Goal: Task Accomplishment & Management: Use online tool/utility

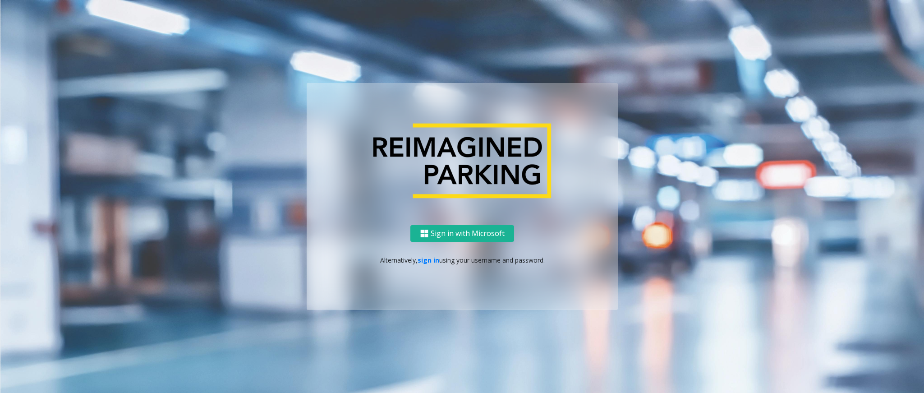
click at [424, 262] on p "Alternatively, sign in using your username and password." at bounding box center [462, 259] width 293 height 9
click at [425, 262] on p "Alternatively, sign in using your username and password." at bounding box center [462, 259] width 293 height 9
click at [433, 251] on div "Sign in with Microsoft Alternatively, sign in using your username and password." at bounding box center [462, 267] width 311 height 85
click at [424, 257] on link "sign in" at bounding box center [429, 260] width 22 height 9
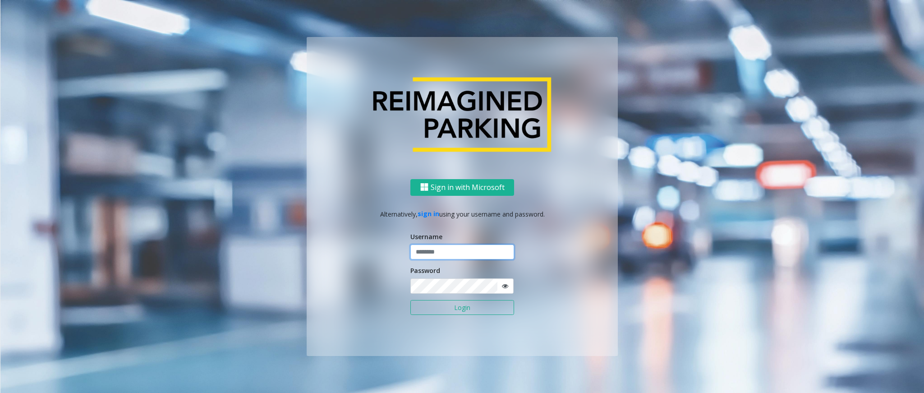
click at [433, 252] on input "text" at bounding box center [462, 251] width 104 height 15
type input "*********"
click at [451, 262] on button "Login" at bounding box center [462, 307] width 104 height 15
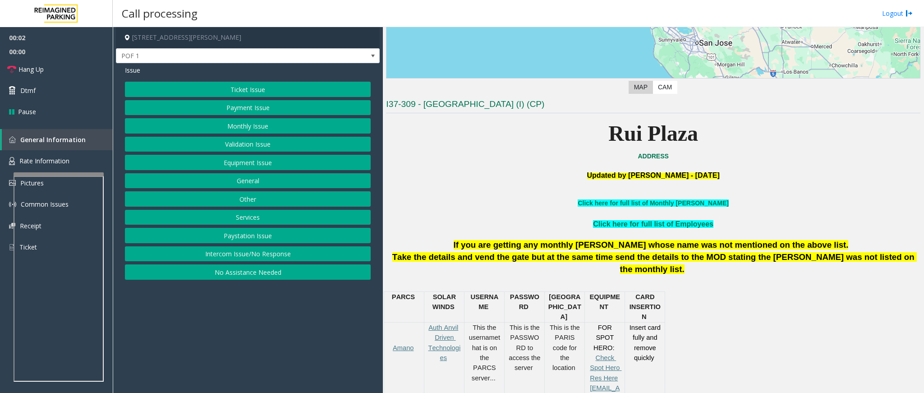
scroll to position [203, 0]
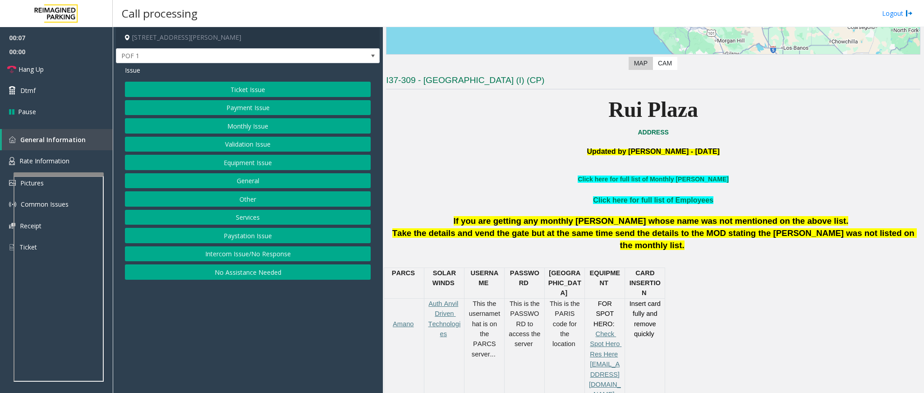
click at [249, 111] on button "Payment Issue" at bounding box center [248, 107] width 246 height 15
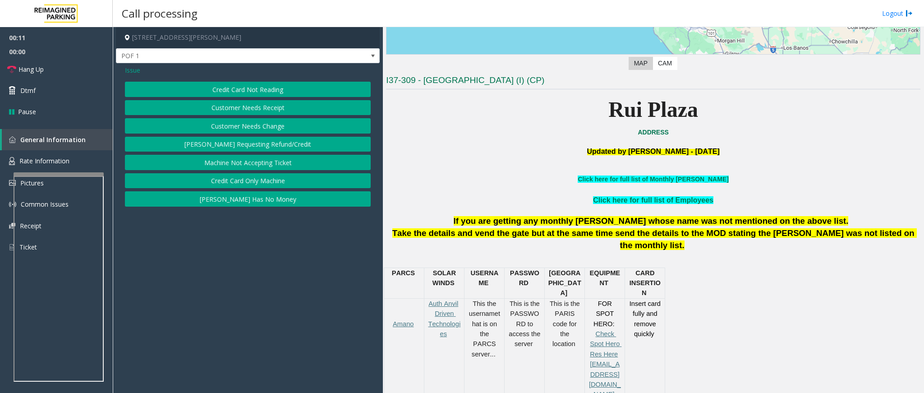
scroll to position [271, 0]
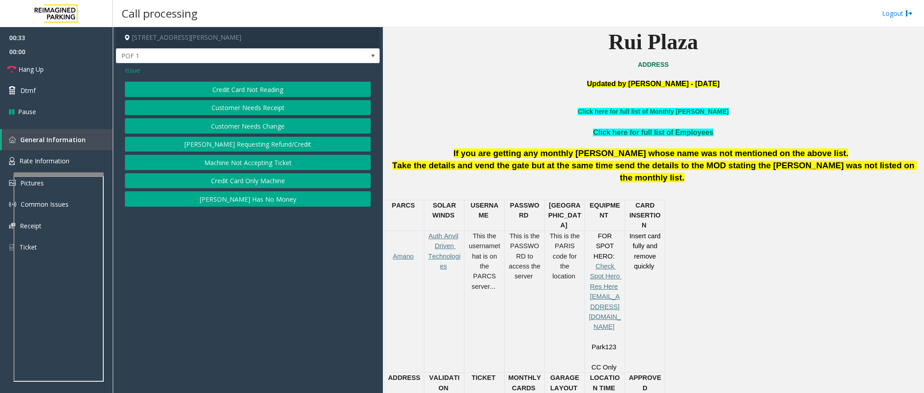
click at [133, 67] on span "Issue" at bounding box center [132, 69] width 15 height 9
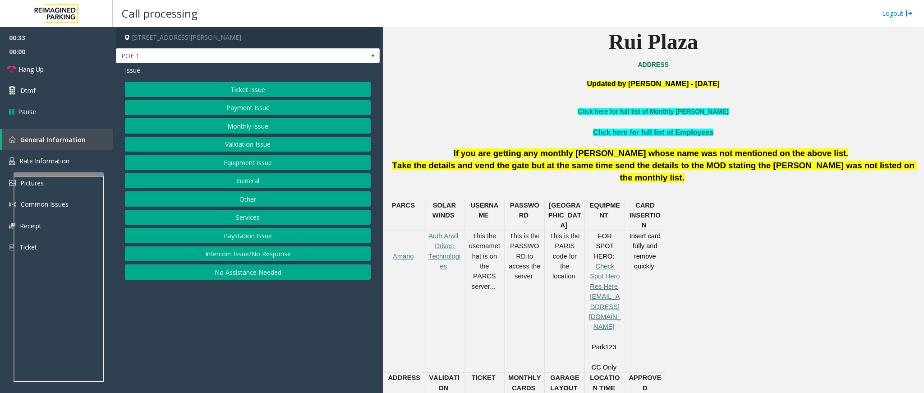
click at [230, 87] on button "Ticket Issue" at bounding box center [248, 89] width 246 height 15
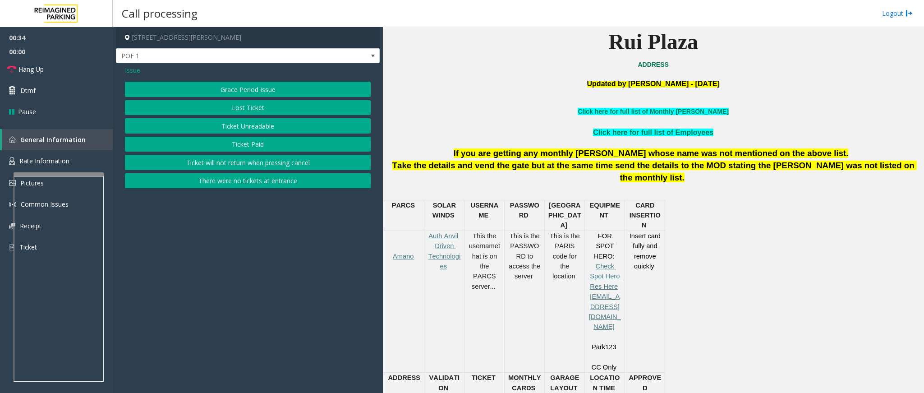
click at [250, 126] on button "Ticket Unreadable" at bounding box center [248, 125] width 246 height 15
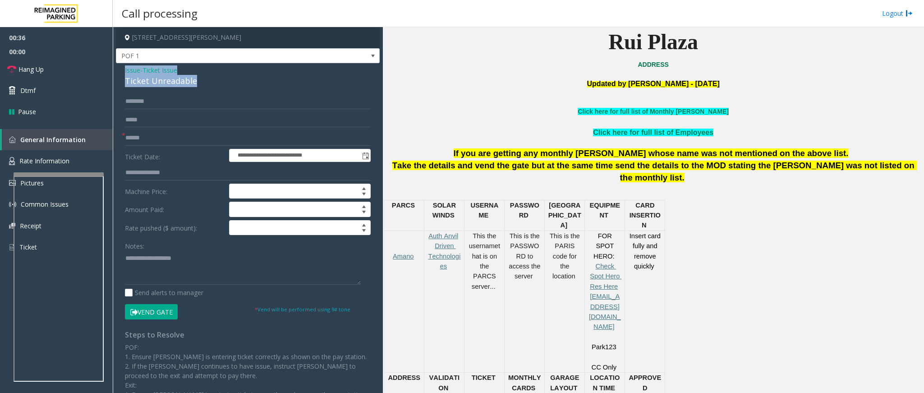
drag, startPoint x: 195, startPoint y: 78, endPoint x: 121, endPoint y: 65, distance: 75.1
click at [121, 65] on div "**********" at bounding box center [248, 268] width 264 height 411
copy div "Issue - Ticket Issue Ticket Unreadable"
click at [160, 137] on input "text" at bounding box center [248, 137] width 246 height 15
drag, startPoint x: 183, startPoint y: 252, endPoint x: 179, endPoint y: 257, distance: 6.5
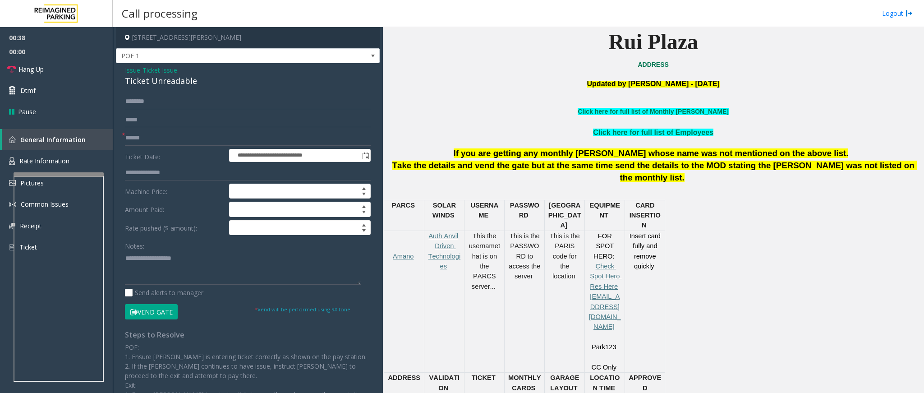
click at [180, 256] on div "Notes:" at bounding box center [248, 261] width 246 height 46
click at [178, 259] on textarea at bounding box center [243, 268] width 236 height 34
paste textarea "**********"
type textarea "**********"
click at [46, 76] on link "Hang Up" at bounding box center [56, 69] width 113 height 21
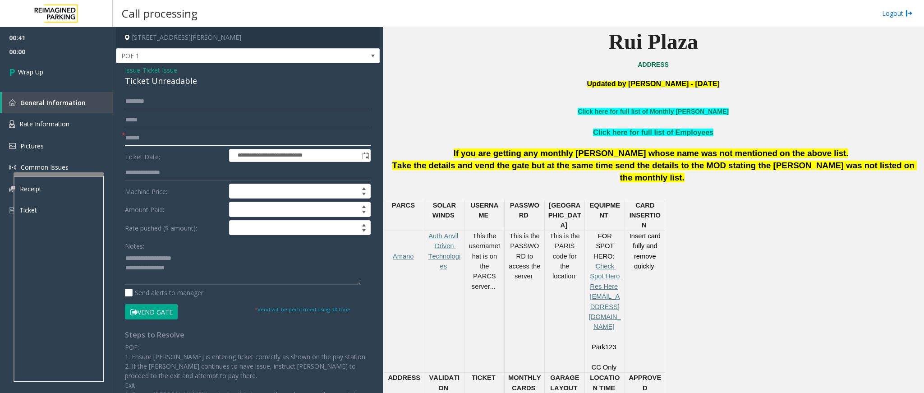
click at [160, 137] on input "text" at bounding box center [248, 137] width 246 height 15
type input "**"
drag, startPoint x: 185, startPoint y: 257, endPoint x: 146, endPoint y: 257, distance: 39.2
click at [146, 257] on textarea at bounding box center [243, 268] width 236 height 34
click at [197, 262] on textarea at bounding box center [243, 268] width 236 height 34
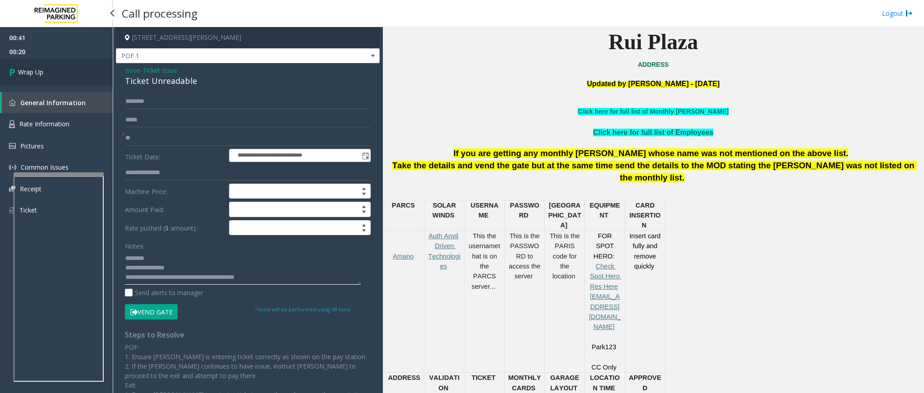
type textarea "**********"
click at [47, 72] on link "Wrap Up" at bounding box center [56, 72] width 113 height 27
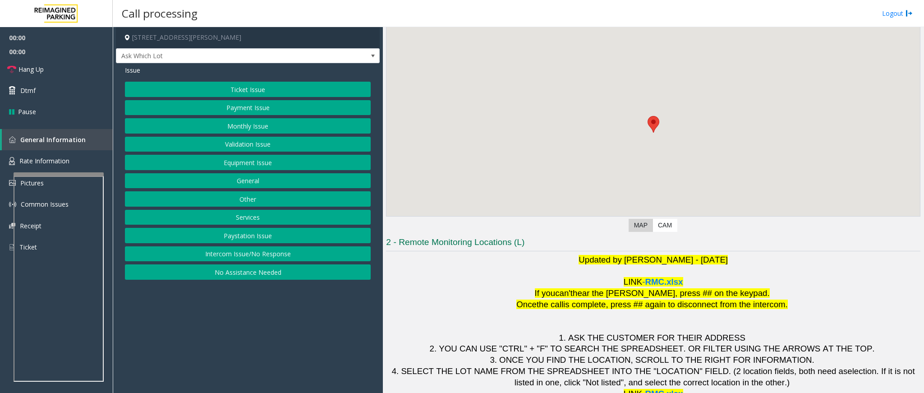
scroll to position [57, 0]
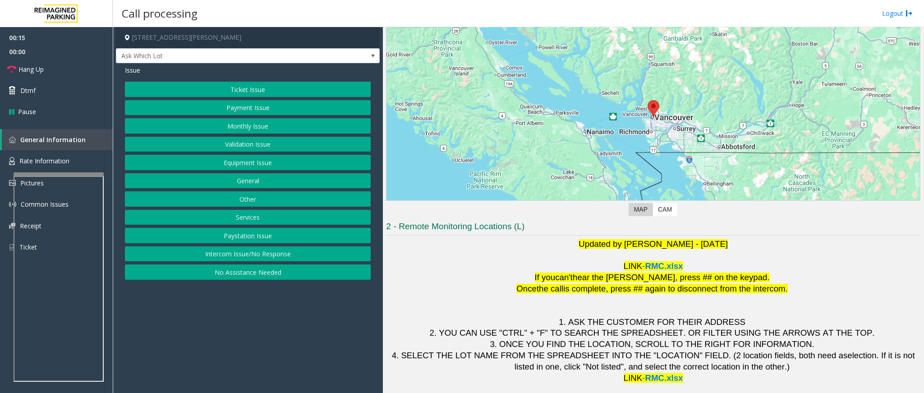
click at [245, 149] on button "Validation Issue" at bounding box center [248, 144] width 246 height 15
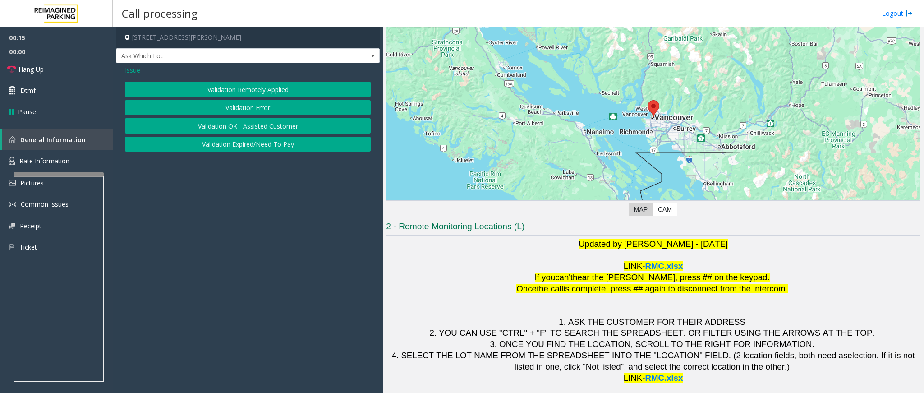
click at [238, 101] on button "Validation Error" at bounding box center [248, 107] width 246 height 15
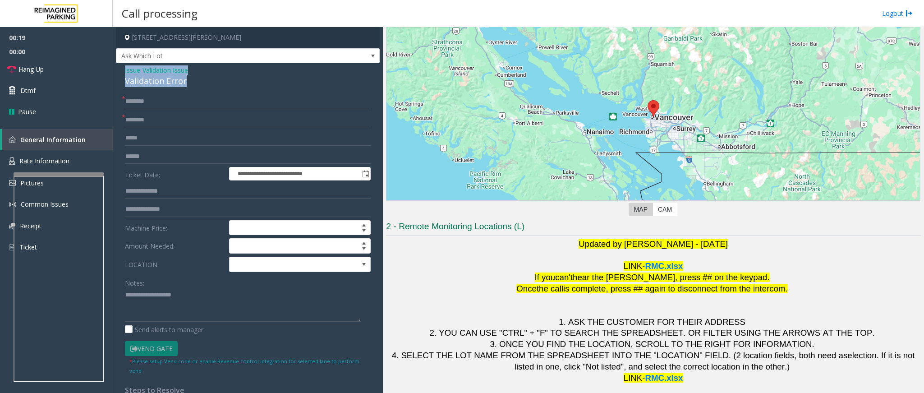
drag, startPoint x: 189, startPoint y: 80, endPoint x: 122, endPoint y: 69, distance: 68.5
click at [122, 69] on div "**********" at bounding box center [248, 296] width 264 height 467
copy div "Issue - Validation Issue Validation Error"
paste textarea "**********"
click at [175, 262] on textarea at bounding box center [243, 305] width 236 height 34
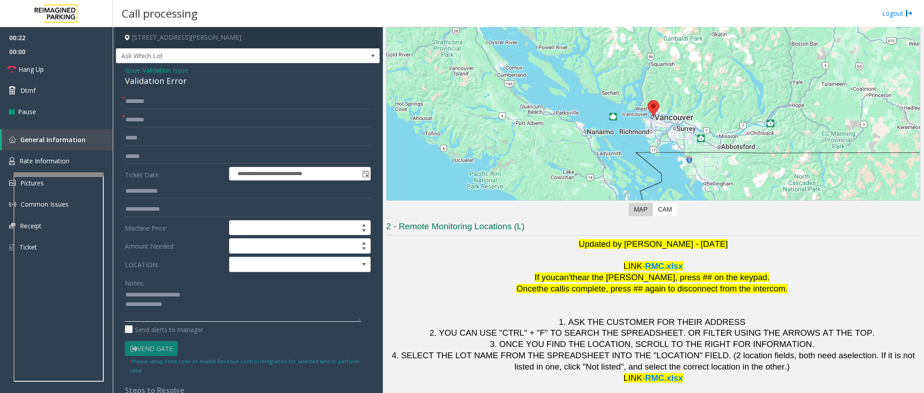
drag, startPoint x: 193, startPoint y: 294, endPoint x: 147, endPoint y: 290, distance: 46.2
click at [147, 262] on textarea at bounding box center [243, 305] width 236 height 34
click at [203, 262] on textarea at bounding box center [243, 305] width 236 height 34
type textarea "**********"
click at [156, 150] on input "text" at bounding box center [248, 156] width 246 height 15
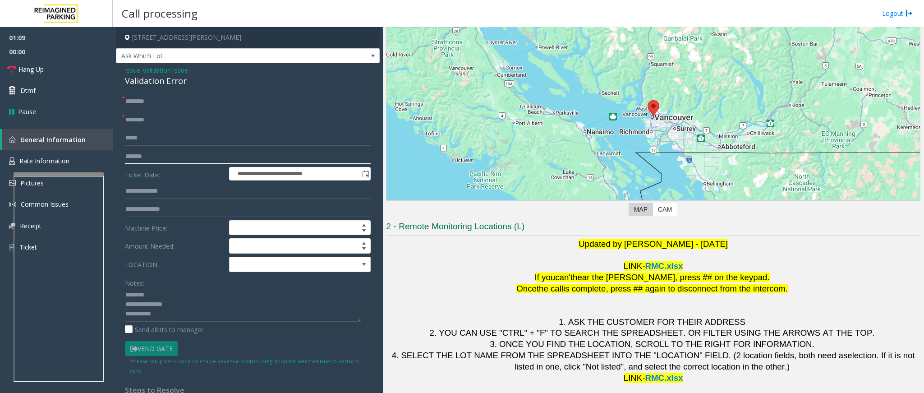
type input "*******"
click at [168, 107] on input "text" at bounding box center [248, 101] width 246 height 15
click at [178, 102] on input "text" at bounding box center [248, 101] width 246 height 15
type input "******"
click at [187, 66] on span "Validation Issue" at bounding box center [166, 69] width 46 height 9
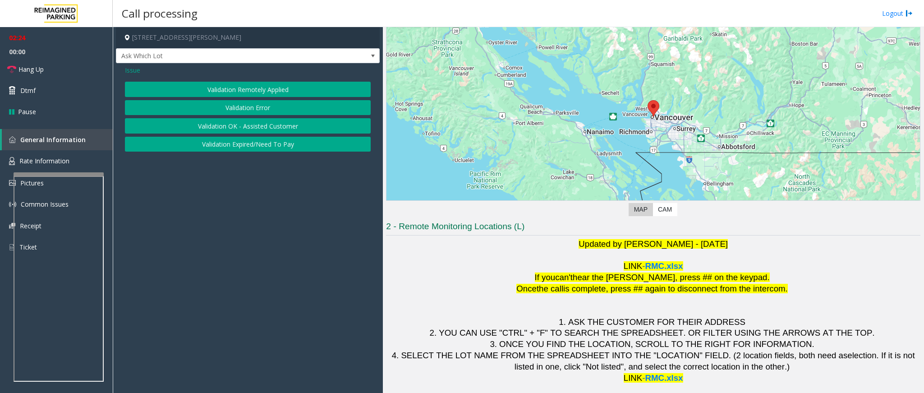
click at [131, 68] on span "Issue" at bounding box center [132, 69] width 15 height 9
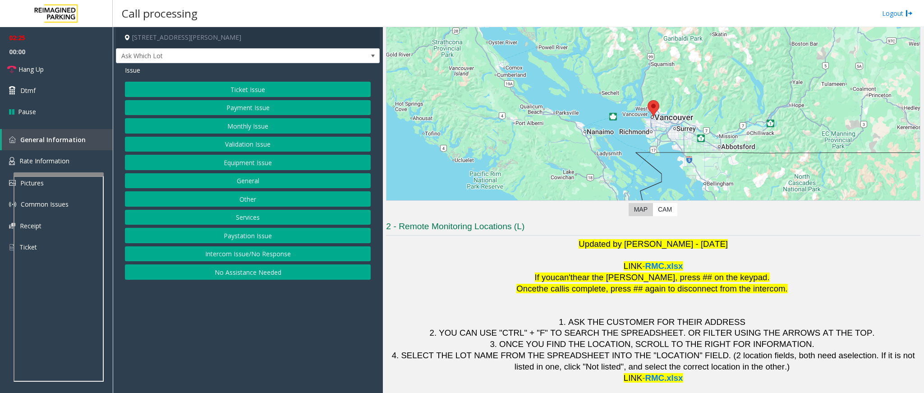
click at [255, 91] on button "Ticket Issue" at bounding box center [248, 89] width 246 height 15
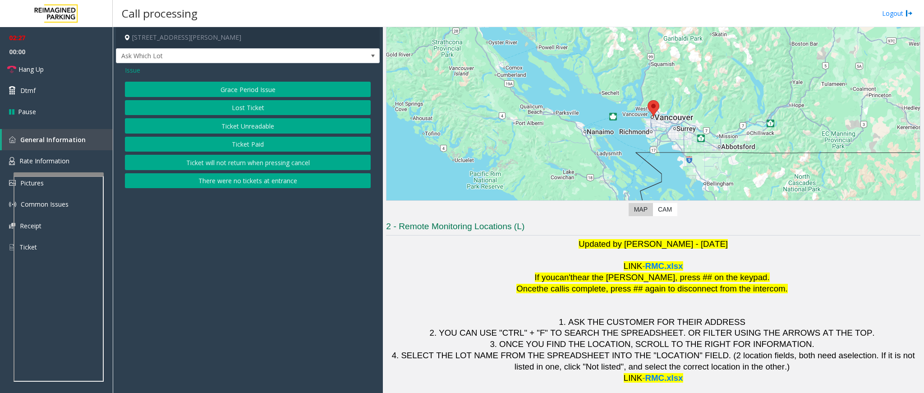
click at [252, 127] on button "Ticket Unreadable" at bounding box center [248, 125] width 246 height 15
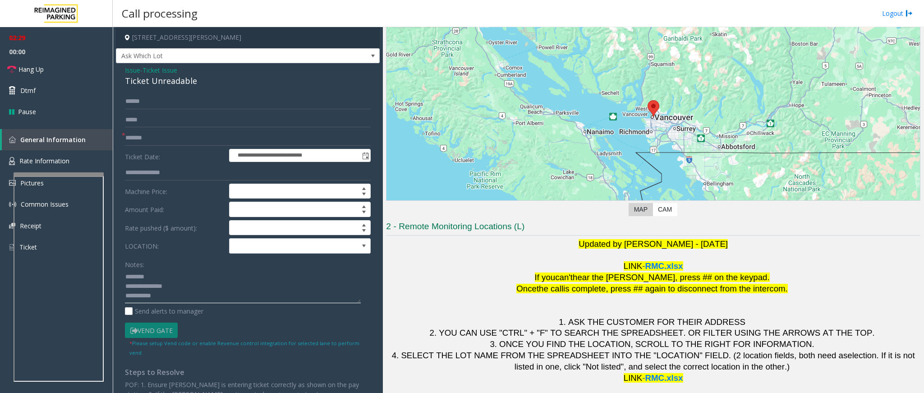
click at [175, 262] on textarea at bounding box center [243, 286] width 236 height 34
click at [47, 87] on link "Dtmf" at bounding box center [56, 90] width 113 height 21
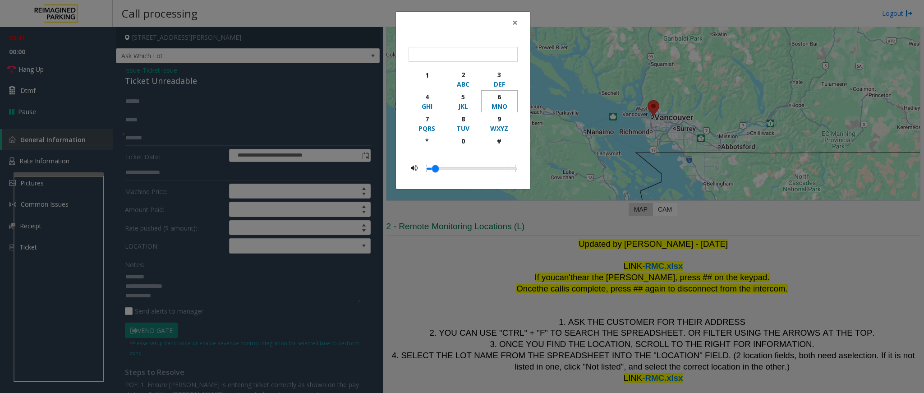
click at [501, 99] on div "6" at bounding box center [499, 96] width 25 height 9
type input "*"
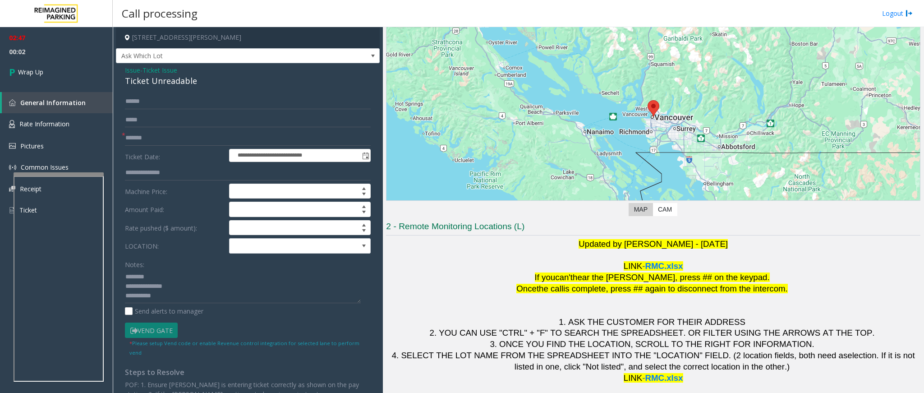
click at [519, 20] on body "**********" at bounding box center [462, 196] width 924 height 393
click at [168, 70] on span "Ticket Issue" at bounding box center [160, 69] width 35 height 9
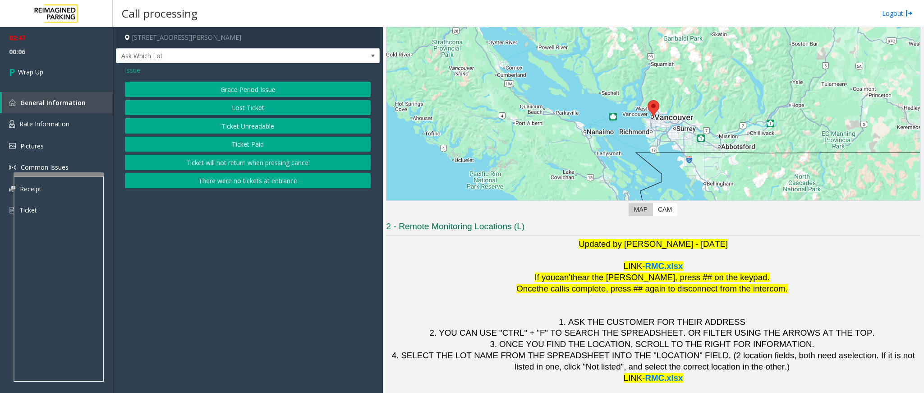
click at [133, 68] on span "Issue" at bounding box center [132, 69] width 15 height 9
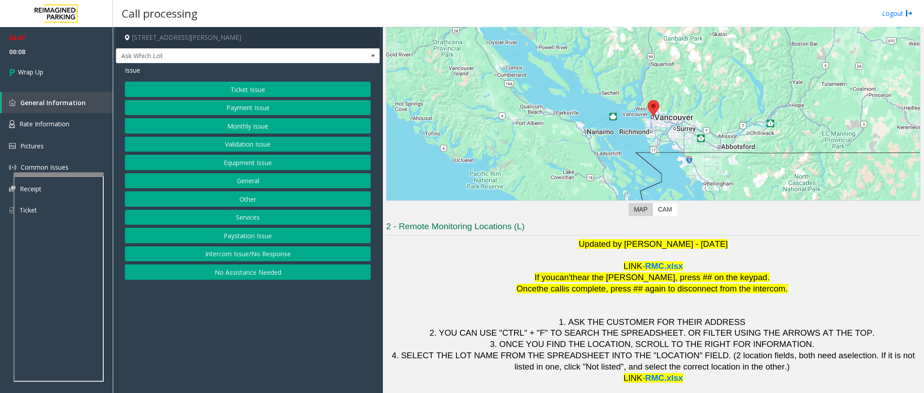
click at [256, 163] on button "Equipment Issue" at bounding box center [248, 162] width 246 height 15
click at [264, 137] on div "Pay Station Down/Out of Order Ticket Jam Out of Tickets [GEOGRAPHIC_DATA] / Doo…" at bounding box center [248, 181] width 246 height 198
click at [261, 146] on button "Broken Gate" at bounding box center [248, 144] width 246 height 15
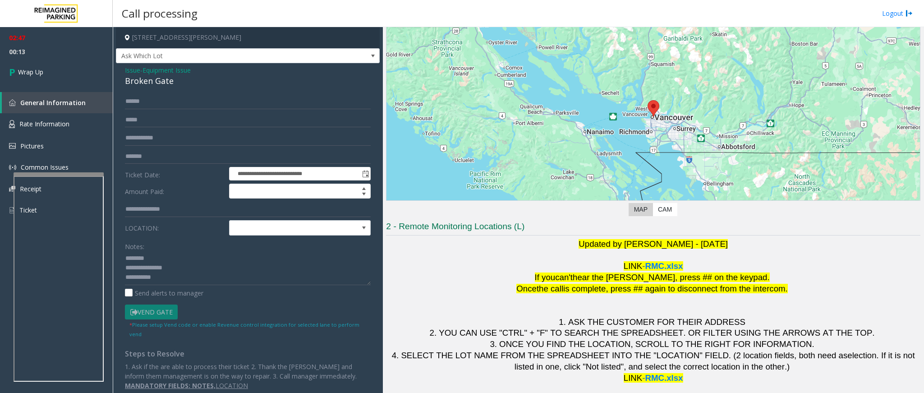
drag, startPoint x: 178, startPoint y: 81, endPoint x: 130, endPoint y: 80, distance: 47.4
click at [130, 81] on div "Broken Gate" at bounding box center [248, 81] width 246 height 12
click at [175, 82] on div "Broken Gate" at bounding box center [248, 81] width 246 height 12
drag, startPoint x: 175, startPoint y: 82, endPoint x: 169, endPoint y: 80, distance: 6.0
click at [169, 80] on div "Broken Gate" at bounding box center [248, 81] width 246 height 12
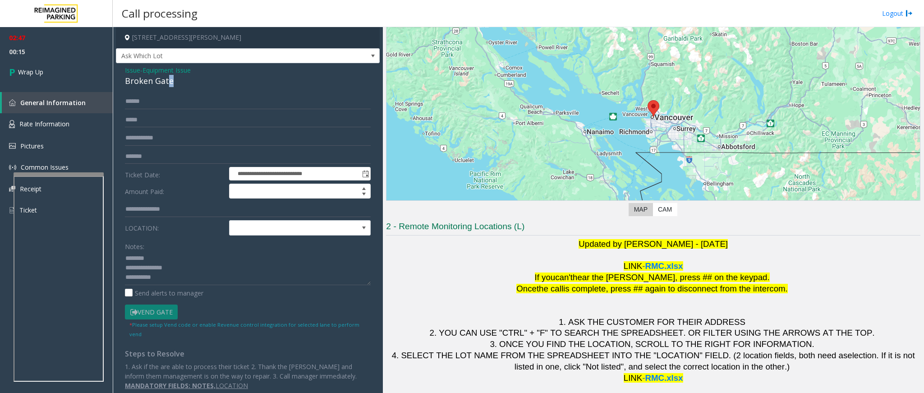
click at [187, 79] on div "Broken Gate" at bounding box center [248, 81] width 246 height 12
drag, startPoint x: 187, startPoint y: 79, endPoint x: 125, endPoint y: 70, distance: 62.4
click at [121, 70] on div "**********" at bounding box center [248, 231] width 264 height 336
paste textarea
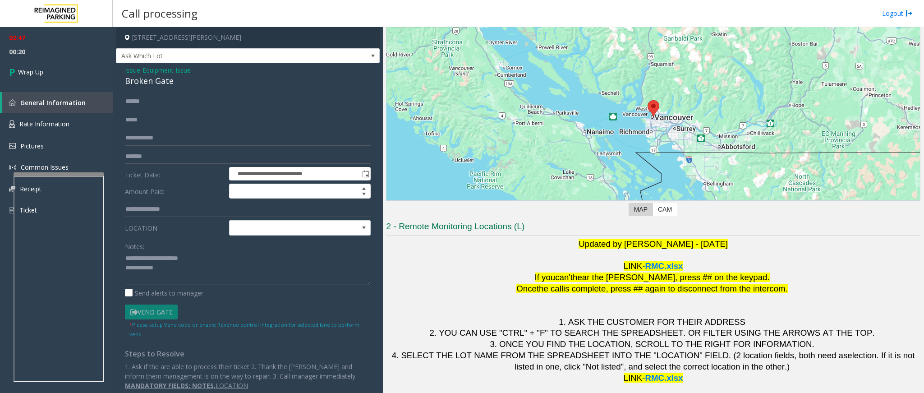
drag, startPoint x: 169, startPoint y: 277, endPoint x: 125, endPoint y: 255, distance: 49.6
click at [125, 255] on textarea at bounding box center [248, 268] width 246 height 34
drag, startPoint x: 206, startPoint y: 261, endPoint x: 147, endPoint y: 263, distance: 58.2
click at [147, 262] on textarea at bounding box center [248, 268] width 246 height 34
click at [182, 262] on textarea at bounding box center [248, 268] width 246 height 34
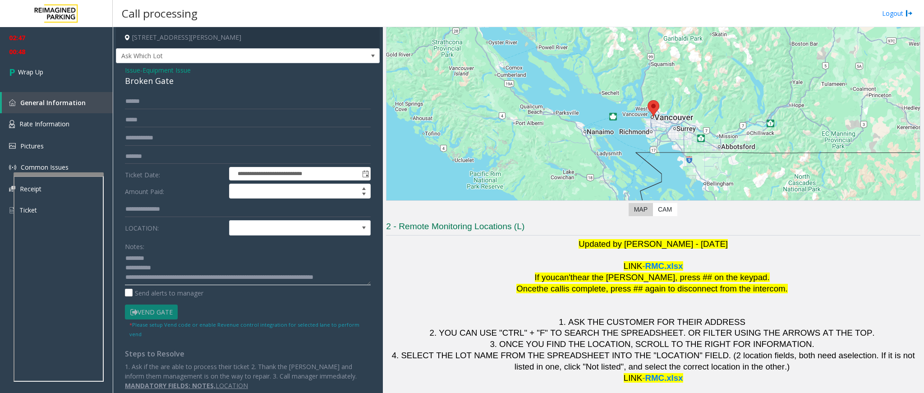
scroll to position [7, 0]
type textarea "**********"
click at [23, 69] on span "Wrap Up" at bounding box center [30, 71] width 25 height 9
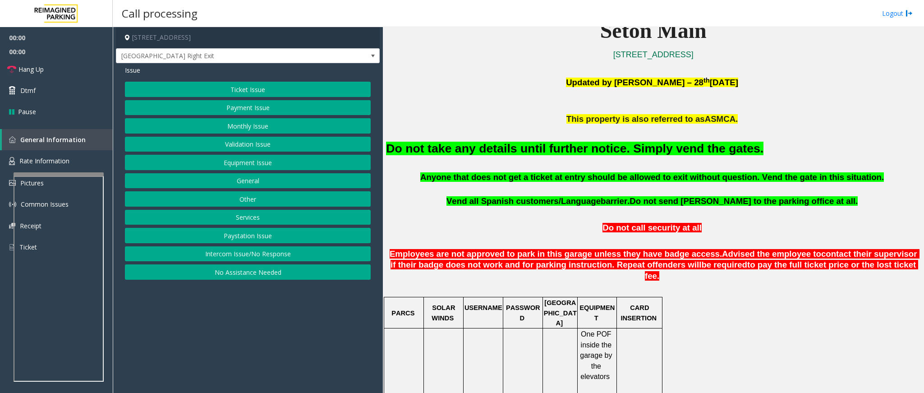
scroll to position [271, 0]
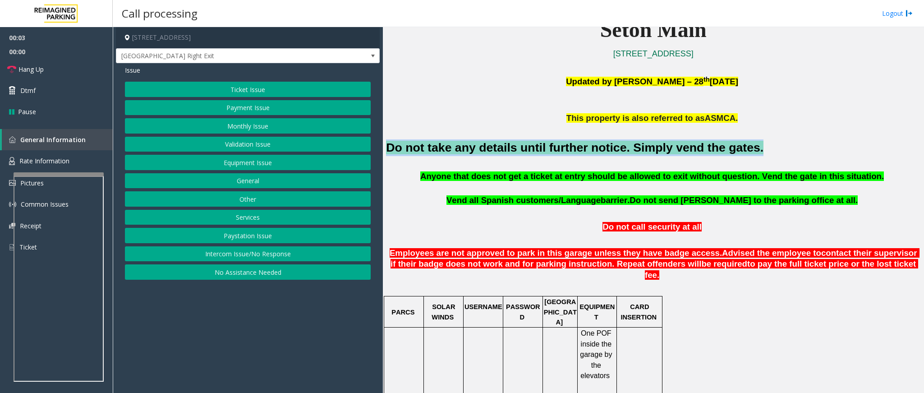
drag, startPoint x: 716, startPoint y: 153, endPoint x: 385, endPoint y: 147, distance: 331.6
click at [385, 147] on div "Main ← Move left → Move right ↑ Move up ↓ Move down + Zoom in - Zoom out Home J…" at bounding box center [653, 210] width 541 height 366
copy font "Do not take any details until further notice. Simply vend the gates."
click at [252, 94] on button "Ticket Issue" at bounding box center [248, 89] width 246 height 15
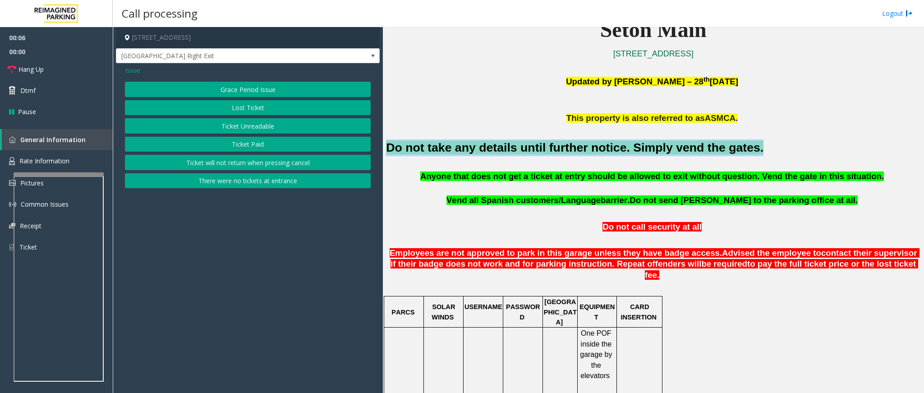
click at [257, 131] on button "Ticket Unreadable" at bounding box center [248, 125] width 246 height 15
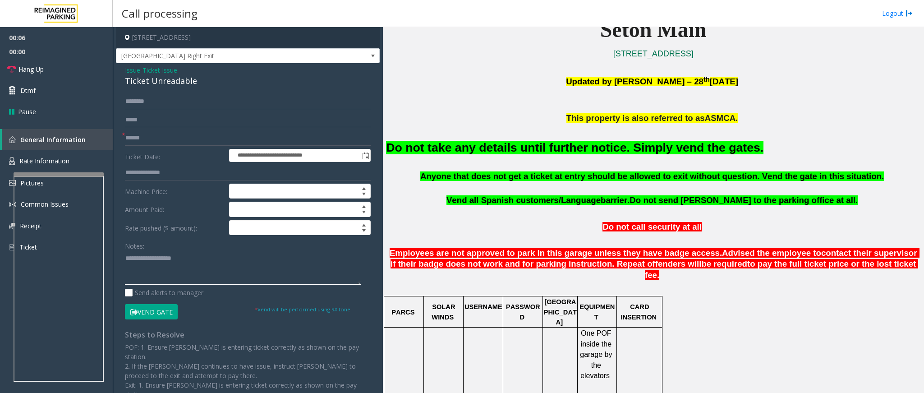
paste textarea "**********"
click at [206, 262] on textarea at bounding box center [243, 268] width 236 height 34
type textarea "**********"
click at [169, 262] on form "**********" at bounding box center [248, 207] width 246 height 226
click at [163, 262] on button "Vend Gate" at bounding box center [151, 311] width 53 height 15
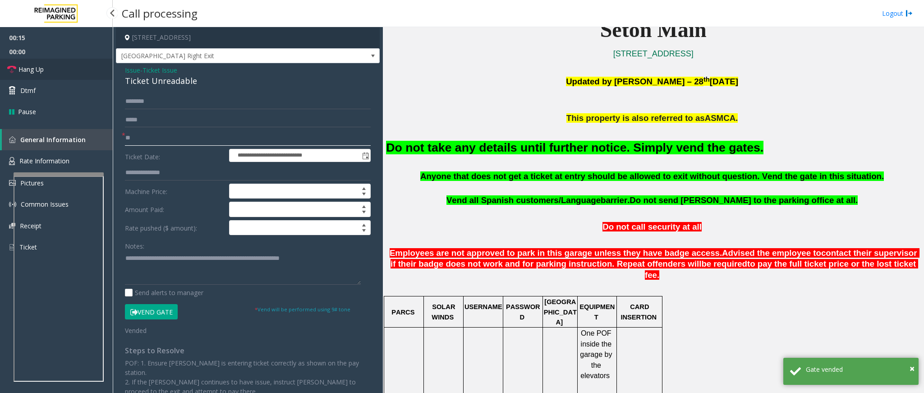
type input "**"
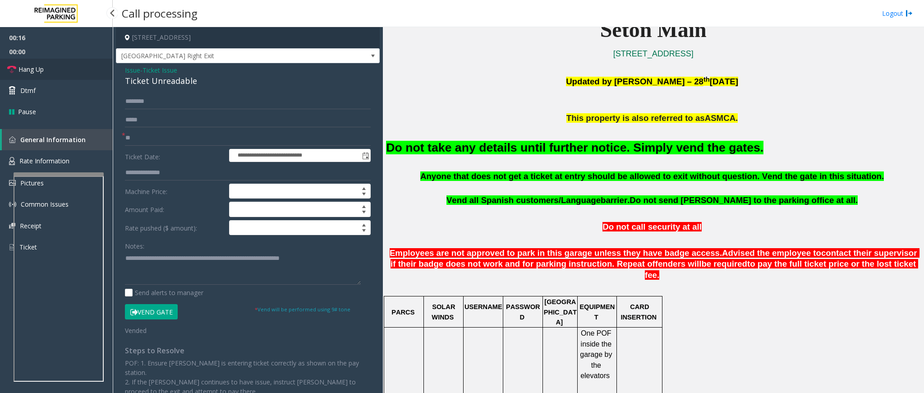
click at [55, 65] on link "Hang Up" at bounding box center [56, 69] width 113 height 21
click at [49, 65] on link "Hang Up" at bounding box center [56, 69] width 113 height 21
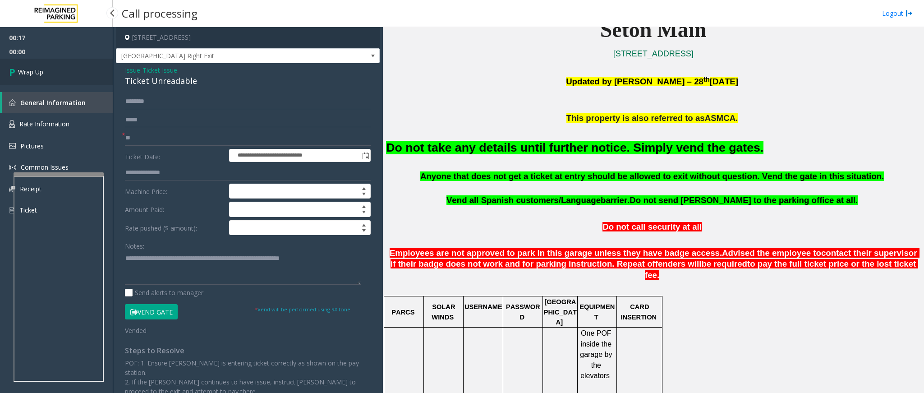
click at [49, 65] on link "Wrap Up" at bounding box center [56, 72] width 113 height 27
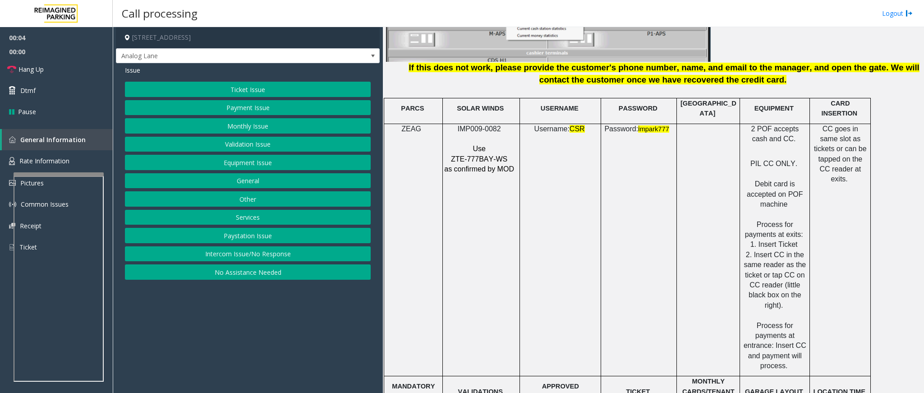
scroll to position [1082, 0]
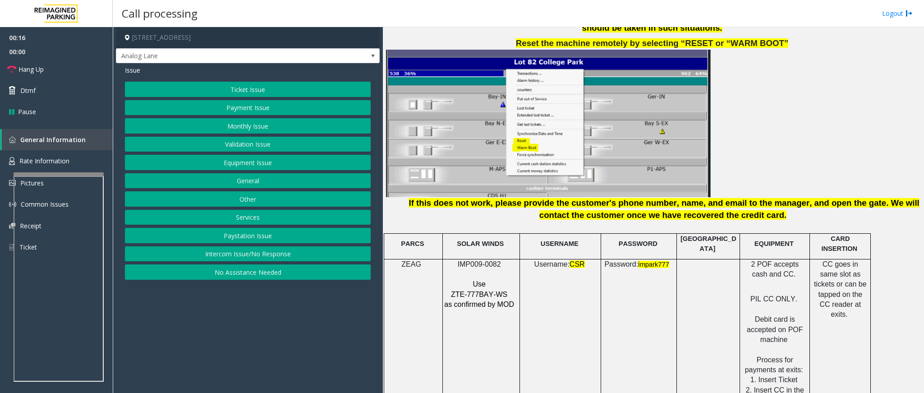
click at [249, 124] on button "Monthly Issue" at bounding box center [248, 125] width 246 height 15
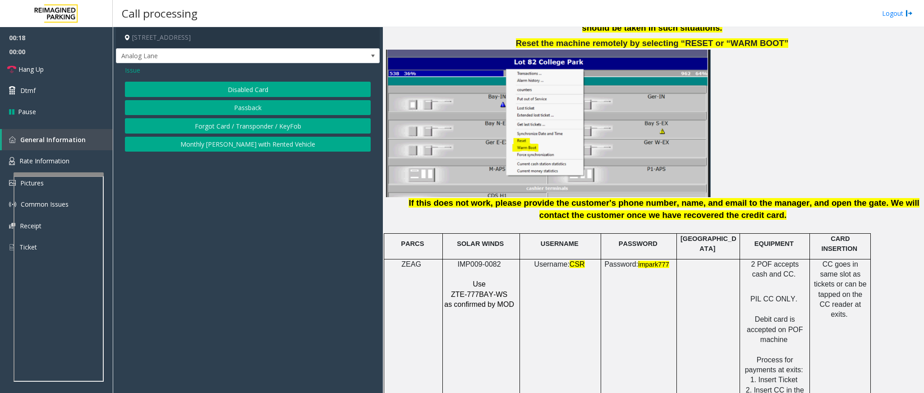
click at [259, 88] on button "Disabled Card" at bounding box center [248, 89] width 246 height 15
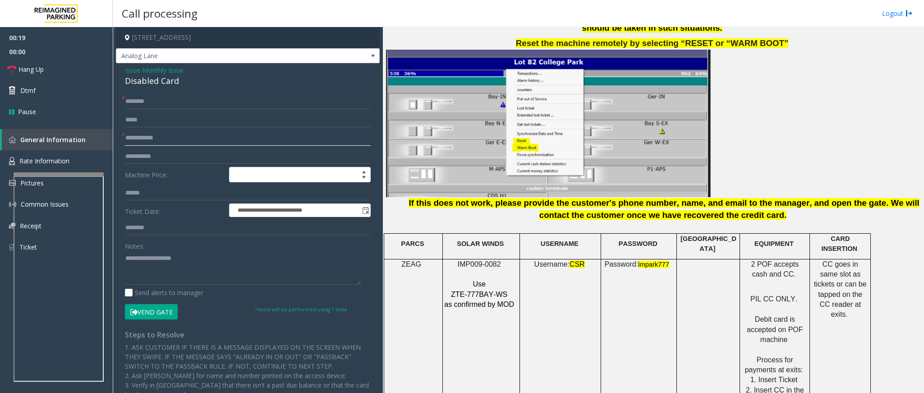
click at [169, 137] on input "text" at bounding box center [248, 137] width 246 height 15
type input "**********"
click at [145, 99] on input "text" at bounding box center [248, 101] width 246 height 15
type input "*"
type input "********"
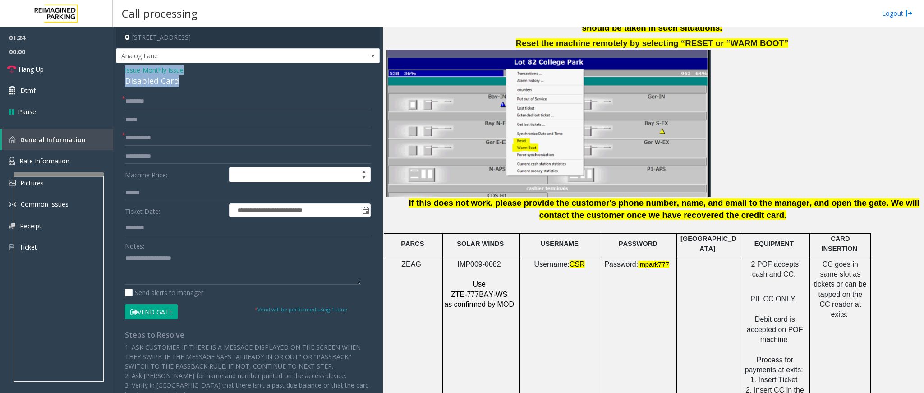
drag, startPoint x: 185, startPoint y: 80, endPoint x: 122, endPoint y: 70, distance: 64.4
click at [122, 70] on div "**********" at bounding box center [248, 292] width 264 height 459
copy div "Issue - Monthly Issue Disabled Card"
paste textarea "**********"
click at [170, 262] on textarea at bounding box center [243, 268] width 236 height 34
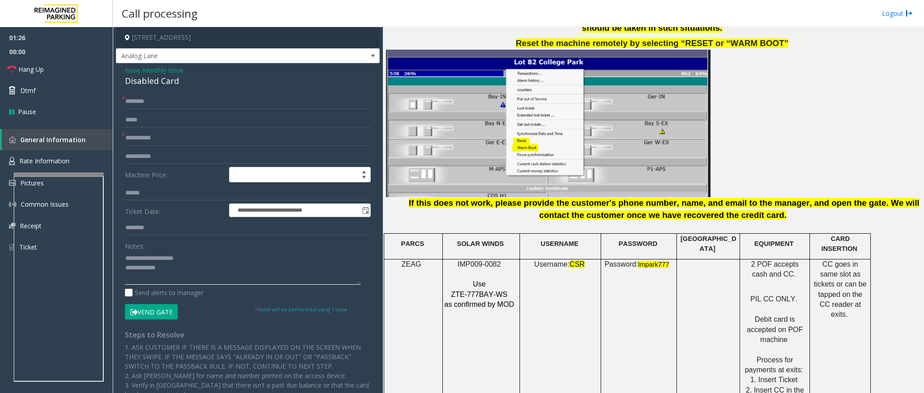
drag, startPoint x: 195, startPoint y: 258, endPoint x: 145, endPoint y: 258, distance: 50.1
click at [145, 258] on textarea at bounding box center [243, 268] width 236 height 34
click at [172, 262] on button "Vend Gate" at bounding box center [151, 311] width 53 height 15
click at [179, 262] on textarea at bounding box center [243, 268] width 236 height 34
click at [169, 262] on textarea at bounding box center [243, 268] width 236 height 34
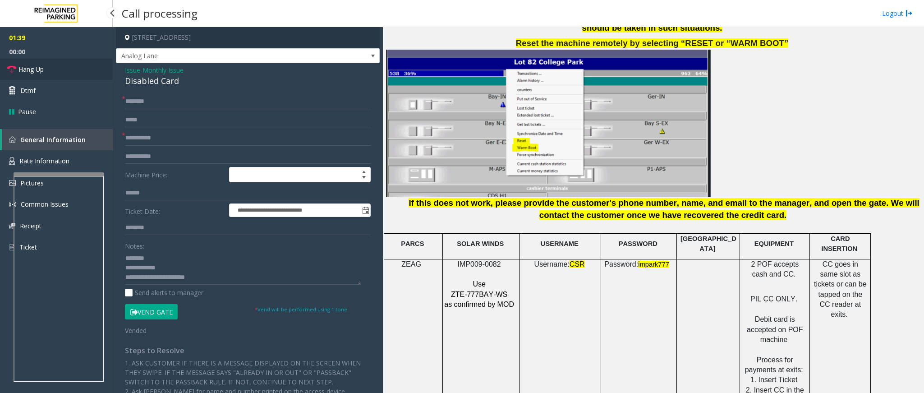
drag, startPoint x: 41, startPoint y: 72, endPoint x: 46, endPoint y: 73, distance: 5.1
click at [41, 72] on span "Hang Up" at bounding box center [30, 68] width 25 height 9
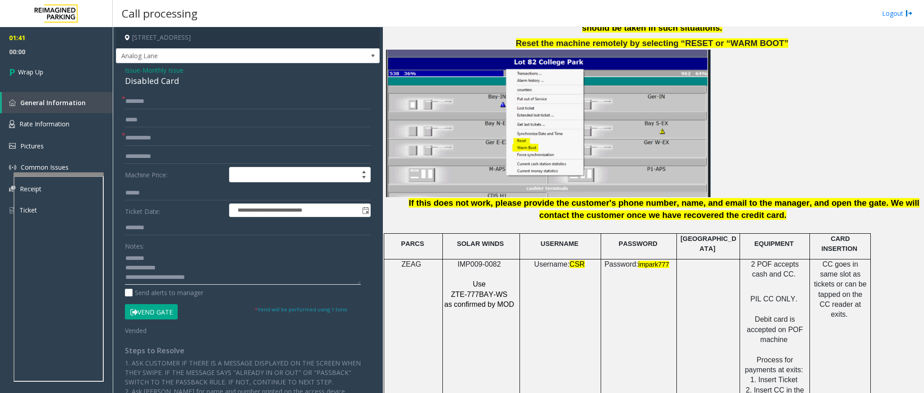
click at [219, 262] on textarea at bounding box center [243, 268] width 236 height 34
type textarea "**********"
click at [41, 74] on span "Wrap Up" at bounding box center [30, 71] width 25 height 9
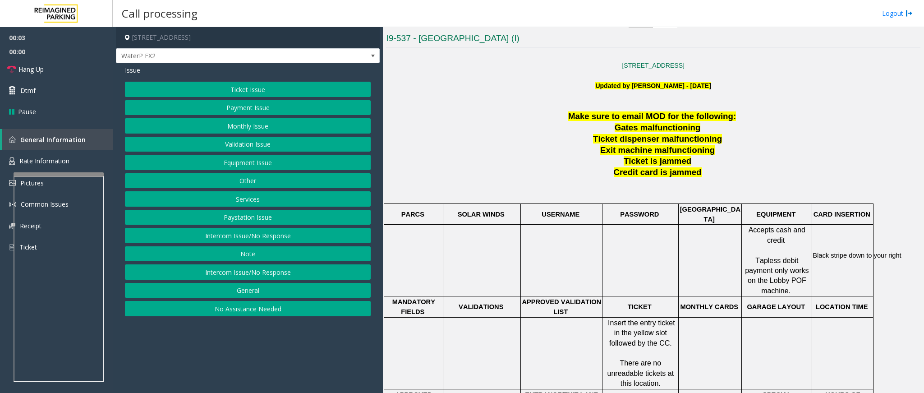
scroll to position [271, 0]
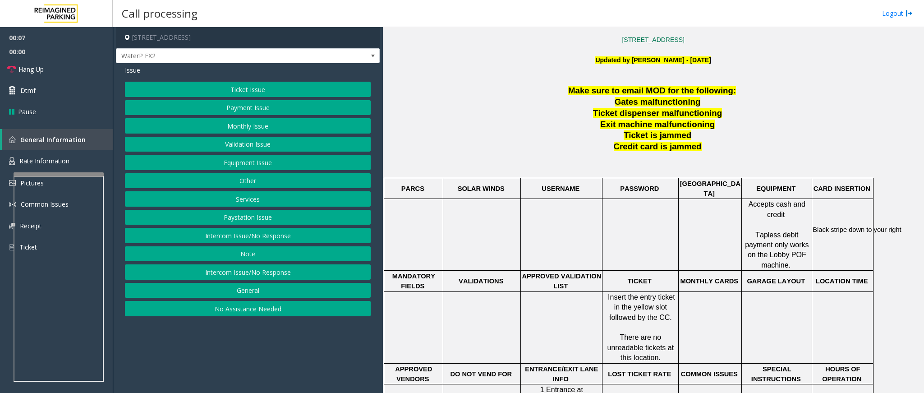
click at [260, 87] on button "Ticket Issue" at bounding box center [248, 89] width 246 height 15
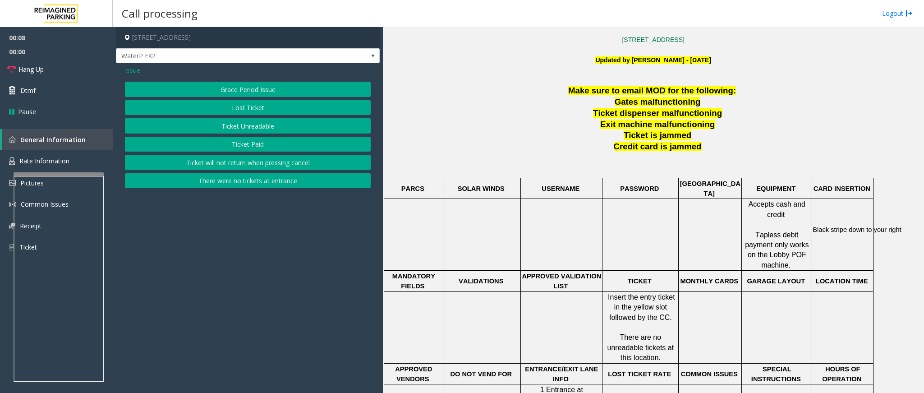
click at [240, 127] on button "Ticket Unreadable" at bounding box center [248, 125] width 246 height 15
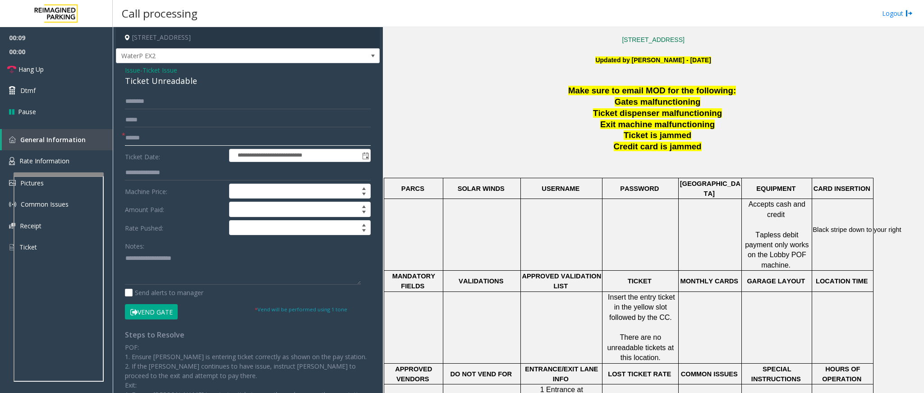
click at [141, 132] on input "text" at bounding box center [248, 137] width 246 height 15
click at [169, 137] on input "text" at bounding box center [248, 137] width 246 height 15
click at [169, 138] on input "text" at bounding box center [248, 137] width 246 height 15
click at [192, 137] on input "text" at bounding box center [248, 137] width 246 height 15
type input "**"
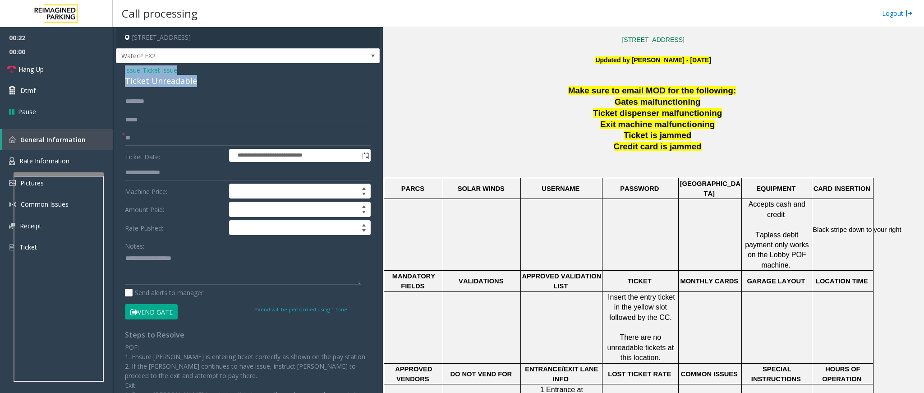
drag, startPoint x: 195, startPoint y: 81, endPoint x: 116, endPoint y: 75, distance: 78.7
click at [116, 75] on div "**********" at bounding box center [248, 268] width 264 height 411
copy div "Issue - Ticket Issue Ticket Unreadable"
paste textarea "**********"
click at [175, 258] on textarea at bounding box center [243, 268] width 236 height 34
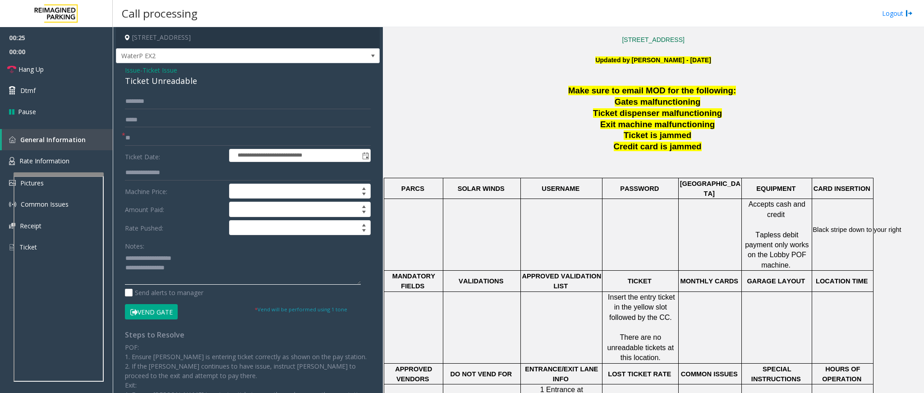
drag, startPoint x: 188, startPoint y: 255, endPoint x: 145, endPoint y: 260, distance: 43.6
click at [145, 260] on textarea at bounding box center [243, 268] width 236 height 34
click at [198, 262] on textarea at bounding box center [243, 268] width 236 height 34
click at [48, 72] on link "Hang Up" at bounding box center [56, 69] width 113 height 21
click at [156, 262] on textarea at bounding box center [243, 268] width 236 height 34
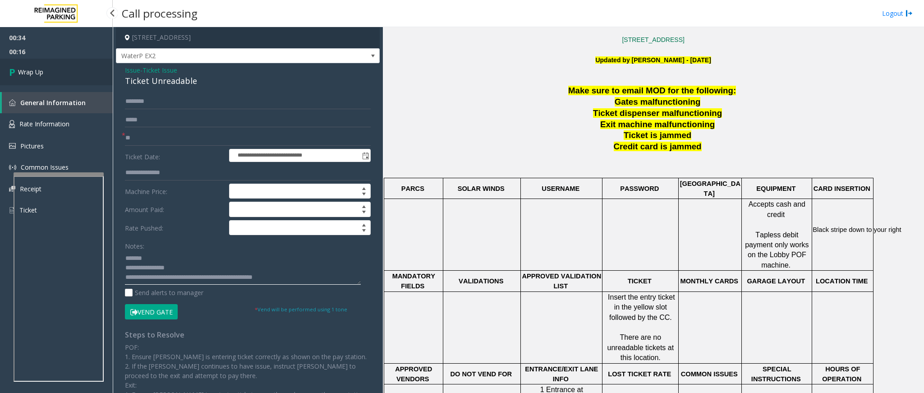
type textarea "**********"
click at [49, 74] on link "Wrap Up" at bounding box center [56, 72] width 113 height 27
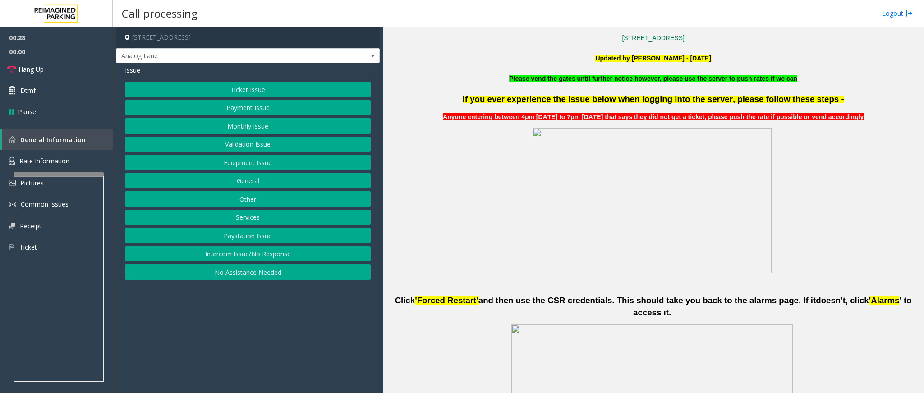
scroll to position [338, 0]
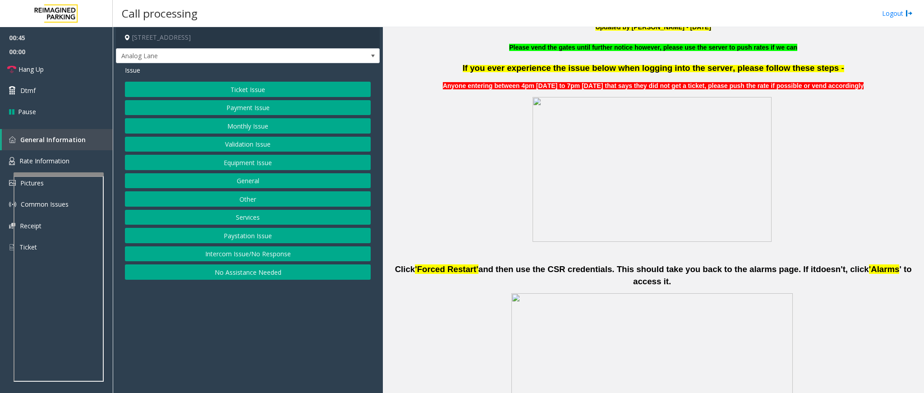
click at [249, 224] on button "Services" at bounding box center [248, 217] width 246 height 15
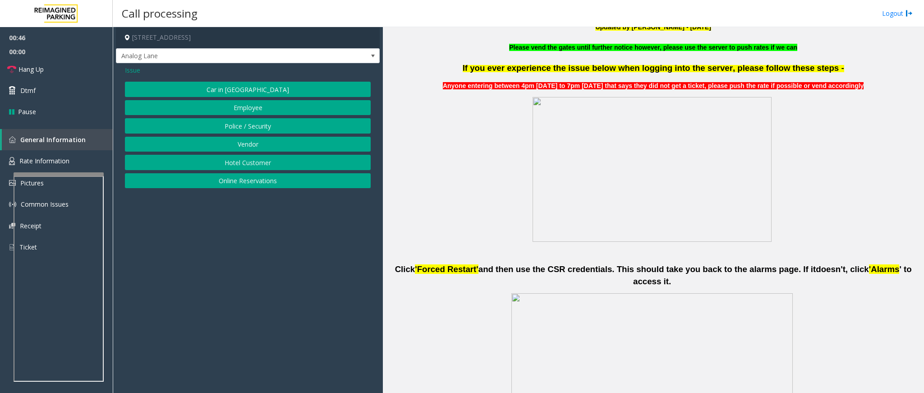
click at [248, 145] on button "Vendor" at bounding box center [248, 144] width 246 height 15
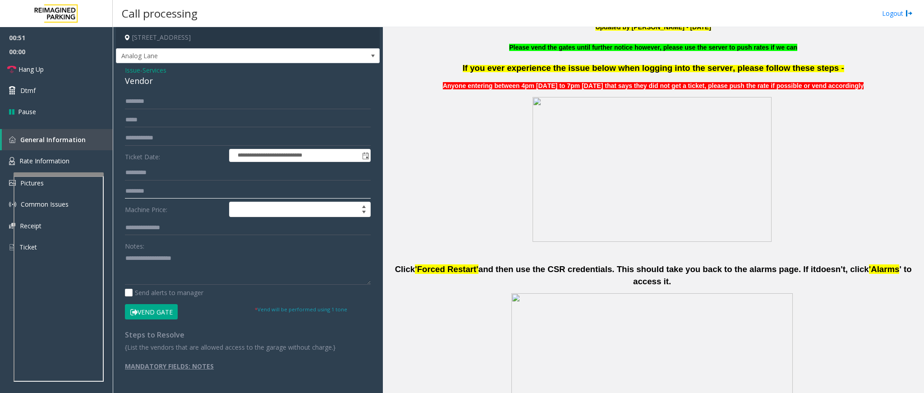
click at [163, 191] on input "text" at bounding box center [248, 191] width 246 height 15
drag, startPoint x: 156, startPoint y: 78, endPoint x: 118, endPoint y: 67, distance: 39.4
click at [118, 67] on div "**********" at bounding box center [248, 226] width 264 height 326
copy div "Issue - Services Vendor"
click at [173, 262] on div "Notes: Send alerts to manager" at bounding box center [248, 267] width 246 height 59
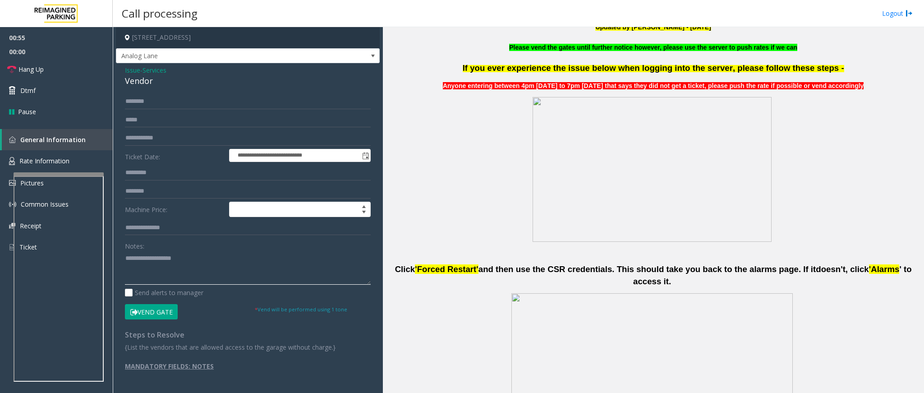
paste textarea "**********"
click at [175, 262] on textarea at bounding box center [248, 268] width 246 height 34
drag, startPoint x: 173, startPoint y: 255, endPoint x: 145, endPoint y: 257, distance: 28.1
click at [145, 257] on textarea at bounding box center [248, 268] width 246 height 34
click at [179, 262] on textarea at bounding box center [248, 268] width 246 height 34
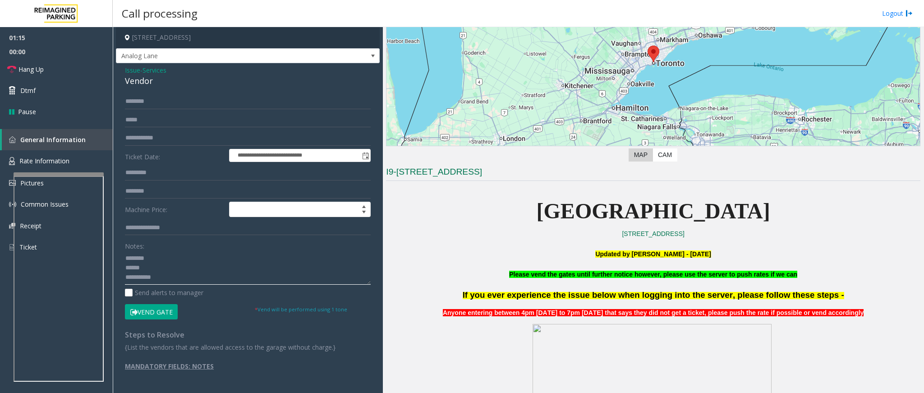
scroll to position [135, 0]
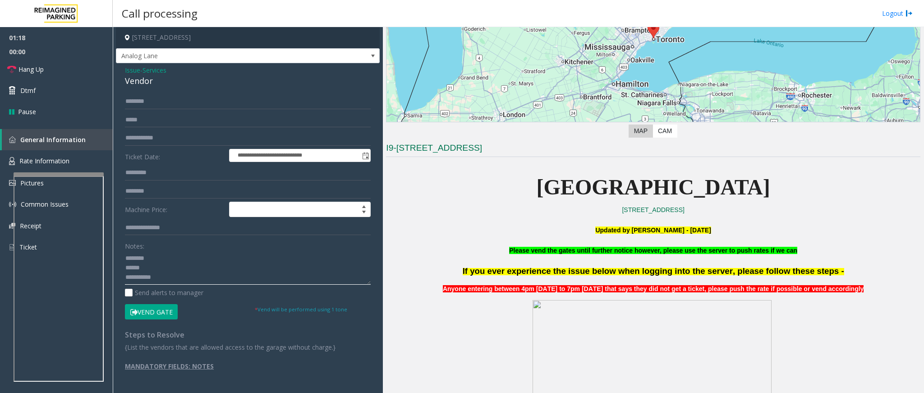
type textarea "**********"
click at [164, 97] on input "text" at bounding box center [248, 101] width 246 height 15
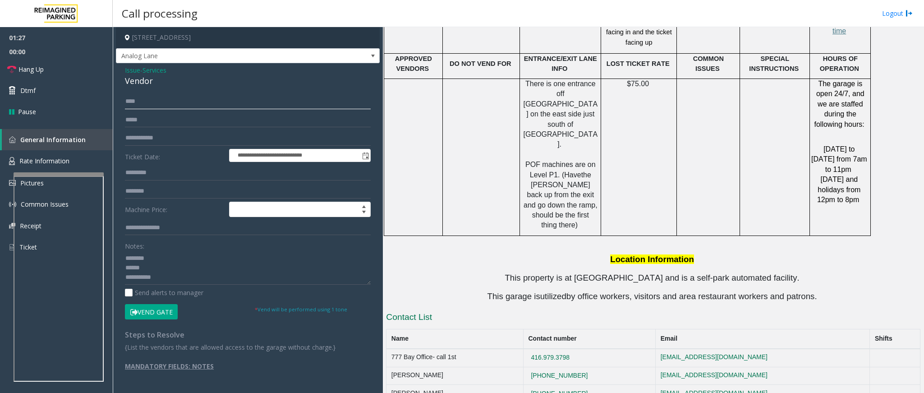
scroll to position [1488, 0]
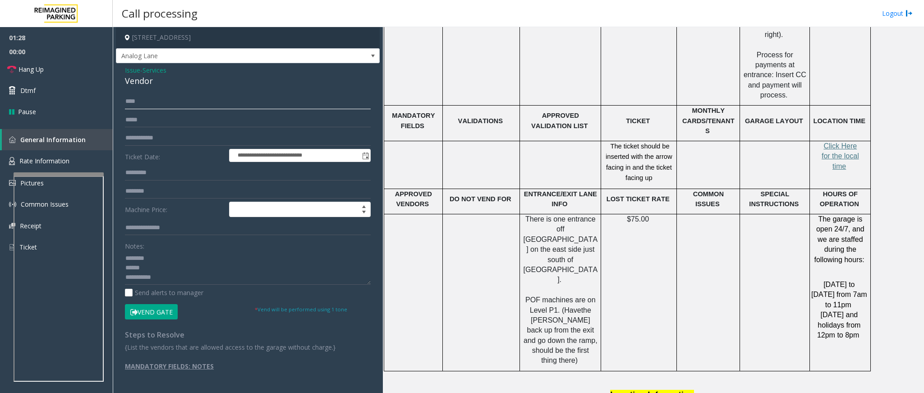
click at [198, 106] on input "****" at bounding box center [248, 101] width 246 height 15
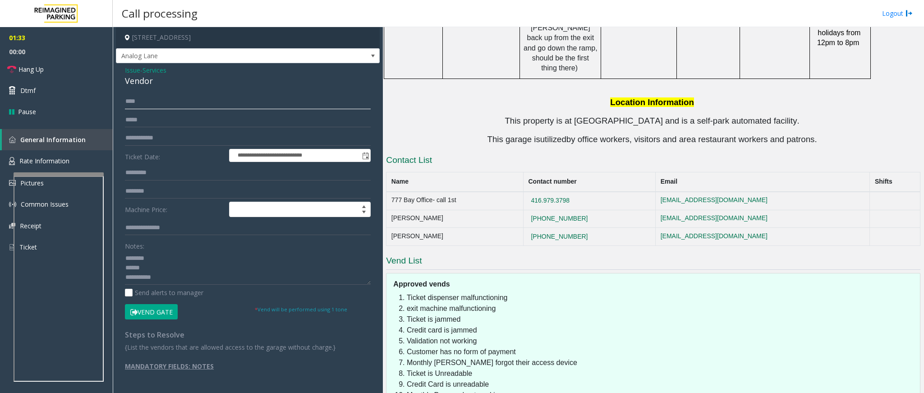
scroll to position [1751, 0]
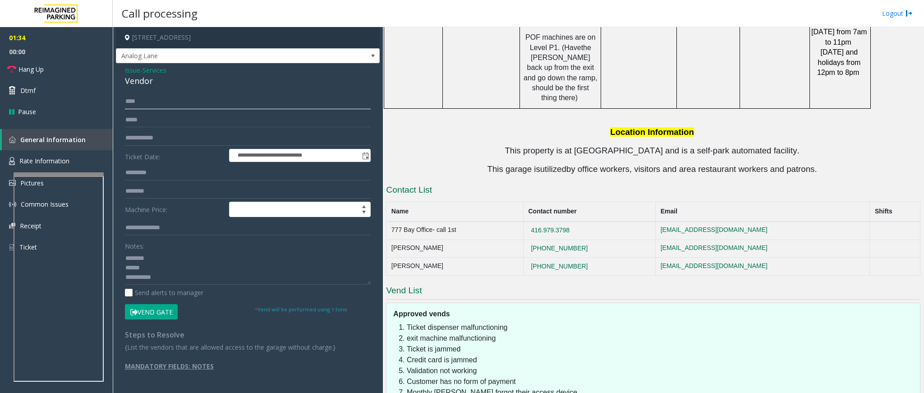
type input "****"
drag, startPoint x: 604, startPoint y: 166, endPoint x: 555, endPoint y: 165, distance: 49.2
click at [555, 221] on td "416.979.3798" at bounding box center [589, 230] width 132 height 18
copy button "416.979.3798"
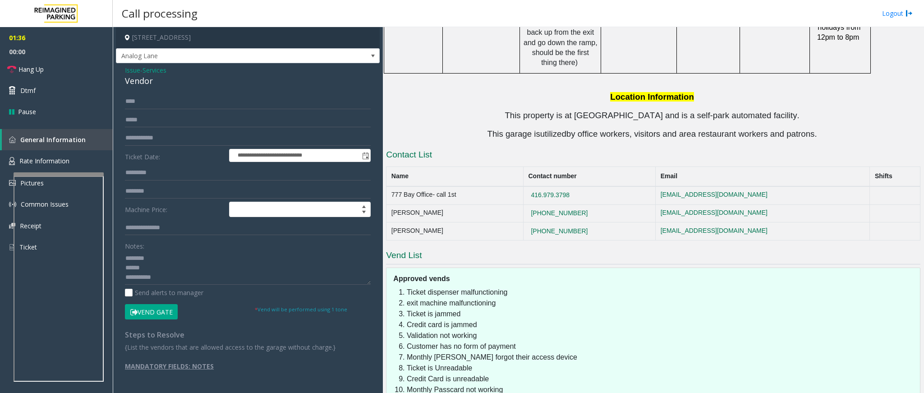
scroll to position [1819, 0]
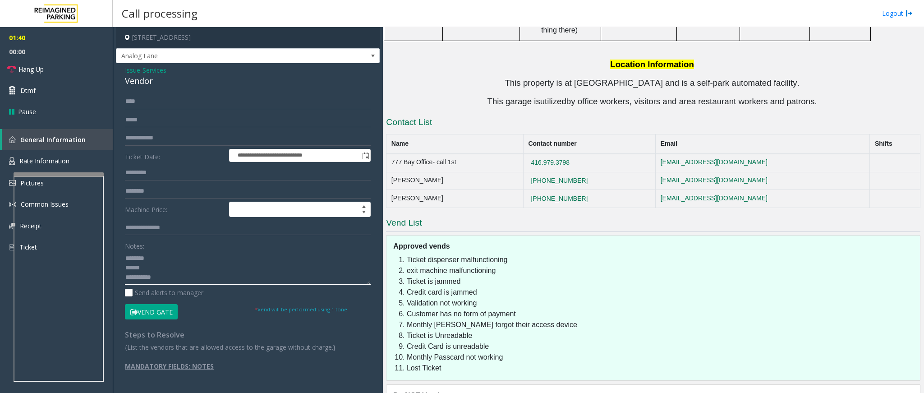
click at [168, 262] on textarea at bounding box center [248, 268] width 246 height 34
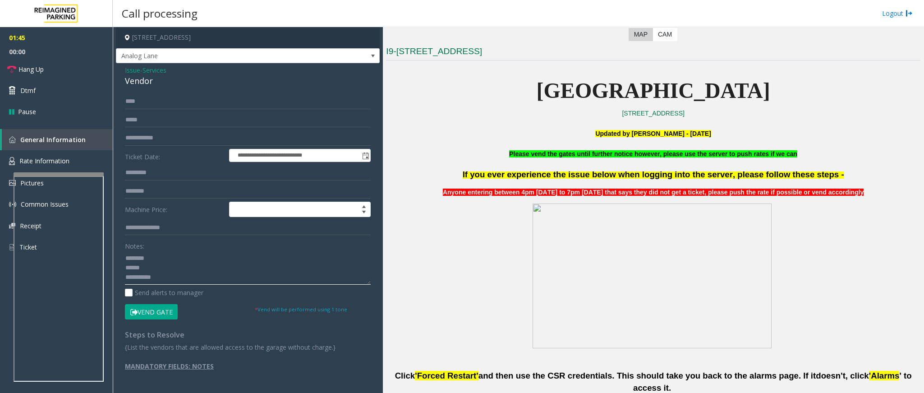
scroll to position [195, 0]
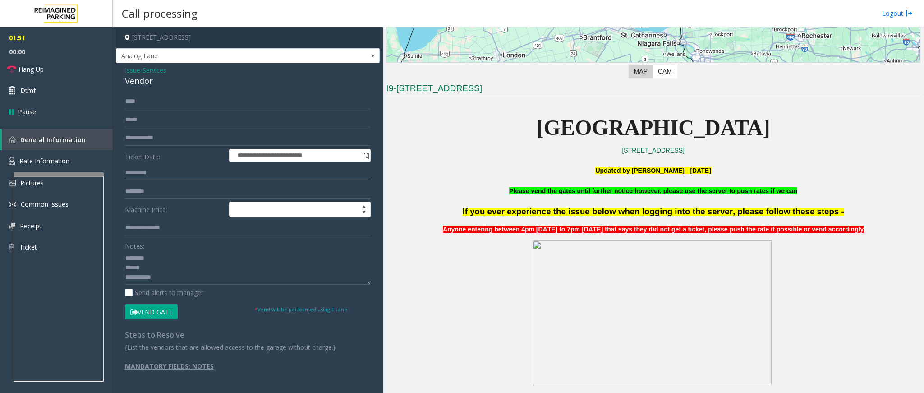
click at [178, 166] on input "text" at bounding box center [248, 172] width 246 height 15
click at [173, 172] on input "text" at bounding box center [248, 172] width 246 height 15
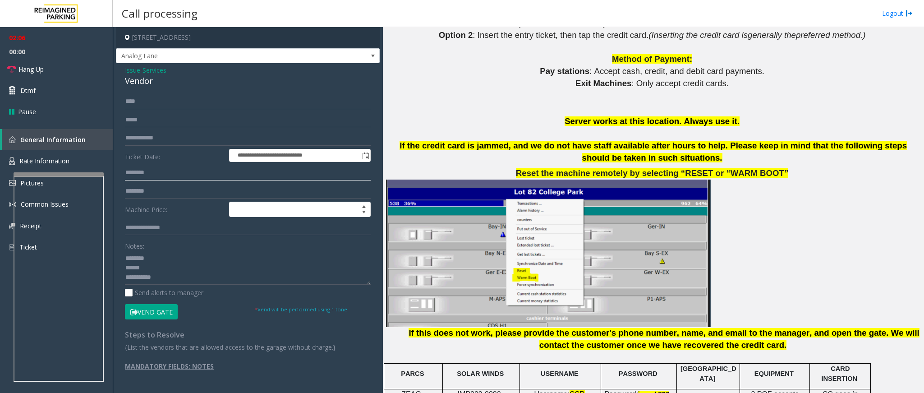
scroll to position [1210, 0]
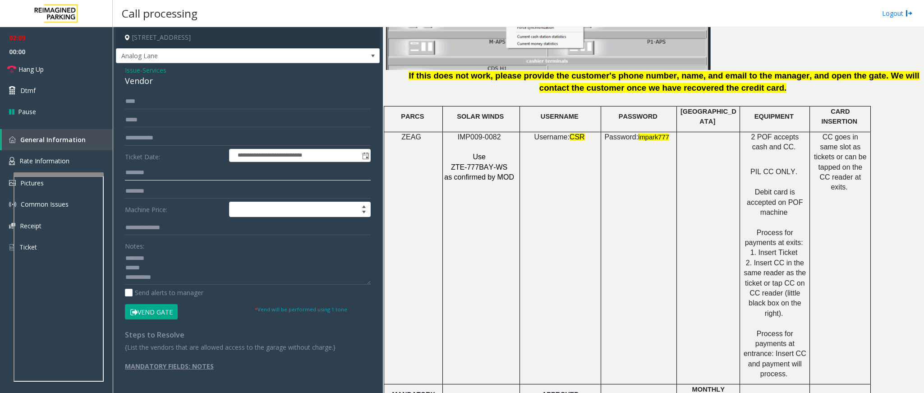
type input "********"
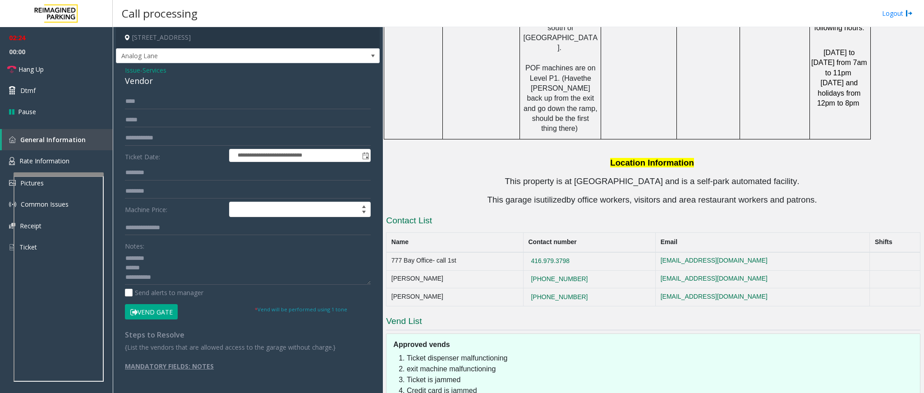
scroll to position [1819, 0]
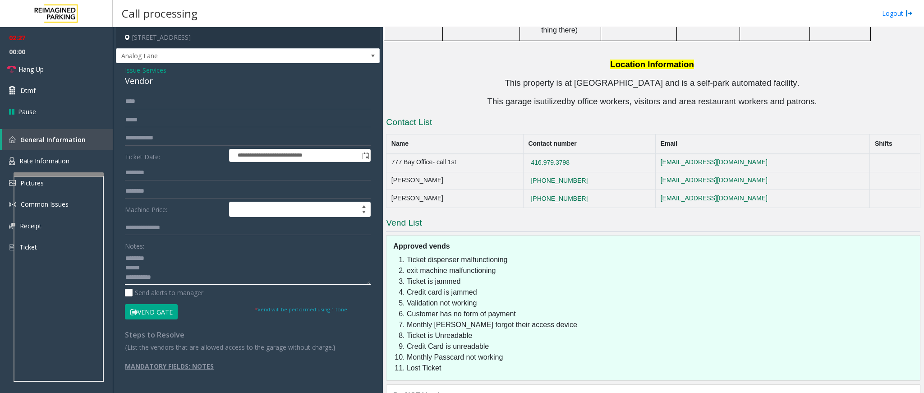
click at [185, 262] on textarea at bounding box center [248, 268] width 246 height 34
click at [343, 262] on textarea at bounding box center [248, 268] width 246 height 34
click at [255, 262] on textarea at bounding box center [248, 268] width 246 height 34
click at [180, 262] on textarea at bounding box center [248, 268] width 246 height 34
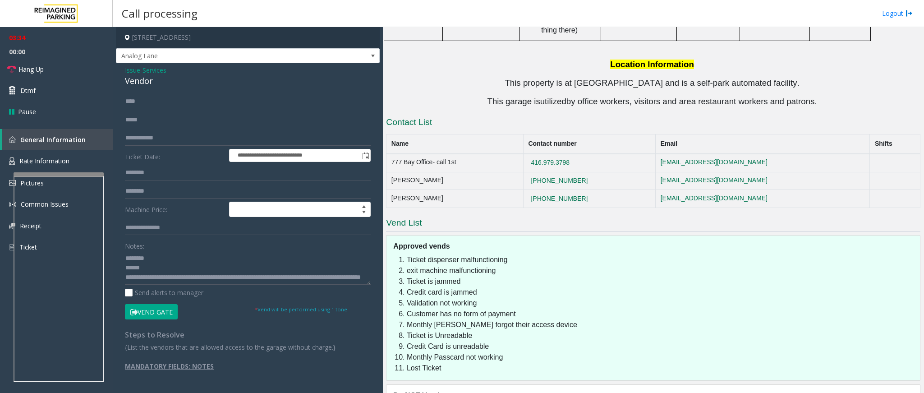
click at [159, 262] on button "Vend Gate" at bounding box center [151, 311] width 53 height 15
click at [179, 262] on textarea at bounding box center [248, 268] width 246 height 34
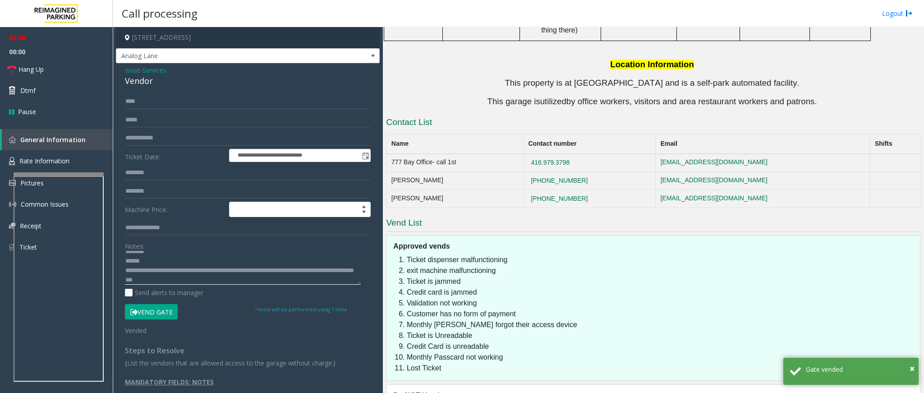
click at [223, 262] on textarea at bounding box center [243, 268] width 236 height 34
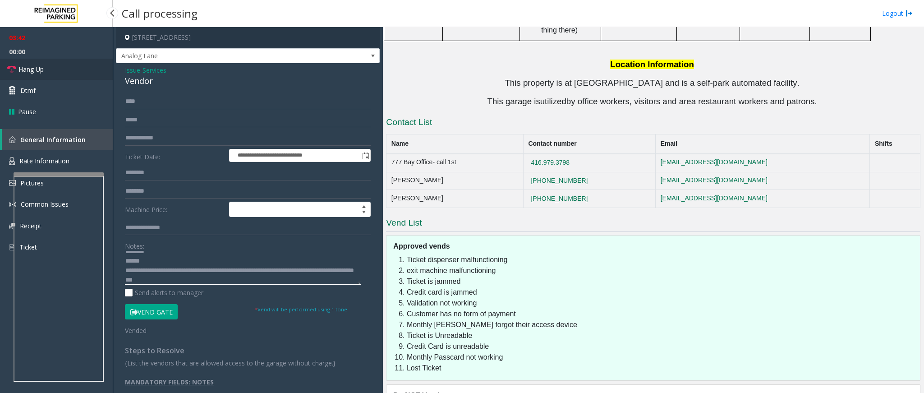
type textarea "**********"
click at [62, 70] on link "Hang Up" at bounding box center [56, 69] width 113 height 21
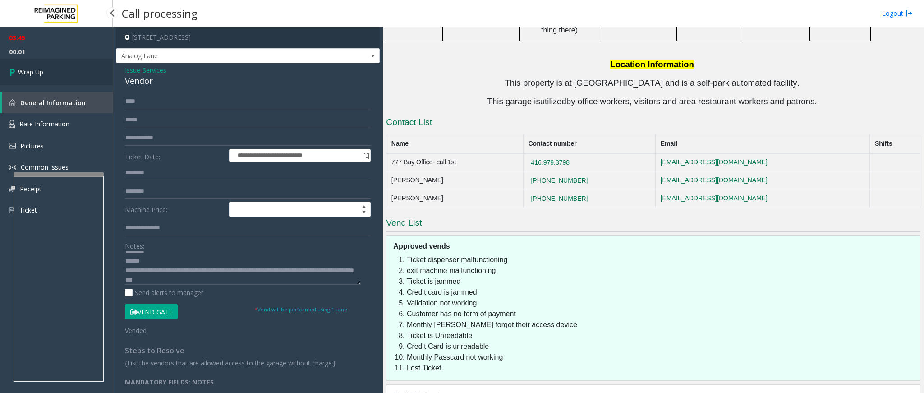
click at [70, 68] on link "Wrap Up" at bounding box center [56, 72] width 113 height 27
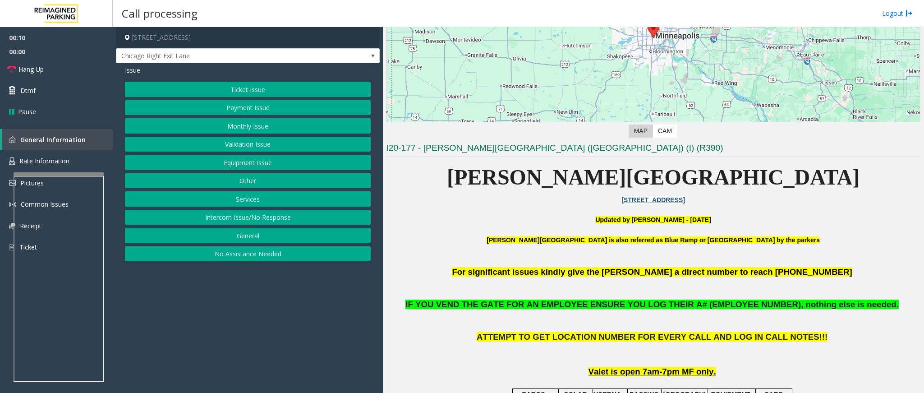
scroll to position [203, 0]
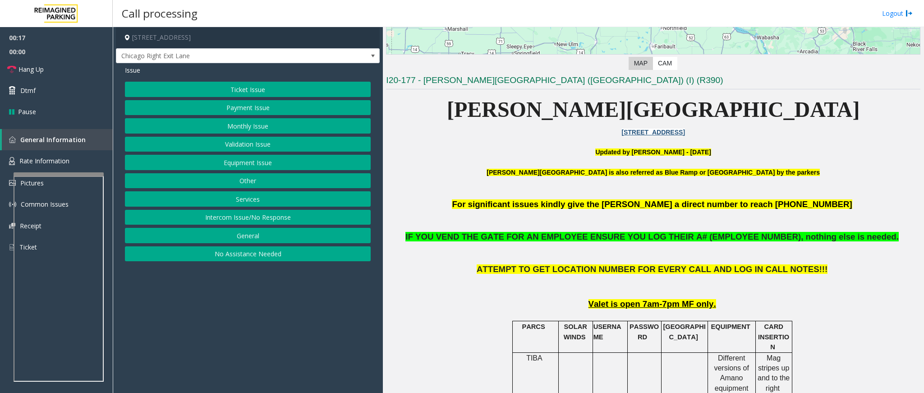
click at [270, 161] on button "Equipment Issue" at bounding box center [248, 162] width 246 height 15
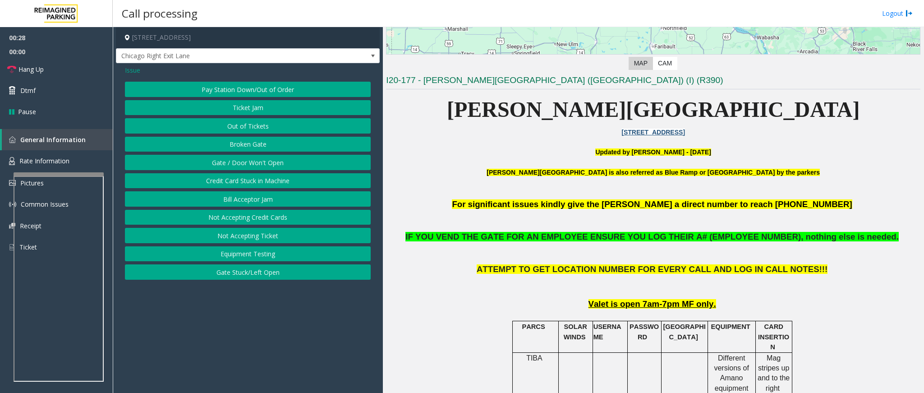
click at [310, 166] on button "Gate / Door Won't Open" at bounding box center [248, 162] width 246 height 15
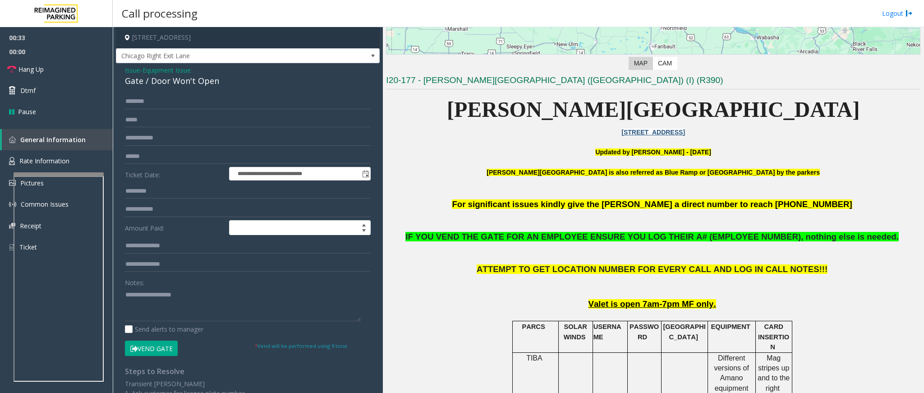
click at [167, 69] on span "Equipment Issue" at bounding box center [167, 69] width 48 height 9
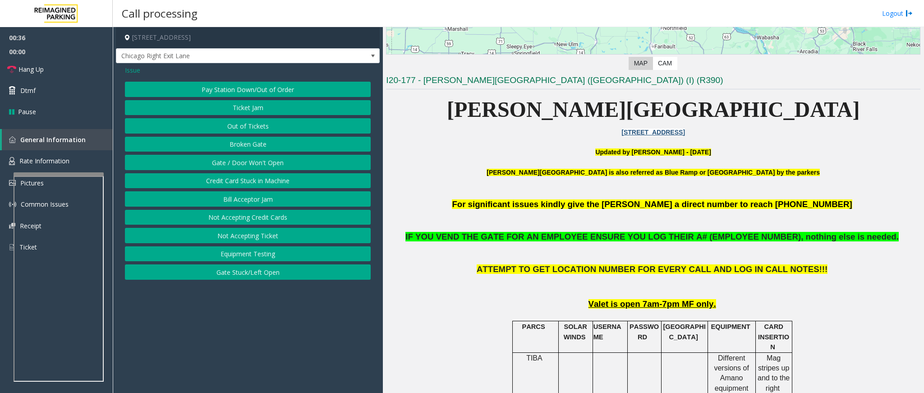
click at [139, 69] on span "Issue" at bounding box center [132, 69] width 15 height 9
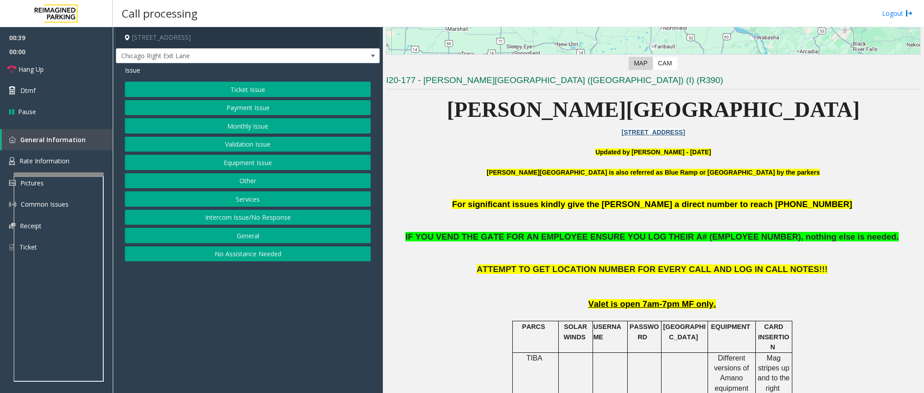
drag, startPoint x: 252, startPoint y: 111, endPoint x: 235, endPoint y: 117, distance: 17.5
click at [235, 117] on div "Ticket Issue Payment Issue Monthly Issue Validation Issue Equipment Issue Other…" at bounding box center [248, 172] width 246 height 180
click at [239, 125] on button "Monthly Issue" at bounding box center [248, 125] width 246 height 15
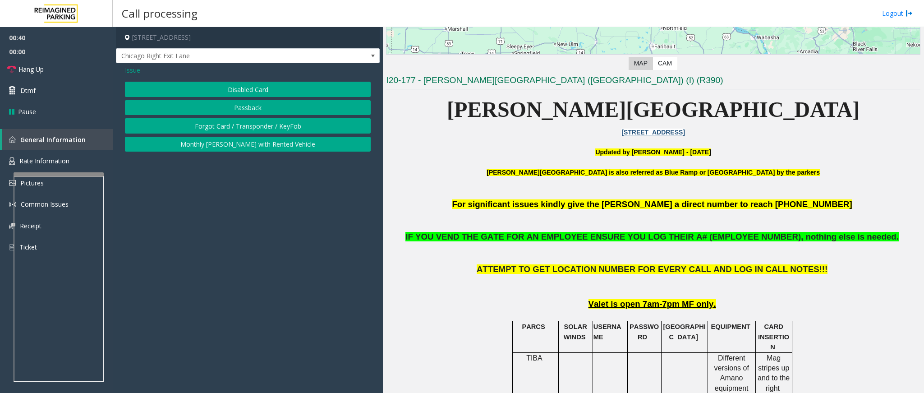
click at [253, 86] on button "Disabled Card" at bounding box center [248, 89] width 246 height 15
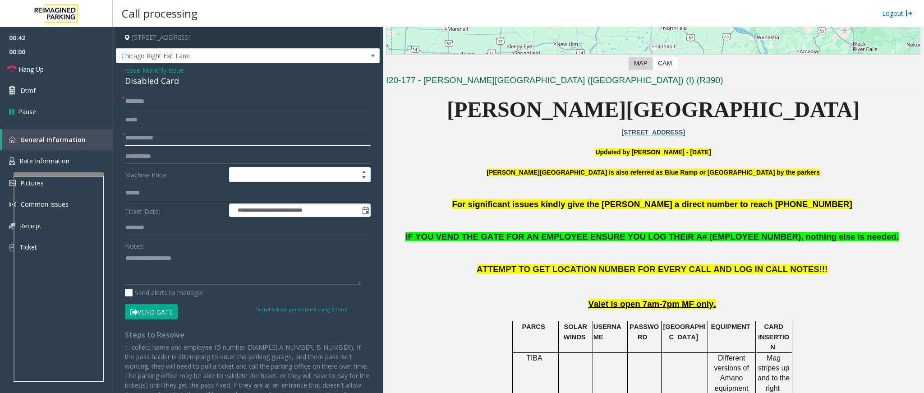
click at [160, 135] on input "text" at bounding box center [248, 137] width 246 height 15
type input "******"
click at [159, 93] on div "**********" at bounding box center [248, 264] width 264 height 402
click at [154, 103] on input "text" at bounding box center [248, 101] width 246 height 15
type input "*****"
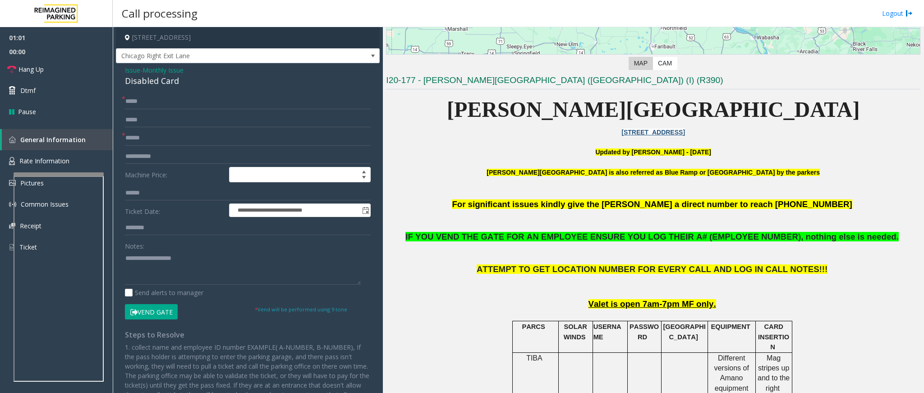
click at [148, 262] on button "Vend Gate" at bounding box center [151, 311] width 53 height 15
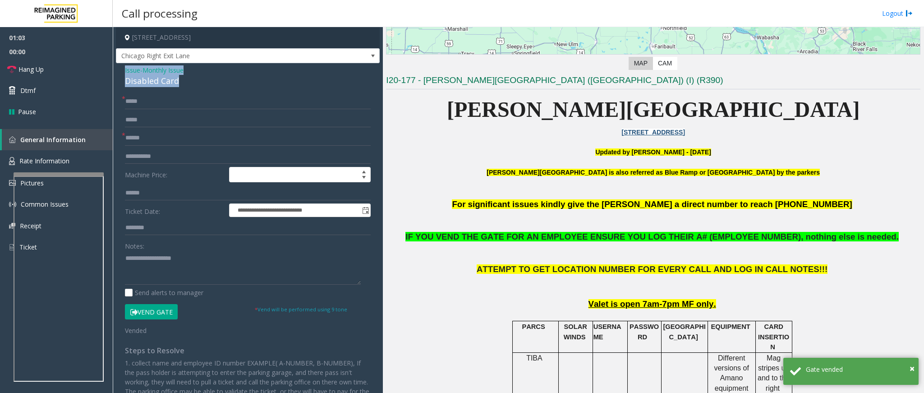
drag, startPoint x: 183, startPoint y: 83, endPoint x: 126, endPoint y: 65, distance: 59.5
click at [126, 65] on div "Issue - Monthly Issue Disabled Card" at bounding box center [248, 76] width 246 height 22
copy div "Issue - Monthly Issue Disabled Card"
paste textarea "**********"
click at [191, 262] on textarea at bounding box center [243, 268] width 236 height 34
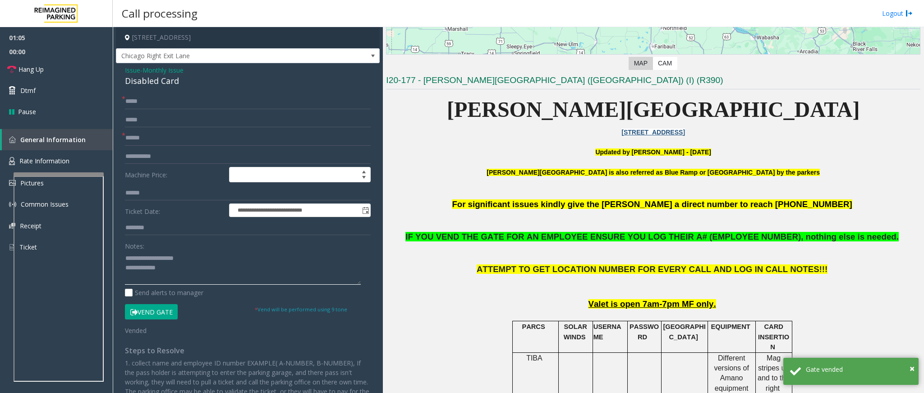
drag, startPoint x: 191, startPoint y: 263, endPoint x: 156, endPoint y: 259, distance: 35.0
click at [156, 259] on textarea at bounding box center [243, 268] width 236 height 34
click at [221, 260] on textarea at bounding box center [243, 268] width 236 height 34
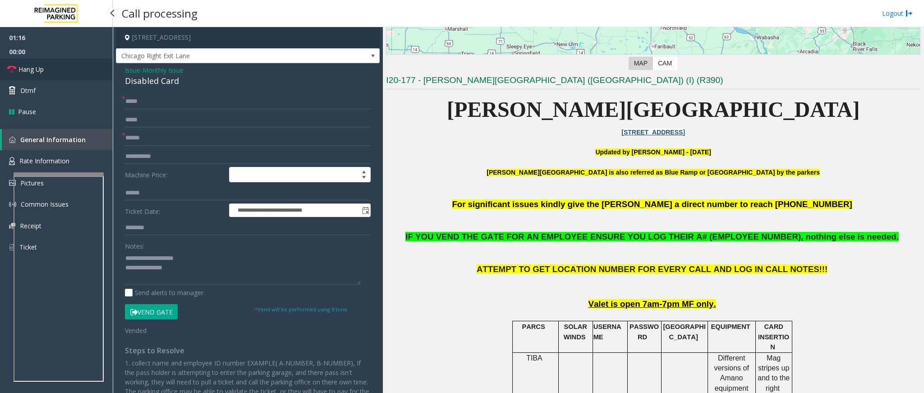
click at [36, 68] on span "Hang Up" at bounding box center [30, 68] width 25 height 9
click at [213, 262] on textarea at bounding box center [243, 268] width 236 height 34
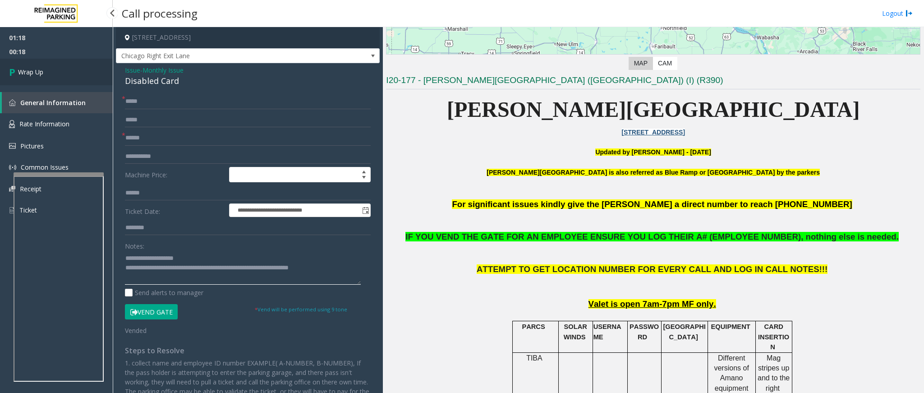
type textarea "**********"
click at [14, 80] on link "Wrap Up" at bounding box center [56, 72] width 113 height 27
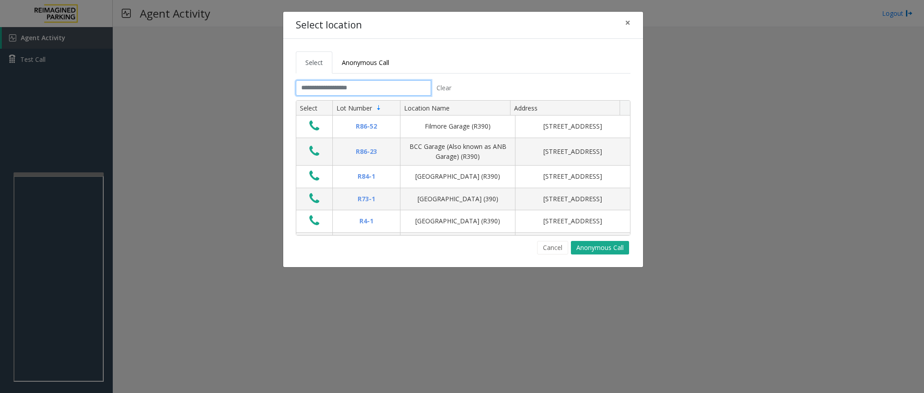
click at [371, 92] on input "text" at bounding box center [363, 87] width 135 height 15
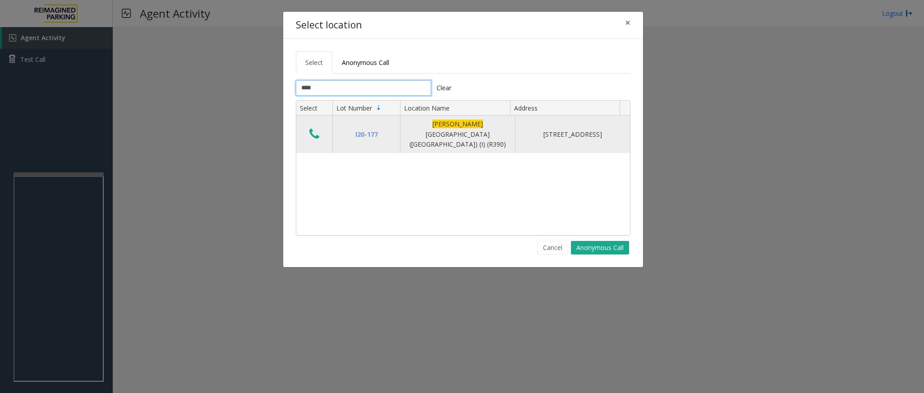
type input "****"
click at [312, 130] on icon "Data table" at bounding box center [314, 134] width 10 height 13
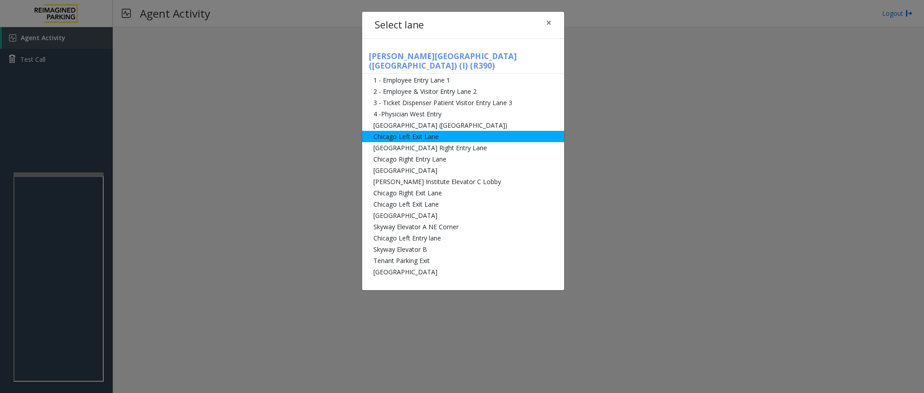
click at [405, 131] on li "Chicago Left Exit Lane" at bounding box center [463, 136] width 202 height 11
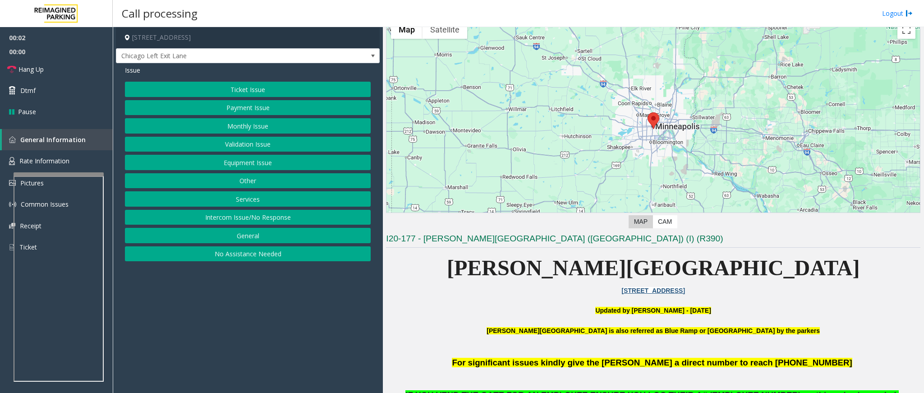
scroll to position [135, 0]
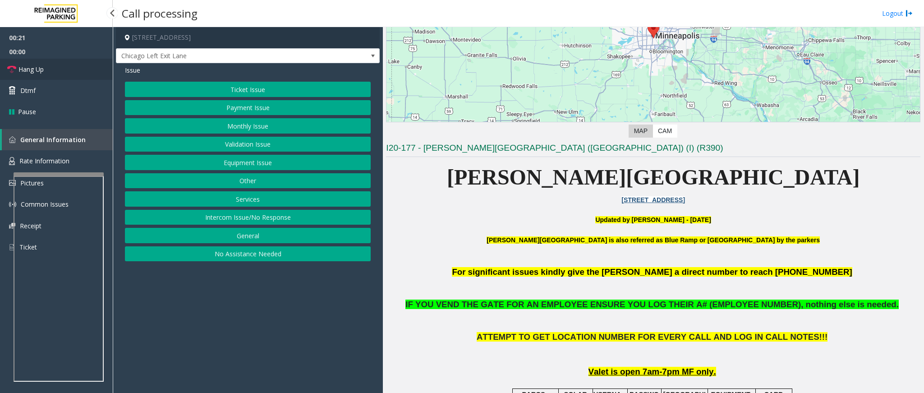
click at [22, 61] on link "Hang Up" at bounding box center [56, 69] width 113 height 21
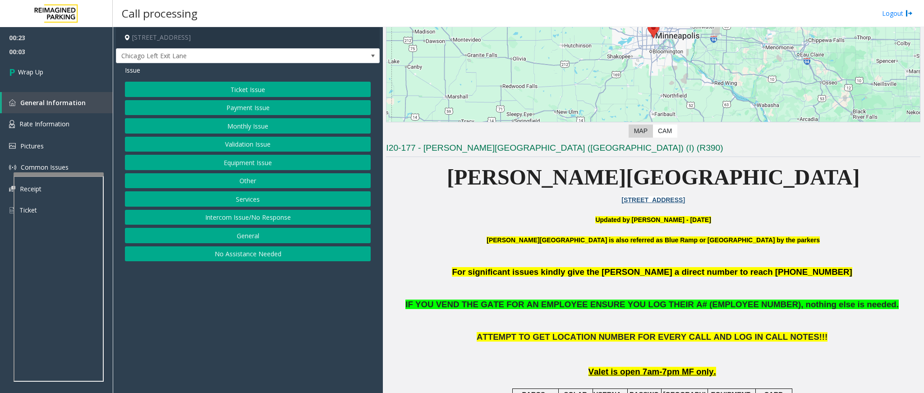
click at [260, 166] on button "Equipment Issue" at bounding box center [248, 162] width 246 height 15
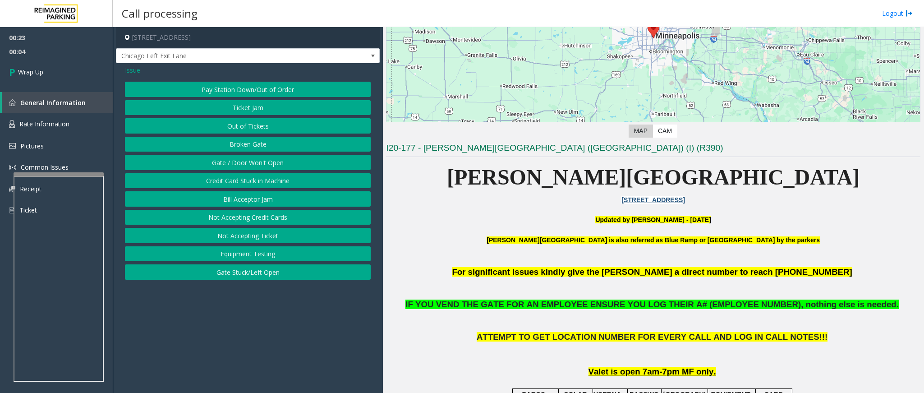
click at [276, 160] on button "Gate / Door Won't Open" at bounding box center [248, 162] width 246 height 15
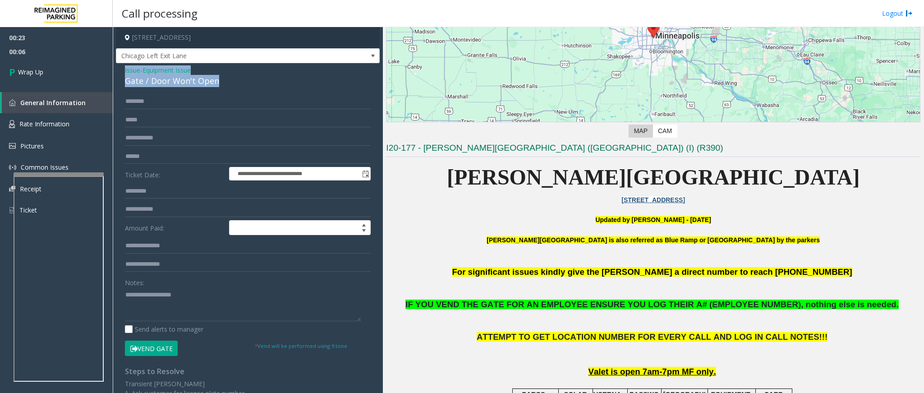
drag, startPoint x: 221, startPoint y: 83, endPoint x: 124, endPoint y: 66, distance: 98.8
click at [124, 66] on div "**********" at bounding box center [248, 287] width 264 height 448
copy div "Issue - Equipment Issue Gate / Door Won't Open"
paste textarea "**********"
click at [178, 262] on textarea at bounding box center [243, 304] width 236 height 34
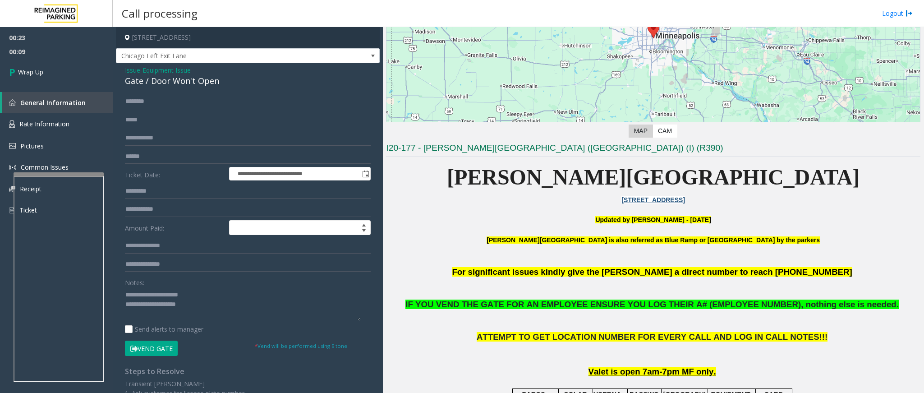
drag, startPoint x: 198, startPoint y: 297, endPoint x: 147, endPoint y: 294, distance: 51.5
click at [147, 262] on textarea at bounding box center [243, 304] width 236 height 34
type textarea "**********"
click at [40, 69] on span "Wrap Up" at bounding box center [30, 71] width 25 height 9
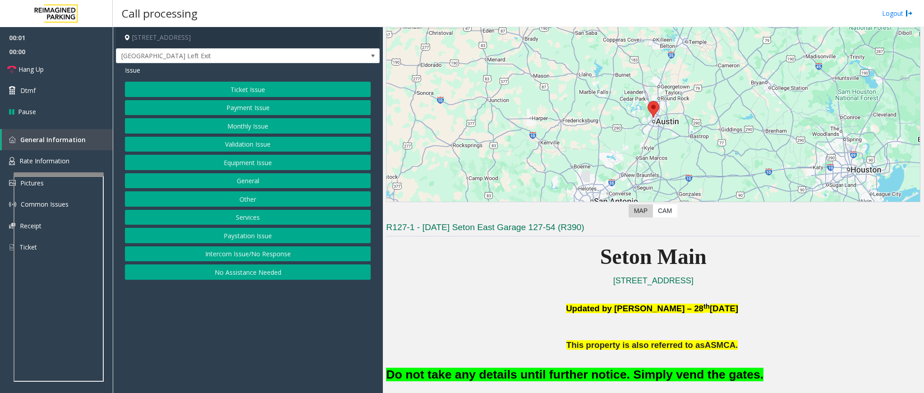
scroll to position [68, 0]
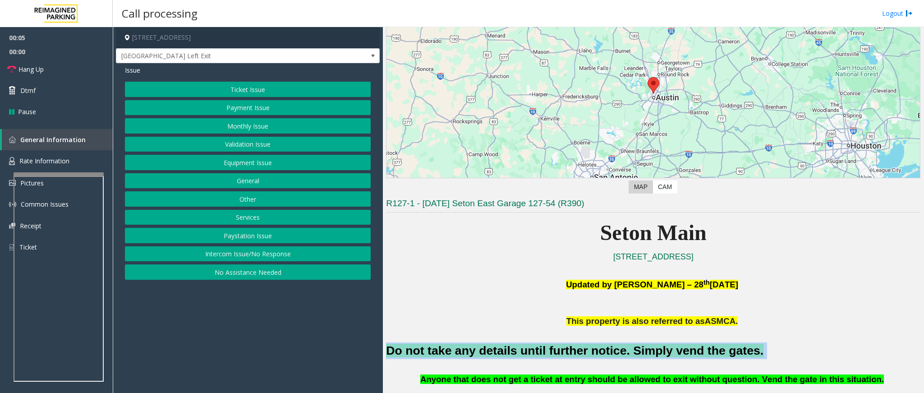
drag, startPoint x: 727, startPoint y: 350, endPoint x: 385, endPoint y: 348, distance: 341.9
click at [385, 262] on div "Main ← Move left → Move right ↑ Move up ↓ Move down + Zoom in - Zoom out Home J…" at bounding box center [653, 210] width 541 height 366
copy h2 "Do not take any details until further notice. Simply vend the gates."
click at [271, 160] on button "Equipment Issue" at bounding box center [248, 162] width 246 height 15
click at [236, 160] on button "Gate / Door Won't Open" at bounding box center [248, 162] width 246 height 15
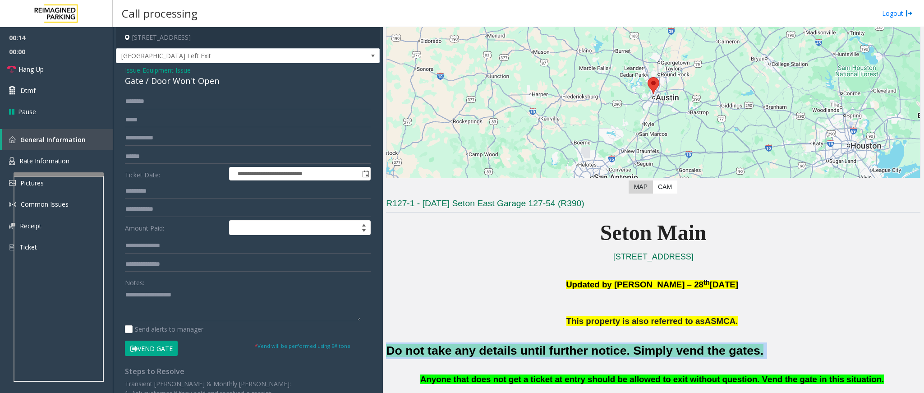
click at [170, 262] on button "Vend Gate" at bounding box center [151, 348] width 53 height 15
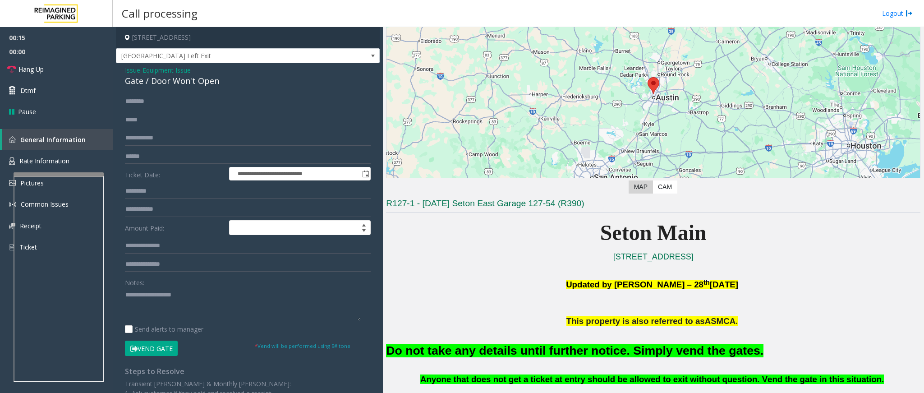
click at [180, 262] on textarea at bounding box center [243, 304] width 236 height 34
paste textarea "**********"
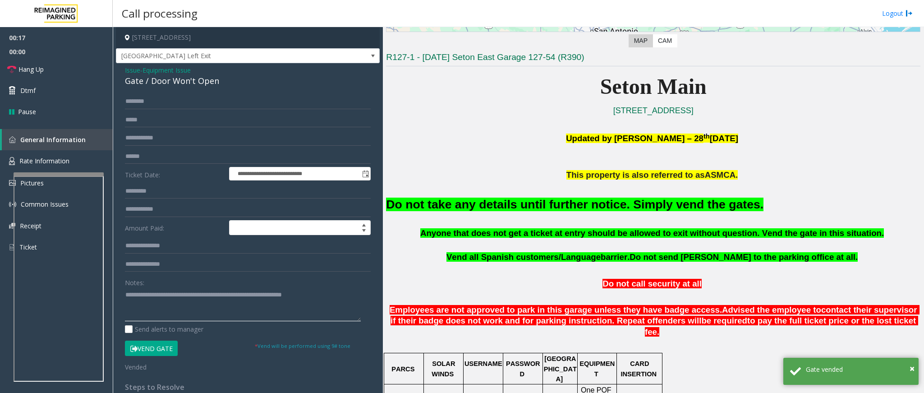
scroll to position [271, 0]
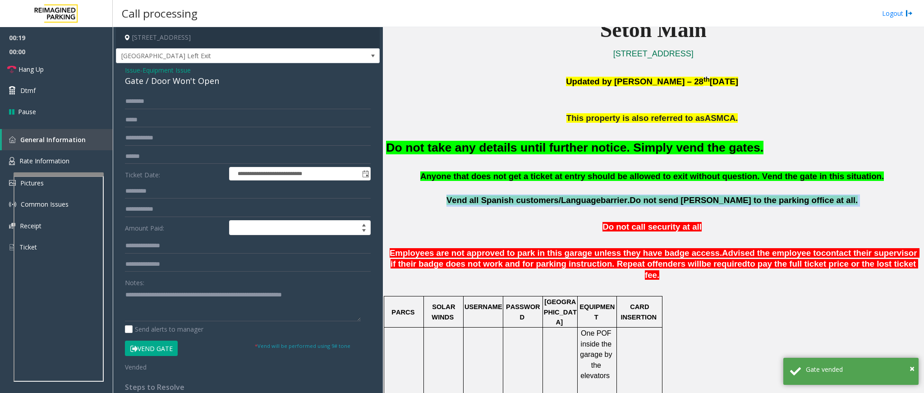
drag, startPoint x: 819, startPoint y: 200, endPoint x: 480, endPoint y: 201, distance: 338.3
click at [480, 201] on p "Vend all [DEMOGRAPHIC_DATA] customers/Language barrier. Do not send parkers to …" at bounding box center [653, 200] width 534 height 12
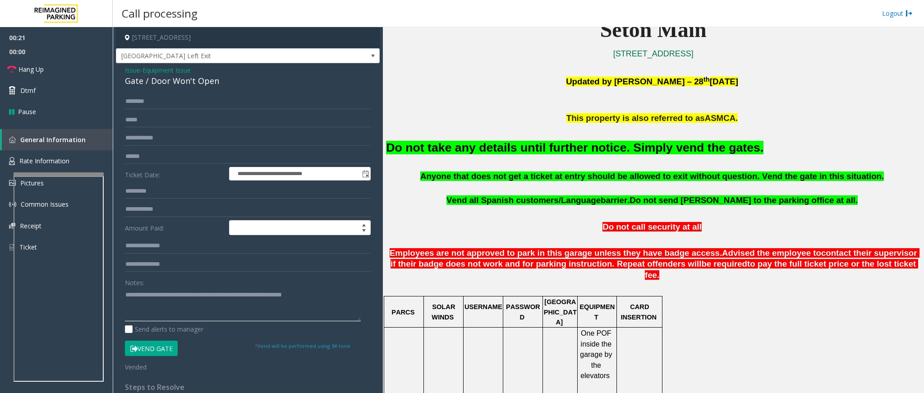
drag, startPoint x: 332, startPoint y: 297, endPoint x: 103, endPoint y: 281, distance: 229.2
click at [113, 262] on div "**********" at bounding box center [518, 196] width 811 height 393
paste textarea "**********"
type textarea "**********"
click at [61, 71] on link "Hang Up" at bounding box center [56, 69] width 113 height 21
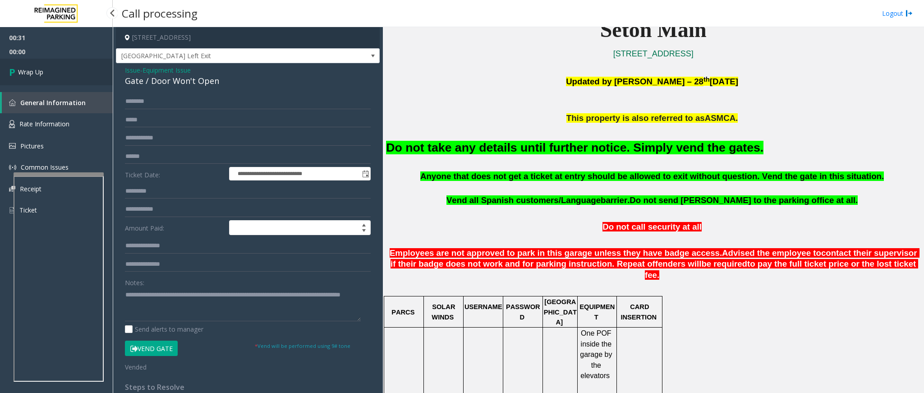
click at [61, 71] on link "Wrap Up" at bounding box center [56, 72] width 113 height 27
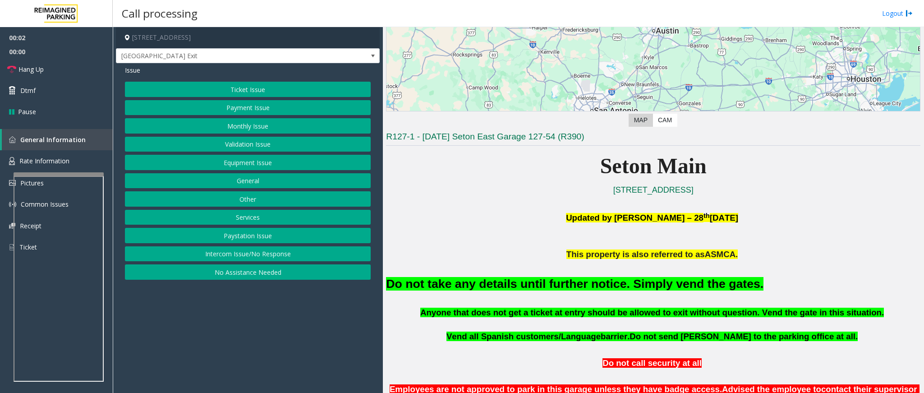
scroll to position [135, 0]
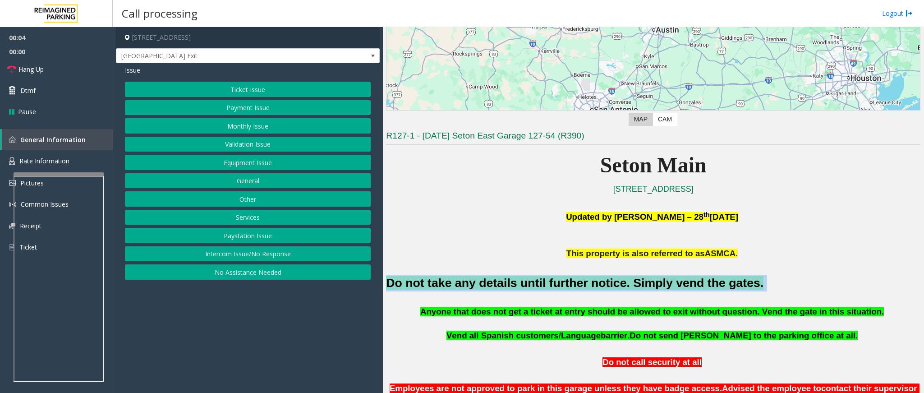
drag, startPoint x: 720, startPoint y: 283, endPoint x: 388, endPoint y: 281, distance: 332.0
click at [388, 262] on h2 "Do not take any details until further notice. Simply vend the gates." at bounding box center [653, 283] width 534 height 17
drag, startPoint x: 278, startPoint y: 91, endPoint x: 286, endPoint y: 70, distance: 22.1
click at [286, 70] on div "Issue Ticket Issue Payment Issue Monthly Issue Validation Issue Equipment Issue…" at bounding box center [248, 173] width 264 height 221
click at [284, 103] on button "Payment Issue" at bounding box center [248, 107] width 246 height 15
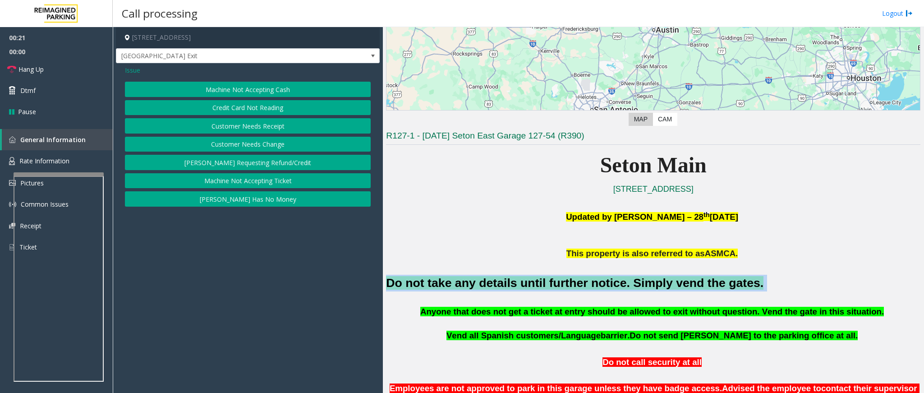
click at [253, 198] on button "[PERSON_NAME] Has No Money" at bounding box center [248, 198] width 246 height 15
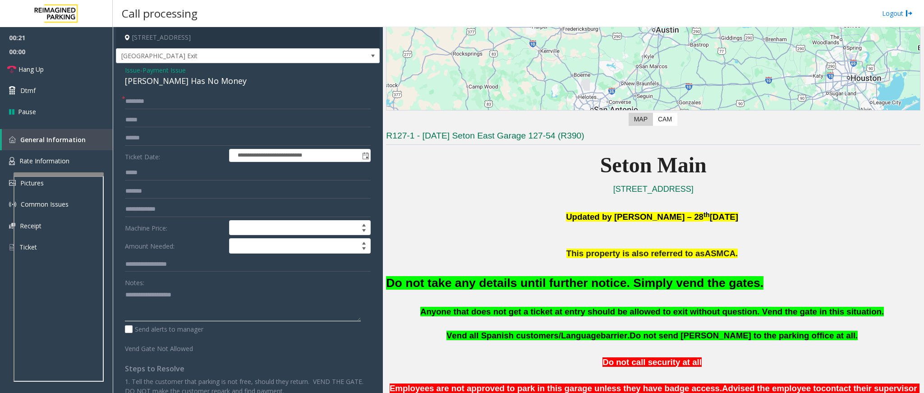
click at [179, 262] on textarea at bounding box center [243, 304] width 236 height 34
paste textarea "**********"
type textarea "**********"
click at [177, 66] on span "Payment Issue" at bounding box center [164, 69] width 43 height 9
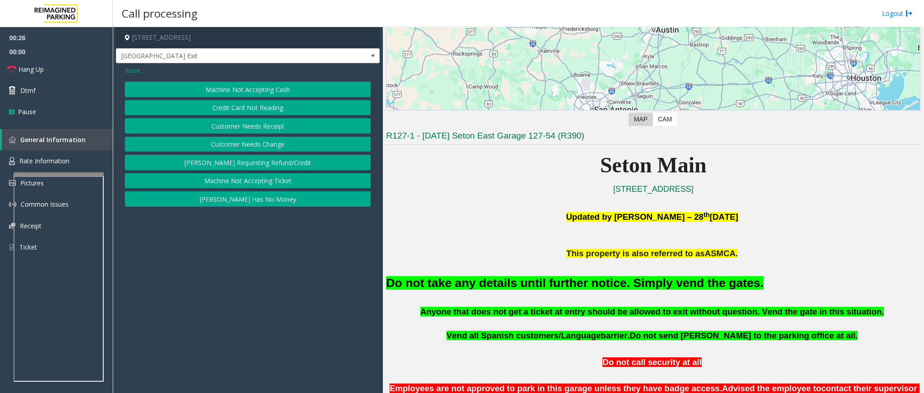
click at [135, 70] on span "Issue" at bounding box center [132, 69] width 15 height 9
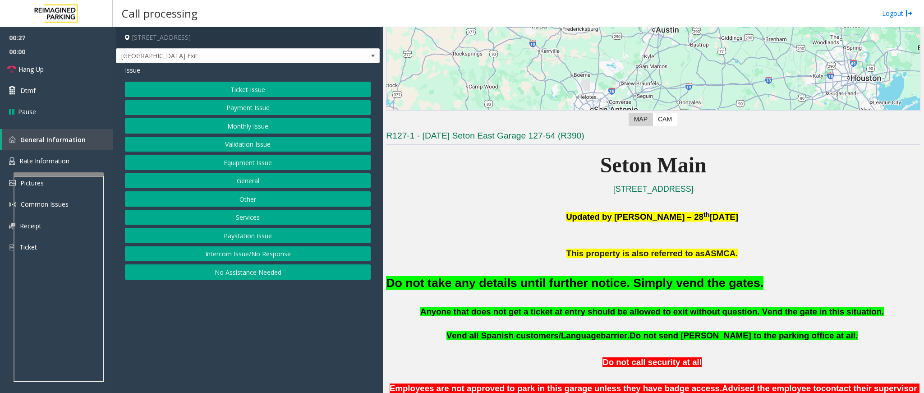
click at [270, 85] on button "Ticket Issue" at bounding box center [248, 89] width 246 height 15
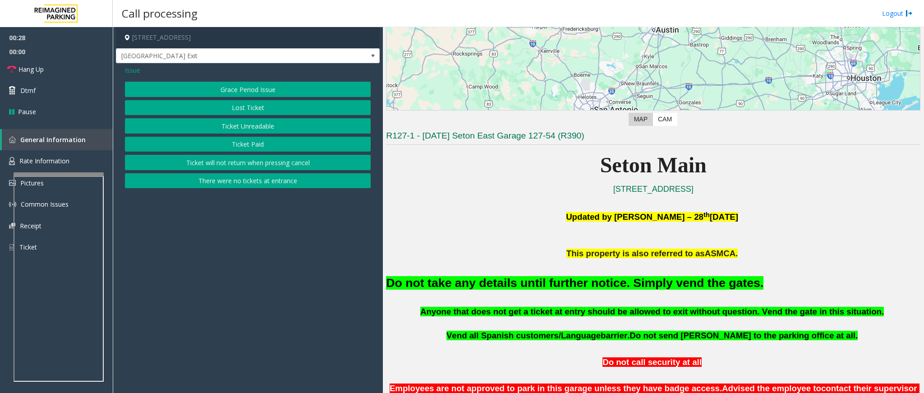
click at [261, 130] on button "Ticket Unreadable" at bounding box center [248, 125] width 246 height 15
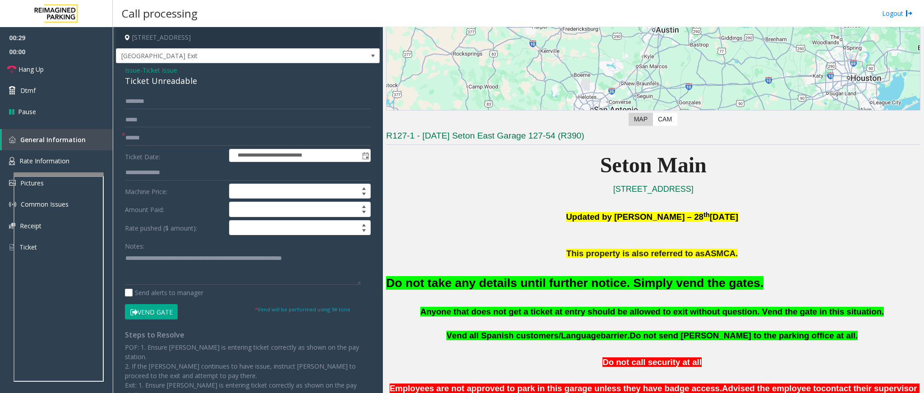
click at [164, 262] on button "Vend Gate" at bounding box center [151, 311] width 53 height 15
click at [161, 71] on span "Ticket Issue" at bounding box center [160, 69] width 35 height 9
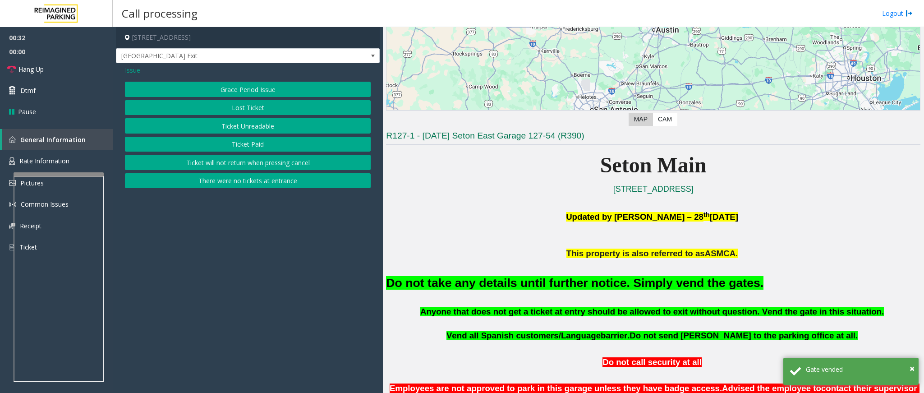
click at [137, 68] on span "Issue" at bounding box center [132, 69] width 15 height 9
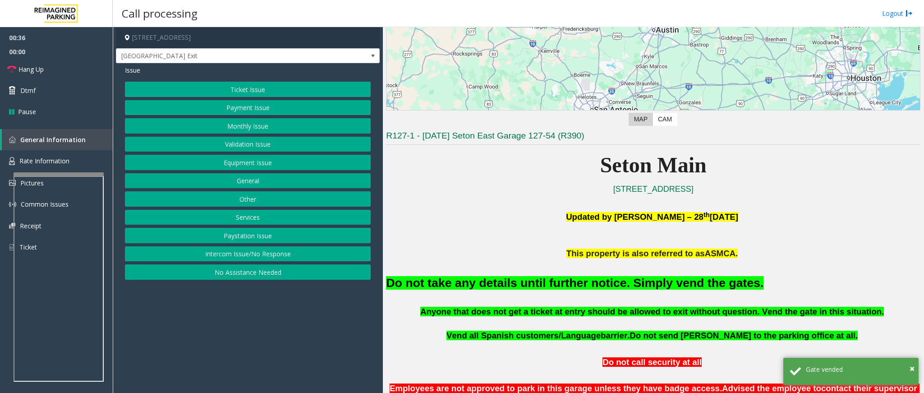
click at [259, 107] on button "Payment Issue" at bounding box center [248, 107] width 246 height 15
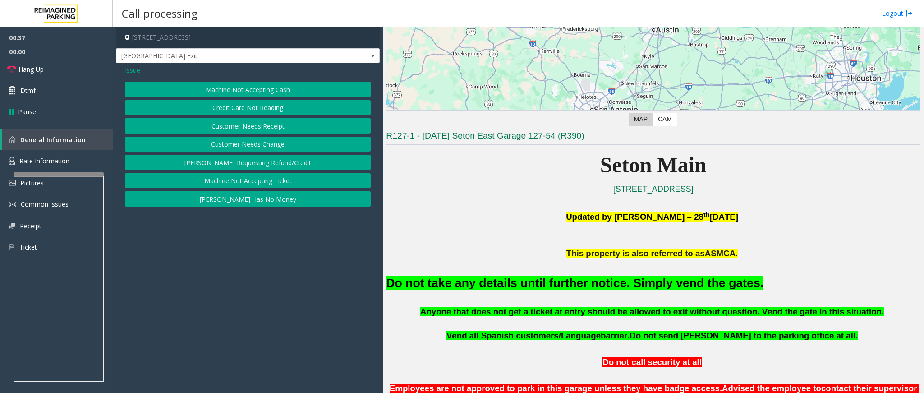
click at [129, 69] on span "Issue" at bounding box center [132, 69] width 15 height 9
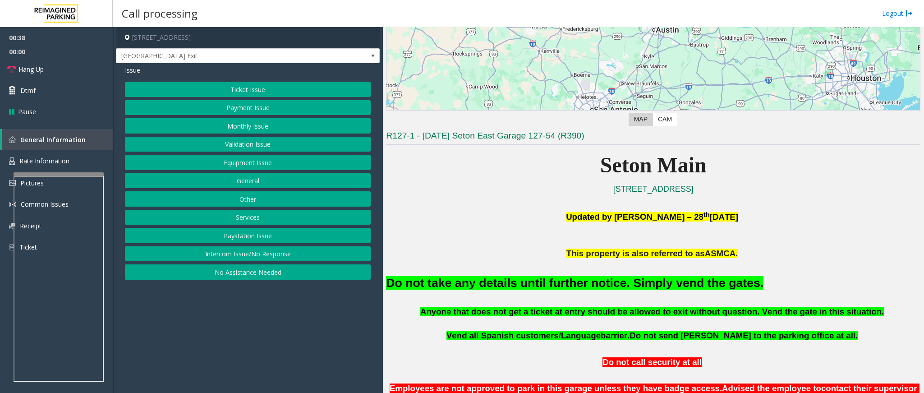
click at [298, 129] on button "Monthly Issue" at bounding box center [248, 125] width 246 height 15
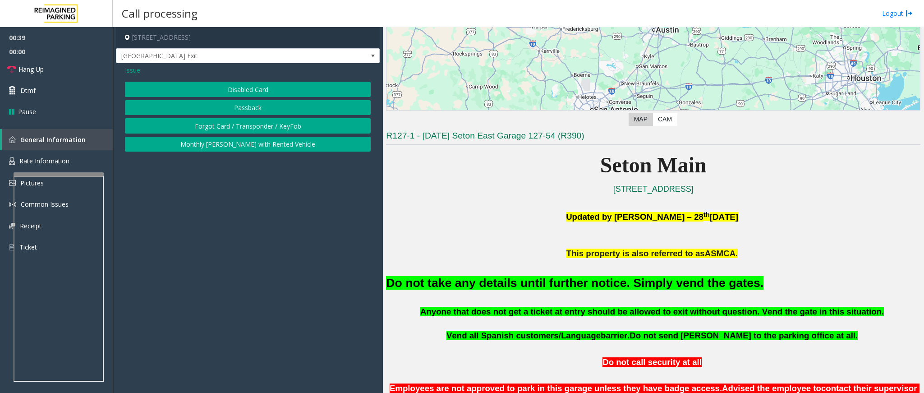
click at [252, 126] on button "Forgot Card / Transponder / KeyFob" at bounding box center [248, 125] width 246 height 15
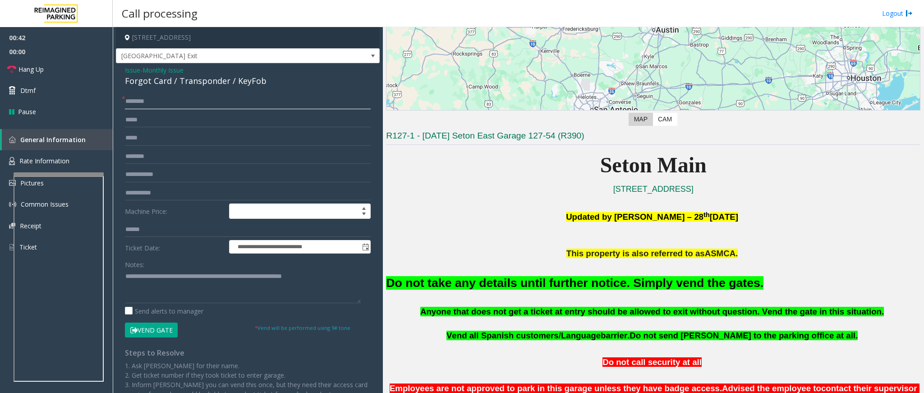
drag, startPoint x: 130, startPoint y: 106, endPoint x: 137, endPoint y: 101, distance: 7.9
click at [131, 105] on input "text" at bounding box center [248, 101] width 246 height 15
type input "**"
click at [73, 68] on link "Hang Up" at bounding box center [56, 69] width 113 height 21
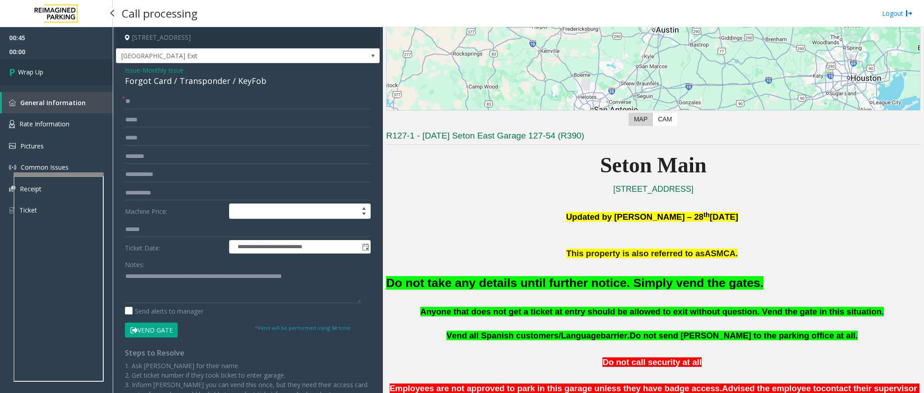
click at [73, 68] on link "Wrap Up" at bounding box center [56, 72] width 113 height 27
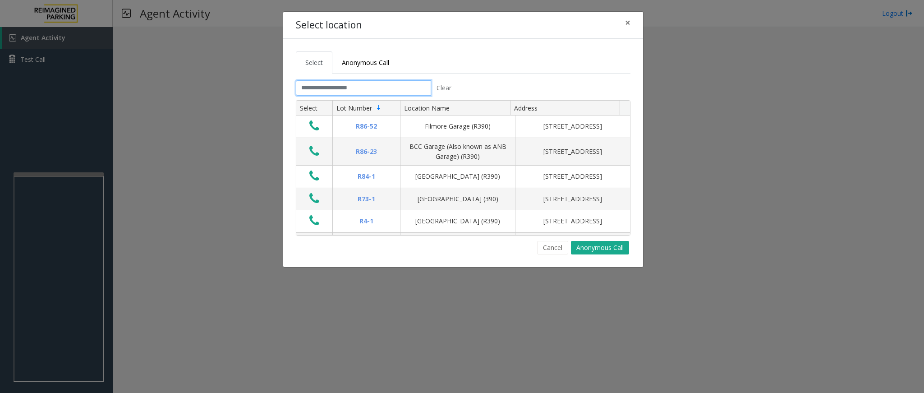
click at [364, 86] on input "text" at bounding box center [363, 87] width 135 height 15
click at [359, 84] on input "text" at bounding box center [363, 87] width 135 height 15
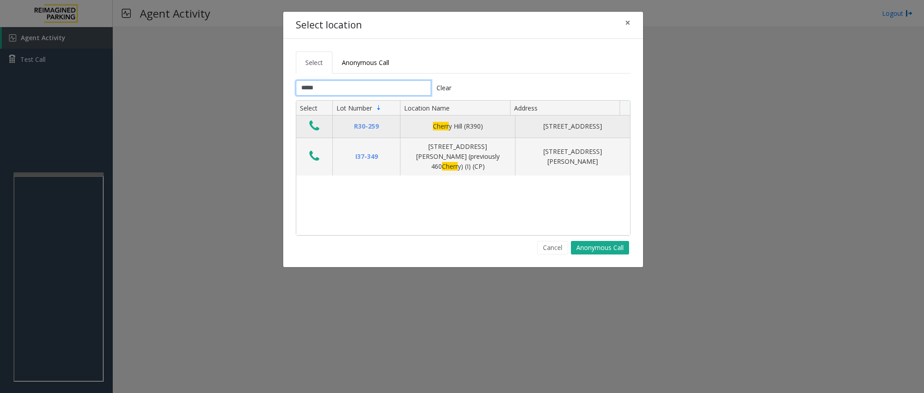
type input "*****"
click at [313, 122] on icon "Data table" at bounding box center [314, 126] width 10 height 13
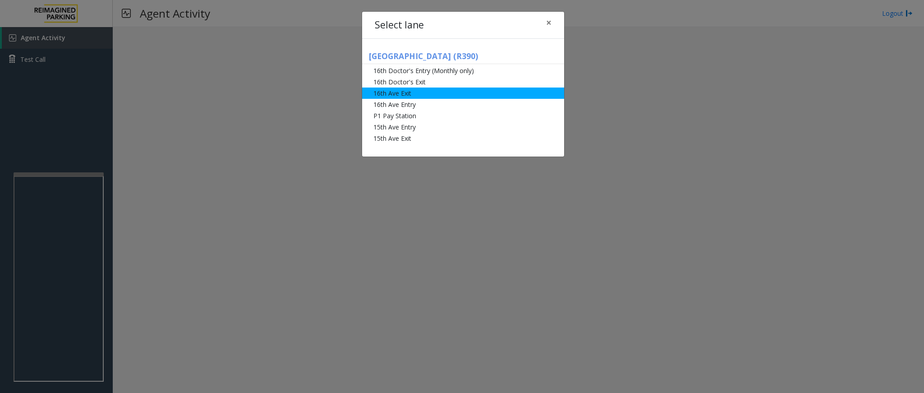
click at [417, 92] on li "16th Ave Exit" at bounding box center [463, 93] width 202 height 11
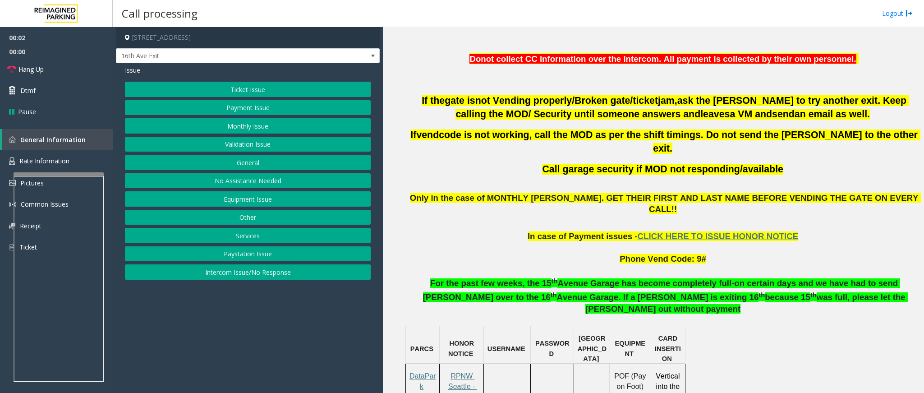
scroll to position [474, 0]
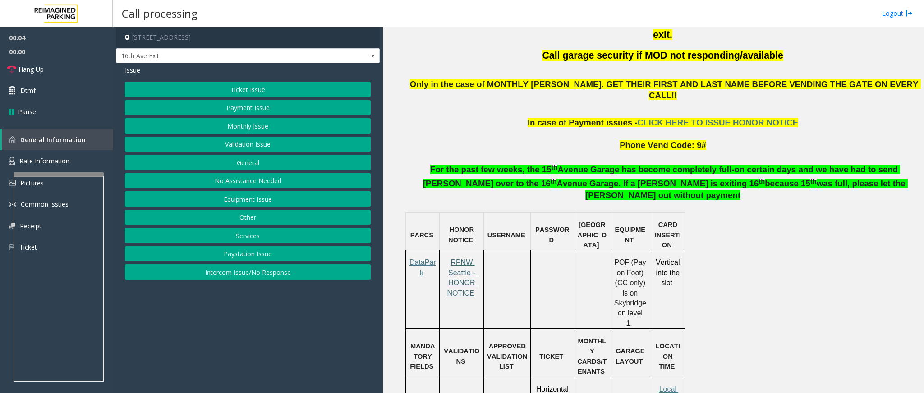
click at [452, 258] on span "RPNW Seattle - HONOR NOTICE" at bounding box center [462, 277] width 30 height 38
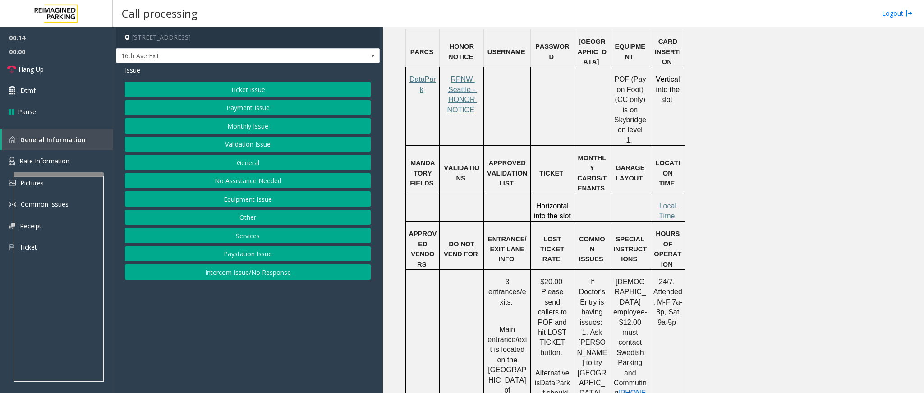
scroll to position [677, 0]
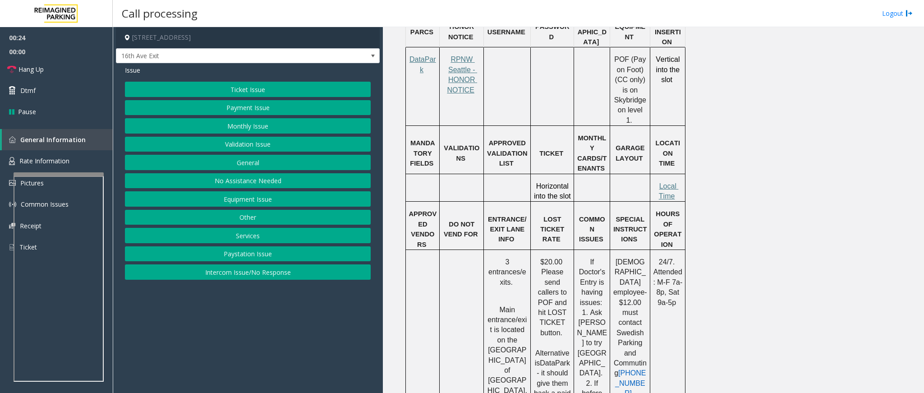
click at [303, 83] on button "Ticket Issue" at bounding box center [248, 89] width 246 height 15
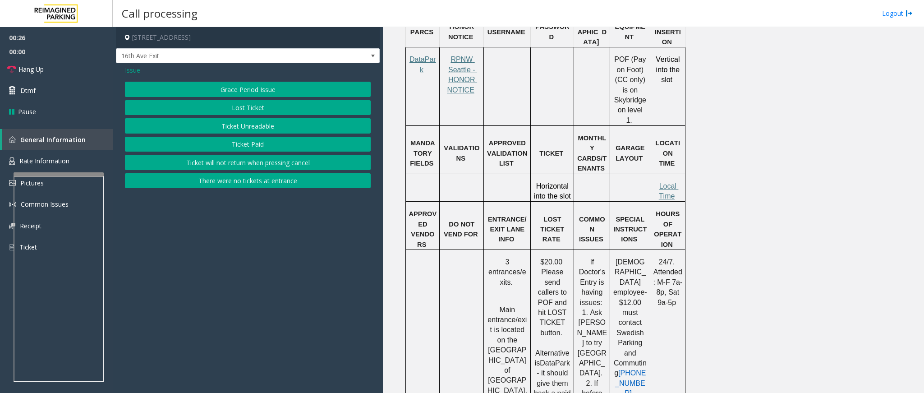
click at [279, 125] on button "Ticket Unreadable" at bounding box center [248, 125] width 246 height 15
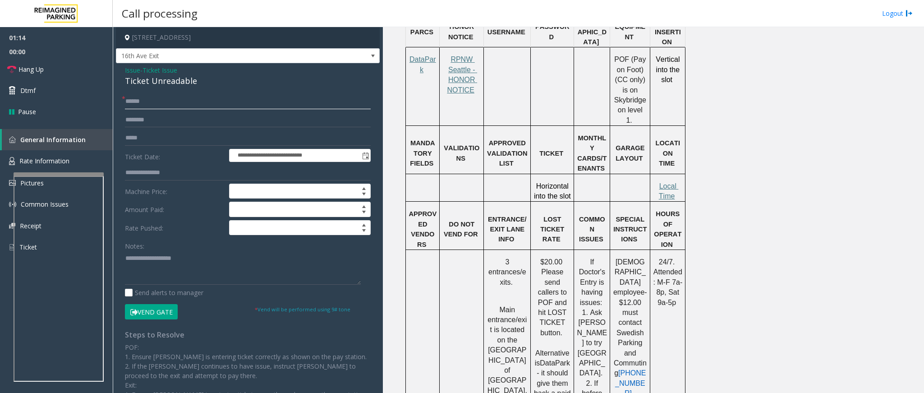
click at [295, 105] on input "text" at bounding box center [248, 101] width 246 height 15
click at [276, 104] on input "text" at bounding box center [248, 101] width 246 height 15
click at [217, 96] on input "text" at bounding box center [248, 101] width 246 height 15
click at [210, 103] on input "text" at bounding box center [248, 101] width 246 height 15
click at [191, 101] on input "text" at bounding box center [248, 101] width 246 height 15
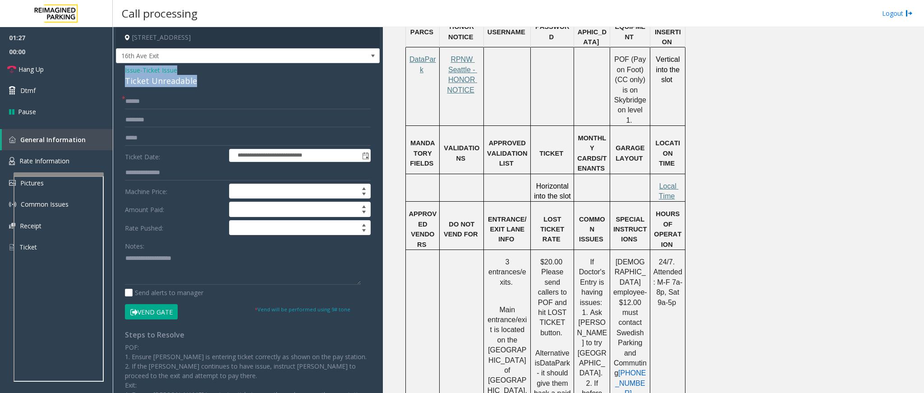
drag, startPoint x: 195, startPoint y: 83, endPoint x: 118, endPoint y: 68, distance: 78.9
click at [118, 68] on div "**********" at bounding box center [248, 273] width 264 height 421
paste textarea "**********"
click at [194, 260] on textarea at bounding box center [243, 268] width 236 height 34
drag, startPoint x: 194, startPoint y: 260, endPoint x: 148, endPoint y: 258, distance: 46.1
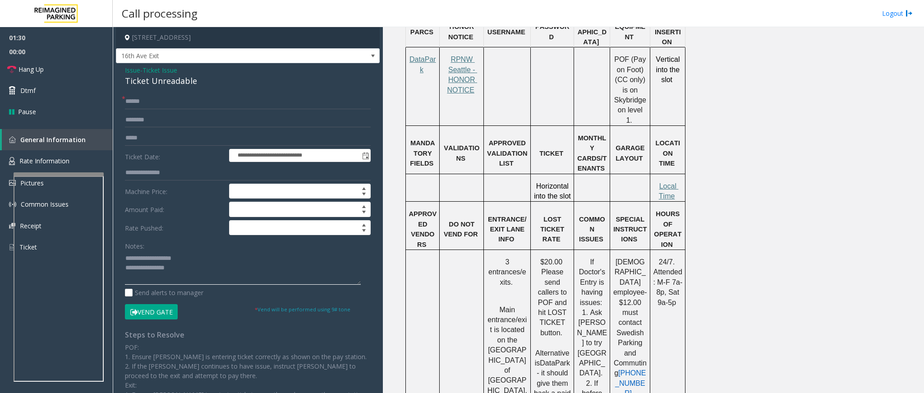
click at [148, 258] on textarea at bounding box center [243, 268] width 236 height 34
type textarea "**********"
drag, startPoint x: 171, startPoint y: 102, endPoint x: 219, endPoint y: 110, distance: 48.9
click at [185, 105] on input "text" at bounding box center [248, 101] width 246 height 15
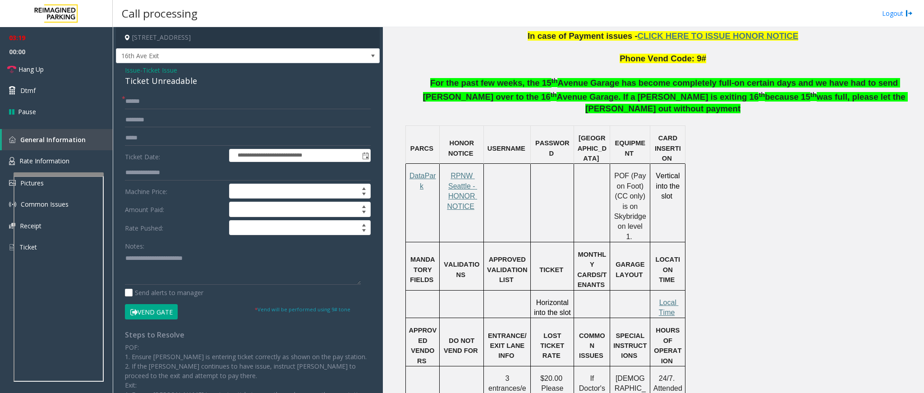
scroll to position [541, 0]
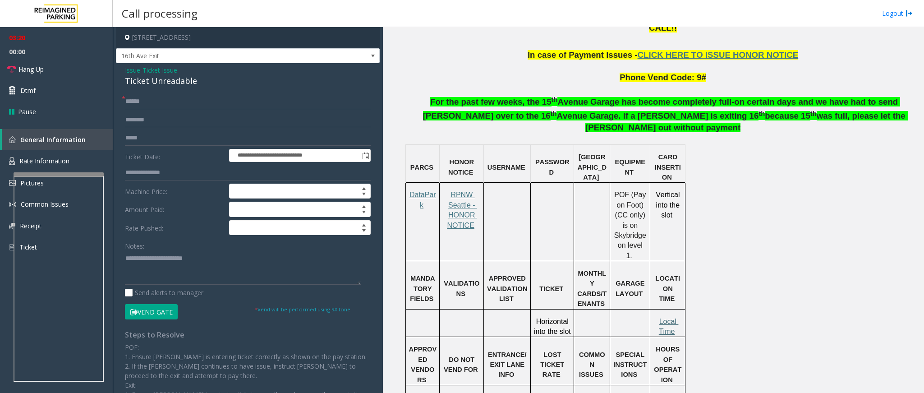
click at [616, 262] on span "Local Time" at bounding box center [669, 327] width 20 height 18
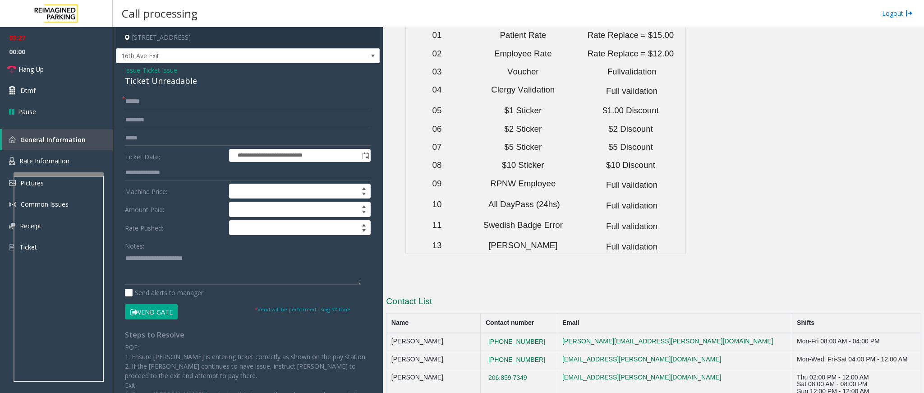
scroll to position [2933, 0]
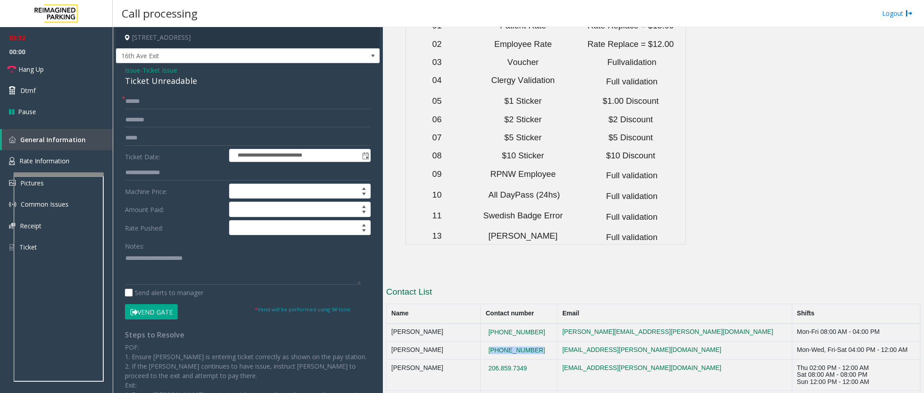
drag, startPoint x: 566, startPoint y: 208, endPoint x: 514, endPoint y: 204, distance: 51.6
click at [514, 262] on td "[PHONE_NUMBER]" at bounding box center [519, 350] width 77 height 18
drag, startPoint x: 562, startPoint y: 353, endPoint x: 501, endPoint y: 355, distance: 61.4
drag, startPoint x: 562, startPoint y: 336, endPoint x: 514, endPoint y: 340, distance: 47.5
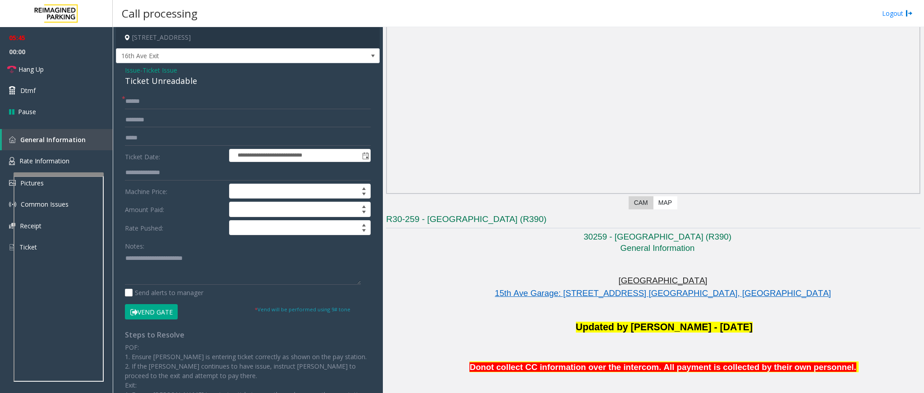
scroll to position [0, 0]
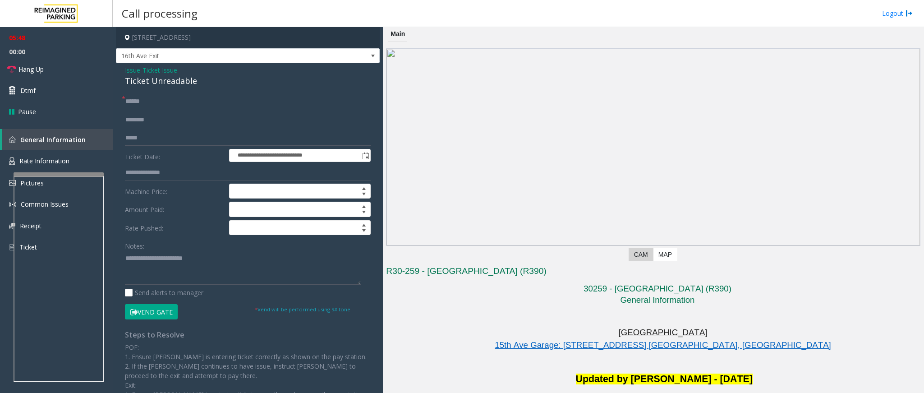
click at [219, 103] on input "text" at bounding box center [248, 101] width 246 height 15
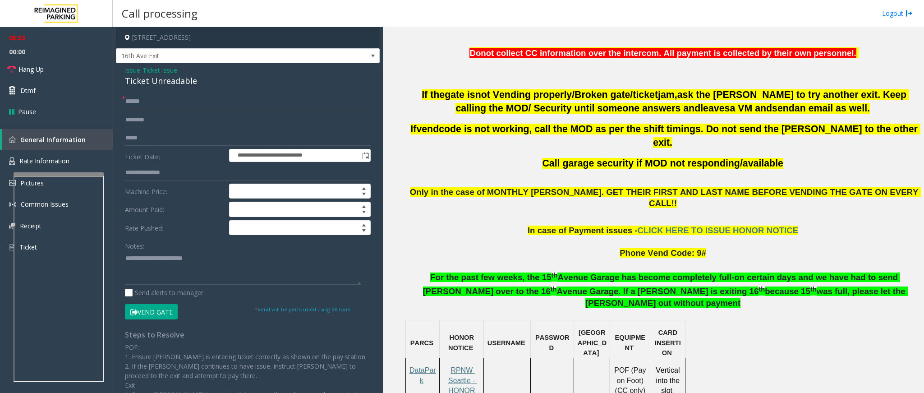
scroll to position [406, 0]
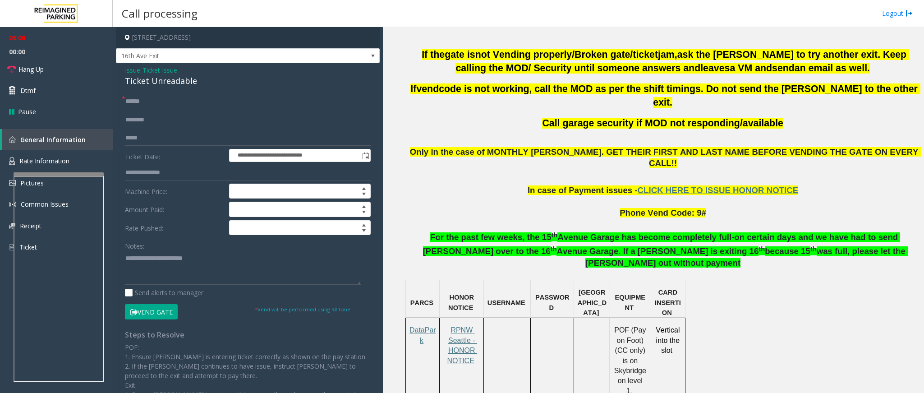
click at [189, 101] on input "text" at bounding box center [248, 101] width 246 height 15
click at [210, 262] on textarea at bounding box center [243, 268] width 236 height 34
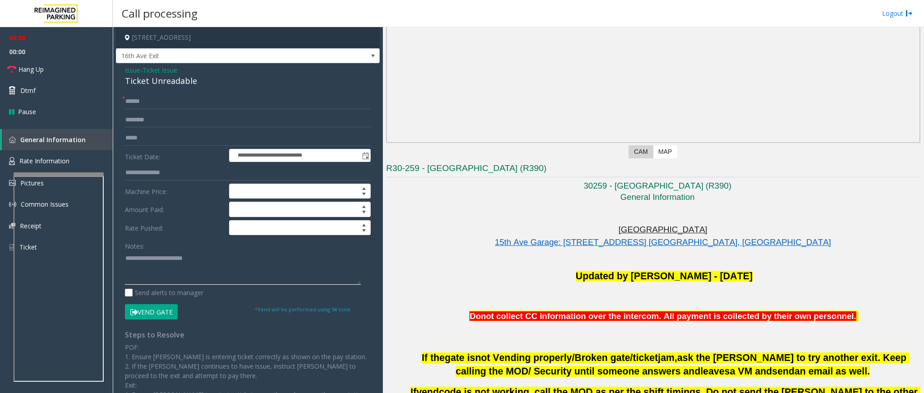
scroll to position [68, 0]
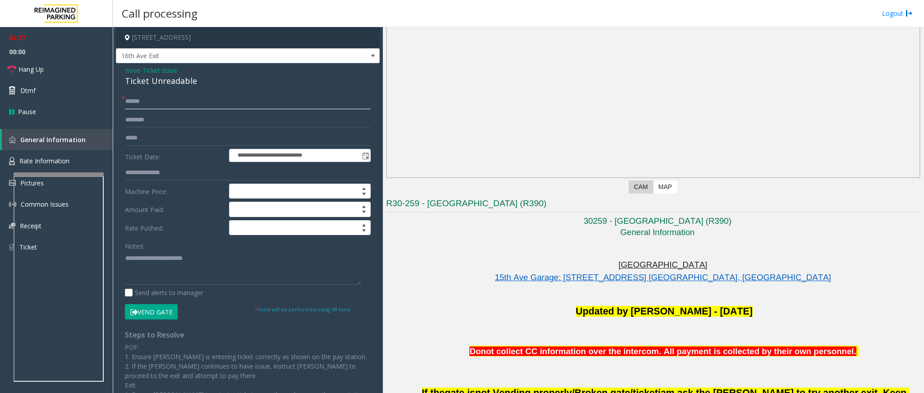
click at [195, 97] on input "text" at bounding box center [248, 101] width 246 height 15
click at [201, 99] on input "text" at bounding box center [248, 101] width 246 height 15
click at [187, 102] on input "text" at bounding box center [248, 101] width 246 height 15
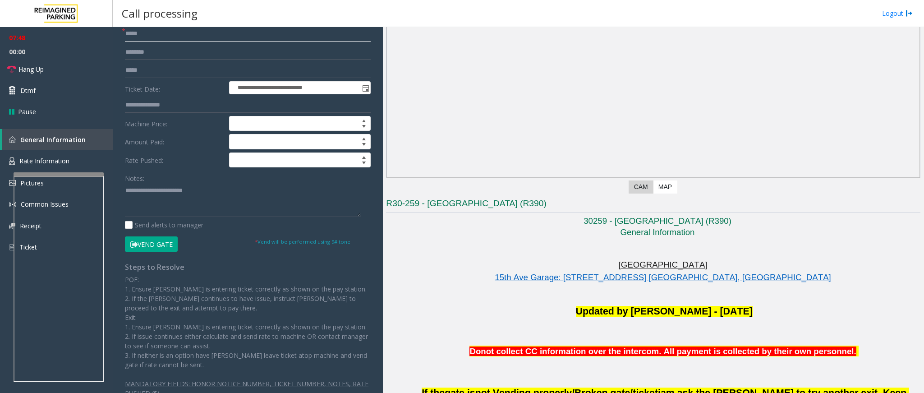
scroll to position [0, 0]
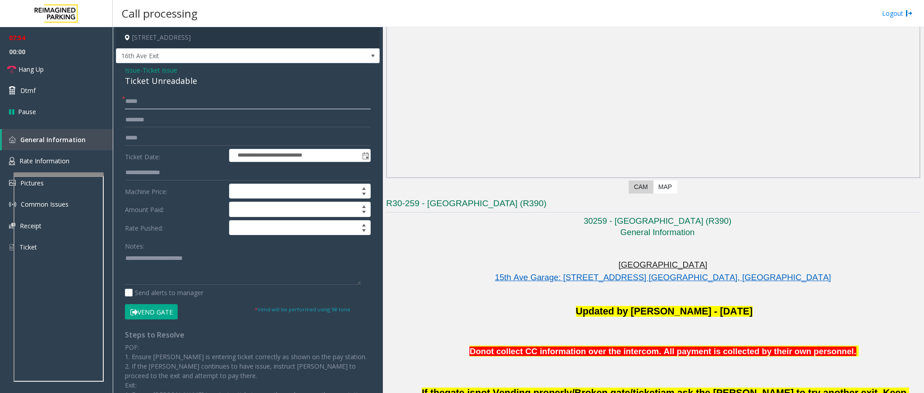
type input "*****"
click at [180, 170] on input "text" at bounding box center [248, 172] width 246 height 15
type input "******"
click at [168, 101] on input "*****" at bounding box center [248, 101] width 246 height 15
click at [187, 97] on input "*****" at bounding box center [248, 101] width 246 height 15
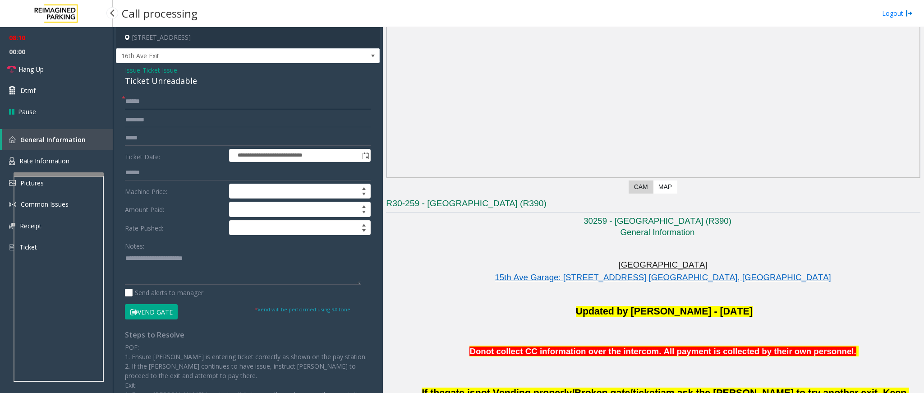
click at [187, 97] on input "*****" at bounding box center [248, 101] width 246 height 15
type input "**********"
click at [205, 258] on textarea at bounding box center [243, 268] width 236 height 34
click at [165, 262] on button "Vend Gate" at bounding box center [151, 311] width 53 height 15
click at [207, 262] on textarea at bounding box center [243, 268] width 236 height 34
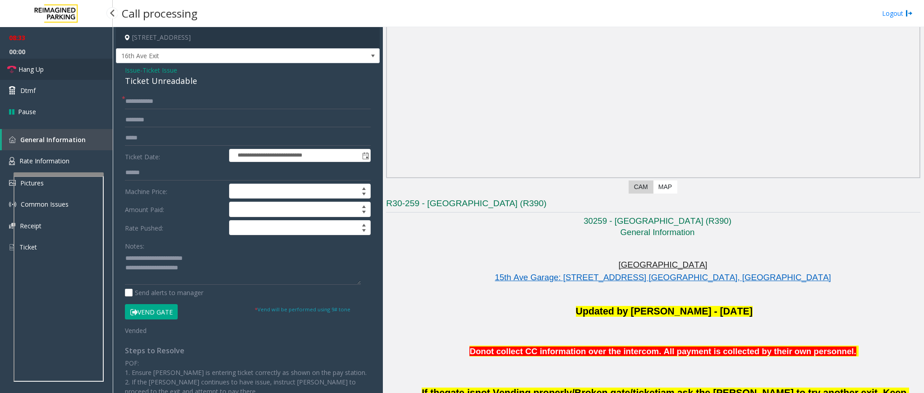
click at [38, 59] on link "Hang Up" at bounding box center [56, 69] width 113 height 21
click at [280, 262] on textarea at bounding box center [243, 268] width 236 height 34
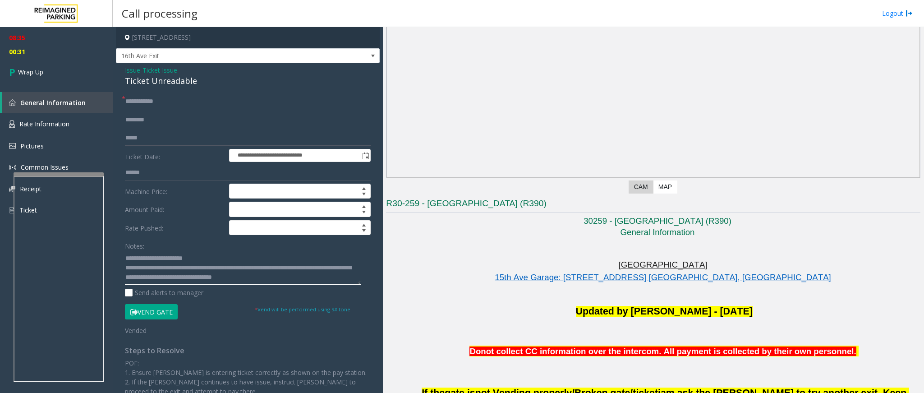
click at [180, 262] on textarea at bounding box center [243, 268] width 236 height 34
click at [176, 262] on textarea at bounding box center [243, 268] width 236 height 34
click at [309, 262] on textarea at bounding box center [243, 268] width 236 height 34
type textarea "**********"
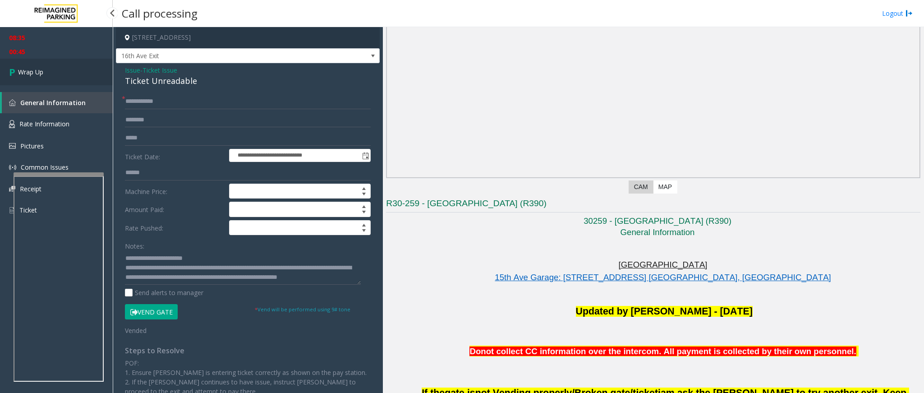
click at [64, 77] on link "Wrap Up" at bounding box center [56, 72] width 113 height 27
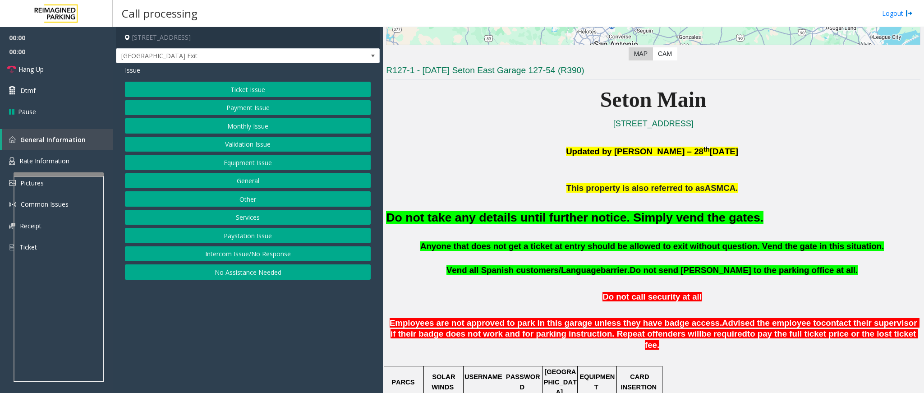
scroll to position [203, 0]
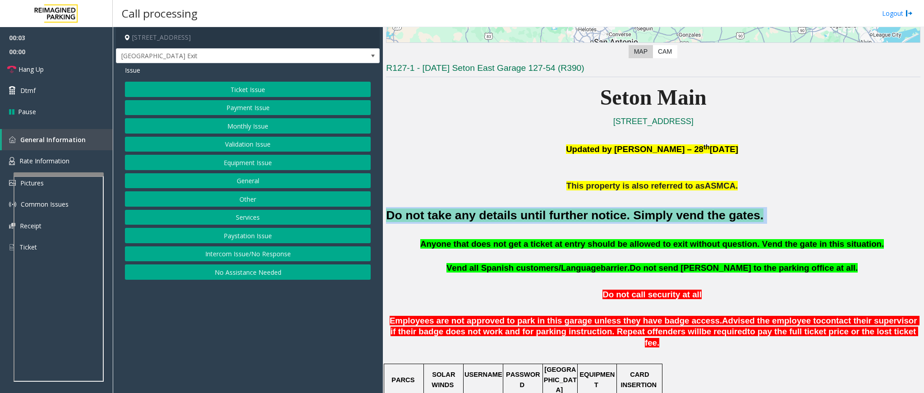
drag, startPoint x: 731, startPoint y: 217, endPoint x: 388, endPoint y: 214, distance: 342.3
click at [388, 214] on h2 "Do not take any details until further notice. Simply vend the gates." at bounding box center [653, 215] width 534 height 17
click at [261, 258] on button "Intercom Issue/No Response" at bounding box center [248, 253] width 246 height 15
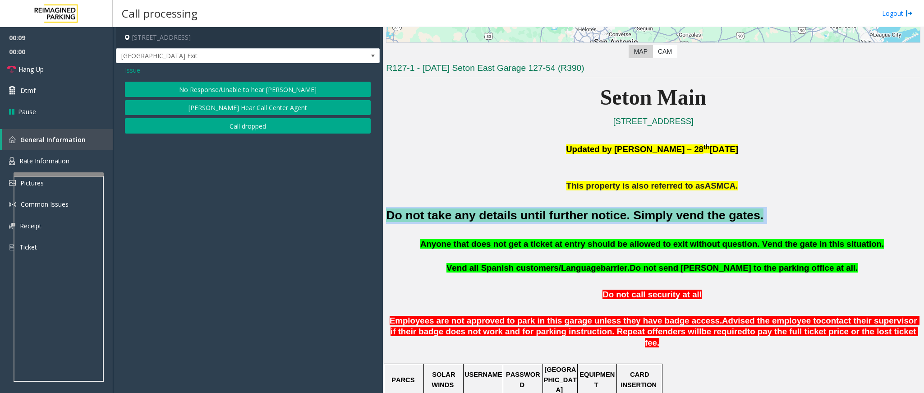
click at [330, 84] on button "No Response/Unable to hear [PERSON_NAME]" at bounding box center [248, 89] width 246 height 15
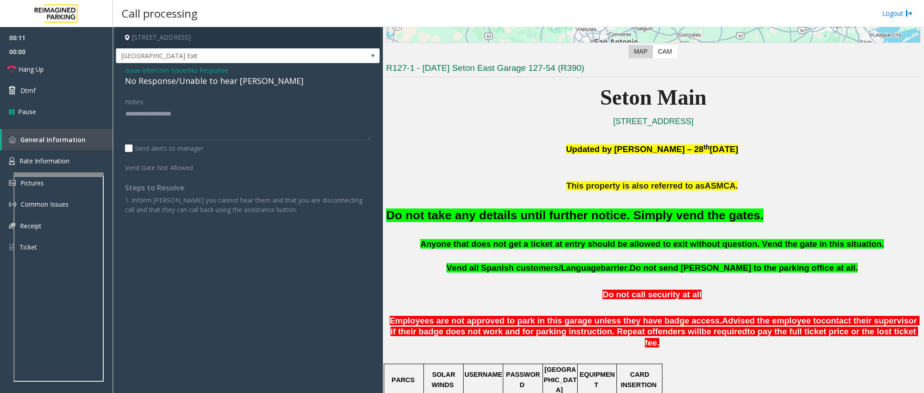
click at [224, 78] on div "No Response/Unable to hear [PERSON_NAME]" at bounding box center [248, 81] width 246 height 12
type textarea "**********"
click at [30, 66] on span "Hang Up" at bounding box center [30, 68] width 25 height 9
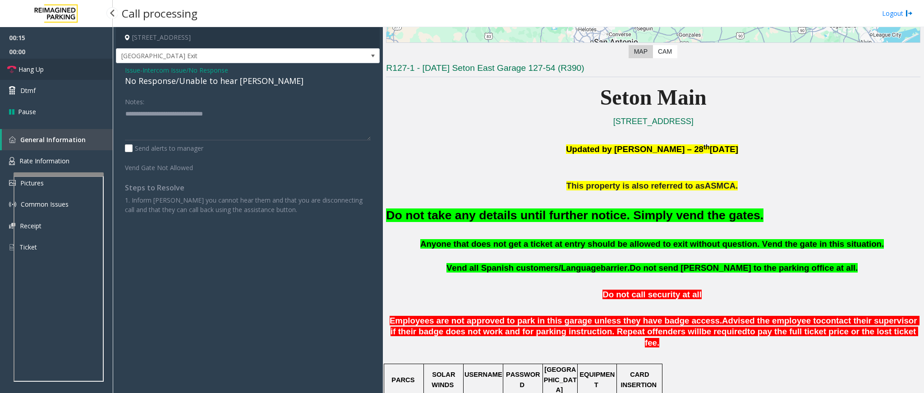
click at [30, 66] on span "Hang Up" at bounding box center [30, 68] width 25 height 9
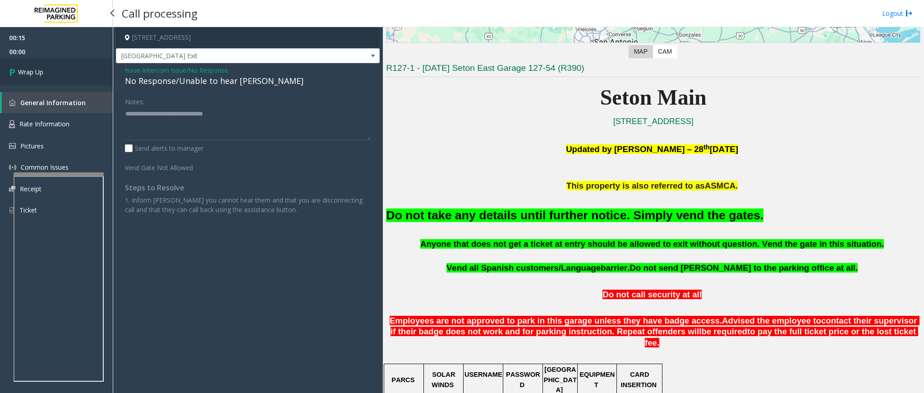
click at [30, 66] on link "Wrap Up" at bounding box center [56, 72] width 113 height 27
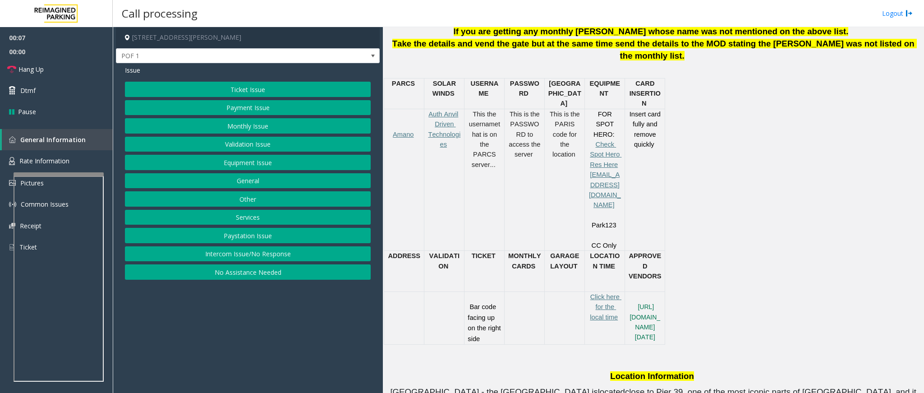
scroll to position [406, 0]
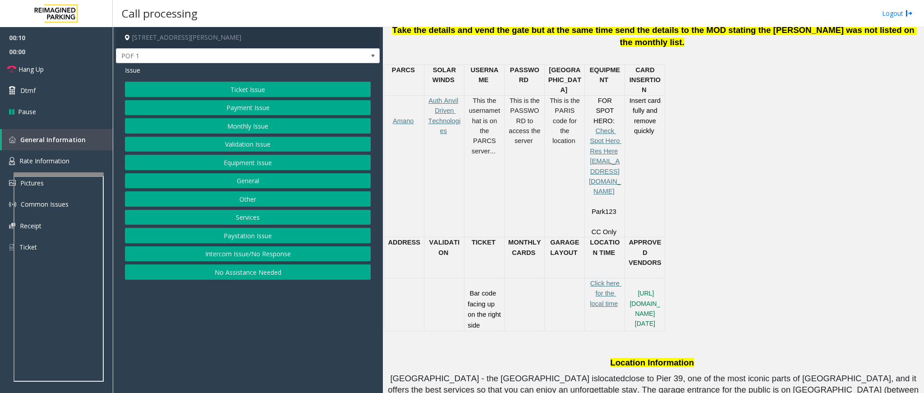
click at [223, 83] on button "Ticket Issue" at bounding box center [248, 89] width 246 height 15
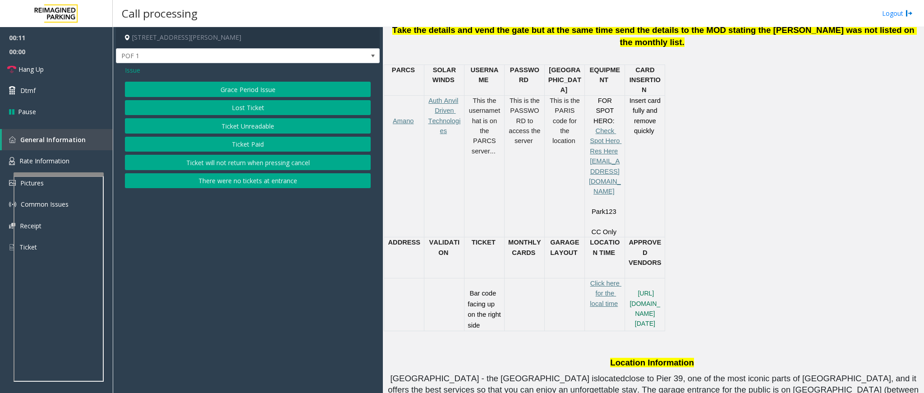
click at [231, 126] on button "Ticket Unreadable" at bounding box center [248, 125] width 246 height 15
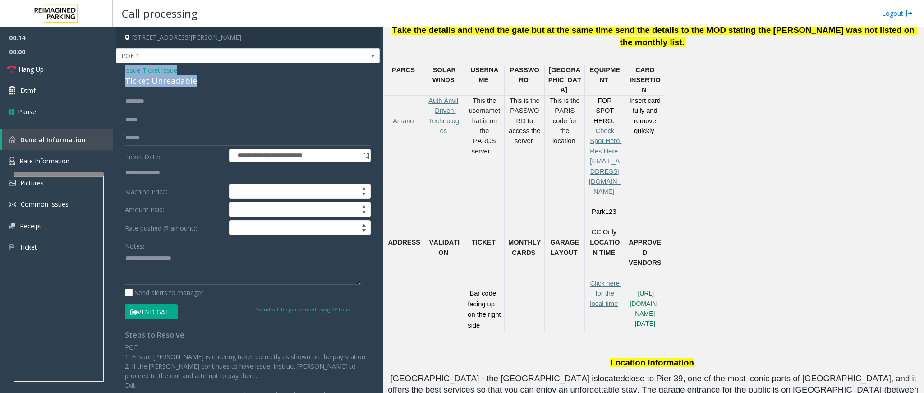
drag, startPoint x: 199, startPoint y: 80, endPoint x: 126, endPoint y: 72, distance: 74.0
click at [126, 72] on div "Issue - Ticket Issue Ticket Unreadable" at bounding box center [248, 76] width 246 height 22
click at [165, 259] on textarea at bounding box center [243, 268] width 236 height 34
paste textarea "**********"
drag, startPoint x: 189, startPoint y: 261, endPoint x: 145, endPoint y: 251, distance: 45.8
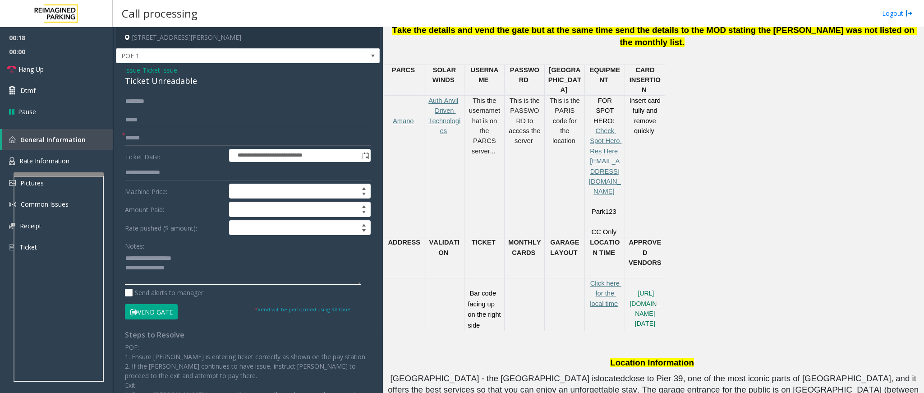
click at [145, 251] on div "Notes:" at bounding box center [248, 261] width 246 height 46
click at [202, 262] on textarea at bounding box center [243, 268] width 236 height 34
click at [57, 68] on link "Hang Up" at bounding box center [56, 69] width 113 height 21
click at [223, 262] on textarea at bounding box center [243, 268] width 236 height 34
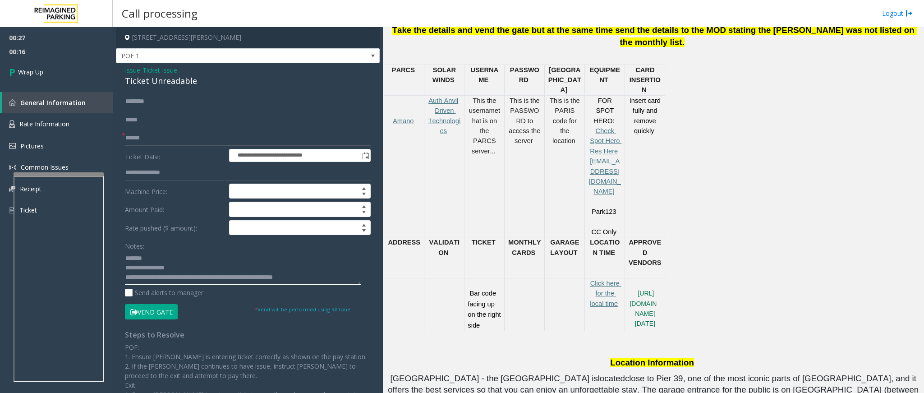
type textarea "**********"
click at [142, 139] on input "text" at bounding box center [248, 137] width 246 height 15
type input "**"
click at [23, 64] on link "Wrap Up" at bounding box center [56, 72] width 113 height 27
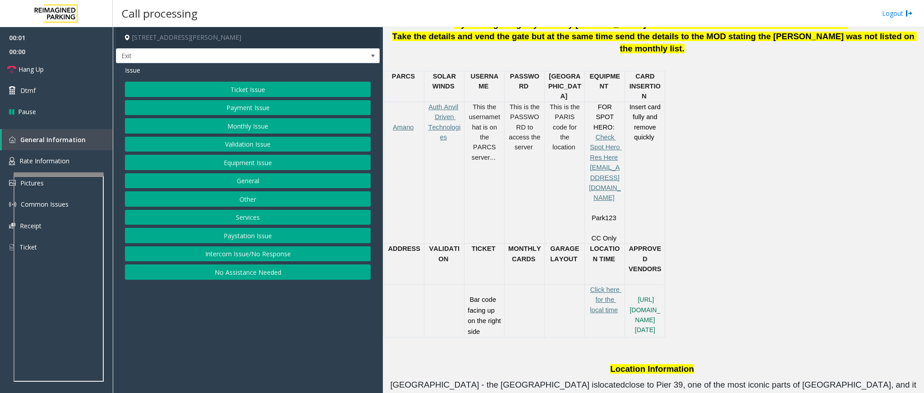
scroll to position [406, 0]
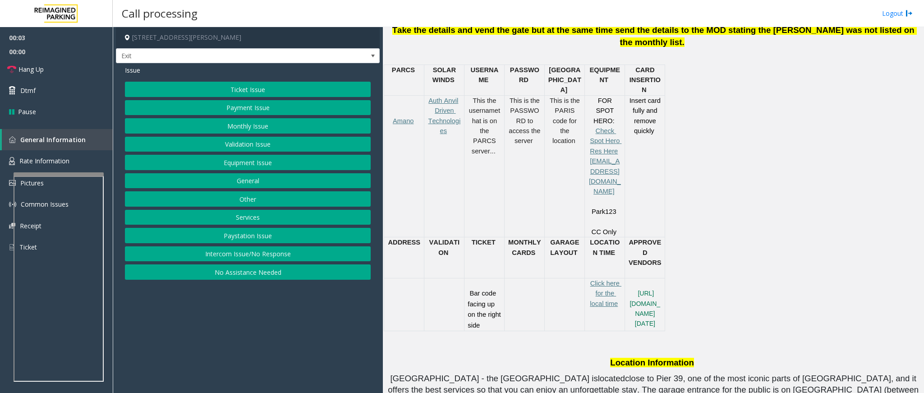
click at [287, 87] on button "Ticket Issue" at bounding box center [248, 89] width 246 height 15
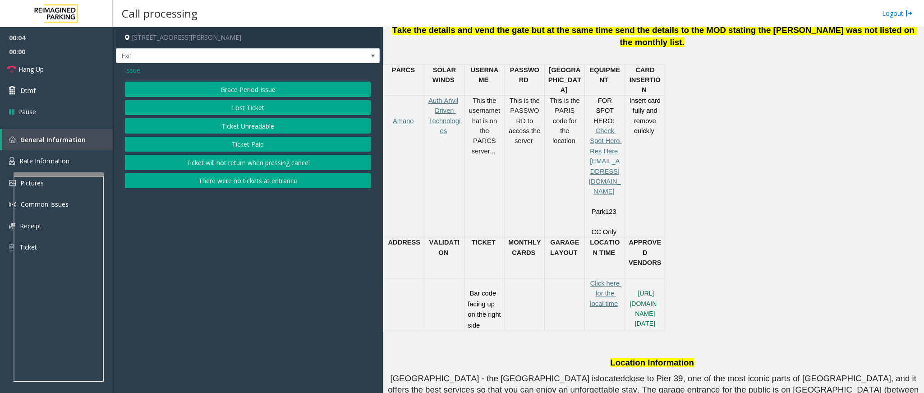
click at [224, 120] on button "Ticket Unreadable" at bounding box center [248, 125] width 246 height 15
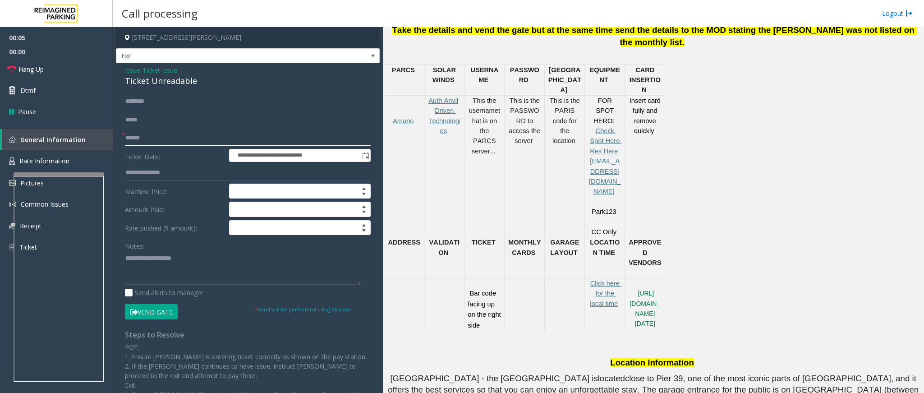
click at [187, 135] on input "text" at bounding box center [248, 137] width 246 height 15
click at [228, 138] on input "text" at bounding box center [248, 137] width 246 height 15
type input "******"
click at [148, 262] on button "Vend Gate" at bounding box center [151, 311] width 53 height 15
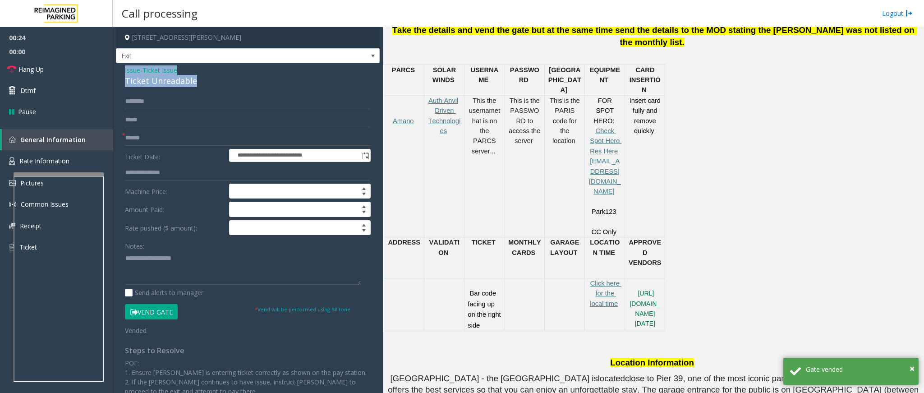
drag, startPoint x: 193, startPoint y: 80, endPoint x: 116, endPoint y: 69, distance: 77.8
click at [116, 69] on div "**********" at bounding box center [248, 276] width 264 height 427
paste textarea "**********"
click at [163, 262] on textarea at bounding box center [243, 268] width 236 height 34
click at [183, 252] on div "Notes:" at bounding box center [248, 261] width 246 height 46
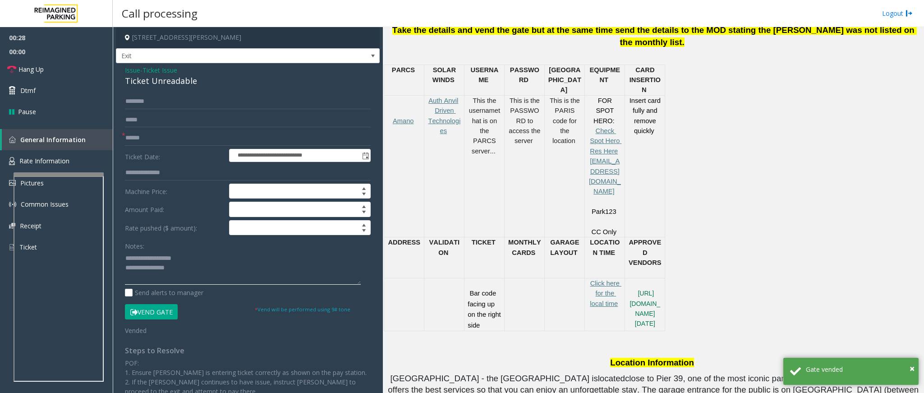
drag, startPoint x: 187, startPoint y: 256, endPoint x: 147, endPoint y: 256, distance: 39.2
click at [147, 256] on textarea at bounding box center [243, 268] width 236 height 34
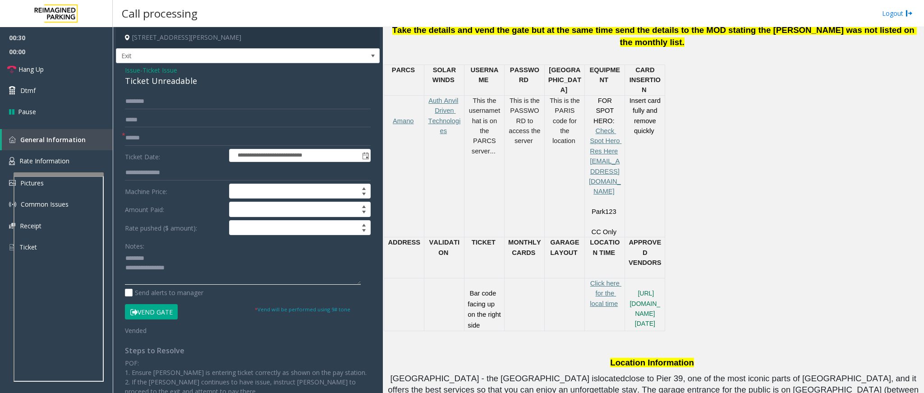
click at [212, 262] on textarea at bounding box center [243, 268] width 236 height 34
click at [41, 68] on span "Hang Up" at bounding box center [30, 68] width 25 height 9
click at [176, 262] on textarea at bounding box center [243, 268] width 236 height 34
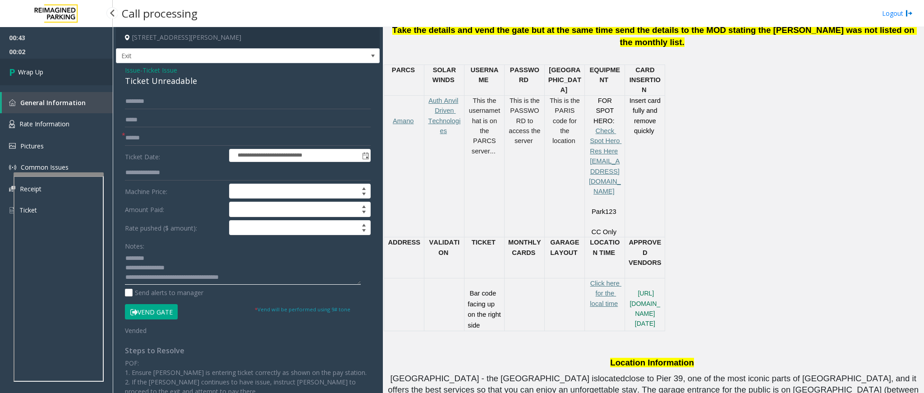
type textarea "**********"
click at [64, 69] on link "Wrap Up" at bounding box center [56, 72] width 113 height 27
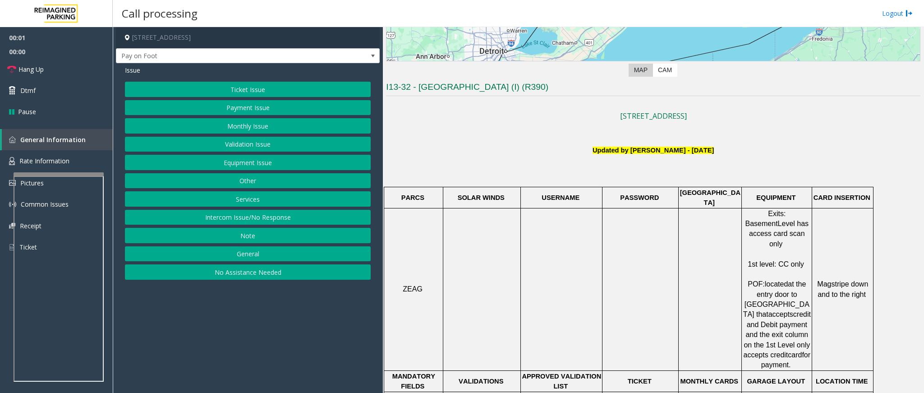
scroll to position [203, 0]
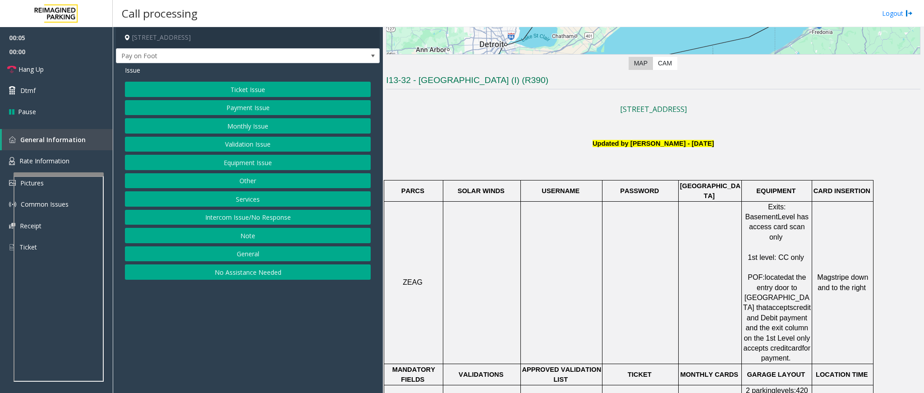
click at [309, 225] on button "Intercom Issue/No Response" at bounding box center [248, 217] width 246 height 15
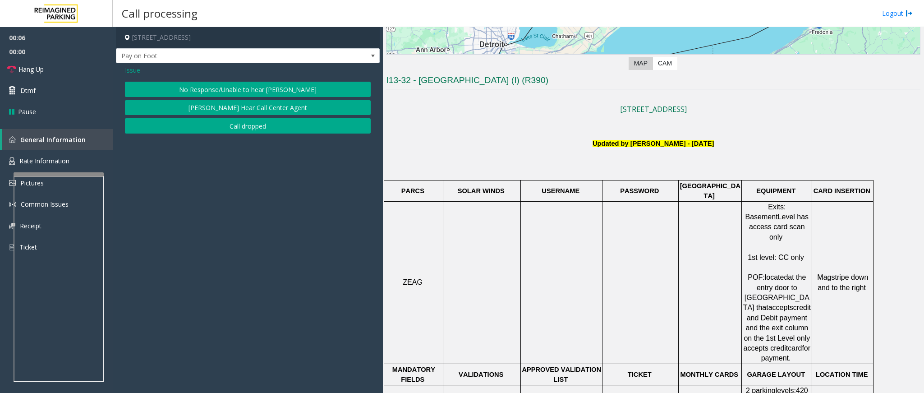
click at [293, 91] on button "No Response/Unable to hear [PERSON_NAME]" at bounding box center [248, 89] width 246 height 15
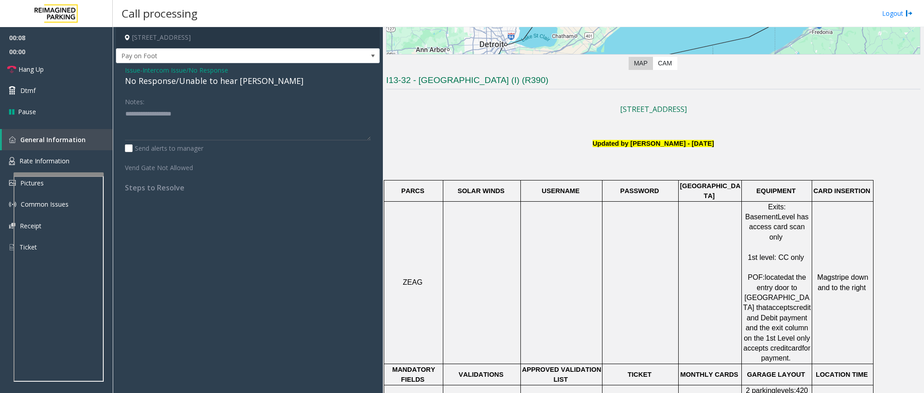
click at [258, 78] on div "No Response/Unable to hear [PERSON_NAME]" at bounding box center [248, 81] width 246 height 12
type textarea "**********"
click at [53, 67] on link "Hang Up" at bounding box center [56, 69] width 113 height 21
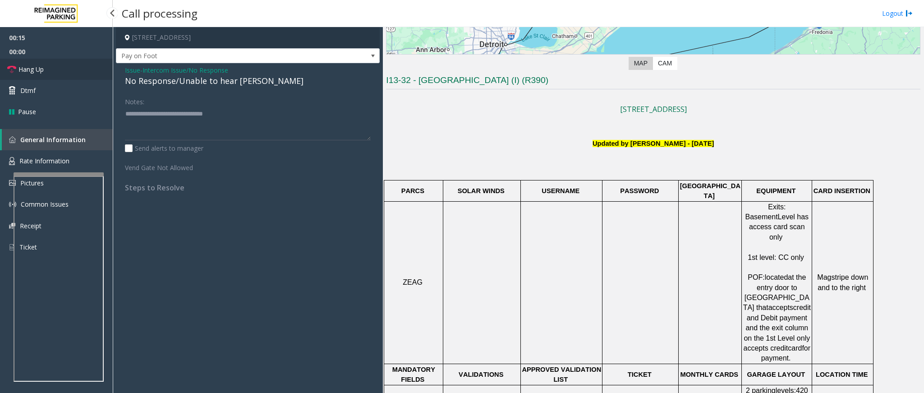
click at [53, 67] on link "Hang Up" at bounding box center [56, 69] width 113 height 21
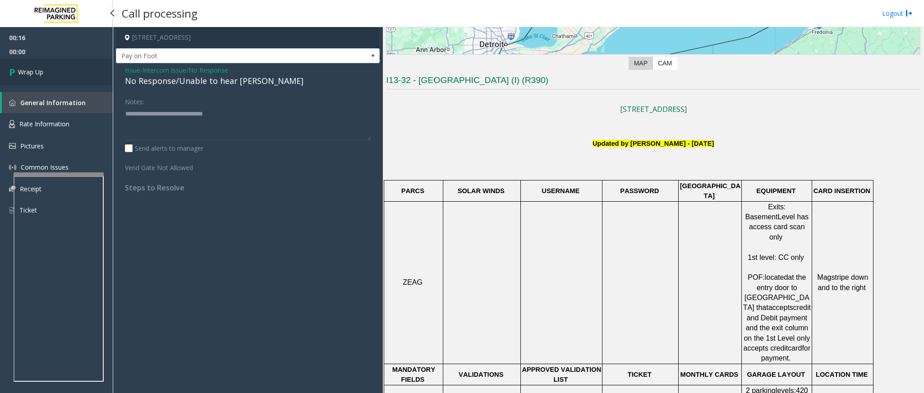
click at [53, 67] on link "Wrap Up" at bounding box center [56, 72] width 113 height 27
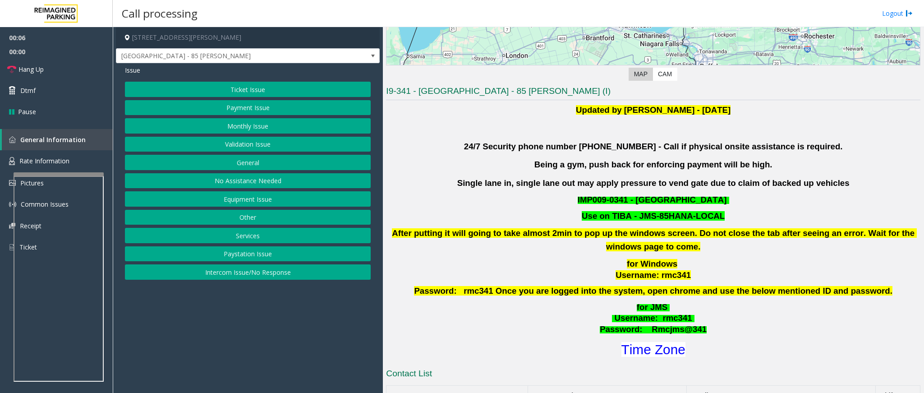
scroll to position [203, 0]
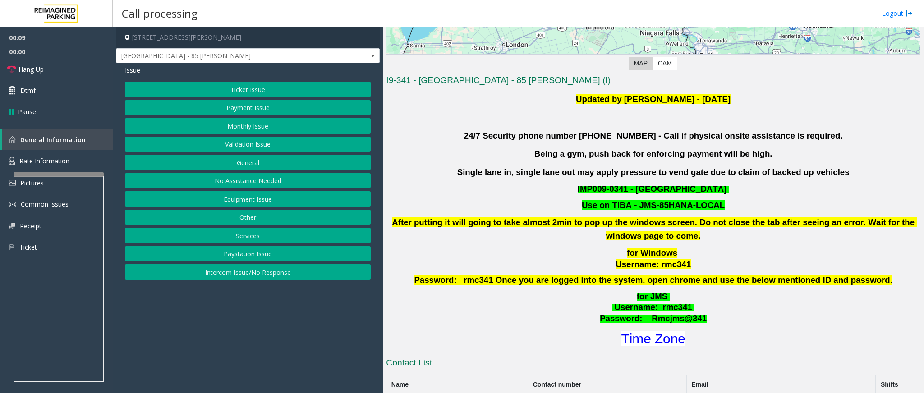
click at [258, 243] on button "Services" at bounding box center [248, 235] width 246 height 15
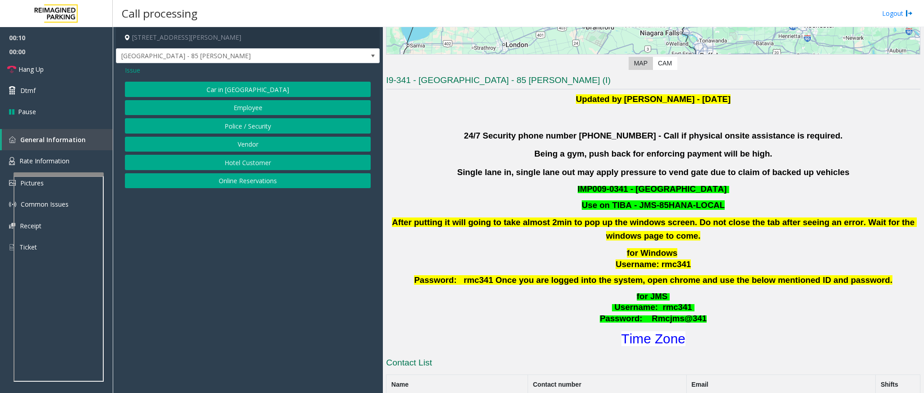
drag, startPoint x: 258, startPoint y: 245, endPoint x: 263, endPoint y: 226, distance: 19.4
click at [263, 226] on app-call-processing-form "[STREET_ADDRESS][PERSON_NAME] [GEOGRAPHIC_DATA] - 85 [PERSON_NAME] Issue Car in…" at bounding box center [248, 210] width 270 height 366
click at [271, 182] on button "Online Reservations" at bounding box center [248, 180] width 246 height 15
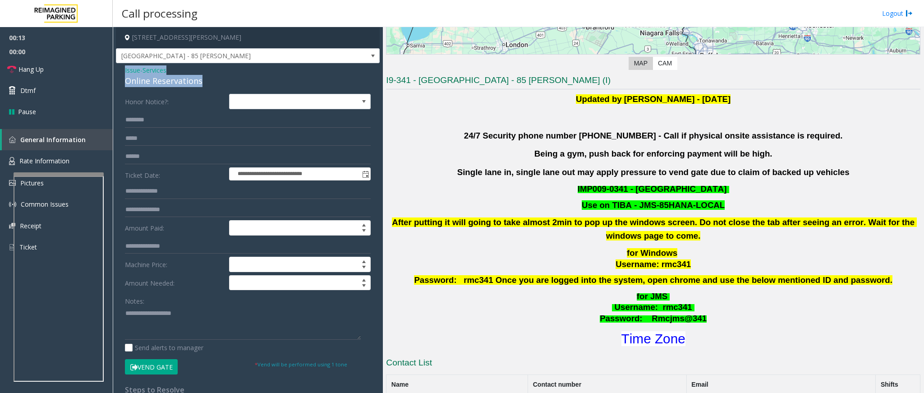
drag, startPoint x: 207, startPoint y: 80, endPoint x: 122, endPoint y: 68, distance: 86.6
click at [122, 68] on div "**********" at bounding box center [248, 320] width 264 height 514
paste textarea "**********"
click at [194, 262] on textarea at bounding box center [243, 323] width 236 height 34
drag, startPoint x: 181, startPoint y: 317, endPoint x: 145, endPoint y: 313, distance: 36.3
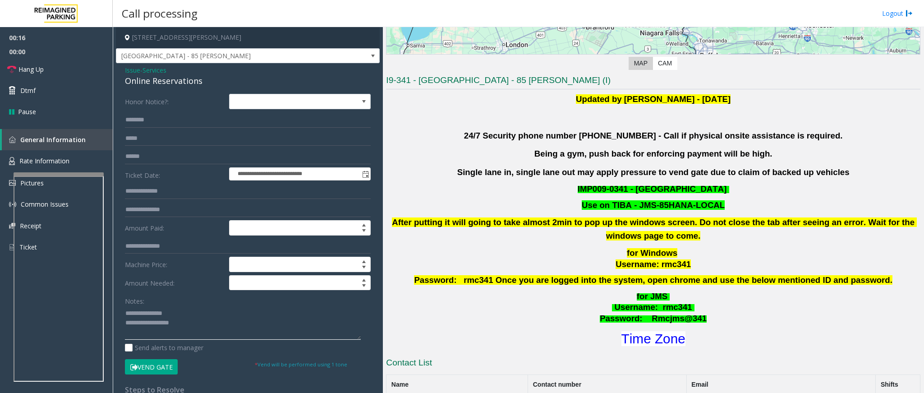
click at [145, 262] on textarea at bounding box center [243, 323] width 236 height 34
click at [218, 262] on textarea at bounding box center [243, 323] width 236 height 34
click at [211, 262] on textarea at bounding box center [243, 323] width 236 height 34
type textarea "**********"
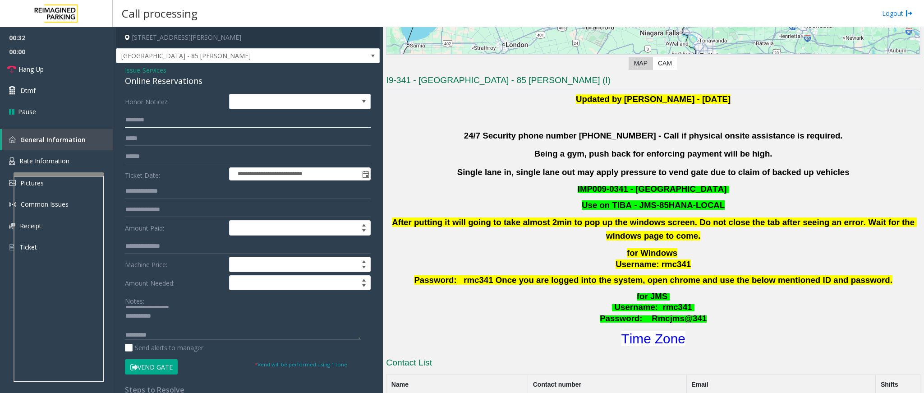
click at [165, 124] on input "text" at bounding box center [248, 119] width 246 height 15
type input "**********"
click at [150, 262] on button "Vend Gate" at bounding box center [151, 366] width 53 height 15
click at [125, 262] on textarea at bounding box center [243, 323] width 236 height 34
click at [152, 262] on textarea at bounding box center [243, 323] width 236 height 34
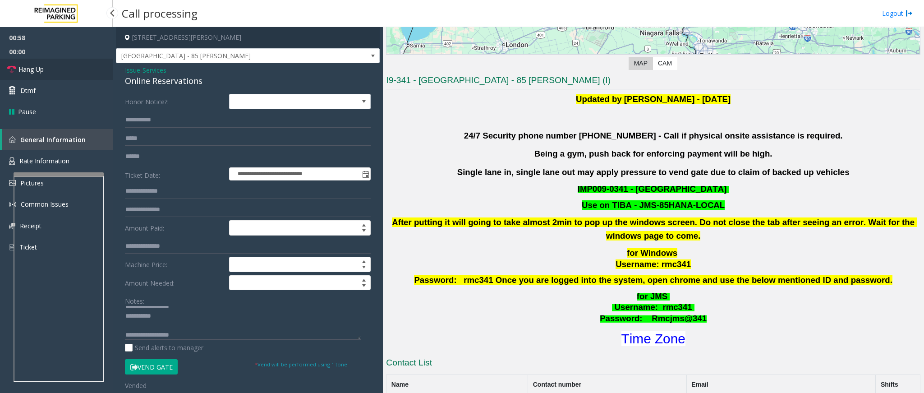
click at [47, 74] on link "Hang Up" at bounding box center [56, 69] width 113 height 21
click at [195, 262] on textarea at bounding box center [243, 323] width 236 height 34
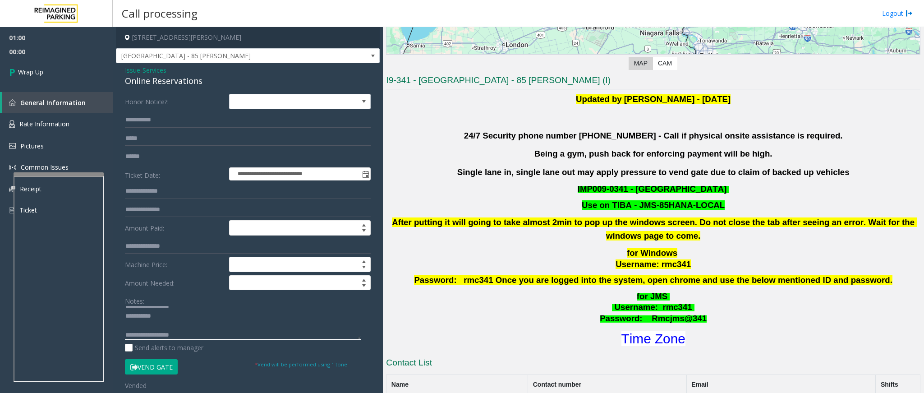
click at [195, 262] on textarea at bounding box center [243, 323] width 236 height 34
click at [184, 262] on textarea at bounding box center [243, 323] width 236 height 34
type textarea "**********"
click at [38, 61] on link "Wrap Up" at bounding box center [56, 72] width 113 height 27
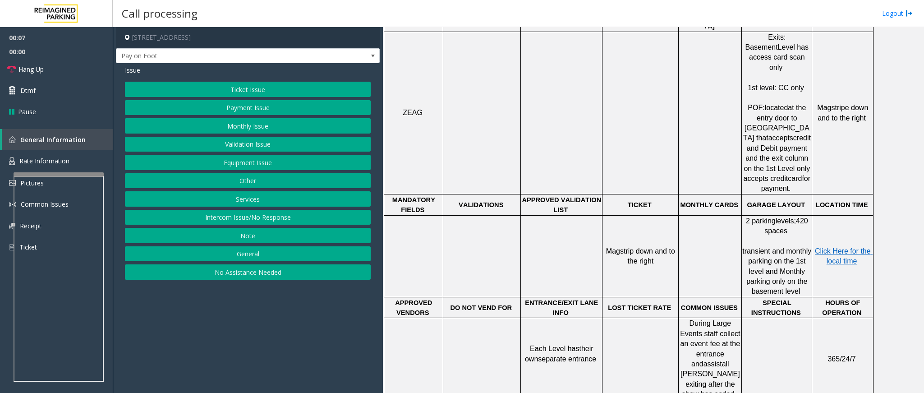
scroll to position [406, 0]
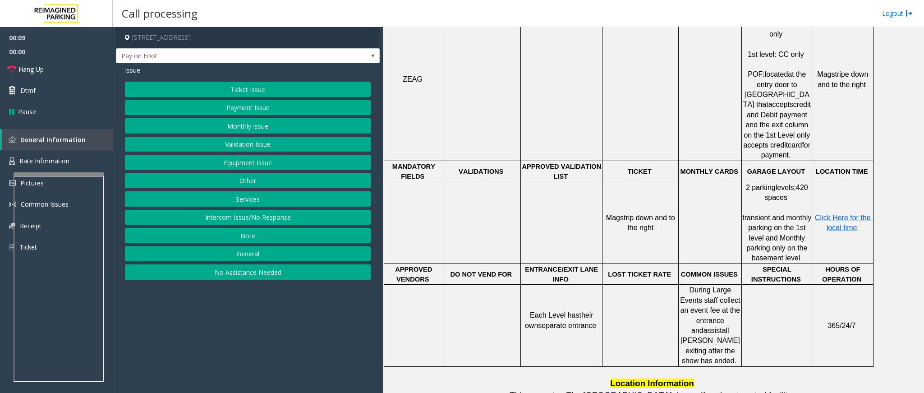
click at [260, 221] on button "Intercom Issue/No Response" at bounding box center [248, 217] width 246 height 15
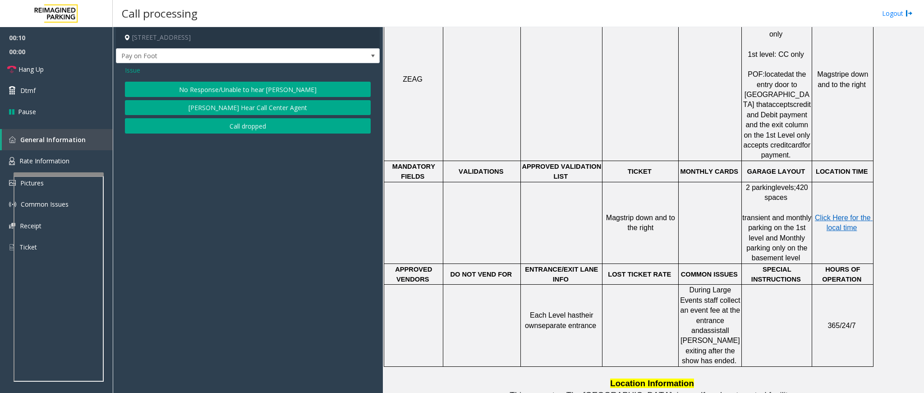
click at [196, 82] on button "No Response/Unable to hear [PERSON_NAME]" at bounding box center [248, 89] width 246 height 15
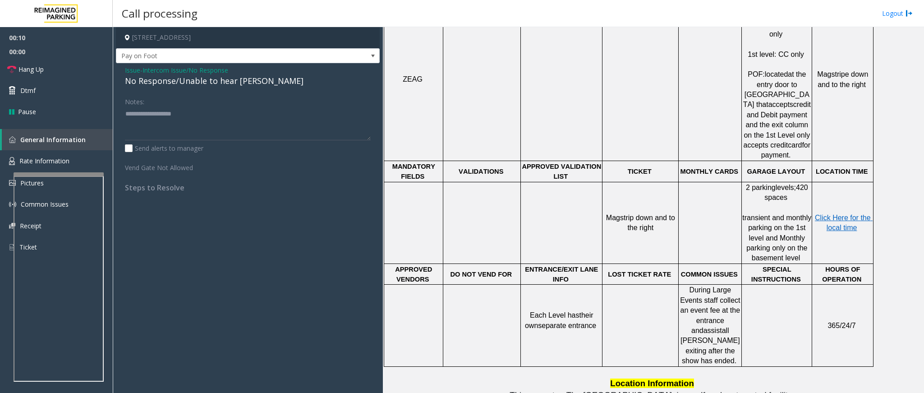
click at [196, 83] on div "No Response/Unable to hear [PERSON_NAME]" at bounding box center [248, 81] width 246 height 12
type textarea "**********"
click at [60, 69] on link "Hang Up" at bounding box center [56, 69] width 113 height 21
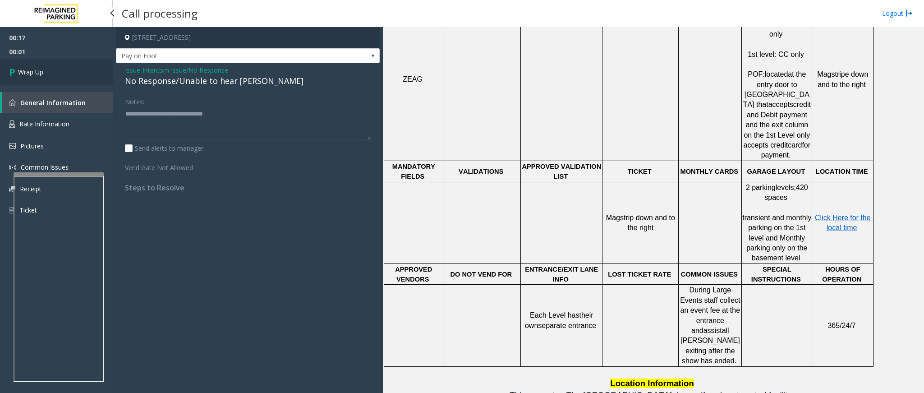
click at [60, 69] on link "Wrap Up" at bounding box center [56, 72] width 113 height 27
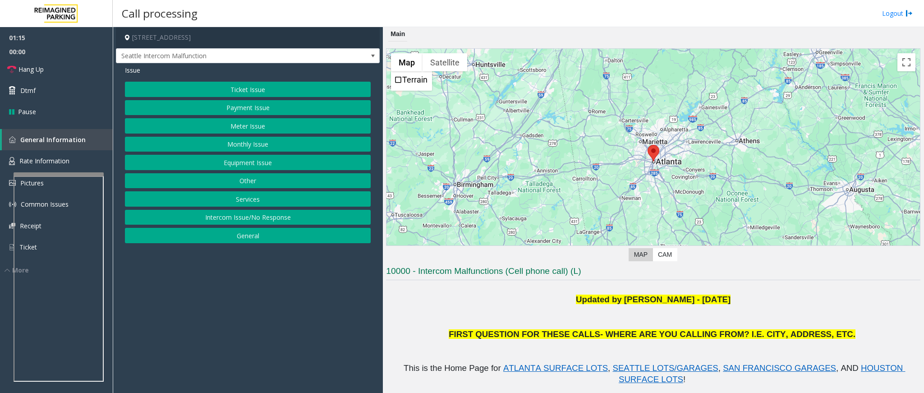
click at [527, 22] on div "Call processing Logout" at bounding box center [518, 13] width 811 height 27
click at [550, 31] on div "Main" at bounding box center [653, 34] width 534 height 14
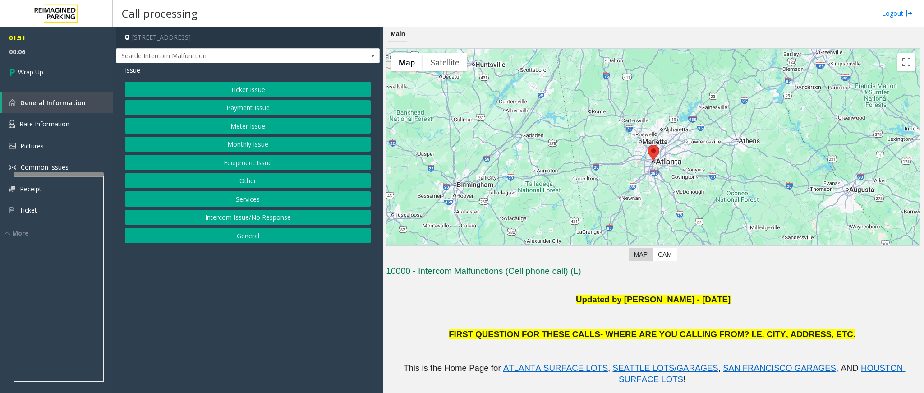
click at [236, 165] on button "Equipment Issue" at bounding box center [248, 162] width 246 height 15
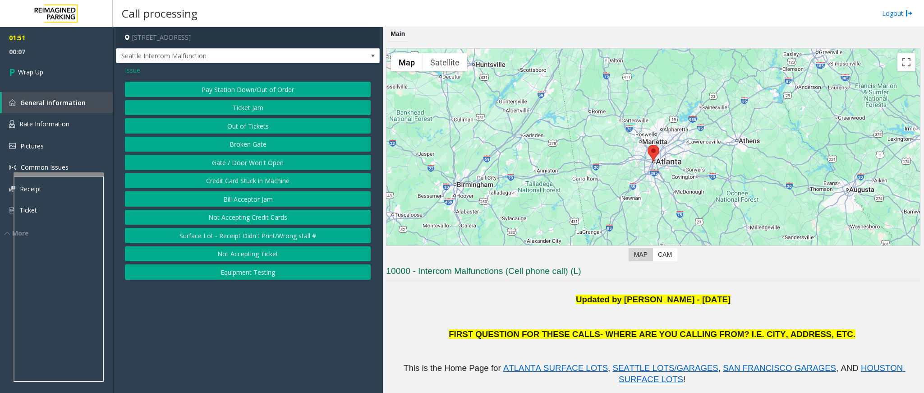
click at [247, 164] on button "Gate / Door Won't Open" at bounding box center [248, 162] width 246 height 15
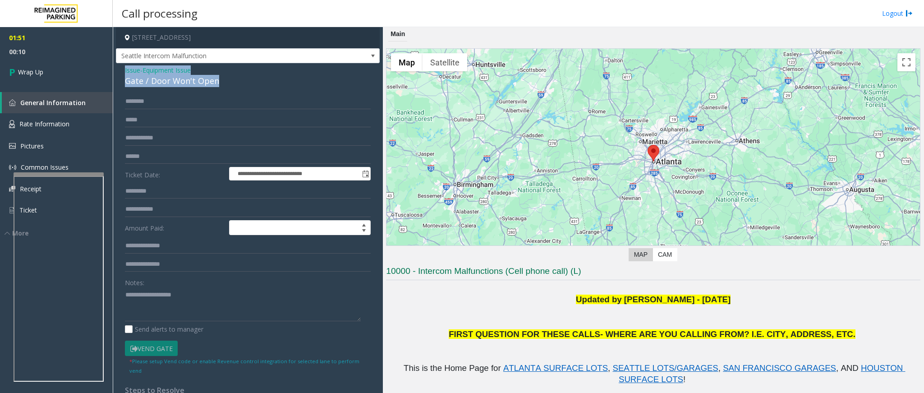
drag, startPoint x: 232, startPoint y: 84, endPoint x: 122, endPoint y: 65, distance: 111.2
click at [122, 65] on div "**********" at bounding box center [248, 254] width 264 height 382
paste textarea "**********"
click at [186, 262] on textarea at bounding box center [243, 304] width 236 height 34
drag, startPoint x: 199, startPoint y: 294, endPoint x: 144, endPoint y: 291, distance: 55.1
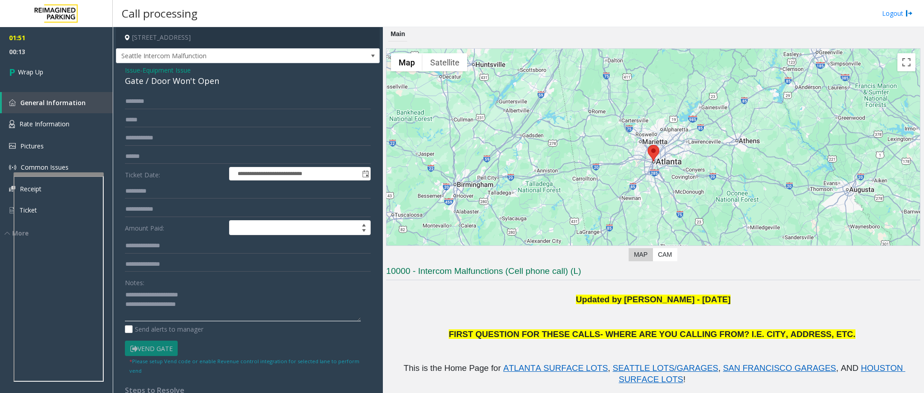
click at [144, 262] on textarea at bounding box center [243, 304] width 236 height 34
click at [199, 262] on textarea at bounding box center [243, 304] width 236 height 34
click at [138, 262] on textarea at bounding box center [243, 304] width 236 height 34
type textarea "**********"
click at [23, 70] on span "Wrap Up" at bounding box center [30, 71] width 25 height 9
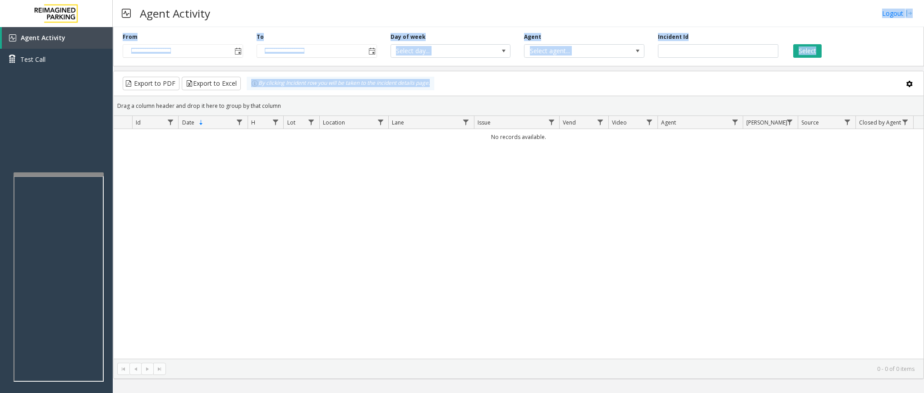
drag, startPoint x: 455, startPoint y: 7, endPoint x: 728, endPoint y: 78, distance: 282.8
click at [616, 80] on div "**********" at bounding box center [518, 196] width 811 height 393
click at [474, 9] on div "Agent Activity Logout" at bounding box center [518, 13] width 811 height 27
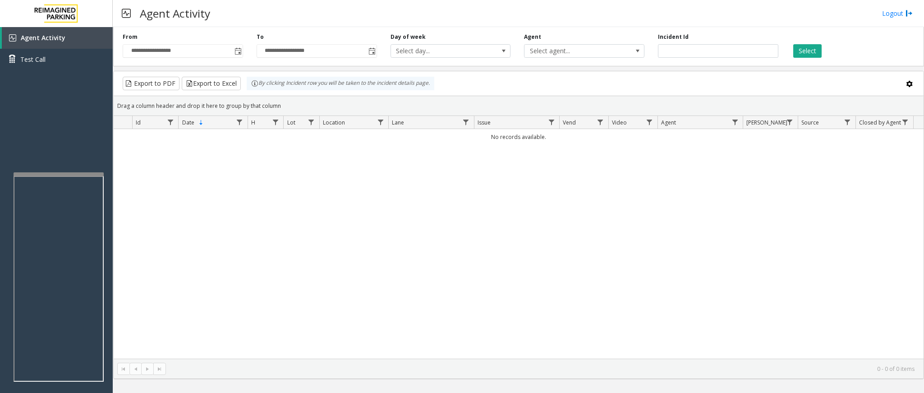
click at [474, 9] on div "Agent Activity Logout" at bounding box center [518, 13] width 811 height 27
click at [472, 12] on div "Agent Activity Logout" at bounding box center [518, 13] width 811 height 27
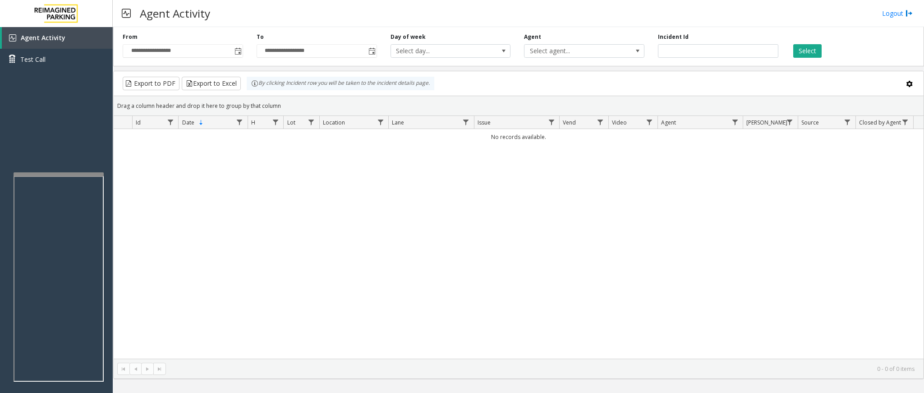
drag, startPoint x: 492, startPoint y: 9, endPoint x: 492, endPoint y: 18, distance: 8.6
click at [492, 18] on div "Agent Activity Logout" at bounding box center [518, 13] width 811 height 27
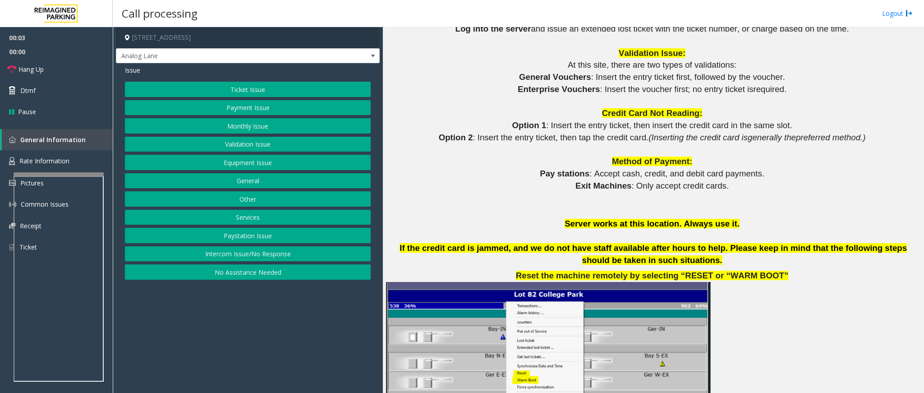
scroll to position [1082, 0]
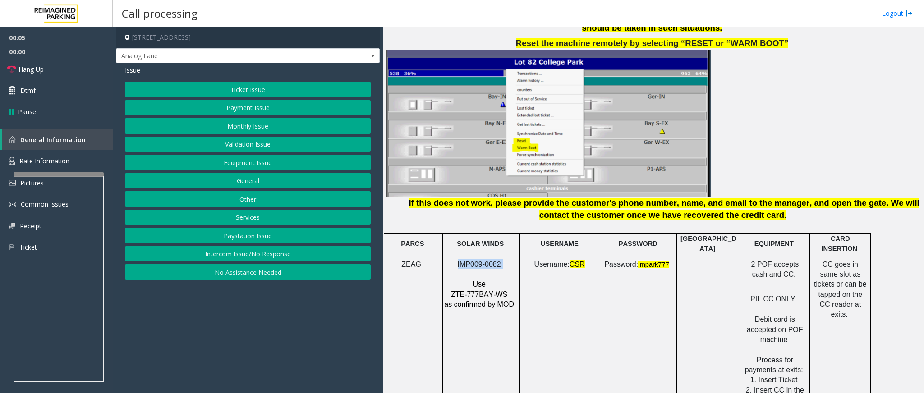
drag, startPoint x: 506, startPoint y: 247, endPoint x: 456, endPoint y: 246, distance: 49.6
click at [456, 259] on p "IMP009-0082" at bounding box center [480, 264] width 73 height 10
click at [223, 84] on button "Ticket Issue" at bounding box center [248, 89] width 246 height 15
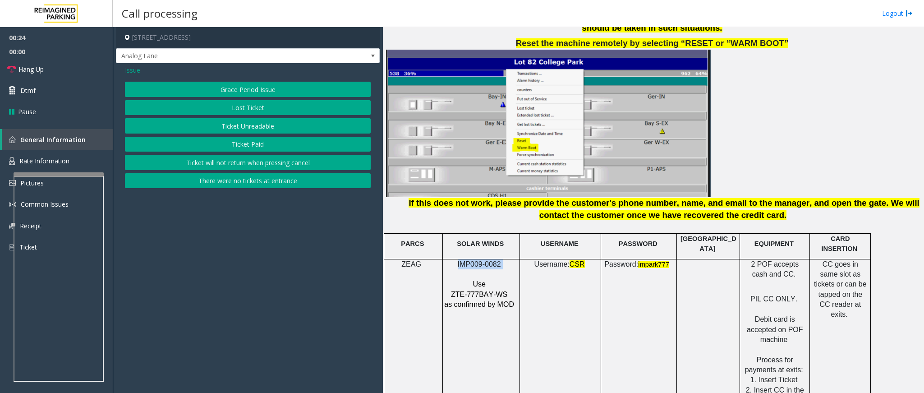
click at [227, 126] on button "Ticket Unreadable" at bounding box center [248, 125] width 246 height 15
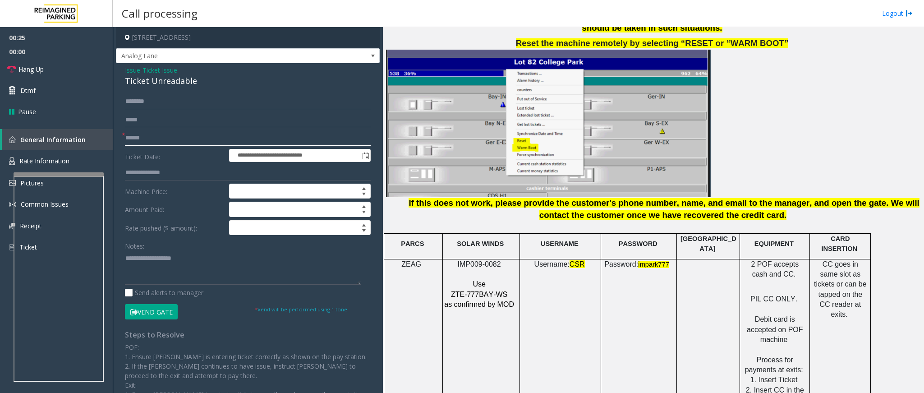
click at [183, 133] on input "text" at bounding box center [248, 137] width 246 height 15
click at [246, 134] on input "text" at bounding box center [248, 137] width 246 height 15
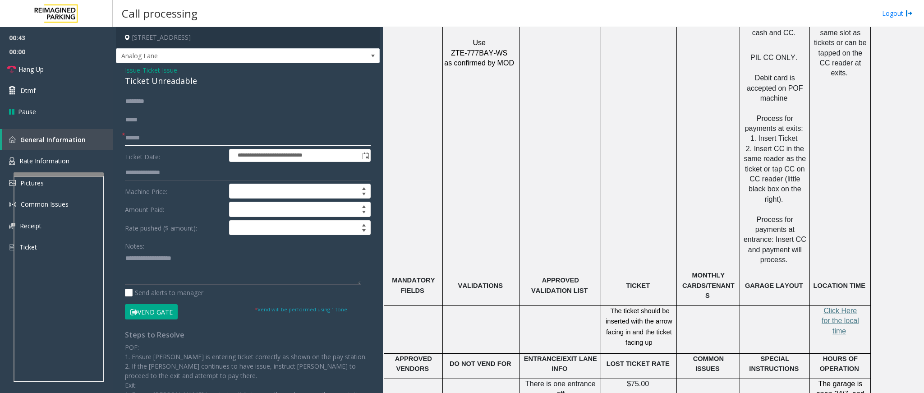
scroll to position [1421, 0]
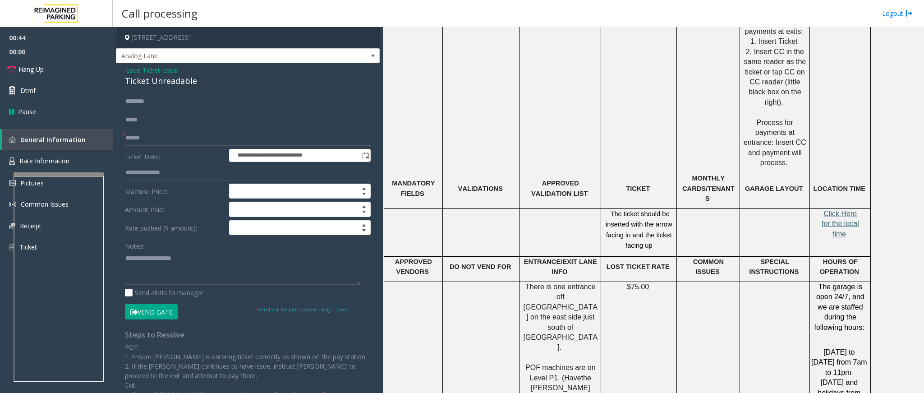
click at [616, 210] on span "Click Here for the local time" at bounding box center [840, 224] width 37 height 28
click at [137, 134] on input "text" at bounding box center [248, 137] width 246 height 15
click at [176, 136] on input "text" at bounding box center [248, 137] width 246 height 15
type input "**"
click at [190, 84] on div "Ticket Unreadable" at bounding box center [248, 81] width 246 height 12
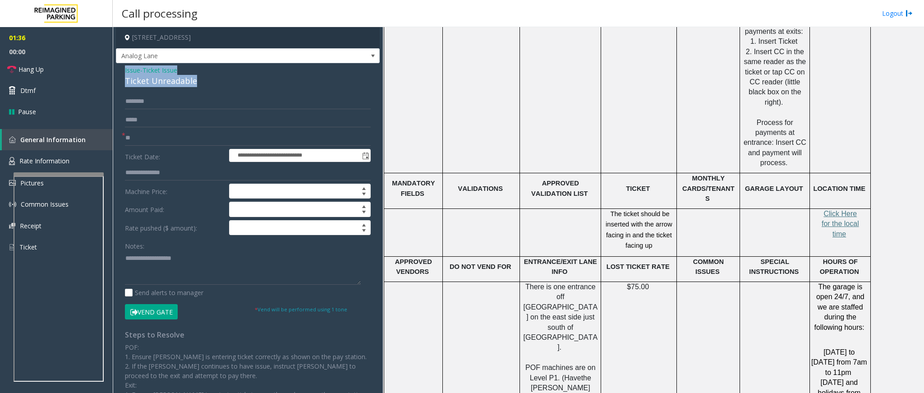
drag, startPoint x: 193, startPoint y: 81, endPoint x: 124, endPoint y: 68, distance: 70.3
click at [125, 68] on div "Issue - Ticket Issue Ticket Unreadable" at bounding box center [248, 76] width 246 height 22
paste textarea "**********"
click at [203, 260] on textarea at bounding box center [243, 268] width 236 height 34
drag, startPoint x: 190, startPoint y: 256, endPoint x: 146, endPoint y: 263, distance: 44.2
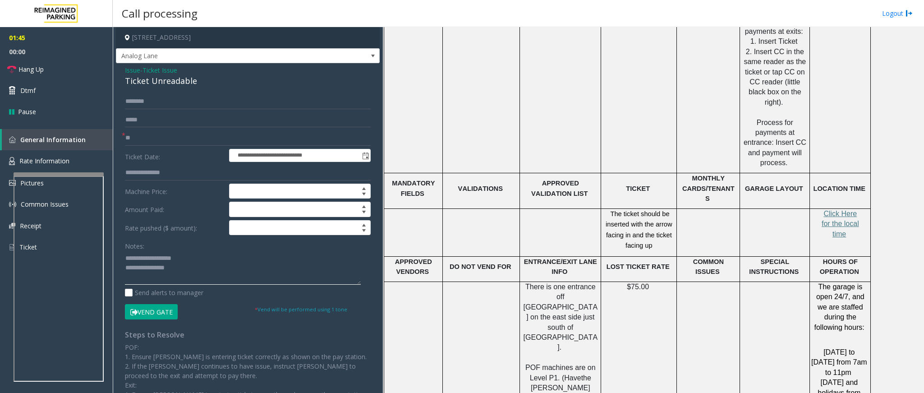
click at [146, 262] on textarea at bounding box center [243, 268] width 236 height 34
click at [191, 262] on textarea at bounding box center [243, 268] width 236 height 34
click at [187, 262] on textarea at bounding box center [243, 268] width 236 height 34
click at [34, 65] on span "Hang Up" at bounding box center [30, 68] width 25 height 9
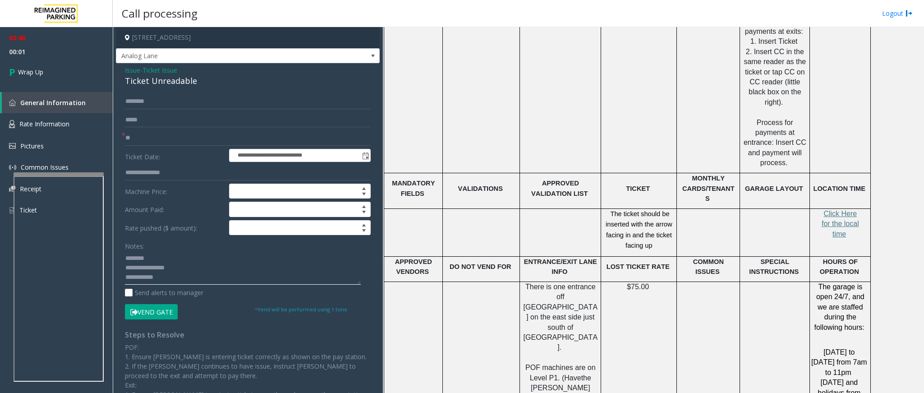
click at [174, 262] on textarea at bounding box center [243, 268] width 236 height 34
type textarea "**********"
click at [24, 71] on span "Wrap Up" at bounding box center [30, 71] width 25 height 9
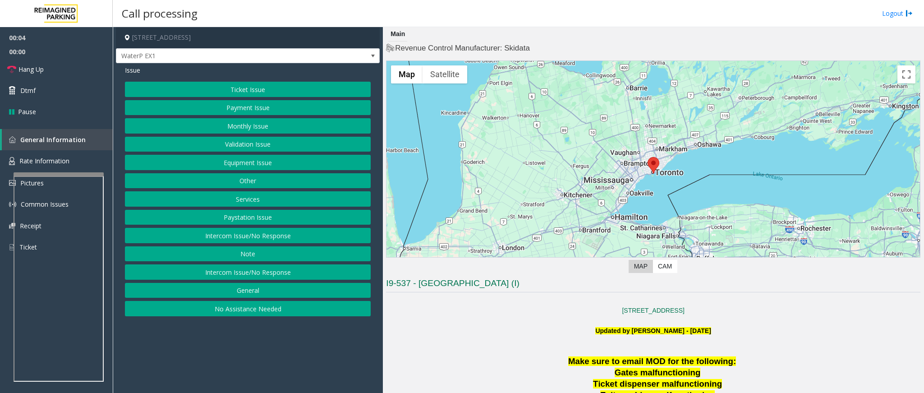
click at [250, 84] on button "Ticket Issue" at bounding box center [248, 89] width 246 height 15
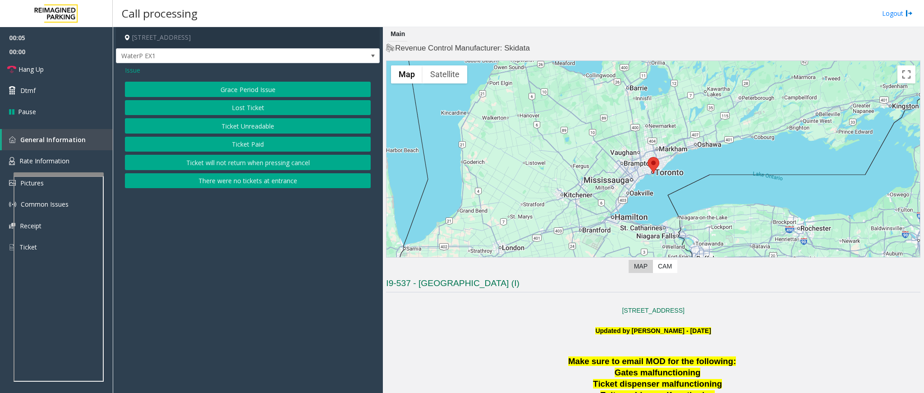
click at [263, 124] on button "Ticket Unreadable" at bounding box center [248, 125] width 246 height 15
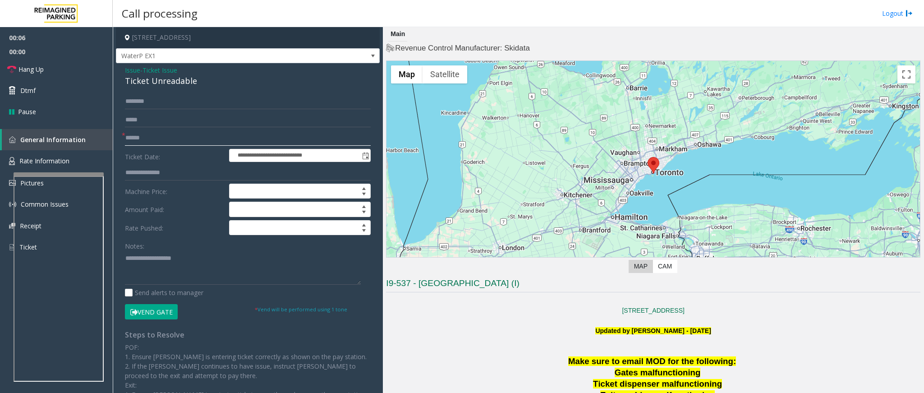
click at [185, 134] on input "text" at bounding box center [248, 137] width 246 height 15
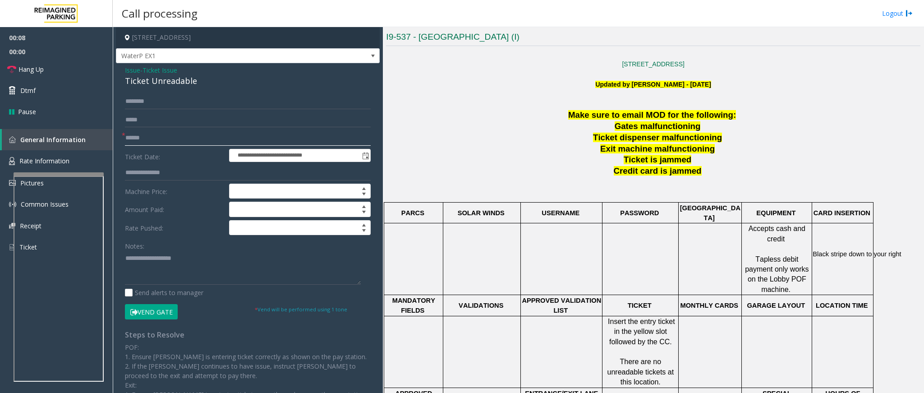
scroll to position [338, 0]
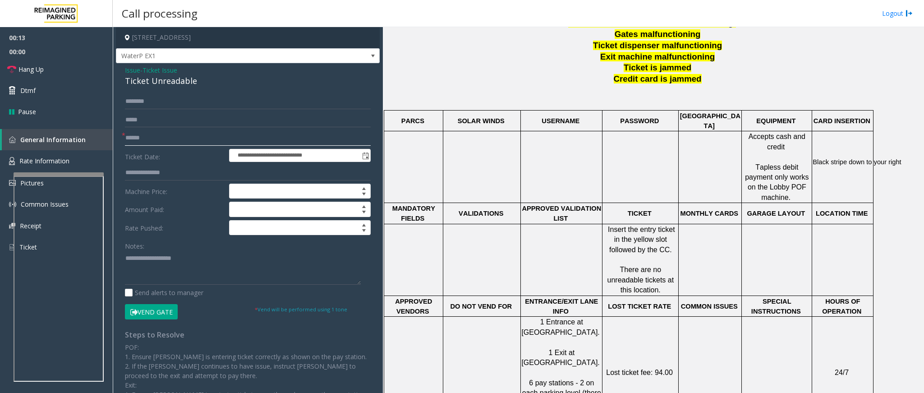
click at [192, 138] on input "text" at bounding box center [248, 137] width 246 height 15
drag, startPoint x: 195, startPoint y: 82, endPoint x: 118, endPoint y: 67, distance: 78.6
click at [118, 67] on div "**********" at bounding box center [248, 268] width 264 height 411
click at [206, 262] on textarea at bounding box center [243, 268] width 236 height 34
paste textarea "**********"
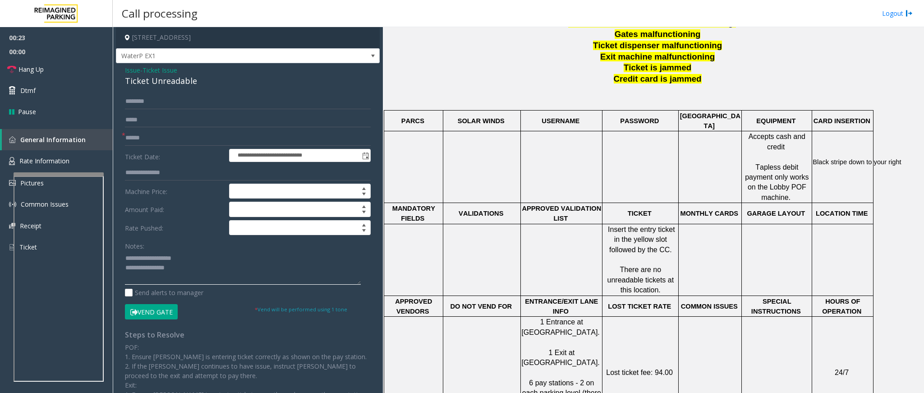
drag, startPoint x: 192, startPoint y: 264, endPoint x: 146, endPoint y: 259, distance: 46.3
click at [146, 259] on textarea at bounding box center [243, 268] width 236 height 34
click at [189, 262] on textarea at bounding box center [243, 268] width 236 height 34
click at [74, 75] on link "Hang Up" at bounding box center [56, 69] width 113 height 21
click at [179, 262] on textarea at bounding box center [243, 268] width 236 height 34
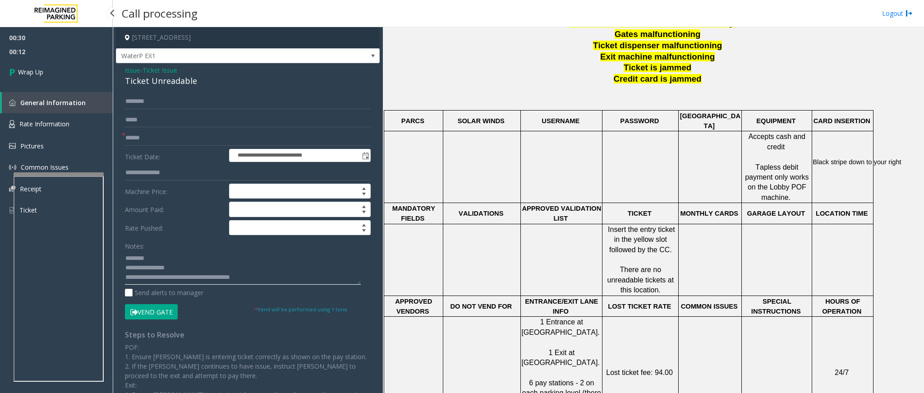
type textarea "**********"
click at [146, 132] on input "text" at bounding box center [248, 137] width 246 height 15
type input "**"
click at [53, 64] on link "Wrap Up" at bounding box center [56, 72] width 113 height 27
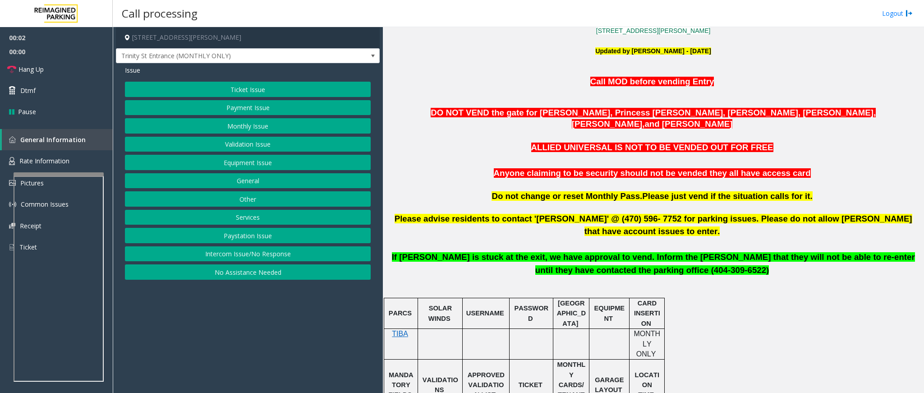
scroll to position [271, 0]
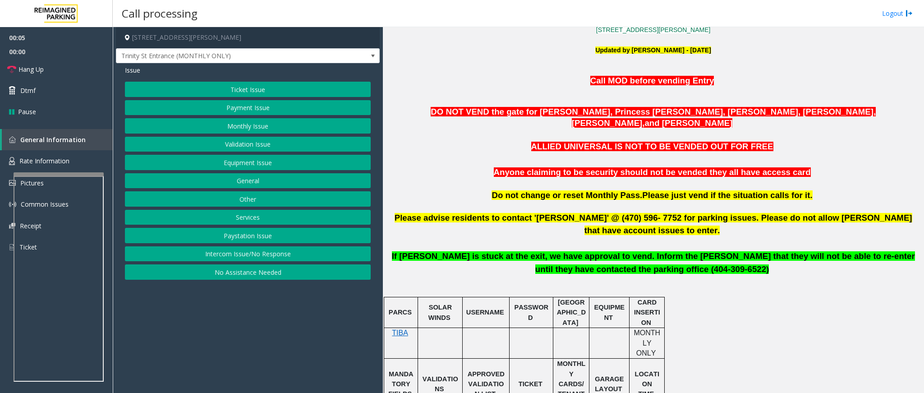
click at [254, 254] on button "Intercom Issue/No Response" at bounding box center [248, 253] width 246 height 15
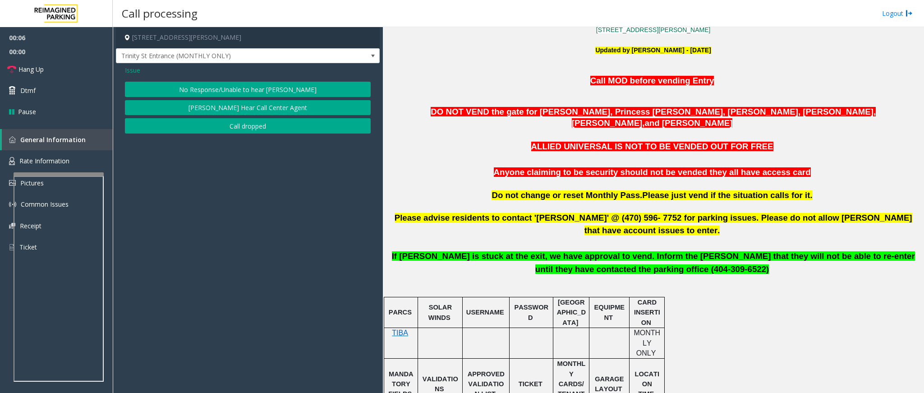
click at [281, 87] on button "No Response/Unable to hear [PERSON_NAME]" at bounding box center [248, 89] width 246 height 15
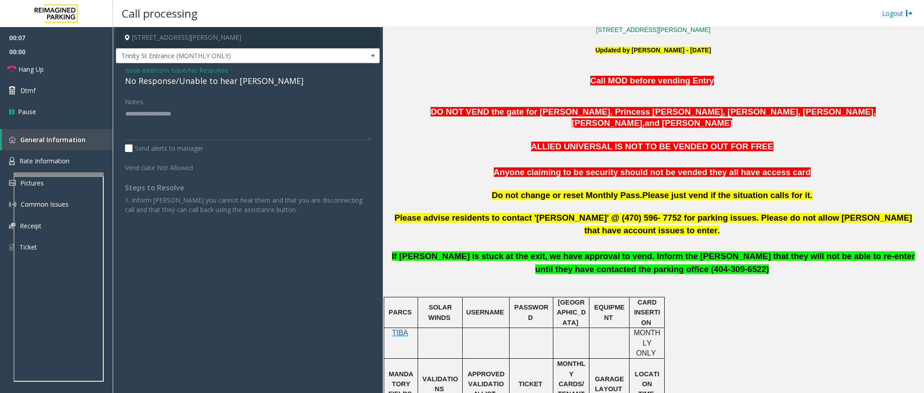
click at [239, 80] on div "No Response/Unable to hear [PERSON_NAME]" at bounding box center [248, 81] width 246 height 12
type textarea "**********"
click at [66, 70] on link "Hang Up" at bounding box center [56, 69] width 113 height 21
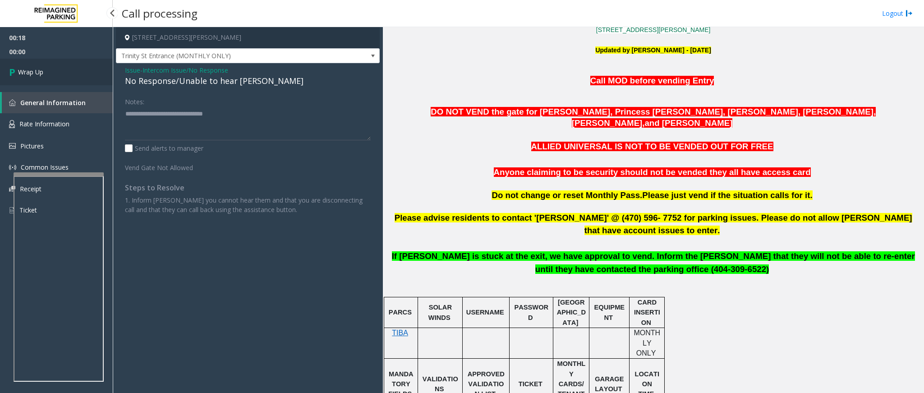
click at [66, 70] on link "Wrap Up" at bounding box center [56, 72] width 113 height 27
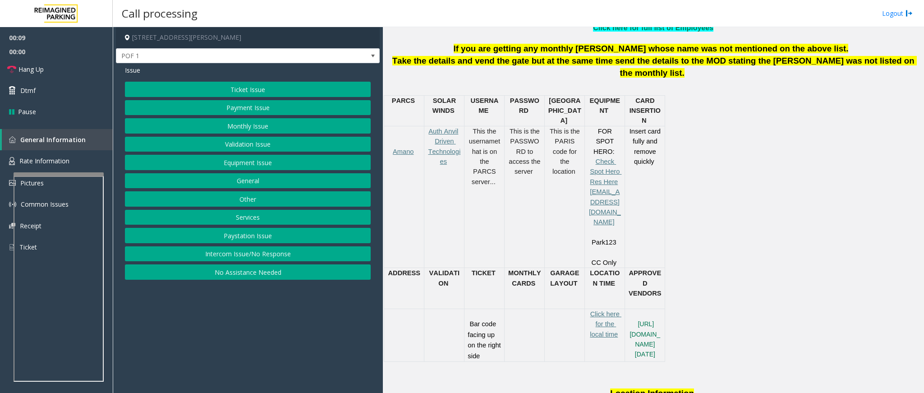
scroll to position [406, 0]
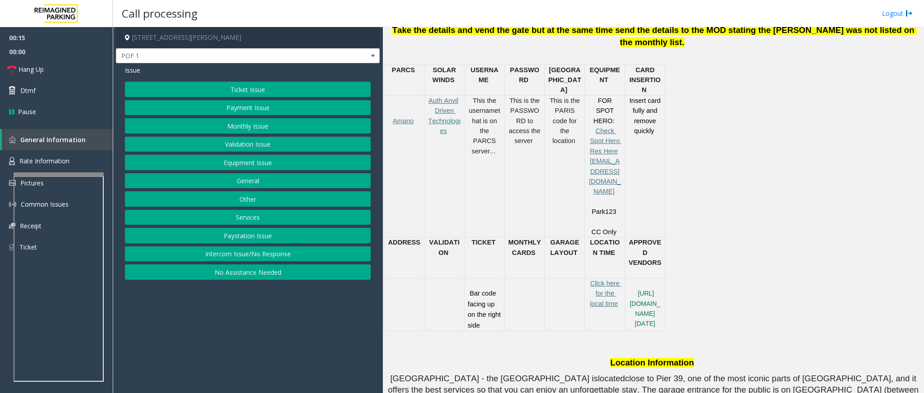
click at [251, 84] on button "Ticket Issue" at bounding box center [248, 89] width 246 height 15
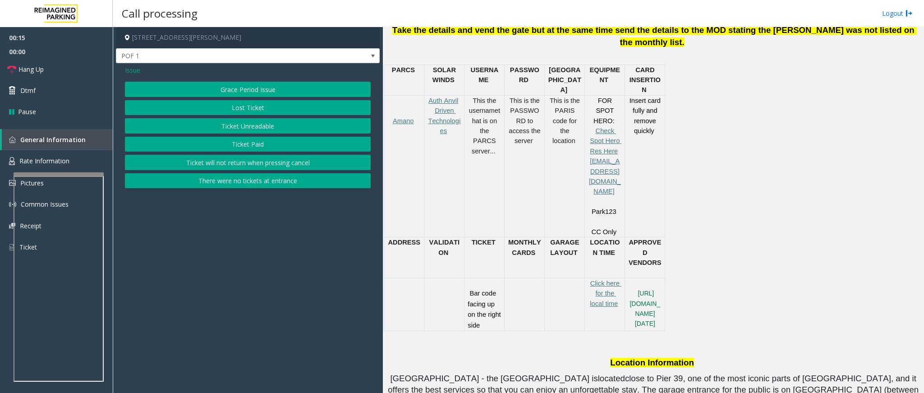
click at [252, 126] on button "Ticket Unreadable" at bounding box center [248, 125] width 246 height 15
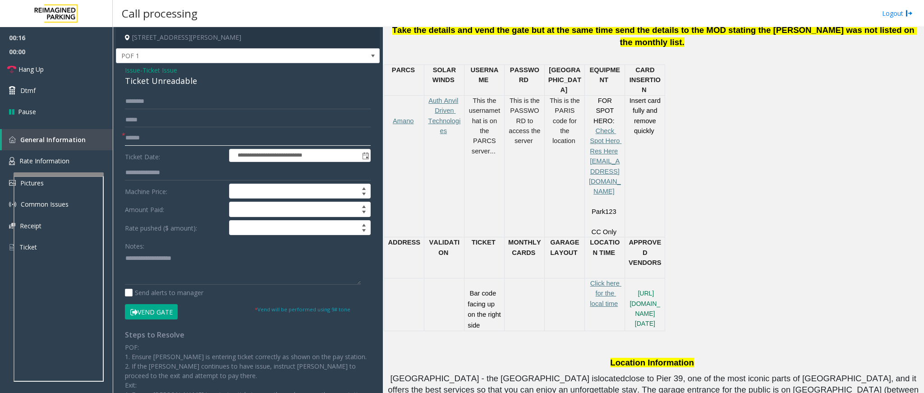
click at [154, 134] on input "text" at bounding box center [248, 137] width 246 height 15
type input "**"
drag, startPoint x: 197, startPoint y: 80, endPoint x: 120, endPoint y: 71, distance: 77.7
click at [120, 71] on div "**********" at bounding box center [248, 268] width 264 height 411
click at [210, 253] on textarea at bounding box center [243, 268] width 236 height 34
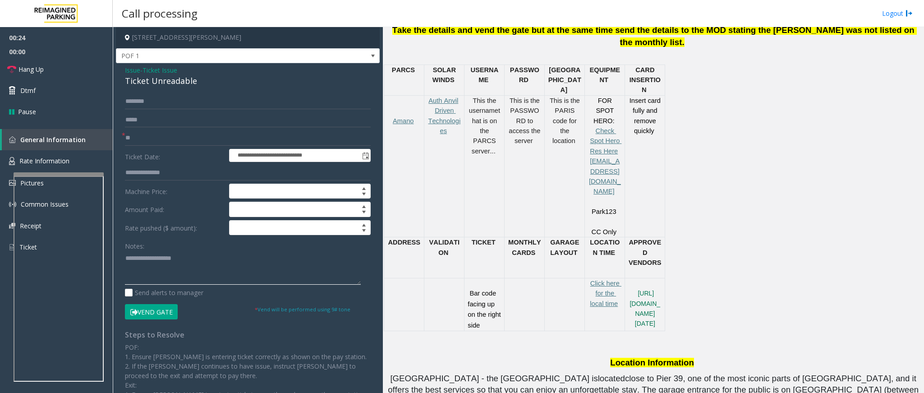
paste textarea "**********"
drag, startPoint x: 198, startPoint y: 258, endPoint x: 144, endPoint y: 262, distance: 53.8
click at [144, 262] on textarea at bounding box center [243, 268] width 236 height 34
click at [203, 262] on textarea at bounding box center [243, 268] width 236 height 34
click at [239, 262] on textarea at bounding box center [243, 268] width 236 height 34
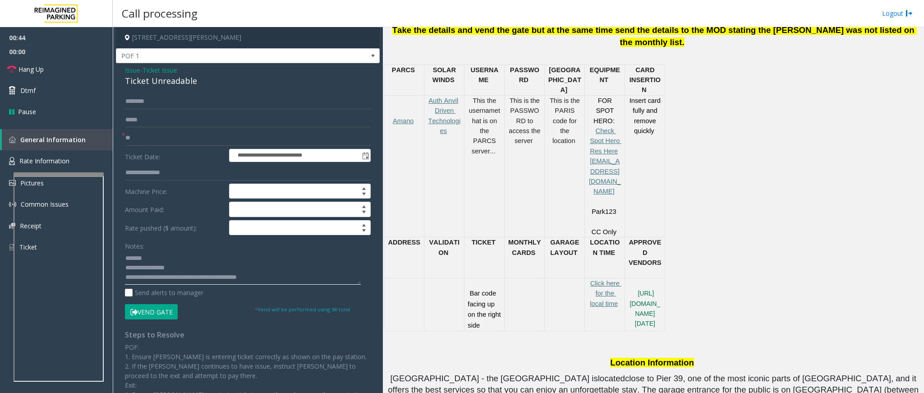
click at [226, 262] on textarea at bounding box center [243, 268] width 236 height 34
type textarea "**********"
click at [18, 62] on link "Hang Up" at bounding box center [56, 69] width 113 height 21
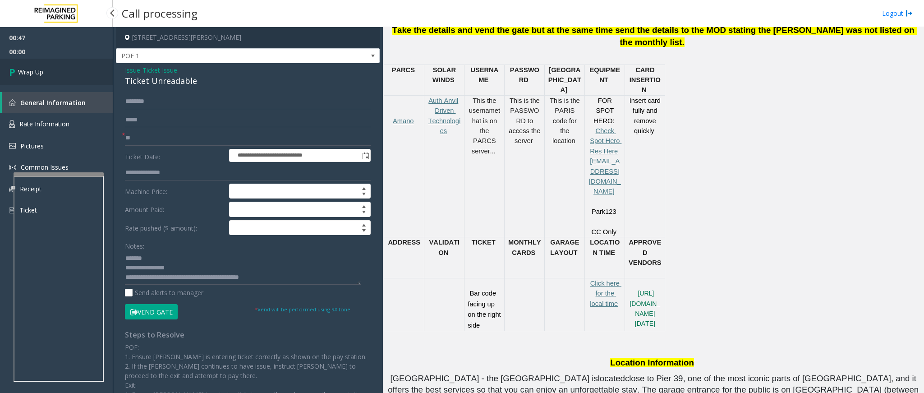
click at [22, 61] on link "Wrap Up" at bounding box center [56, 72] width 113 height 27
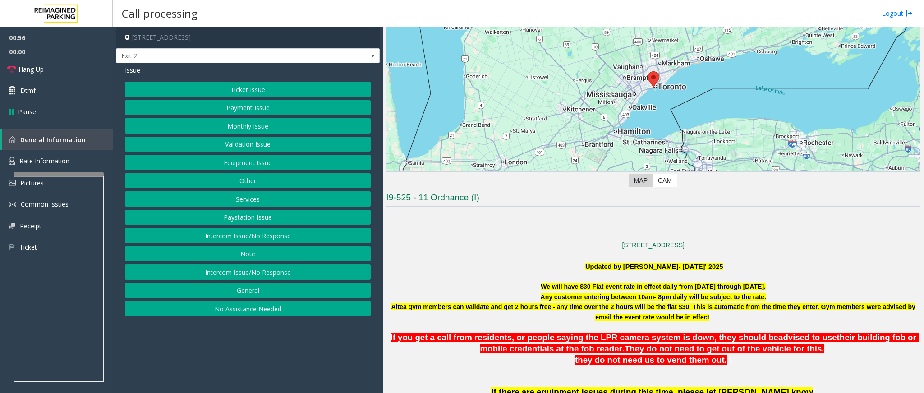
scroll to position [68, 0]
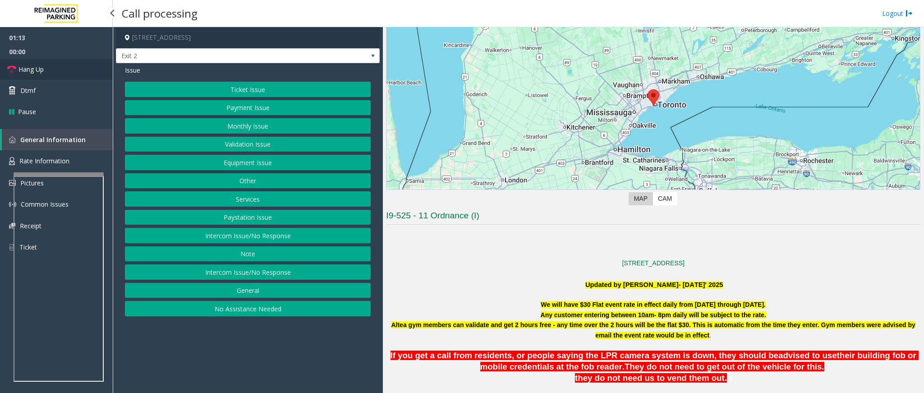
click at [76, 68] on link "Hang Up" at bounding box center [56, 69] width 113 height 21
click at [267, 108] on button "Payment Issue" at bounding box center [248, 107] width 246 height 15
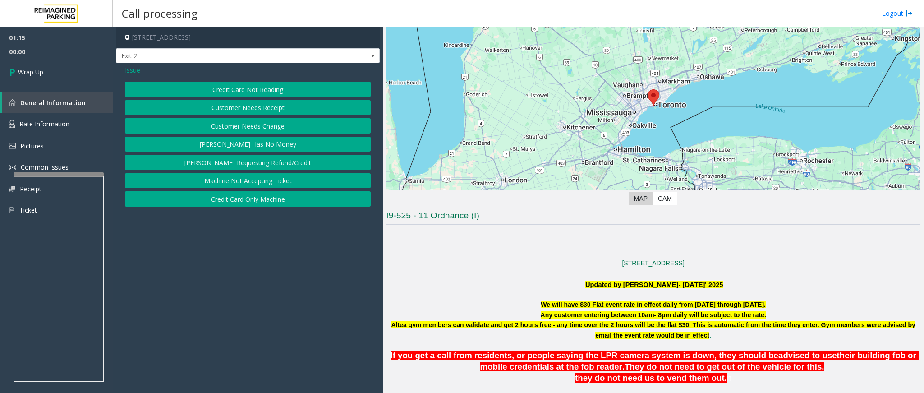
click at [259, 197] on button "Credit Card Only Machine" at bounding box center [248, 198] width 246 height 15
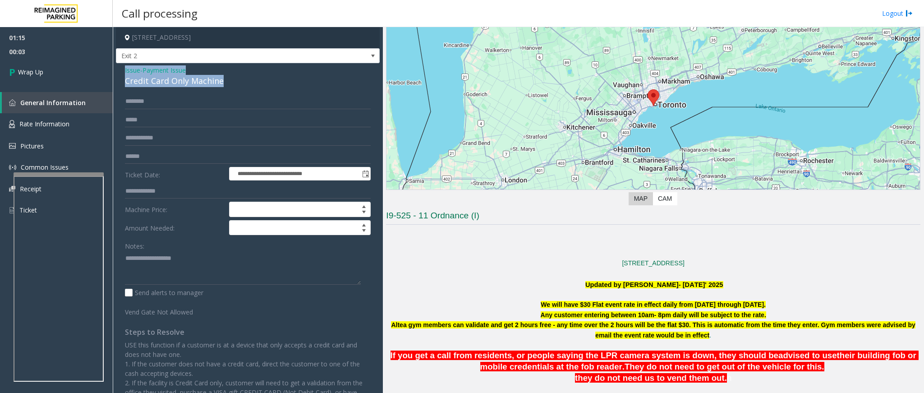
drag, startPoint x: 226, startPoint y: 83, endPoint x: 115, endPoint y: 72, distance: 111.5
click at [115, 72] on app-call-processing-form "**********" at bounding box center [248, 210] width 270 height 366
paste textarea "**********"
click at [206, 262] on textarea at bounding box center [243, 268] width 236 height 34
drag, startPoint x: 189, startPoint y: 256, endPoint x: 147, endPoint y: 257, distance: 42.0
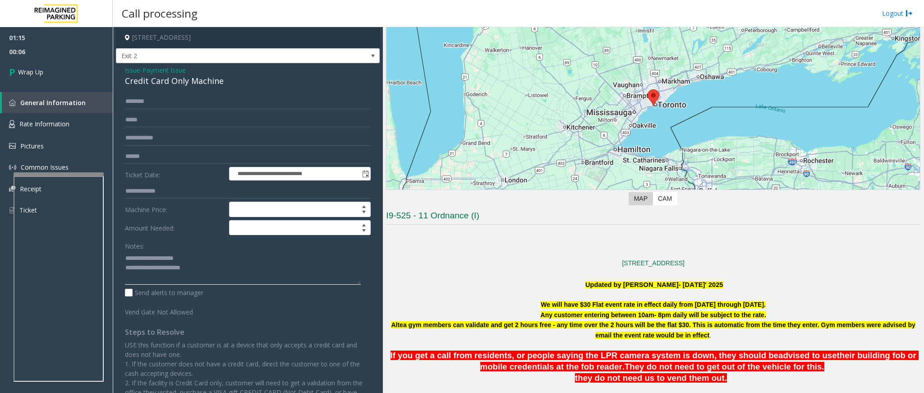
click at [147, 257] on textarea at bounding box center [243, 268] width 236 height 34
click at [253, 262] on textarea at bounding box center [243, 268] width 236 height 34
drag, startPoint x: 259, startPoint y: 281, endPoint x: 273, endPoint y: 271, distance: 18.0
click at [261, 262] on textarea at bounding box center [243, 268] width 236 height 34
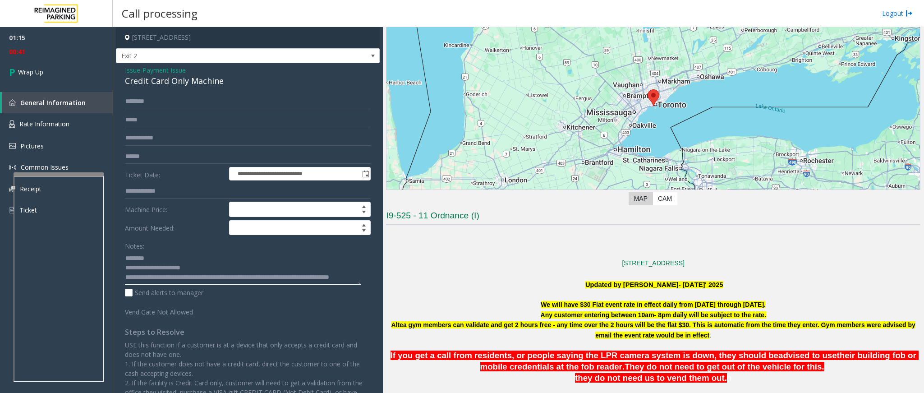
drag, startPoint x: 290, startPoint y: 268, endPoint x: 283, endPoint y: 271, distance: 7.3
click at [283, 262] on textarea at bounding box center [243, 268] width 236 height 34
drag, startPoint x: 283, startPoint y: 271, endPoint x: 276, endPoint y: 276, distance: 9.3
click at [276, 262] on textarea at bounding box center [243, 268] width 236 height 34
click at [278, 262] on textarea at bounding box center [243, 268] width 236 height 34
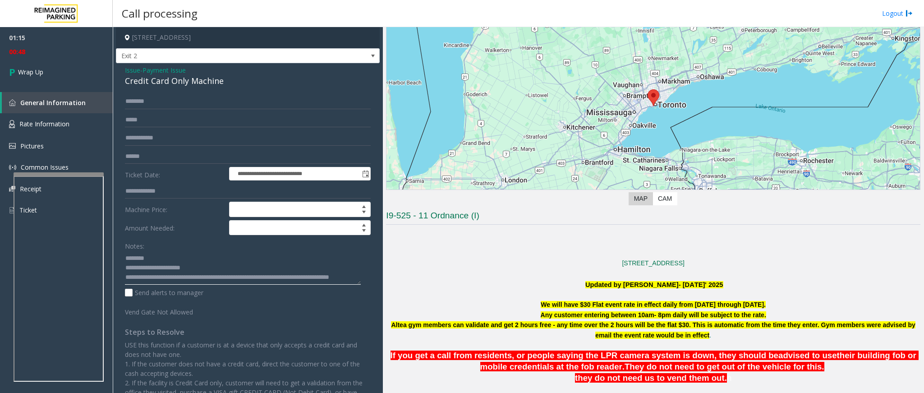
click at [279, 262] on textarea at bounding box center [243, 268] width 236 height 34
click at [137, 262] on textarea at bounding box center [243, 268] width 236 height 34
type textarea "**********"
click at [53, 74] on link "Wrap Up" at bounding box center [56, 72] width 113 height 27
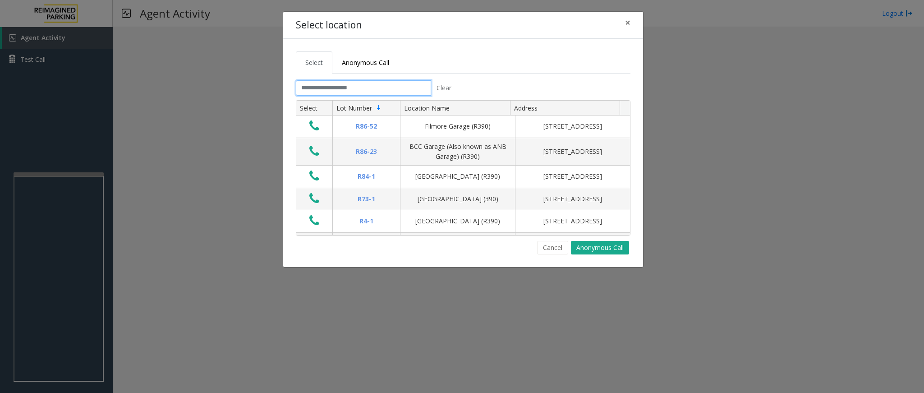
click at [382, 92] on input "text" at bounding box center [363, 87] width 135 height 15
click at [334, 90] on input "text" at bounding box center [363, 87] width 135 height 15
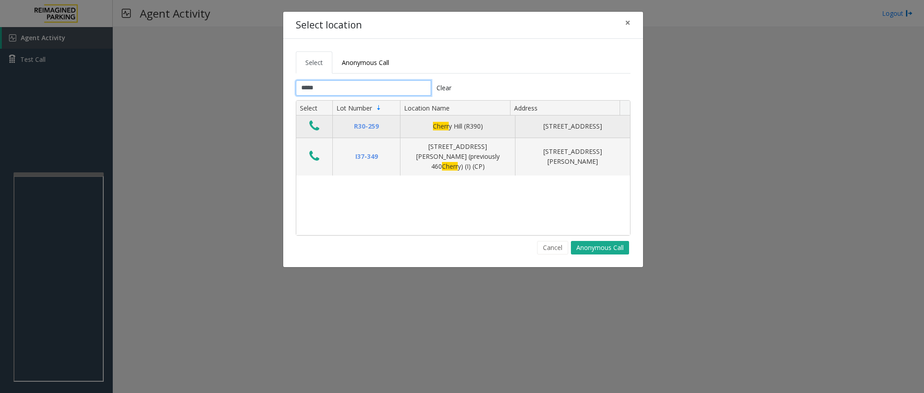
type input "*****"
click at [310, 124] on icon "Data table" at bounding box center [314, 126] width 10 height 13
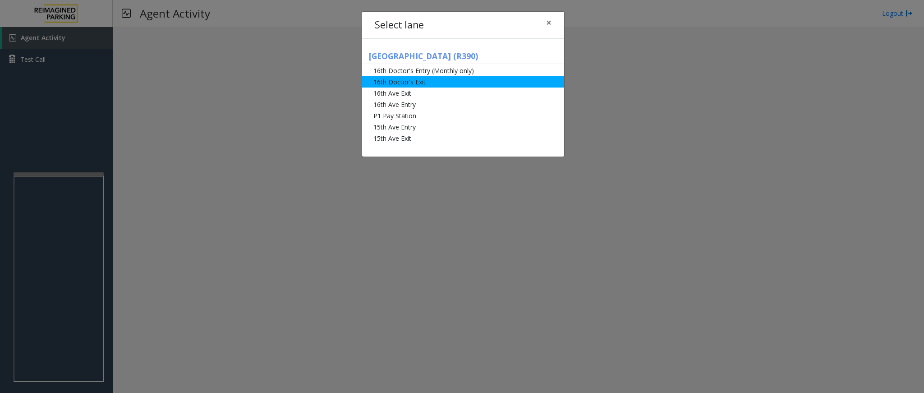
click at [406, 83] on li "16th Doctor's Exit" at bounding box center [463, 81] width 202 height 11
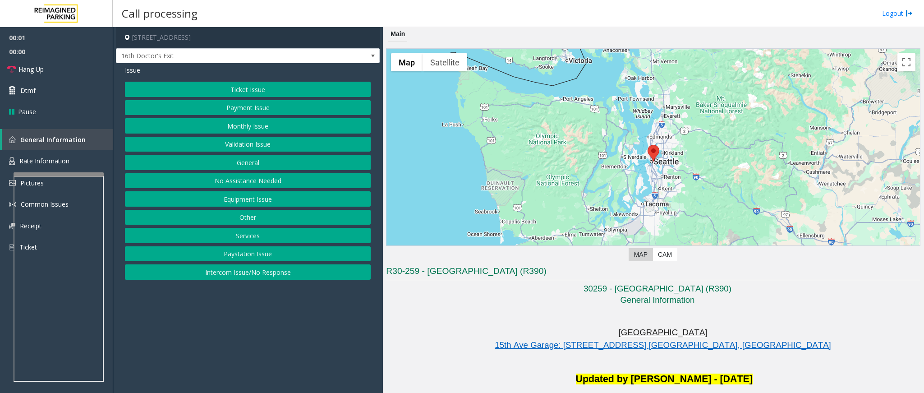
click at [270, 126] on button "Monthly Issue" at bounding box center [248, 125] width 246 height 15
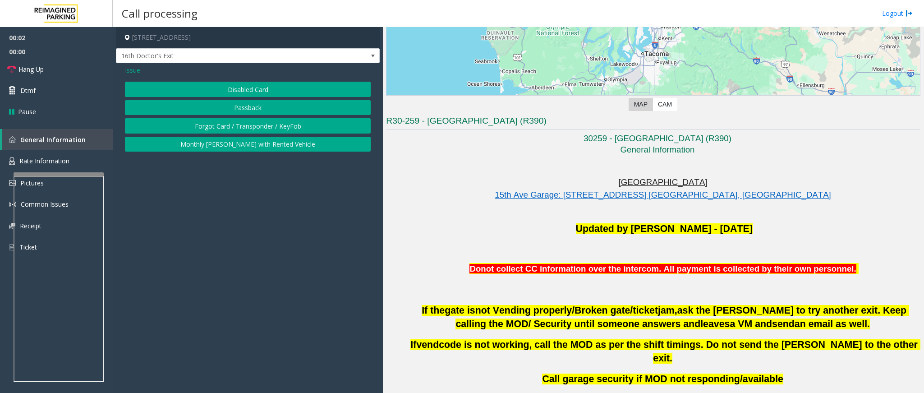
scroll to position [474, 0]
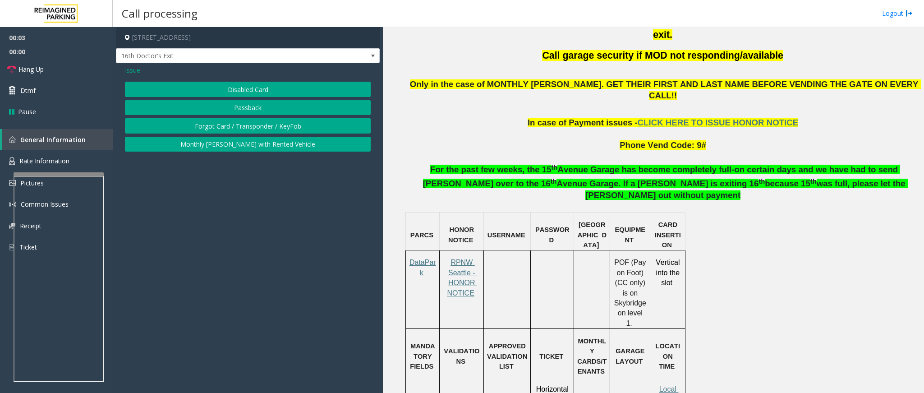
click at [248, 92] on button "Disabled Card" at bounding box center [248, 89] width 246 height 15
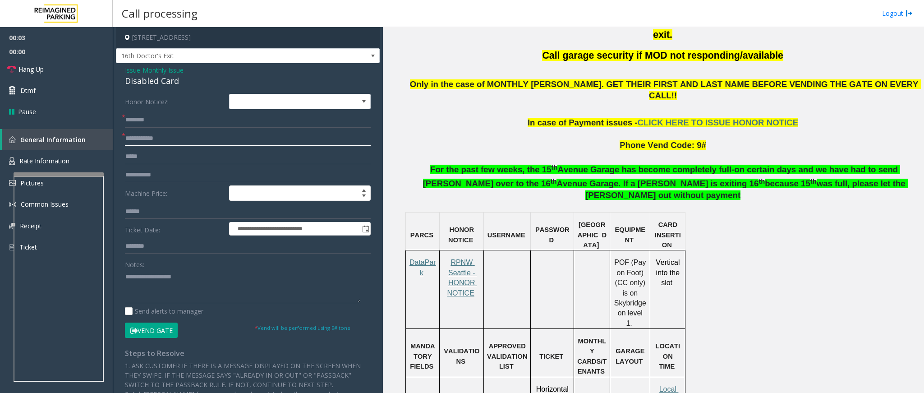
click at [154, 137] on input "text" at bounding box center [248, 138] width 246 height 15
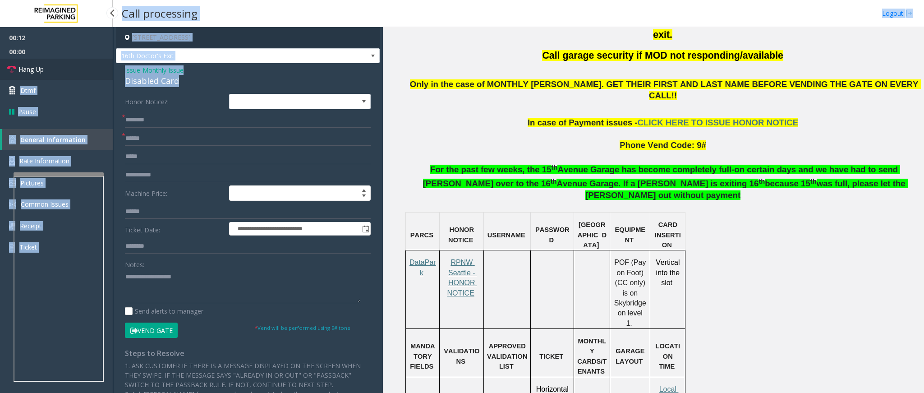
drag, startPoint x: 186, startPoint y: 81, endPoint x: 110, endPoint y: 67, distance: 77.1
click at [110, 67] on app-root "**********" at bounding box center [462, 196] width 924 height 393
click at [207, 83] on div "Disabled Card" at bounding box center [248, 81] width 246 height 12
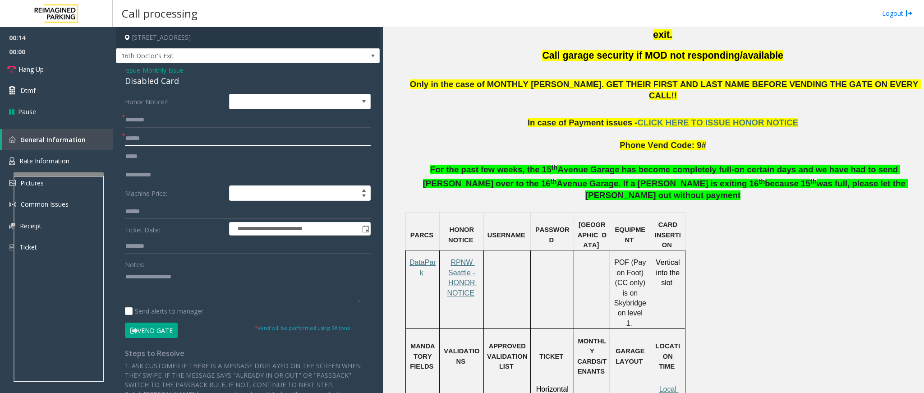
click at [164, 137] on input "******" at bounding box center [248, 138] width 246 height 15
click at [133, 141] on input "******" at bounding box center [248, 138] width 246 height 15
type input "******"
drag, startPoint x: 179, startPoint y: 83, endPoint x: 118, endPoint y: 69, distance: 62.3
click at [118, 69] on div "**********" at bounding box center [248, 301] width 264 height 477
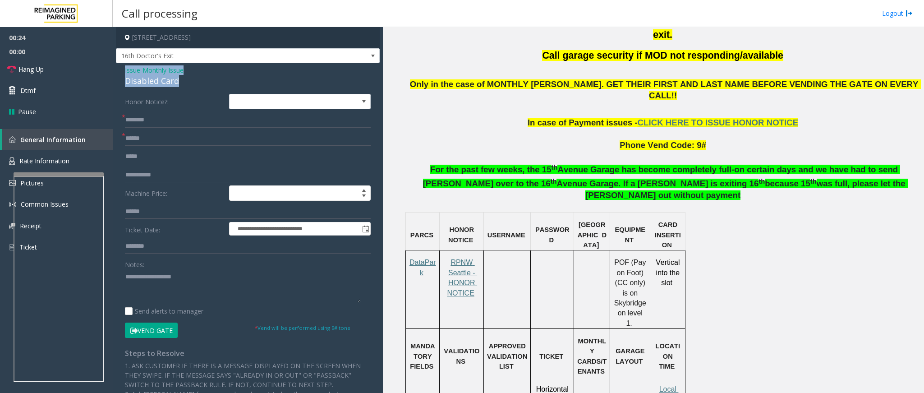
paste textarea "**********"
click at [173, 262] on textarea at bounding box center [243, 286] width 236 height 34
drag, startPoint x: 188, startPoint y: 277, endPoint x: 149, endPoint y: 275, distance: 39.3
click at [149, 262] on textarea at bounding box center [243, 286] width 236 height 34
click at [210, 262] on textarea at bounding box center [243, 286] width 236 height 34
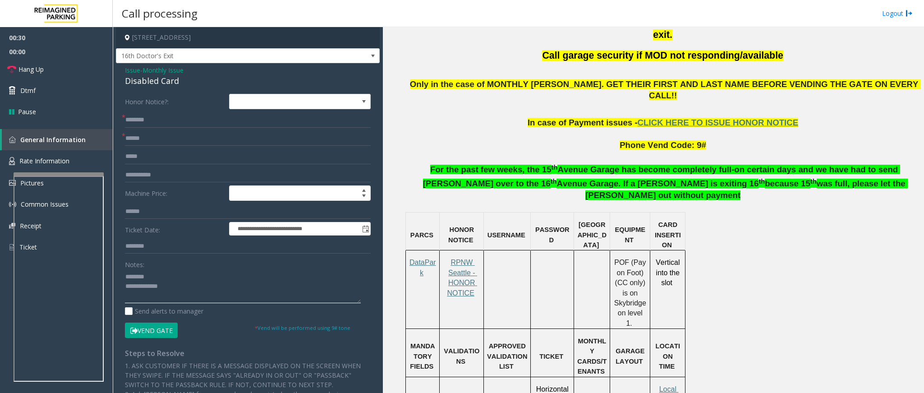
type textarea "**********"
click at [147, 119] on input "text" at bounding box center [248, 119] width 246 height 15
type input "**********"
click at [192, 262] on textarea at bounding box center [243, 286] width 236 height 34
type textarea "**********"
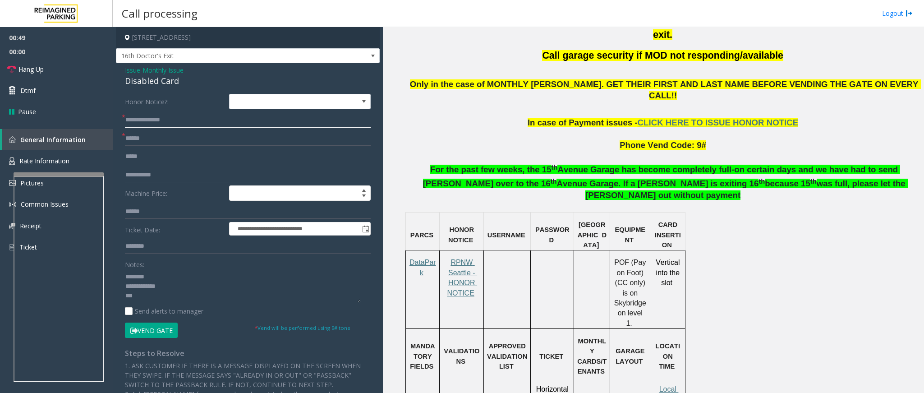
click at [222, 124] on input "**********" at bounding box center [248, 119] width 246 height 15
drag, startPoint x: 172, startPoint y: 120, endPoint x: 145, endPoint y: 121, distance: 27.1
click at [145, 121] on input "**********" at bounding box center [248, 119] width 246 height 15
type input "**********"
click at [153, 262] on textarea at bounding box center [243, 286] width 236 height 34
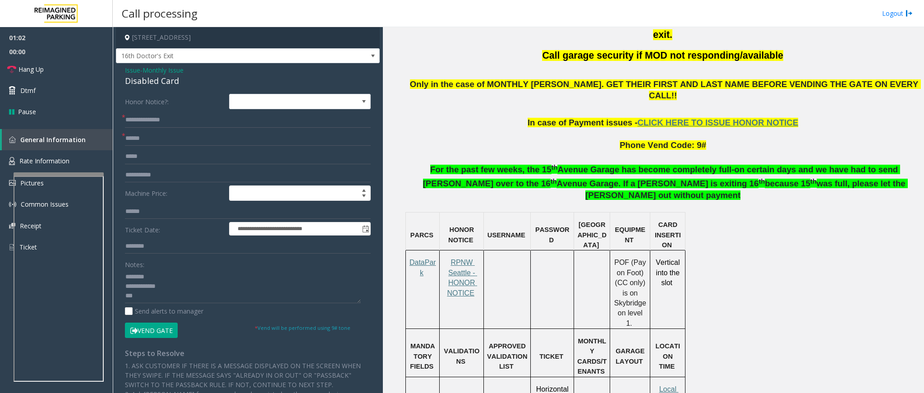
click at [169, 262] on button "Vend Gate" at bounding box center [151, 329] width 53 height 15
click at [152, 262] on textarea at bounding box center [243, 286] width 236 height 34
click at [183, 262] on textarea at bounding box center [243, 286] width 236 height 34
type textarea "**********"
click at [55, 73] on link "Hang Up" at bounding box center [56, 69] width 113 height 21
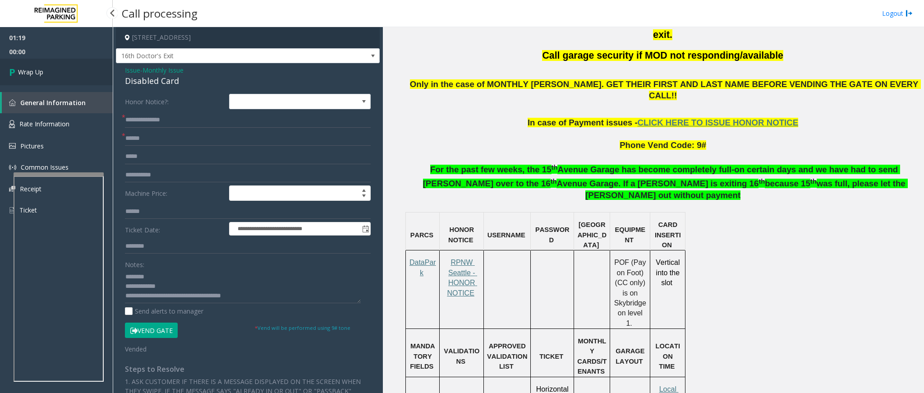
click at [22, 68] on span "Wrap Up" at bounding box center [30, 71] width 25 height 9
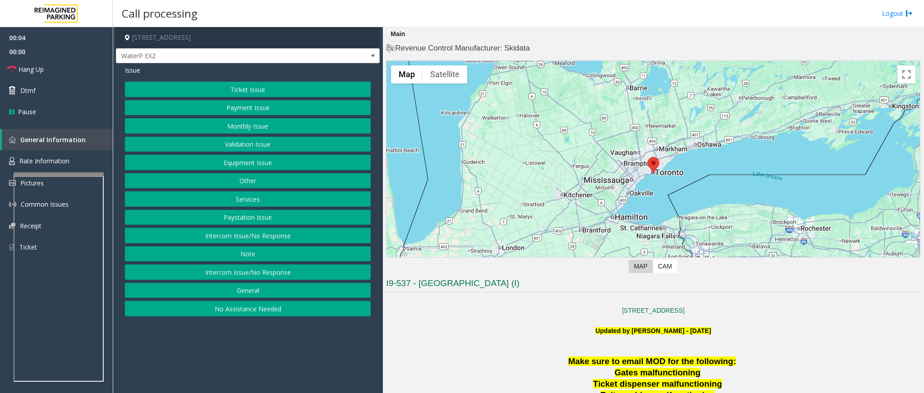
click at [249, 85] on button "Ticket Issue" at bounding box center [248, 89] width 246 height 15
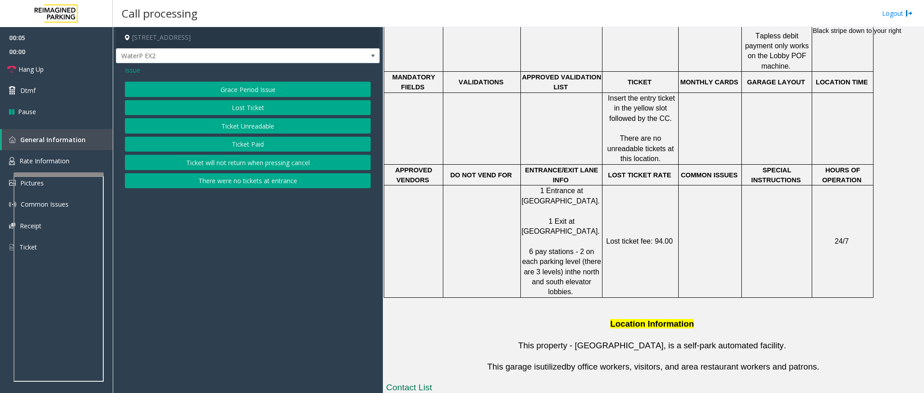
scroll to position [474, 0]
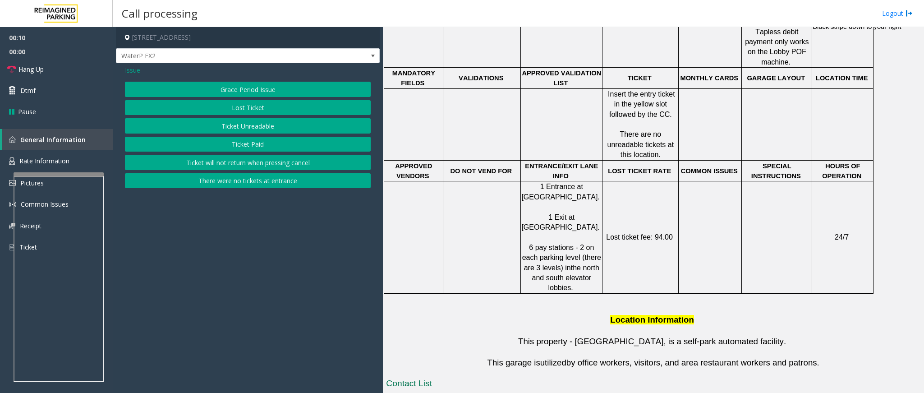
click at [244, 126] on button "Ticket Unreadable" at bounding box center [248, 125] width 246 height 15
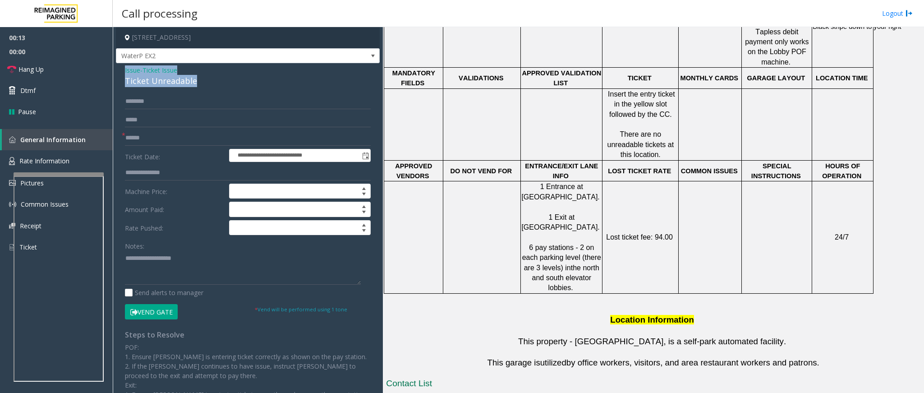
drag, startPoint x: 202, startPoint y: 83, endPoint x: 121, endPoint y: 74, distance: 81.1
click at [121, 74] on div "**********" at bounding box center [248, 268] width 264 height 411
click at [187, 262] on textarea at bounding box center [243, 268] width 236 height 34
paste textarea "**********"
drag, startPoint x: 183, startPoint y: 261, endPoint x: 146, endPoint y: 257, distance: 37.2
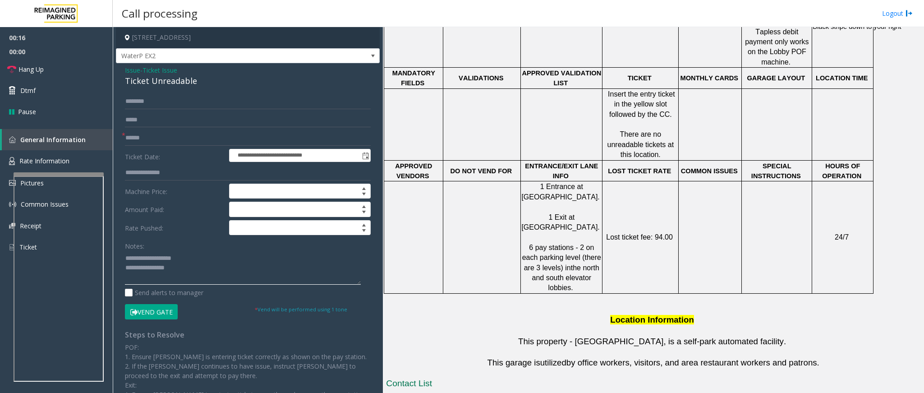
click at [145, 257] on textarea at bounding box center [243, 268] width 236 height 34
click at [223, 262] on textarea at bounding box center [243, 268] width 236 height 34
click at [157, 136] on input "text" at bounding box center [248, 137] width 246 height 15
click at [202, 143] on input "text" at bounding box center [248, 137] width 246 height 15
click at [214, 262] on textarea at bounding box center [243, 268] width 236 height 34
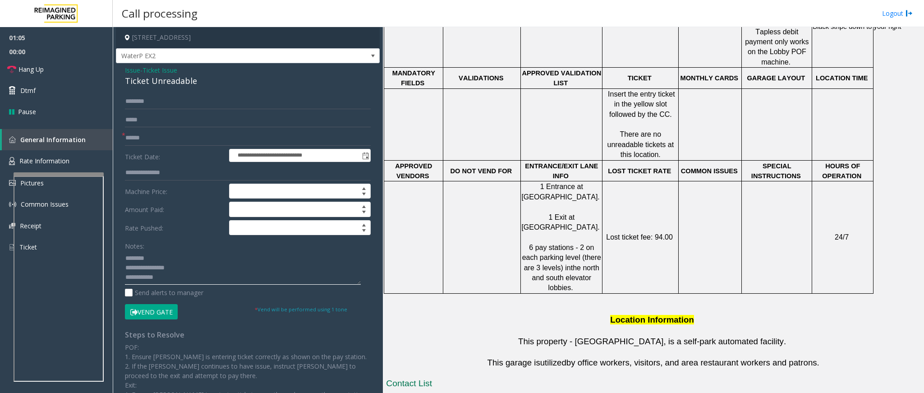
type textarea "**********"
click at [138, 132] on input "text" at bounding box center [248, 137] width 246 height 15
type input "*****"
click at [177, 262] on textarea at bounding box center [243, 268] width 236 height 34
click at [152, 262] on button "Vend Gate" at bounding box center [151, 311] width 53 height 15
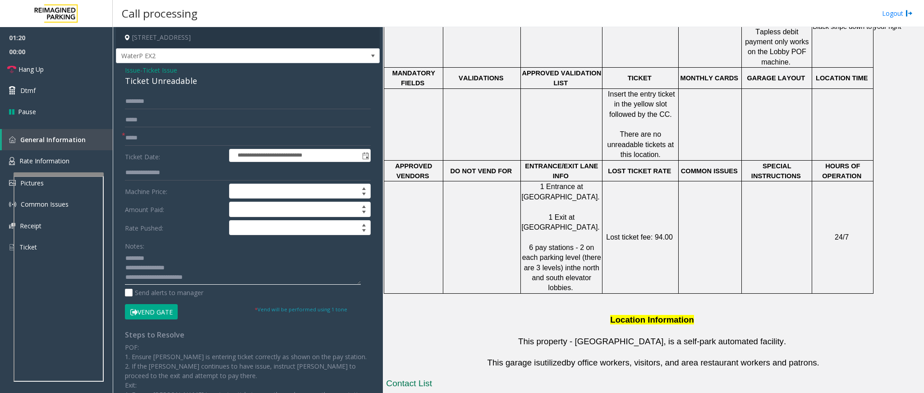
click at [206, 262] on textarea at bounding box center [243, 268] width 236 height 34
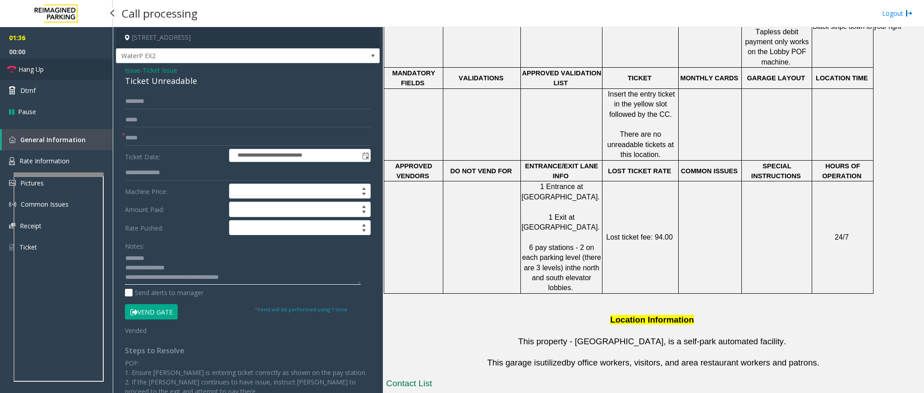
type textarea "**********"
click at [57, 72] on link "Hang Up" at bounding box center [56, 69] width 113 height 21
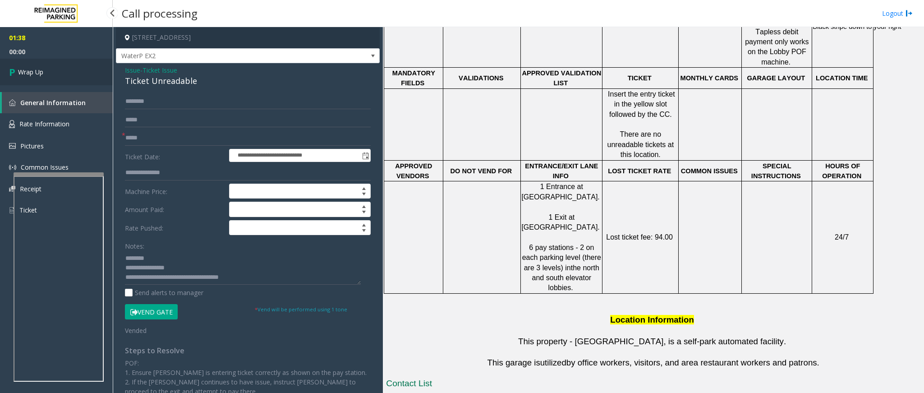
click at [60, 66] on link "Wrap Up" at bounding box center [56, 72] width 113 height 27
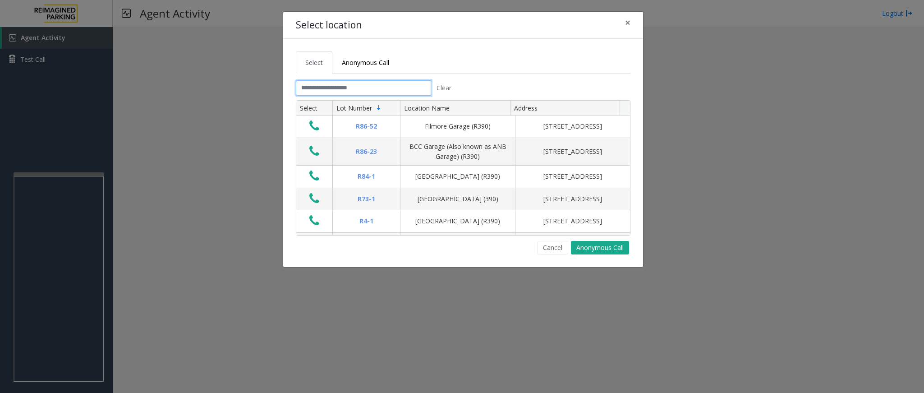
click at [371, 83] on input "text" at bounding box center [363, 87] width 135 height 15
click at [366, 86] on input "text" at bounding box center [363, 87] width 135 height 15
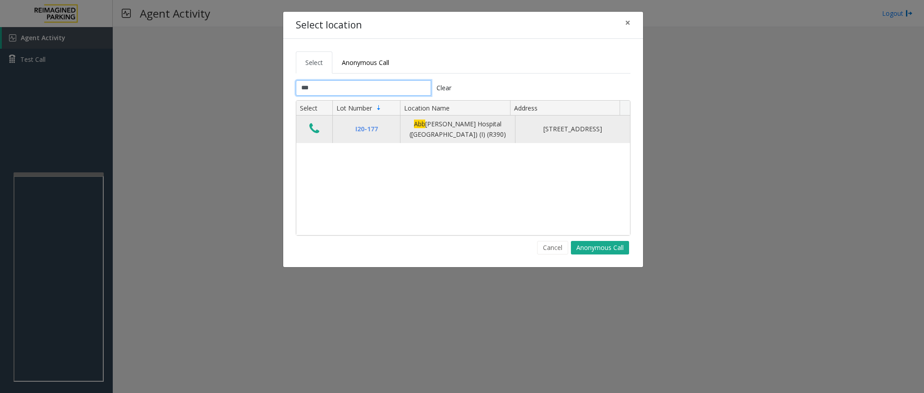
type input "***"
click at [315, 130] on icon "Data table" at bounding box center [314, 128] width 10 height 13
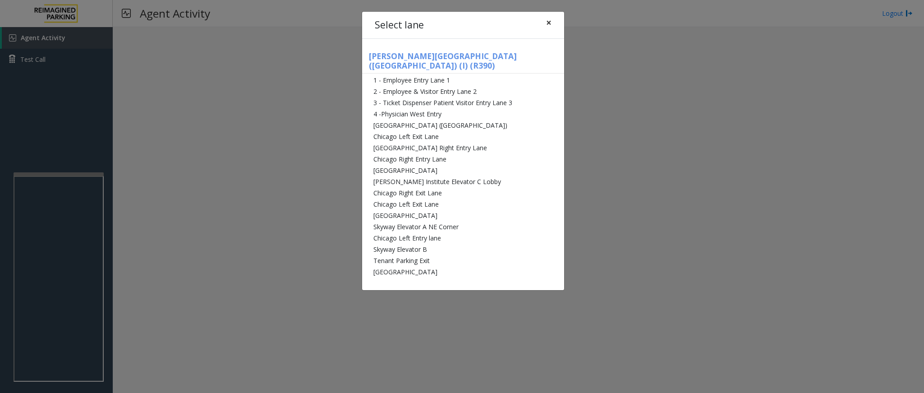
click at [547, 16] on span "×" at bounding box center [548, 22] width 5 height 13
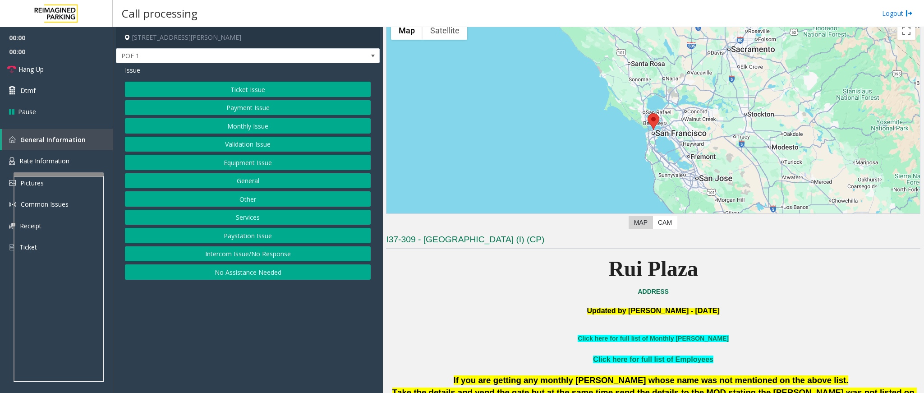
scroll to position [203, 0]
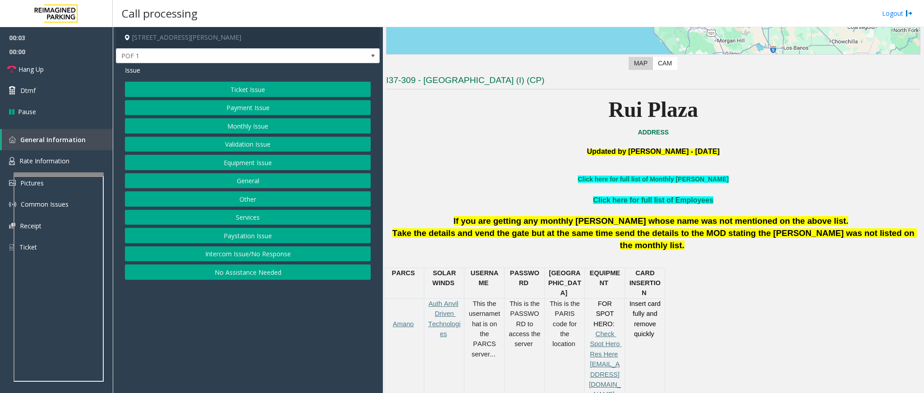
click at [248, 84] on button "Ticket Issue" at bounding box center [248, 89] width 246 height 15
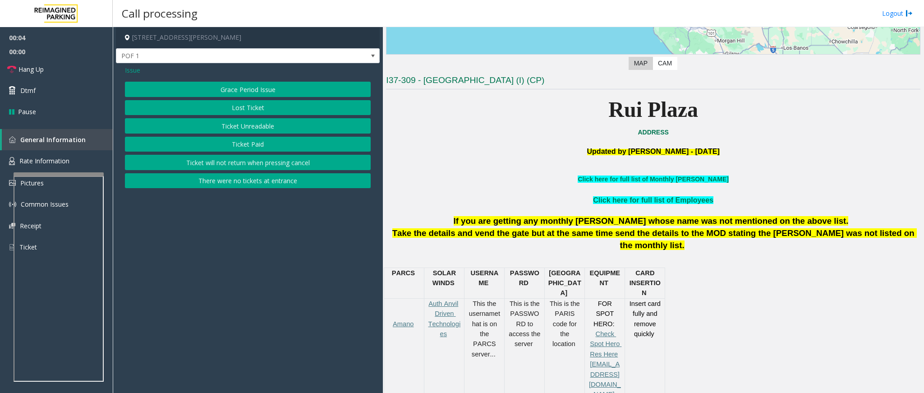
click at [280, 129] on button "Ticket Unreadable" at bounding box center [248, 125] width 246 height 15
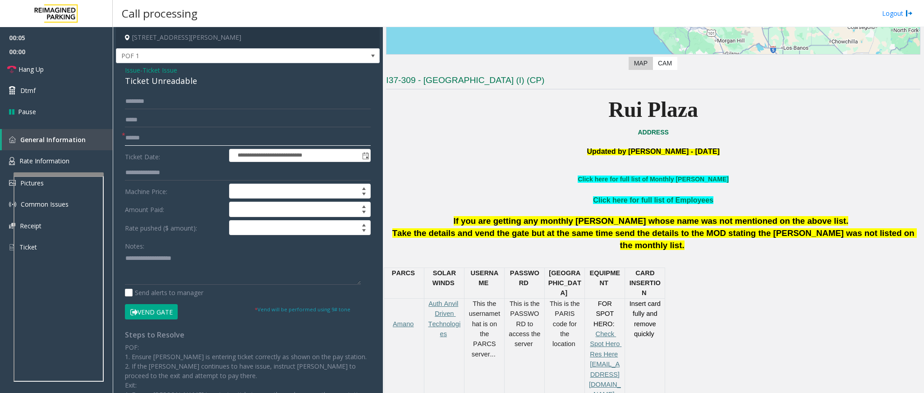
click at [152, 141] on input "text" at bounding box center [248, 137] width 246 height 15
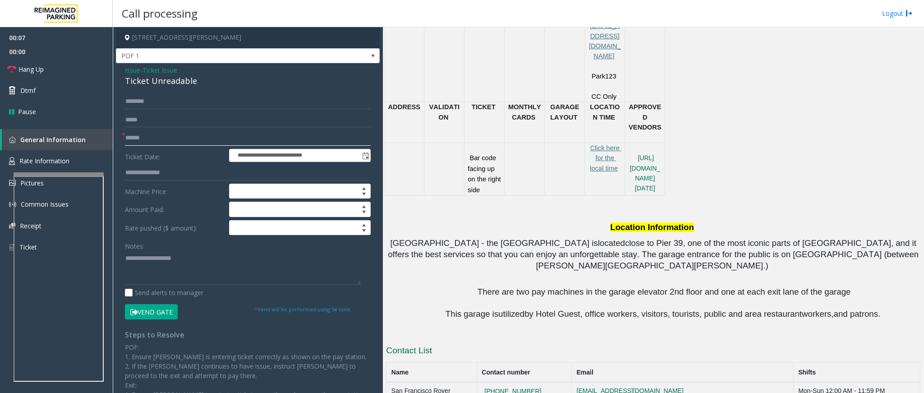
scroll to position [474, 0]
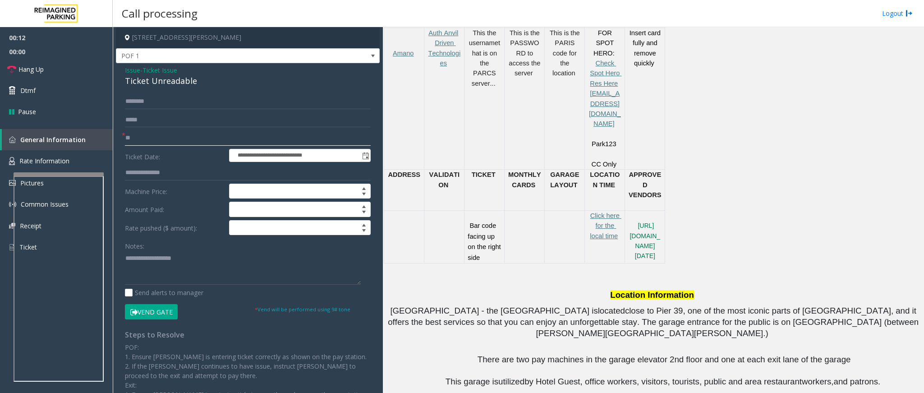
type input "**"
drag, startPoint x: 200, startPoint y: 79, endPoint x: 116, endPoint y: 68, distance: 84.6
click at [116, 68] on div "**********" at bounding box center [248, 268] width 264 height 411
paste textarea "**********"
click at [214, 262] on textarea at bounding box center [243, 268] width 236 height 34
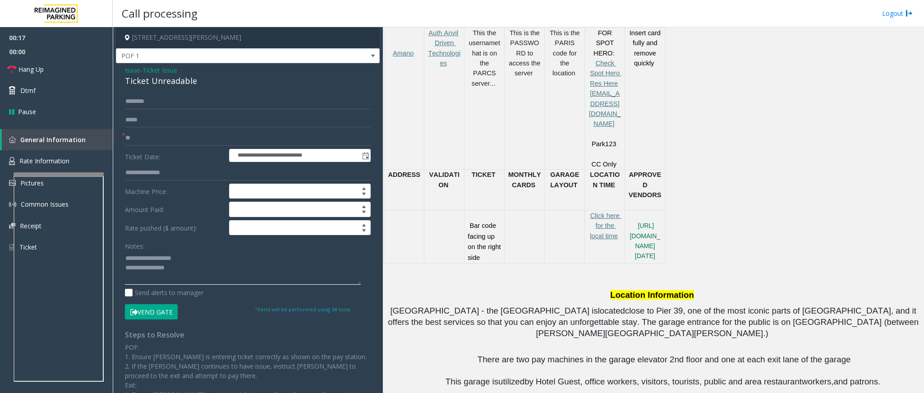
drag, startPoint x: 209, startPoint y: 256, endPoint x: 146, endPoint y: 259, distance: 62.8
click at [146, 259] on textarea at bounding box center [243, 268] width 236 height 34
click at [250, 262] on textarea at bounding box center [243, 268] width 236 height 34
click at [51, 72] on link "Hang Up" at bounding box center [56, 69] width 113 height 21
click at [212, 262] on textarea at bounding box center [243, 268] width 236 height 34
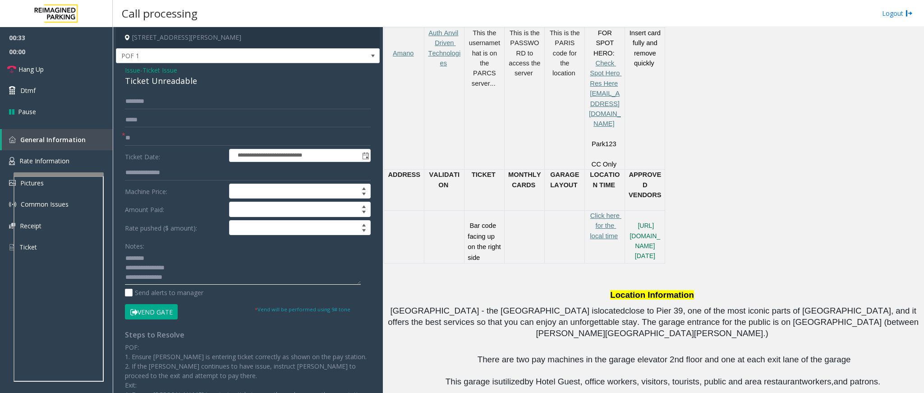
click at [199, 262] on textarea at bounding box center [243, 268] width 236 height 34
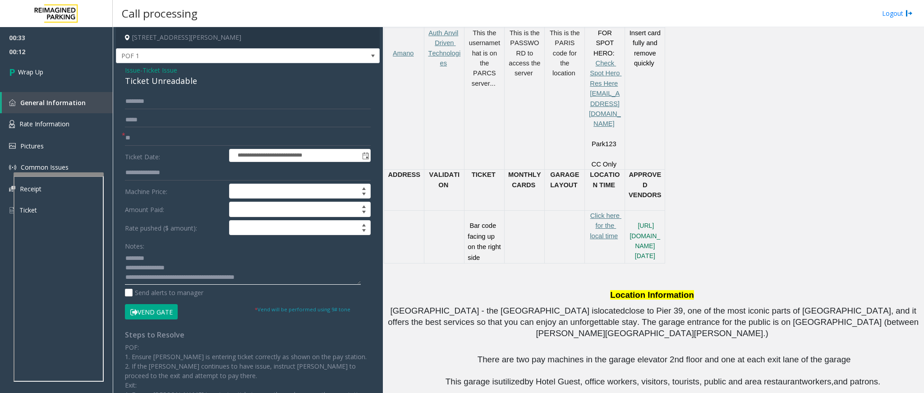
click at [203, 262] on textarea at bounding box center [243, 268] width 236 height 34
type textarea "**********"
click at [2, 69] on link "Wrap Up" at bounding box center [56, 72] width 113 height 27
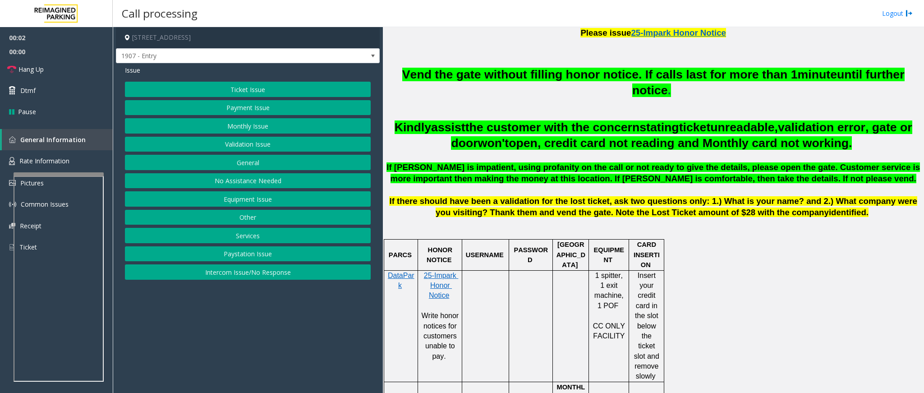
scroll to position [338, 0]
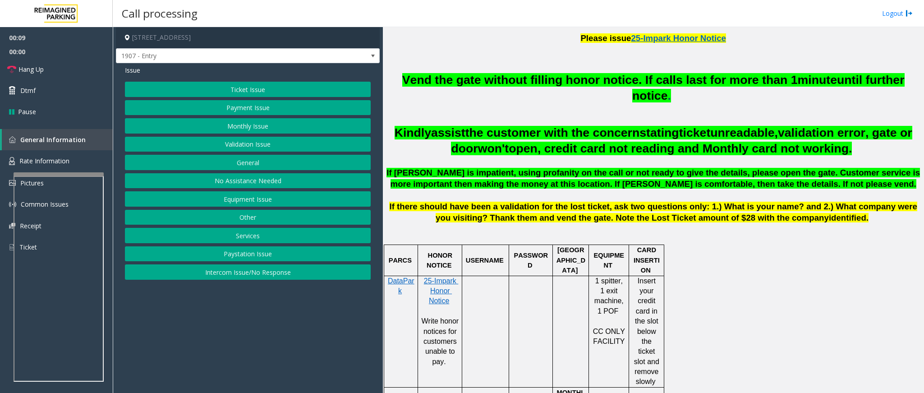
click at [243, 262] on button "Intercom Issue/No Response" at bounding box center [248, 271] width 246 height 15
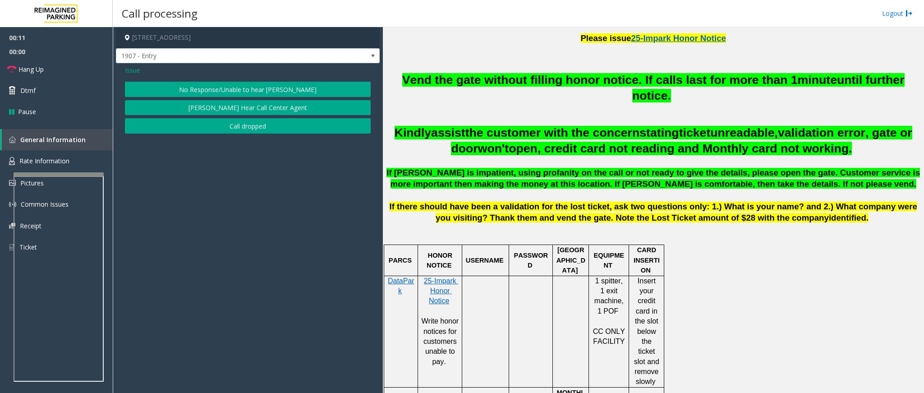
click at [134, 76] on div "Issue No Response/Unable to hear [PERSON_NAME] Cannot Hear Call Center Agent Ca…" at bounding box center [248, 100] width 264 height 75
click at [28, 75] on link "Hang Up" at bounding box center [56, 69] width 113 height 21
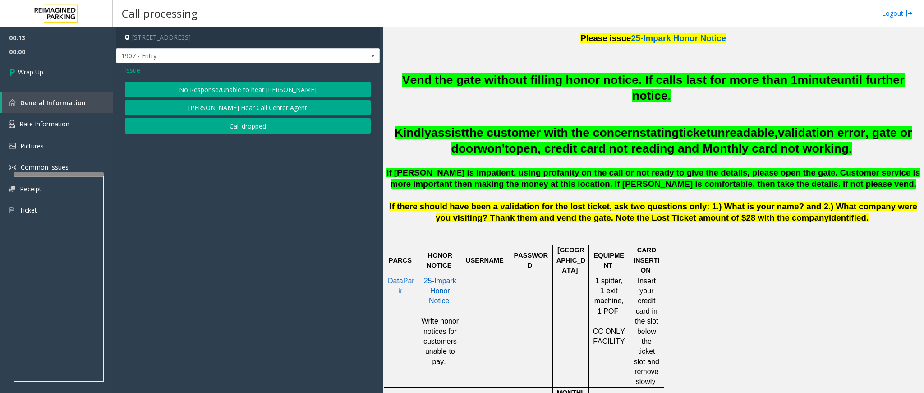
click at [137, 71] on span "Issue" at bounding box center [132, 69] width 15 height 9
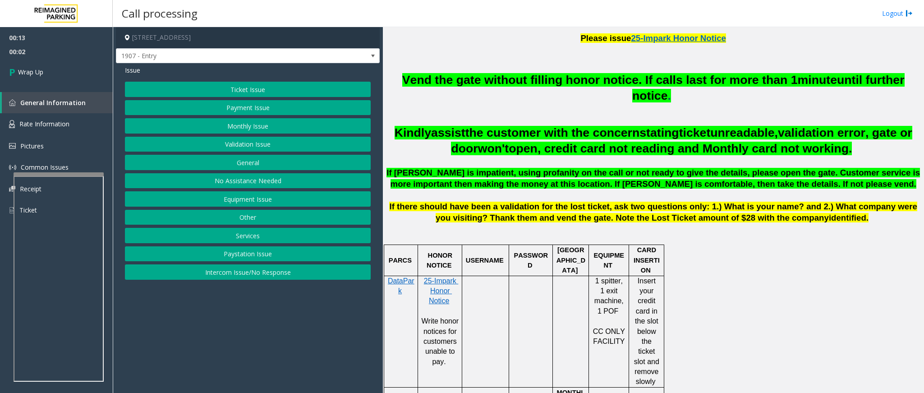
click at [256, 181] on button "No Assistance Needed" at bounding box center [248, 180] width 246 height 15
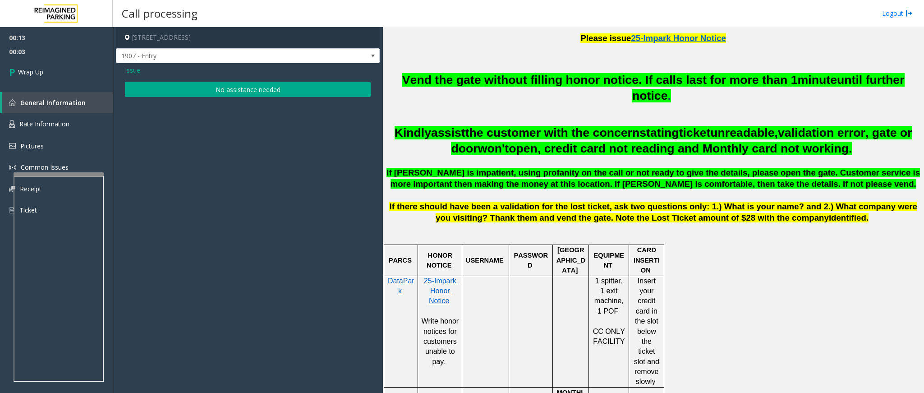
click at [213, 89] on button "No assistance needed" at bounding box center [248, 89] width 246 height 15
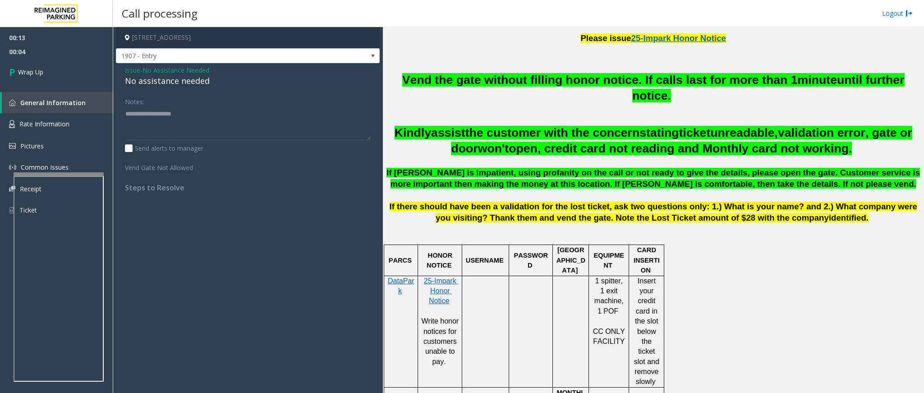
click at [181, 75] on div "No assistance needed" at bounding box center [248, 81] width 246 height 12
click at [181, 74] on span "No Assistance Needed" at bounding box center [176, 69] width 67 height 9
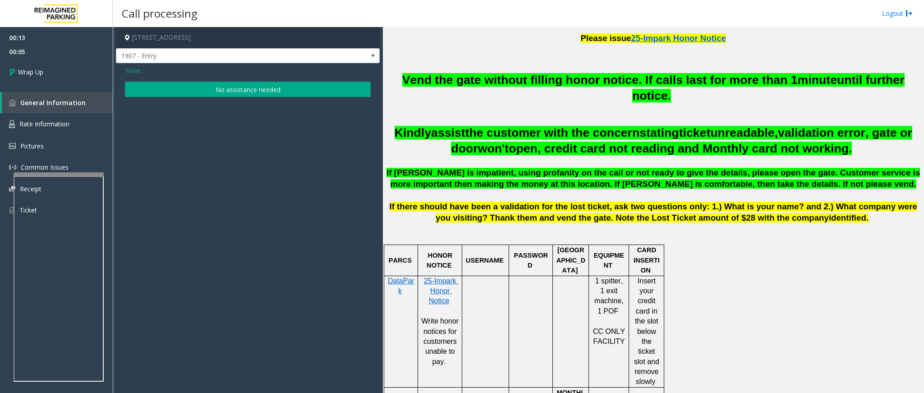
click at [185, 95] on button "No assistance needed" at bounding box center [248, 89] width 246 height 15
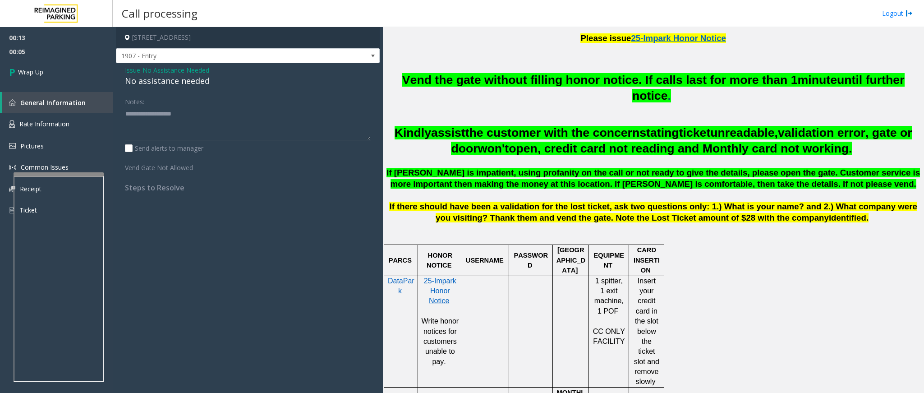
click at [171, 83] on div "No assistance needed" at bounding box center [248, 81] width 246 height 12
type textarea "**********"
click at [38, 64] on link "Wrap Up" at bounding box center [56, 72] width 113 height 27
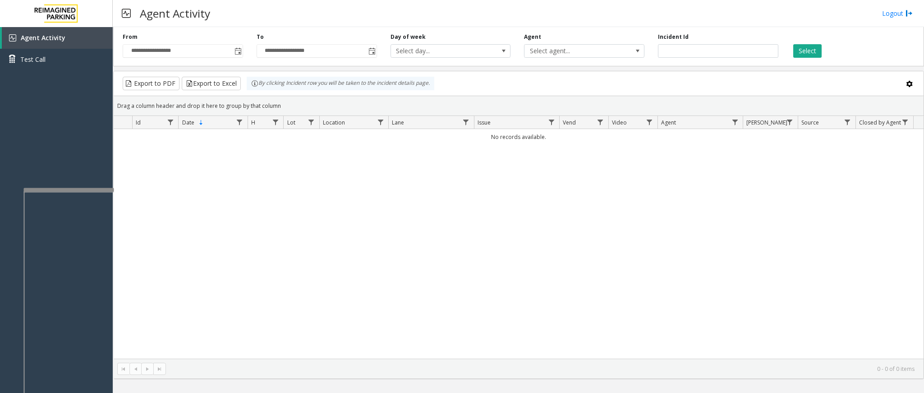
click at [59, 190] on div at bounding box center [69, 190] width 90 height 4
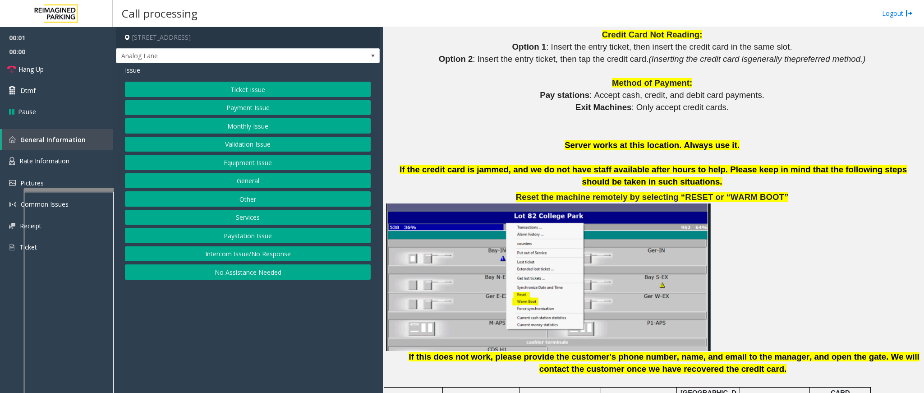
scroll to position [1082, 0]
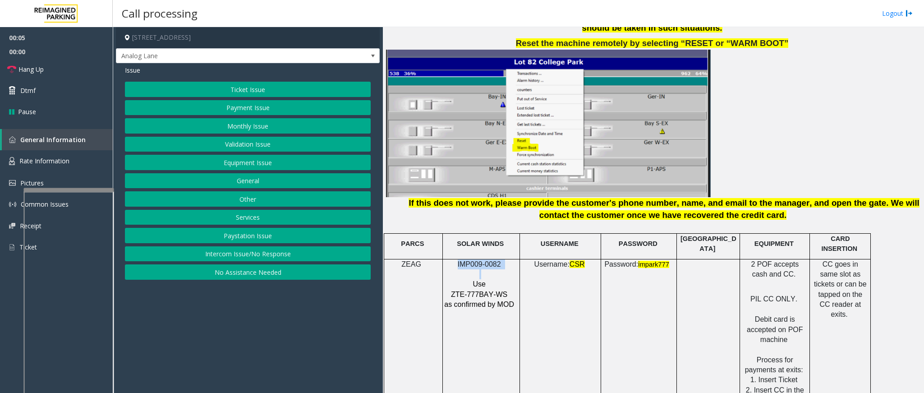
drag, startPoint x: 516, startPoint y: 251, endPoint x: 438, endPoint y: 221, distance: 83.7
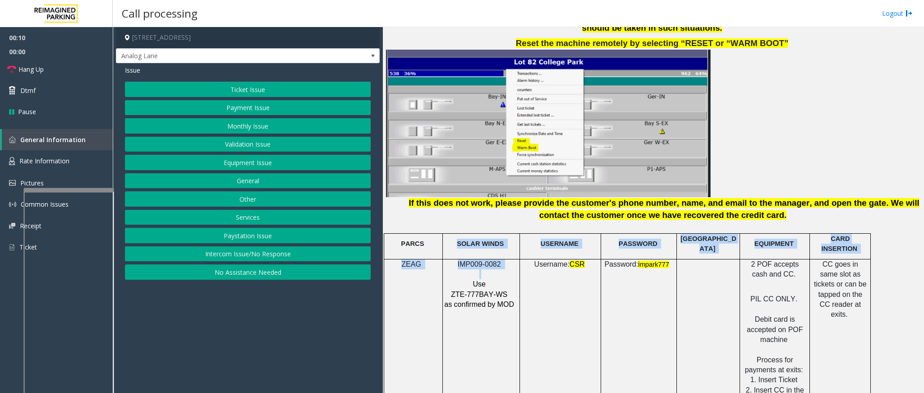
click at [501, 262] on p at bounding box center [480, 274] width 73 height 10
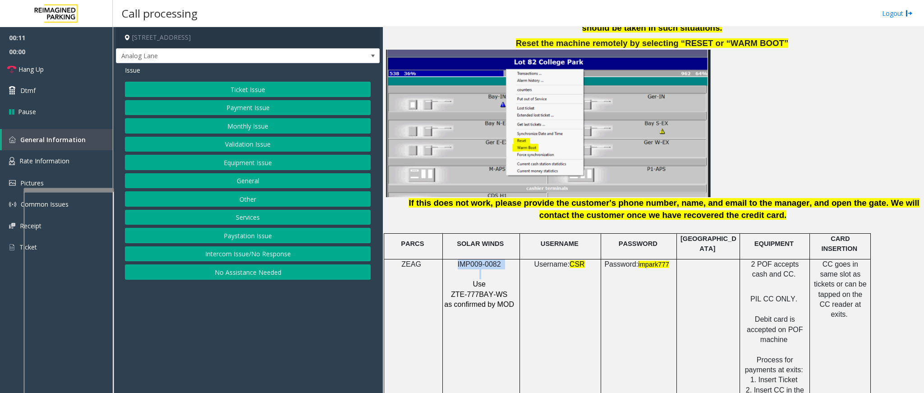
drag, startPoint x: 505, startPoint y: 251, endPoint x: 450, endPoint y: 241, distance: 56.3
click at [457, 259] on div "IMP009-0082 Use ZTE-777BAY-WS as confirmed by MOD" at bounding box center [481, 284] width 77 height 51
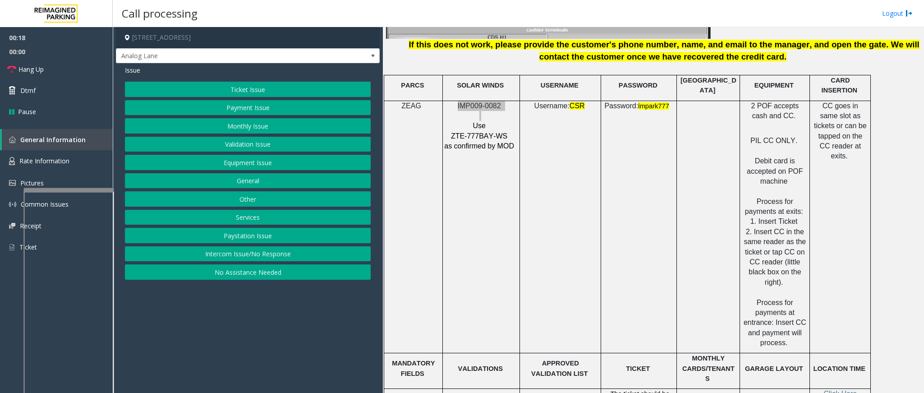
scroll to position [1353, 0]
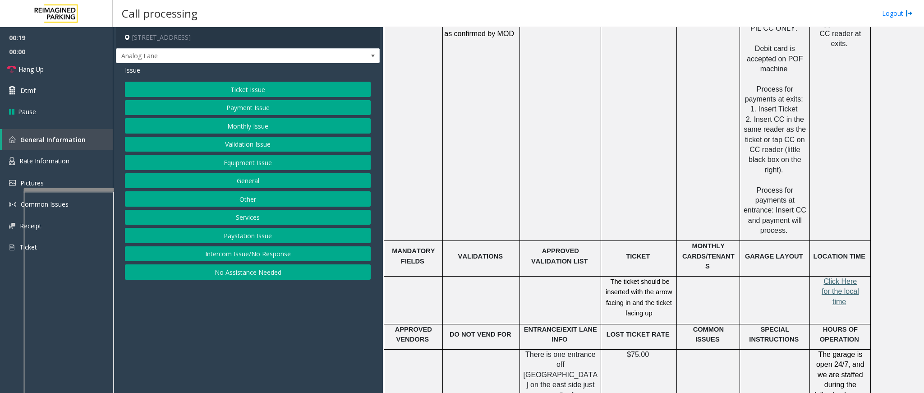
click at [616, 262] on span "Click Here for the local time" at bounding box center [840, 291] width 37 height 28
click at [46, 157] on span "Rate Information" at bounding box center [44, 161] width 50 height 9
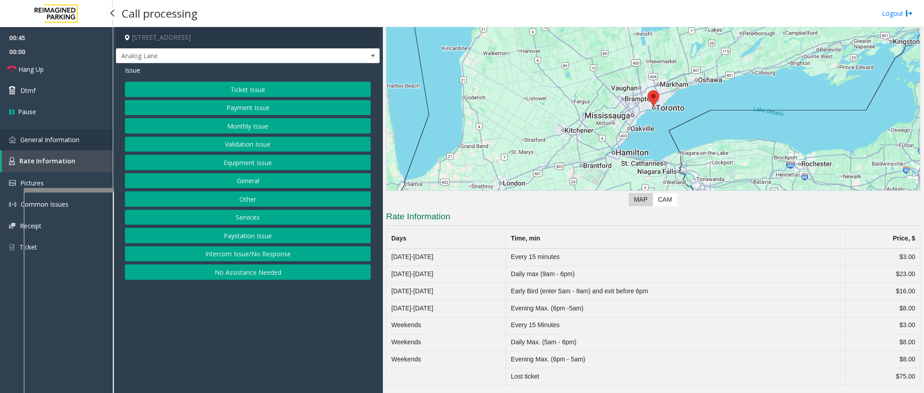
click at [46, 134] on link "General Information" at bounding box center [56, 139] width 113 height 21
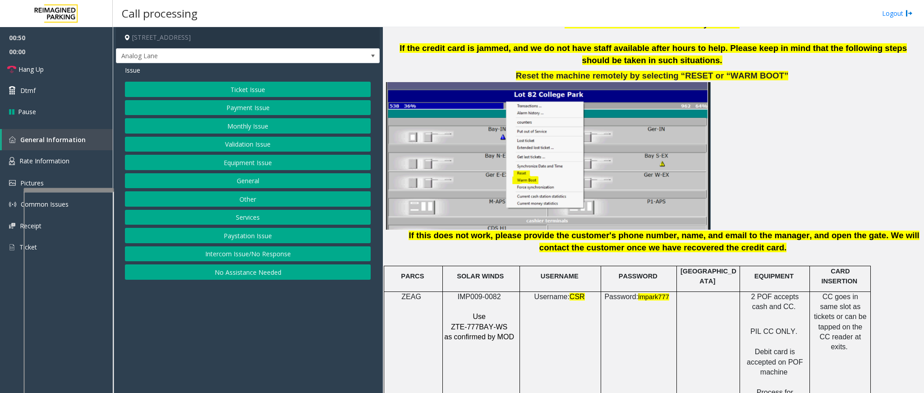
scroll to position [1082, 0]
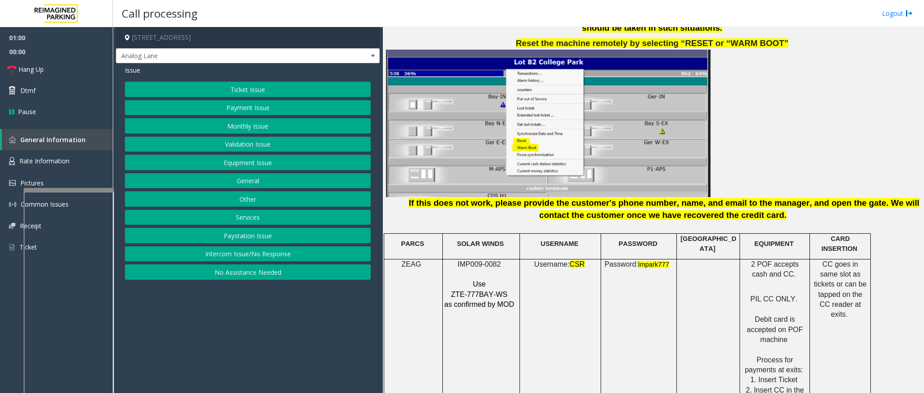
click at [264, 92] on button "Ticket Issue" at bounding box center [248, 89] width 246 height 15
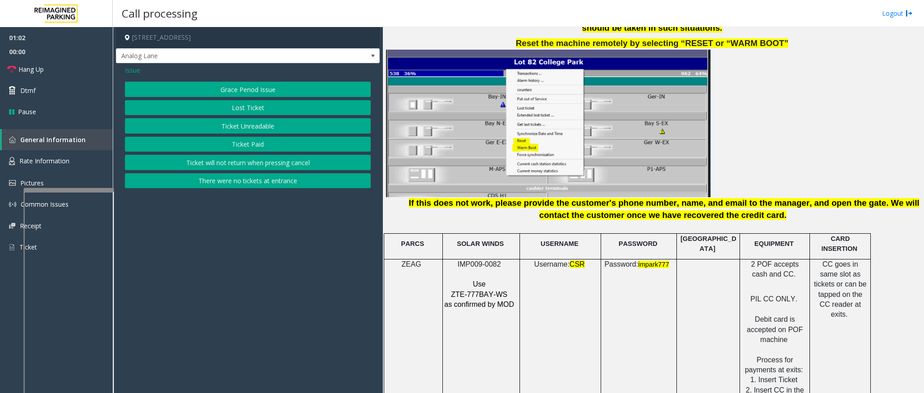
click at [128, 72] on span "Issue" at bounding box center [132, 69] width 15 height 9
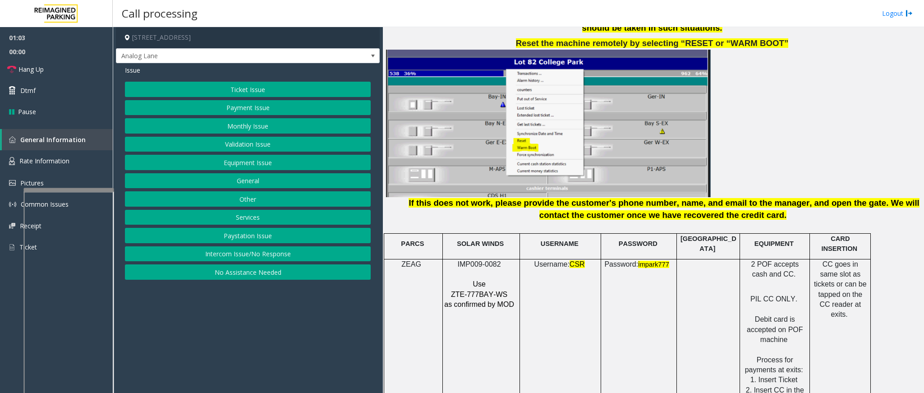
click at [241, 83] on button "Ticket Issue" at bounding box center [248, 89] width 246 height 15
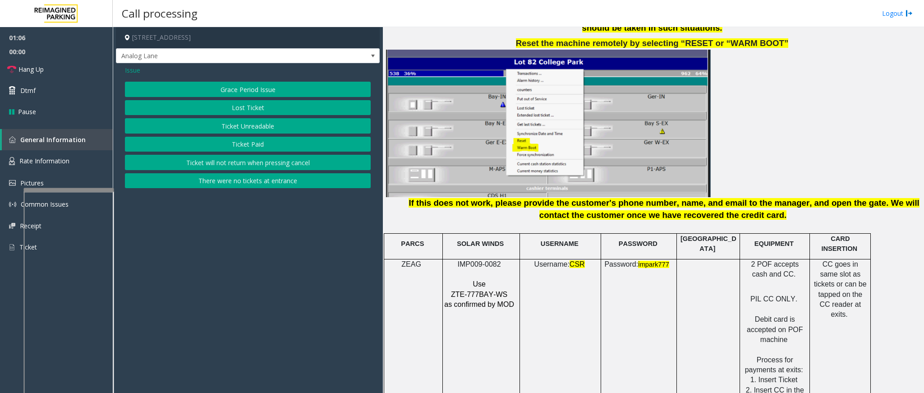
click at [252, 186] on button "There were no tickets at entrance" at bounding box center [248, 180] width 246 height 15
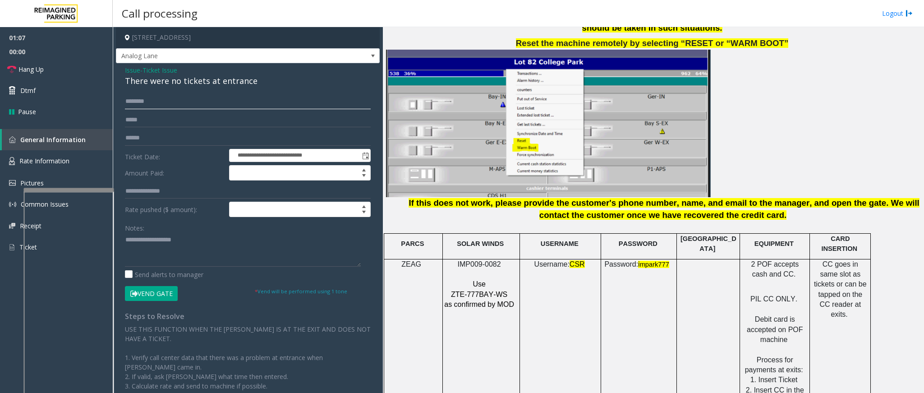
click at [174, 103] on input "text" at bounding box center [248, 101] width 246 height 15
type input "******"
drag, startPoint x: 261, startPoint y: 80, endPoint x: 123, endPoint y: 71, distance: 138.3
click at [123, 71] on div "**********" at bounding box center [248, 264] width 264 height 402
click at [142, 206] on label "Rate pushed ($ amount):" at bounding box center [175, 209] width 104 height 15
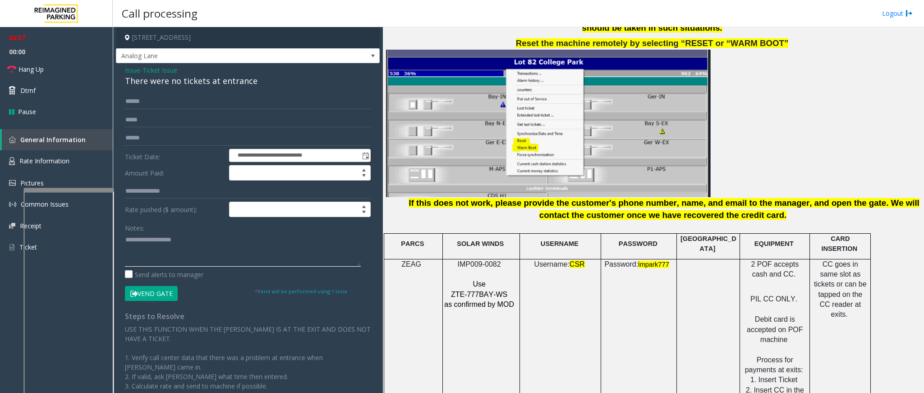
paste textarea "**********"
click at [166, 238] on textarea at bounding box center [243, 250] width 236 height 34
click at [141, 262] on button "Vend Gate" at bounding box center [151, 293] width 53 height 15
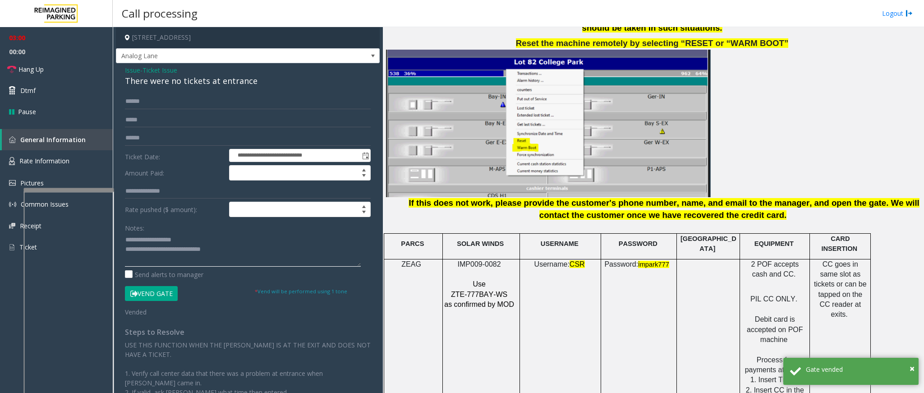
drag, startPoint x: 187, startPoint y: 241, endPoint x: 145, endPoint y: 239, distance: 41.5
click at [145, 239] on textarea at bounding box center [243, 250] width 236 height 34
drag, startPoint x: 235, startPoint y: 253, endPoint x: 230, endPoint y: 253, distance: 5.0
click at [237, 253] on textarea at bounding box center [243, 250] width 236 height 34
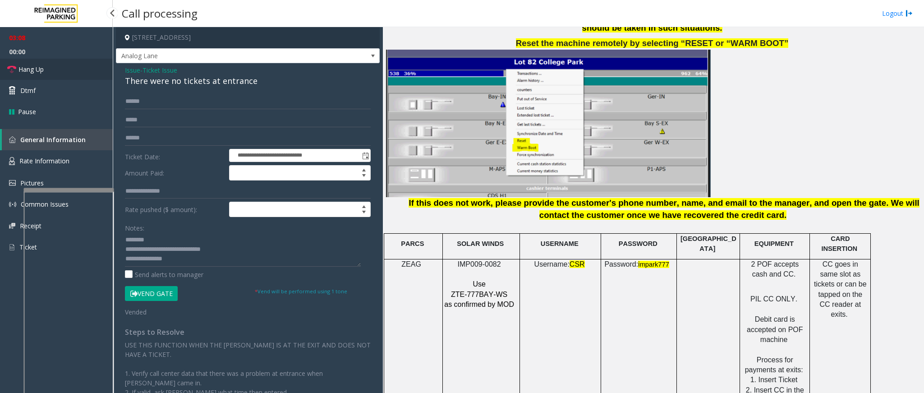
click at [43, 62] on link "Hang Up" at bounding box center [56, 69] width 113 height 21
click at [204, 262] on textarea at bounding box center [243, 250] width 236 height 34
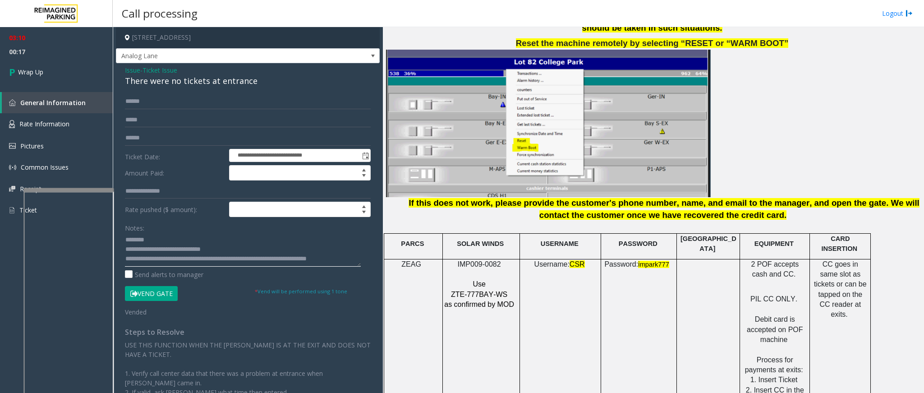
scroll to position [7, 0]
type textarea "**********"
click at [33, 65] on link "Wrap Up" at bounding box center [56, 72] width 113 height 27
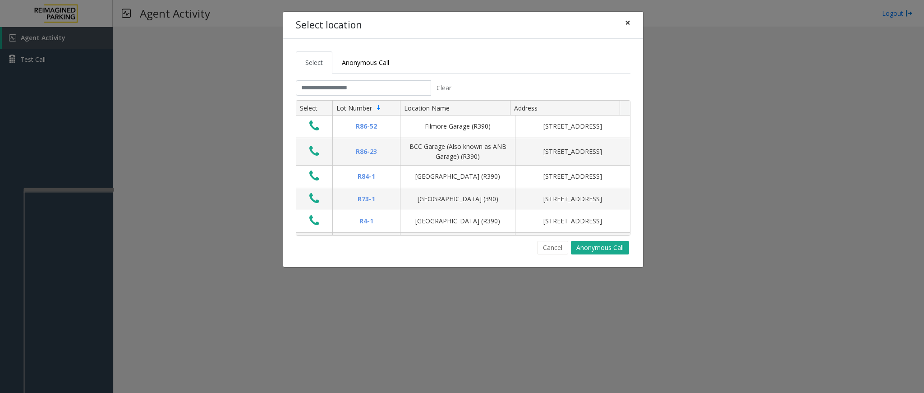
click at [616, 24] on span "×" at bounding box center [627, 22] width 5 height 13
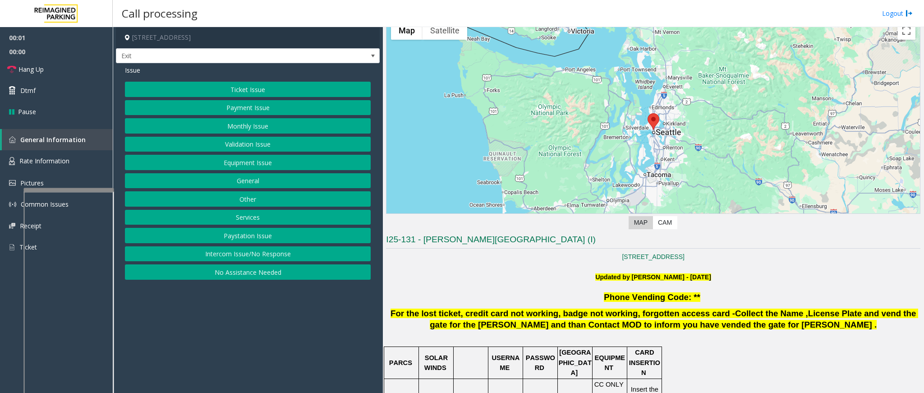
scroll to position [135, 0]
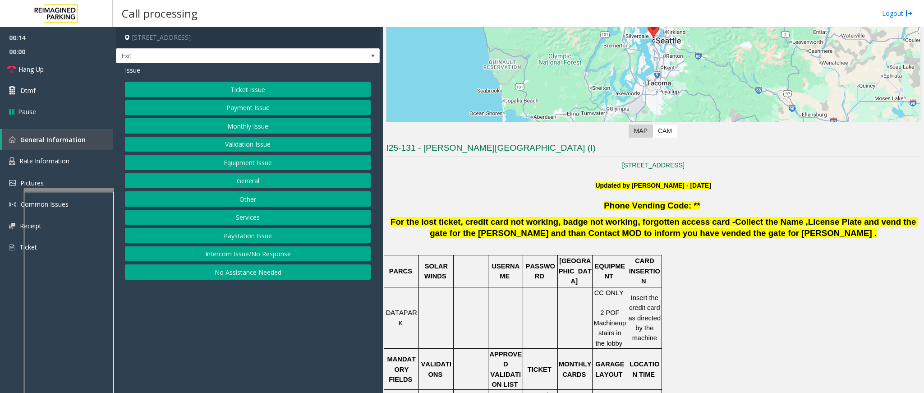
click at [258, 85] on button "Ticket Issue" at bounding box center [248, 89] width 246 height 15
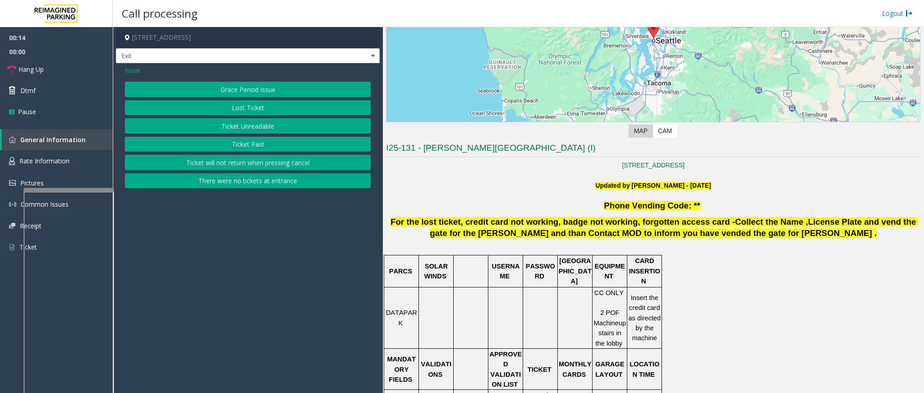
click at [254, 126] on button "Ticket Unreadable" at bounding box center [248, 125] width 246 height 15
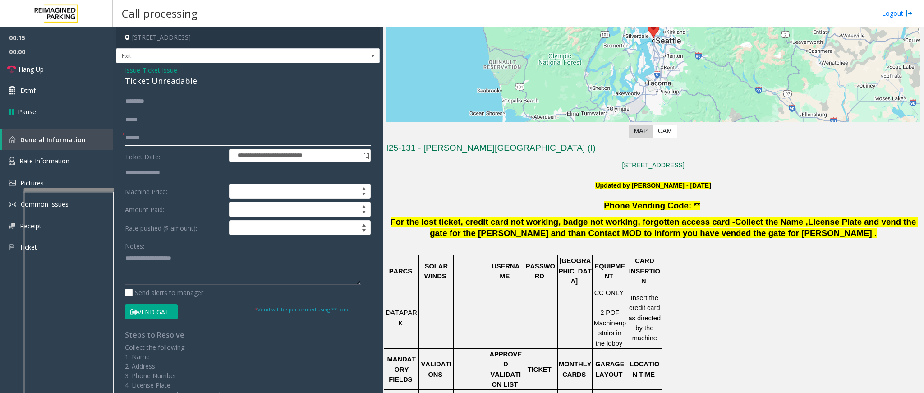
click at [173, 138] on input "text" at bounding box center [248, 137] width 246 height 15
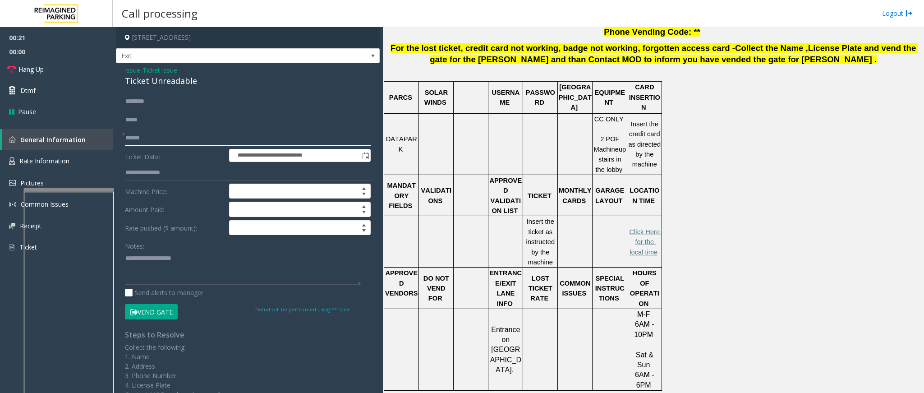
scroll to position [338, 0]
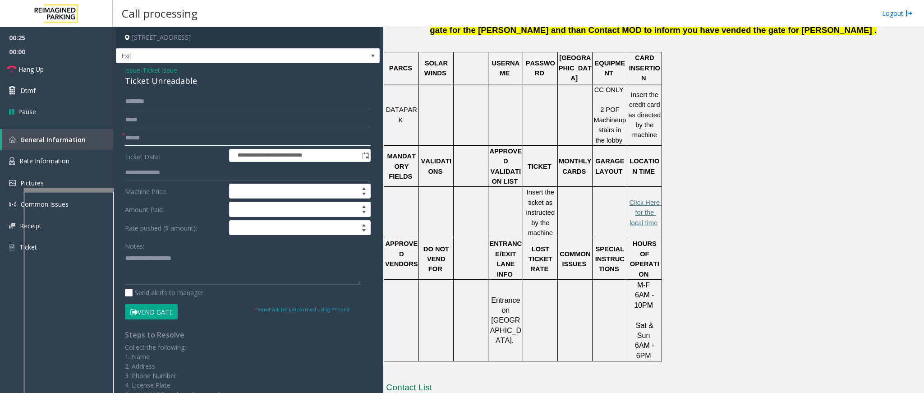
type input "******"
drag, startPoint x: 200, startPoint y: 83, endPoint x: 122, endPoint y: 71, distance: 79.4
click at [122, 71] on div "**********" at bounding box center [248, 240] width 264 height 355
paste textarea "**********"
click at [207, 262] on textarea at bounding box center [243, 268] width 236 height 34
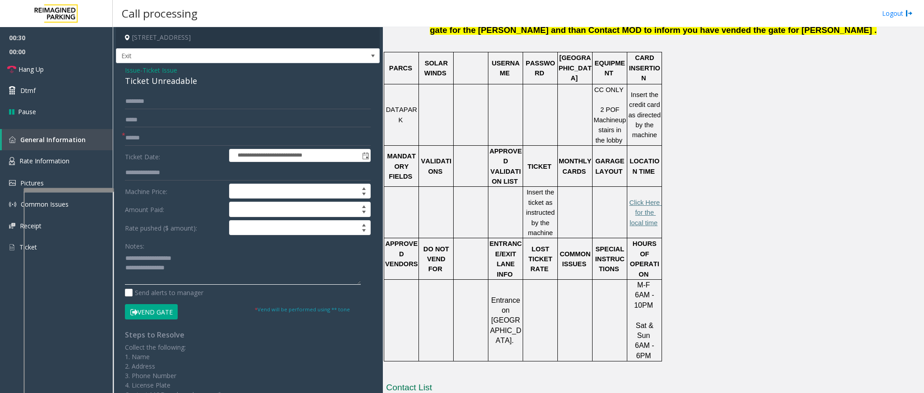
drag, startPoint x: 194, startPoint y: 254, endPoint x: 143, endPoint y: 259, distance: 51.6
click at [143, 259] on textarea at bounding box center [243, 268] width 236 height 34
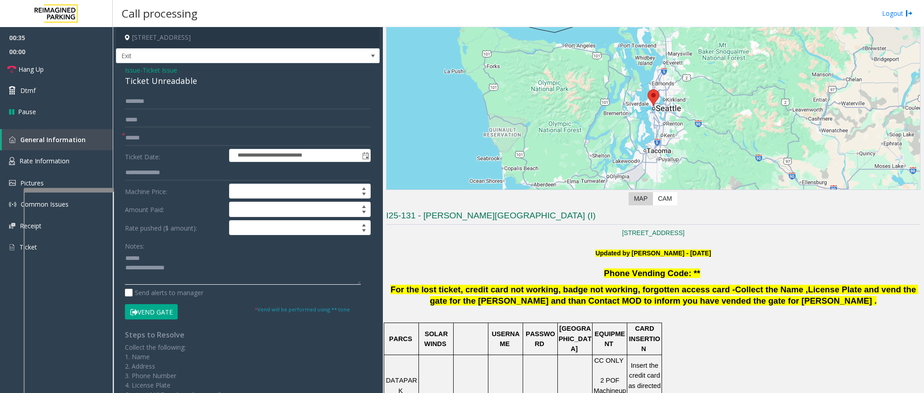
scroll to position [135, 0]
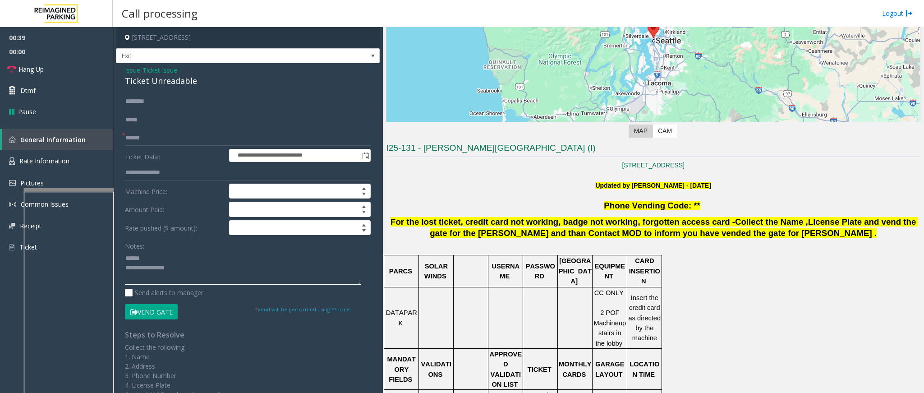
type textarea "**********"
click at [198, 91] on div "**********" at bounding box center [248, 240] width 264 height 355
click at [191, 101] on input "text" at bounding box center [248, 101] width 246 height 15
type input "*******"
click at [149, 262] on button "Vend Gate" at bounding box center [151, 311] width 53 height 15
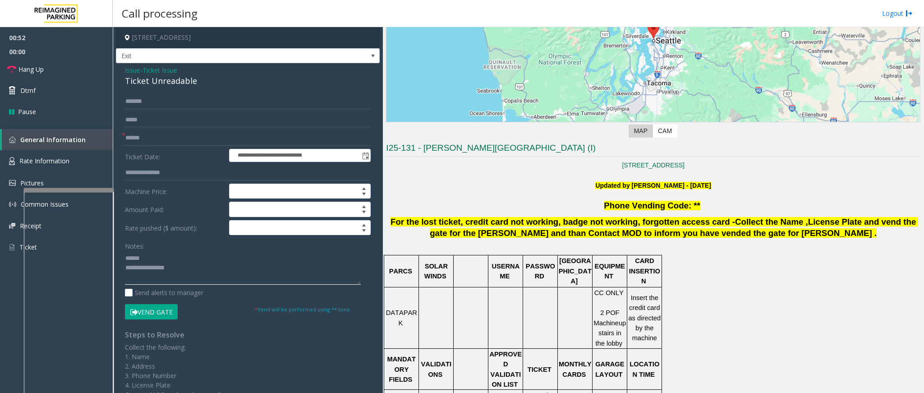
click at [190, 262] on textarea at bounding box center [243, 268] width 236 height 34
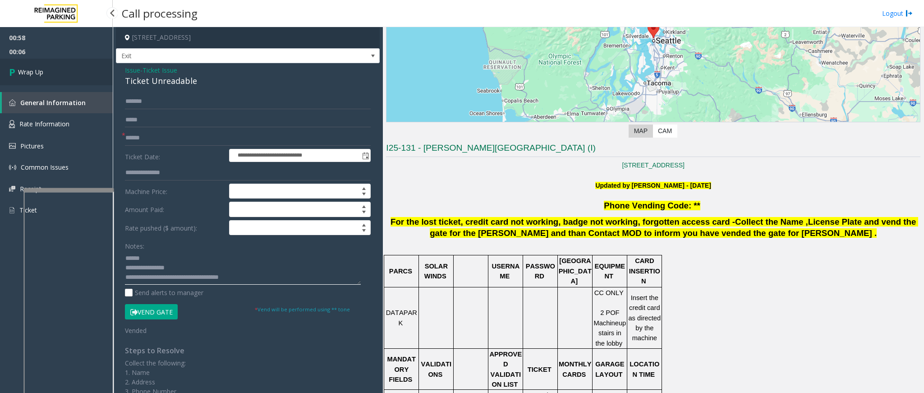
type textarea "**********"
click at [26, 61] on link "Wrap Up" at bounding box center [56, 72] width 113 height 27
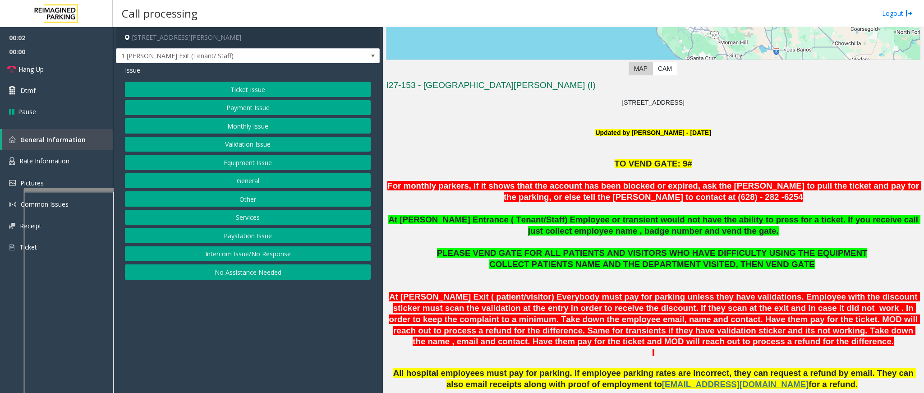
scroll to position [203, 0]
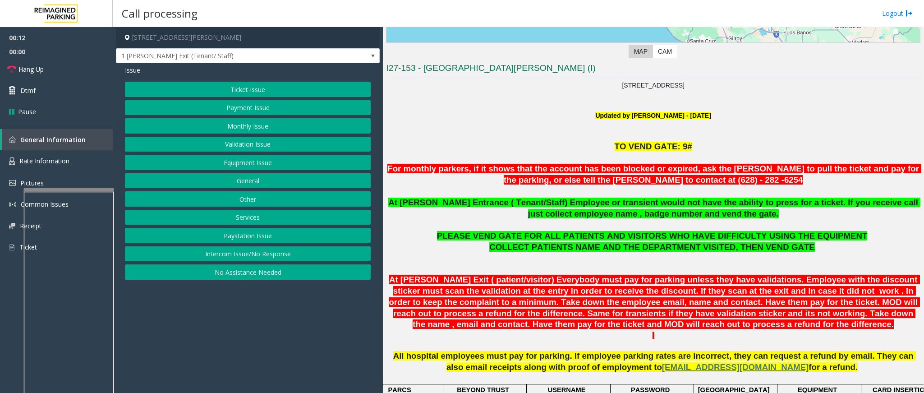
click at [243, 124] on button "Monthly Issue" at bounding box center [248, 125] width 246 height 15
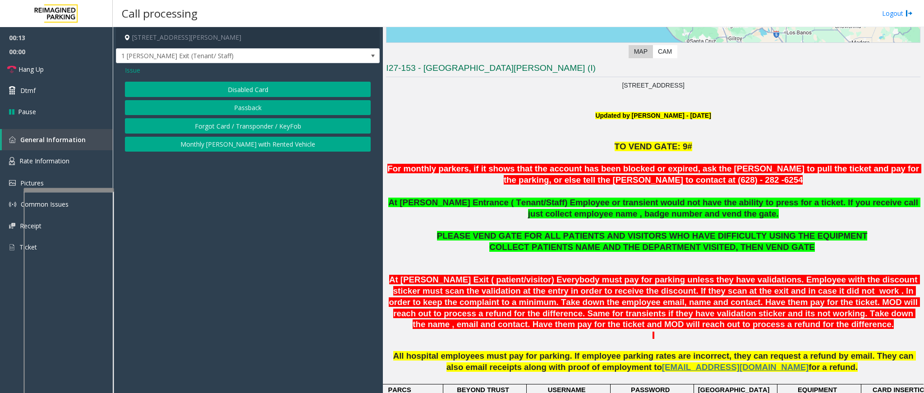
click at [237, 89] on button "Disabled Card" at bounding box center [248, 89] width 246 height 15
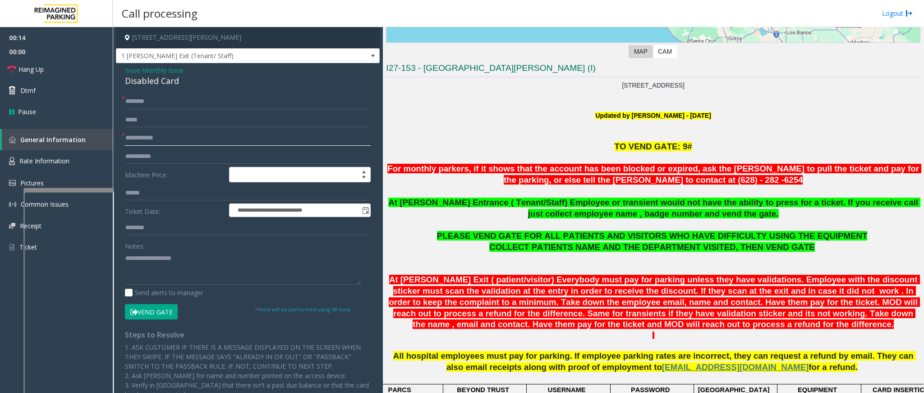
click at [151, 137] on input "text" at bounding box center [248, 137] width 246 height 15
click at [132, 134] on input "text" at bounding box center [248, 137] width 246 height 15
click at [203, 144] on input "text" at bounding box center [248, 137] width 246 height 15
click at [216, 143] on input "text" at bounding box center [248, 137] width 246 height 15
type input "*****"
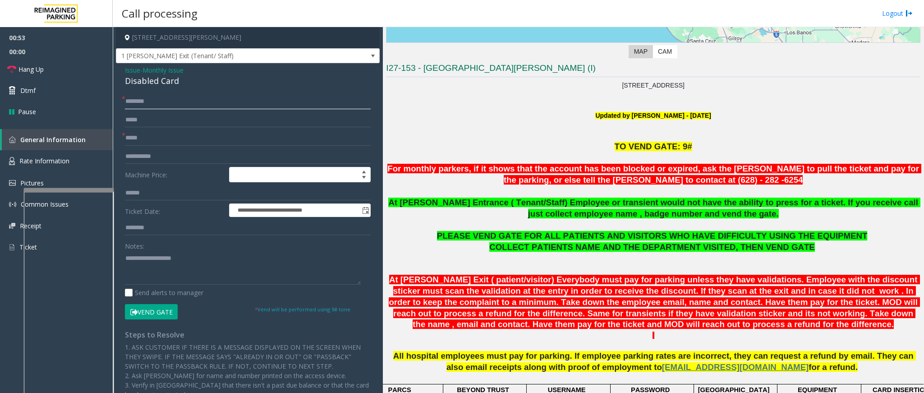
click at [249, 99] on input "text" at bounding box center [248, 101] width 246 height 15
drag, startPoint x: 192, startPoint y: 84, endPoint x: 119, endPoint y: 70, distance: 74.3
click at [119, 70] on div "**********" at bounding box center [248, 292] width 264 height 459
paste textarea "**********"
click at [157, 261] on textarea at bounding box center [243, 268] width 236 height 34
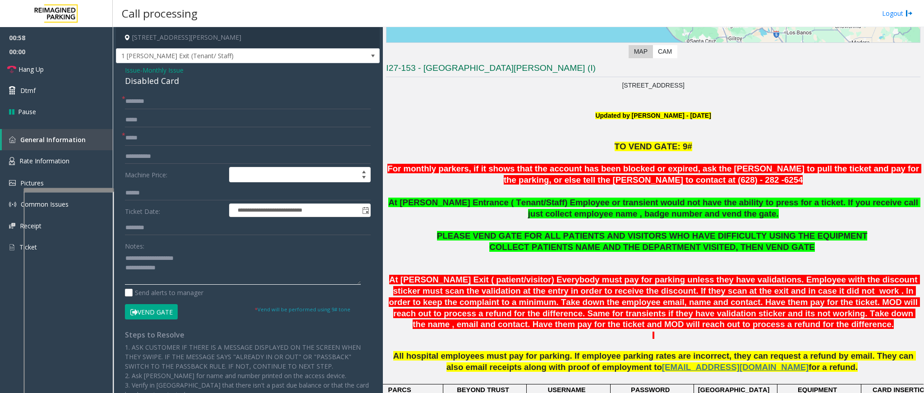
type textarea "**********"
click at [149, 101] on input "text" at bounding box center [248, 101] width 246 height 15
drag, startPoint x: 142, startPoint y: 107, endPoint x: 125, endPoint y: 107, distance: 17.1
click at [125, 107] on input "**********" at bounding box center [248, 101] width 246 height 15
type input "******"
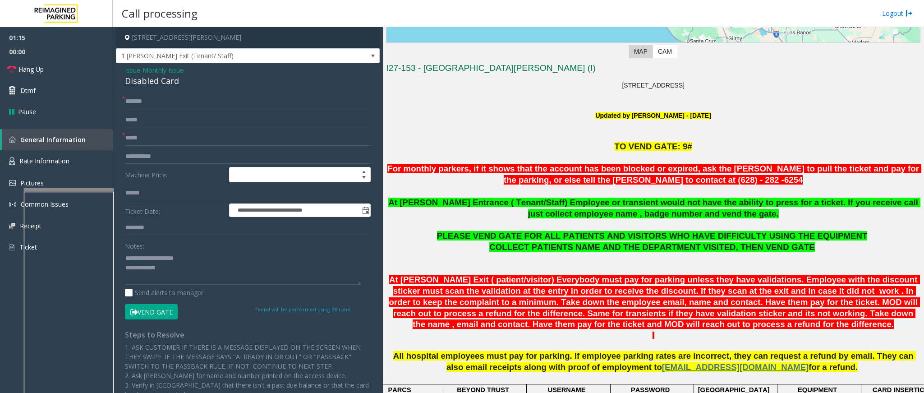
click at [157, 262] on button "Vend Gate" at bounding box center [151, 311] width 53 height 15
click at [189, 262] on textarea at bounding box center [243, 268] width 236 height 34
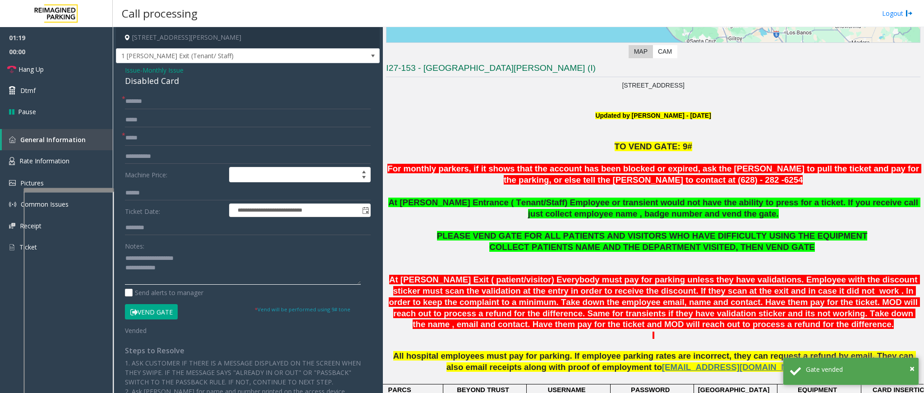
drag, startPoint x: 194, startPoint y: 260, endPoint x: 147, endPoint y: 260, distance: 47.4
click at [147, 260] on textarea at bounding box center [243, 268] width 236 height 34
click at [186, 262] on textarea at bounding box center [243, 268] width 236 height 34
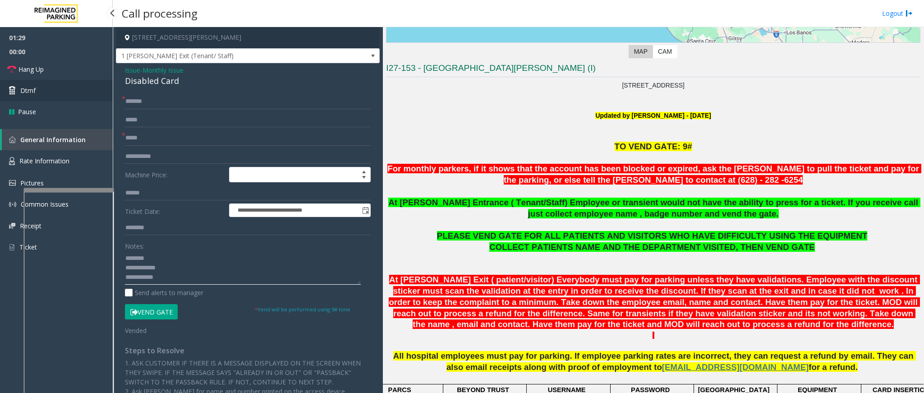
type textarea "**********"
click at [19, 83] on link "Dtmf" at bounding box center [56, 90] width 113 height 21
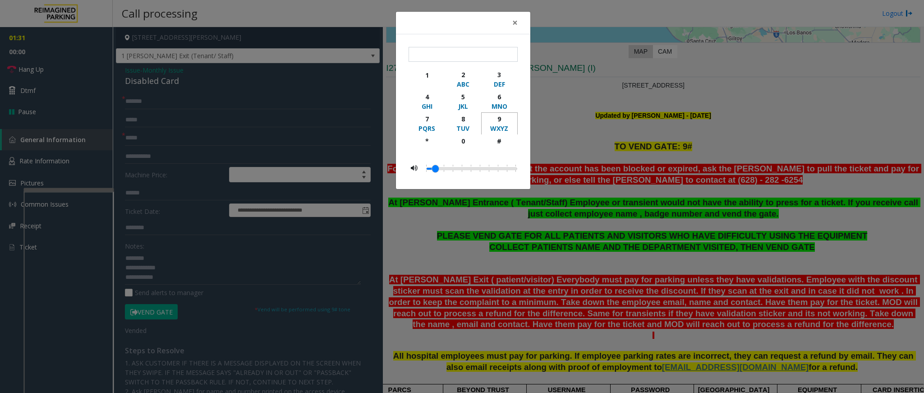
click at [500, 122] on div "9" at bounding box center [499, 118] width 25 height 9
click at [494, 142] on div "#" at bounding box center [499, 140] width 25 height 9
type input "**"
click at [517, 22] on button "×" at bounding box center [515, 23] width 18 height 22
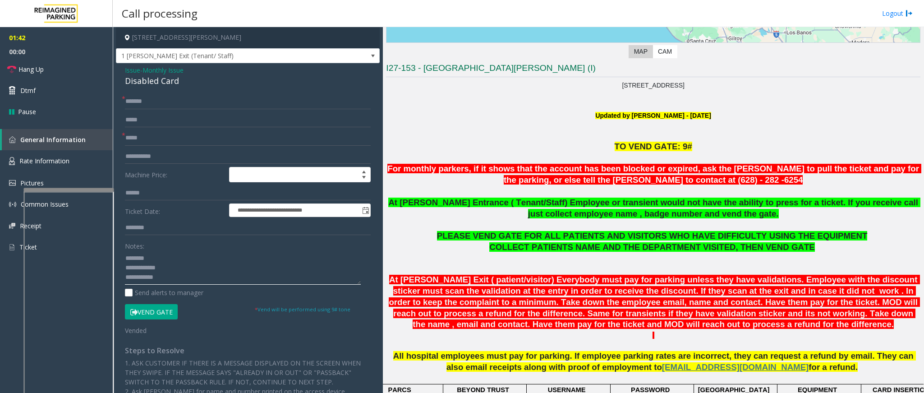
click at [221, 262] on textarea at bounding box center [243, 268] width 236 height 34
click at [46, 69] on link "Hang Up" at bounding box center [56, 69] width 113 height 21
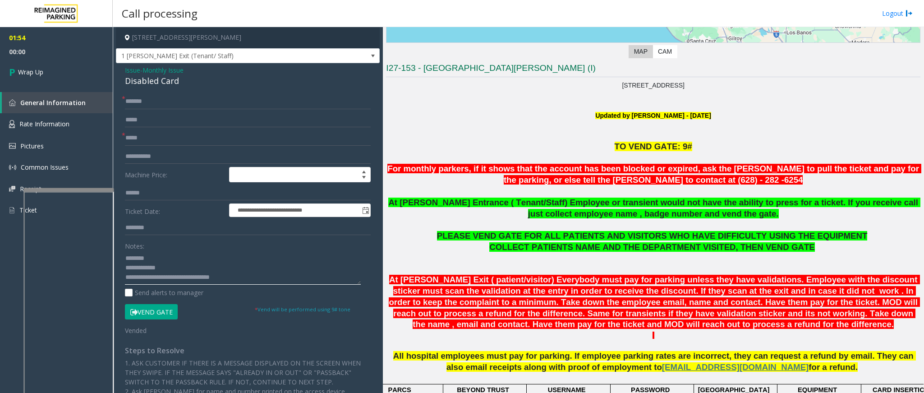
click at [259, 262] on textarea at bounding box center [243, 268] width 236 height 34
click at [259, 262] on div "Send alerts to manager" at bounding box center [248, 292] width 246 height 9
click at [262, 262] on textarea at bounding box center [243, 268] width 236 height 34
type textarea "**********"
click at [42, 73] on span "Wrap Up" at bounding box center [30, 71] width 25 height 9
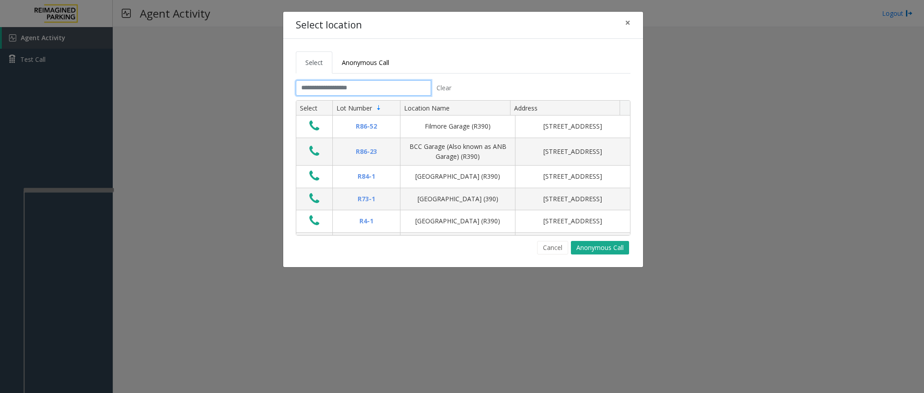
click at [355, 88] on input "text" at bounding box center [363, 87] width 135 height 15
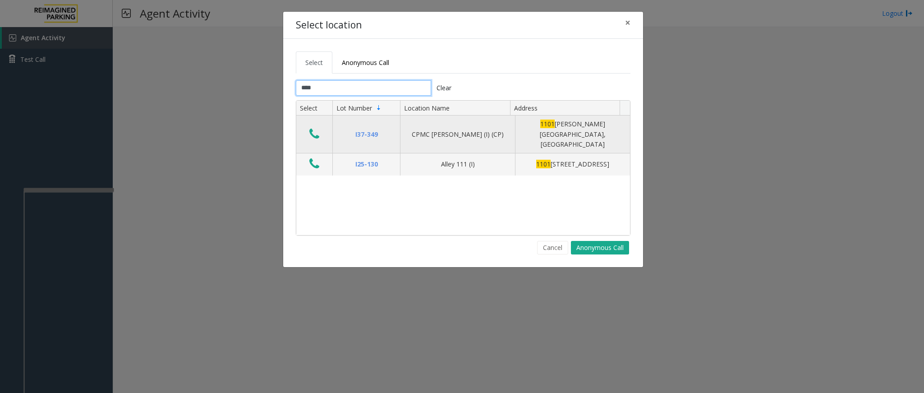
type input "****"
click at [312, 129] on icon "Data table" at bounding box center [314, 134] width 10 height 13
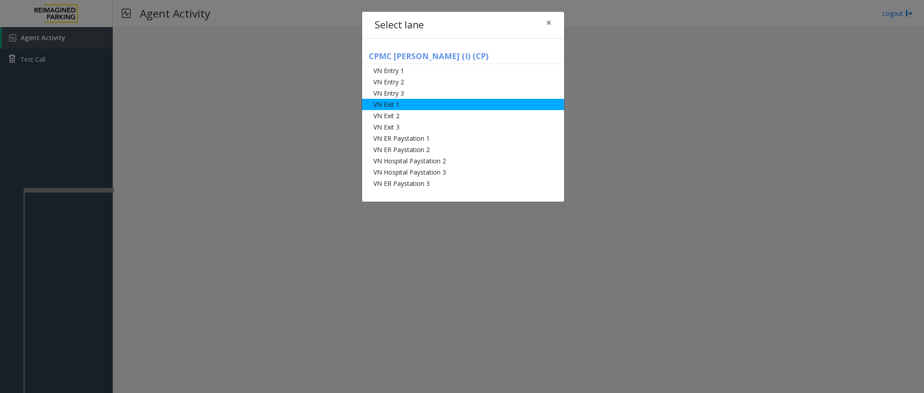
click at [414, 102] on li "VN Exit 1" at bounding box center [463, 104] width 202 height 11
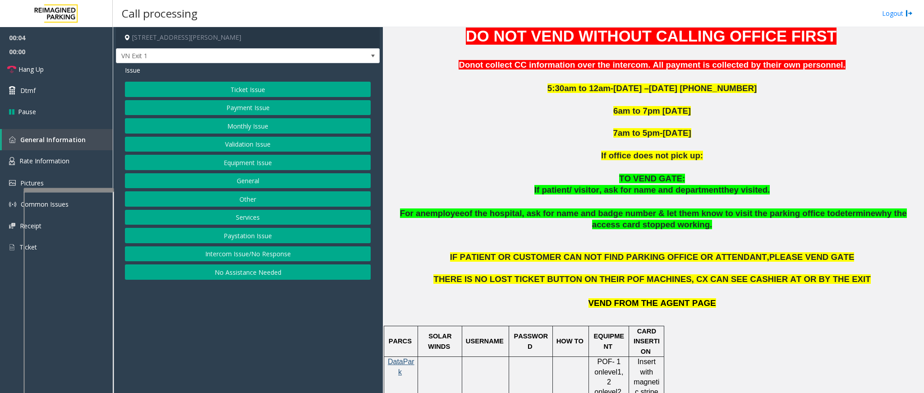
scroll to position [406, 0]
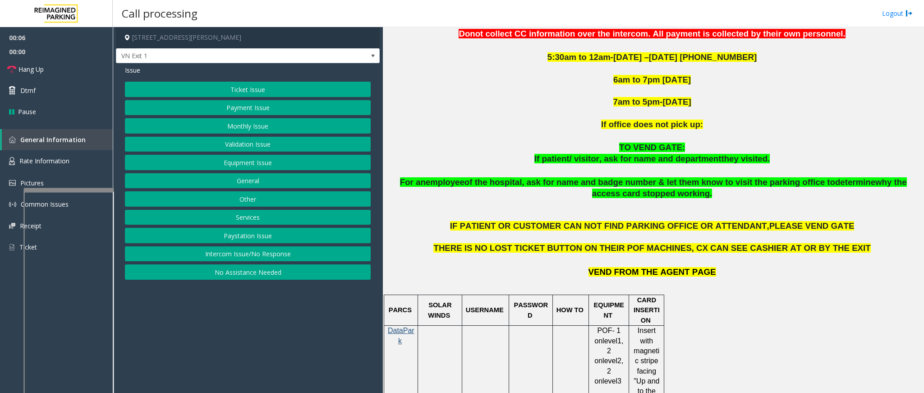
click at [256, 89] on button "Ticket Issue" at bounding box center [248, 89] width 246 height 15
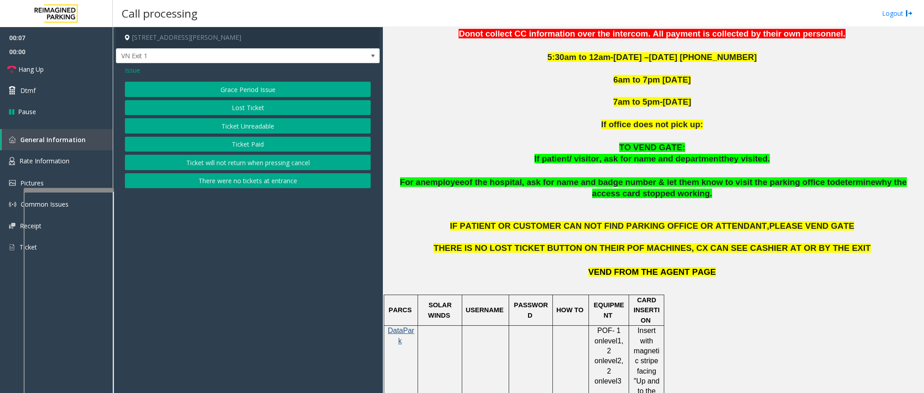
click at [247, 146] on button "Ticket Paid" at bounding box center [248, 144] width 246 height 15
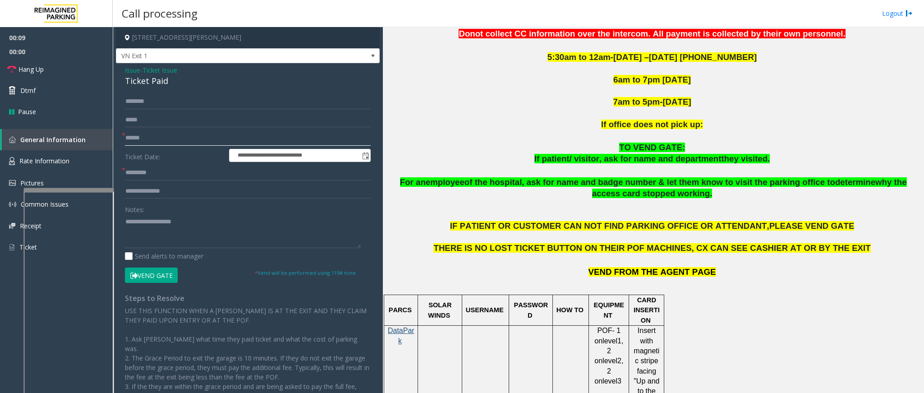
click at [145, 138] on input "text" at bounding box center [248, 137] width 246 height 15
click at [167, 138] on input "text" at bounding box center [248, 137] width 246 height 15
click at [176, 140] on input "text" at bounding box center [248, 137] width 246 height 15
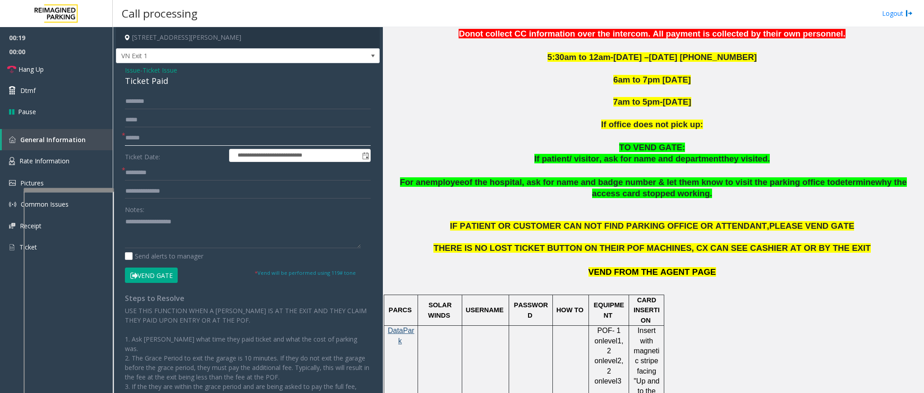
click at [175, 138] on input "text" at bounding box center [248, 137] width 246 height 15
click at [188, 174] on input "text" at bounding box center [248, 172] width 246 height 15
click at [168, 103] on input "text" at bounding box center [248, 101] width 246 height 15
click at [131, 141] on input "******" at bounding box center [248, 137] width 246 height 15
type input "******"
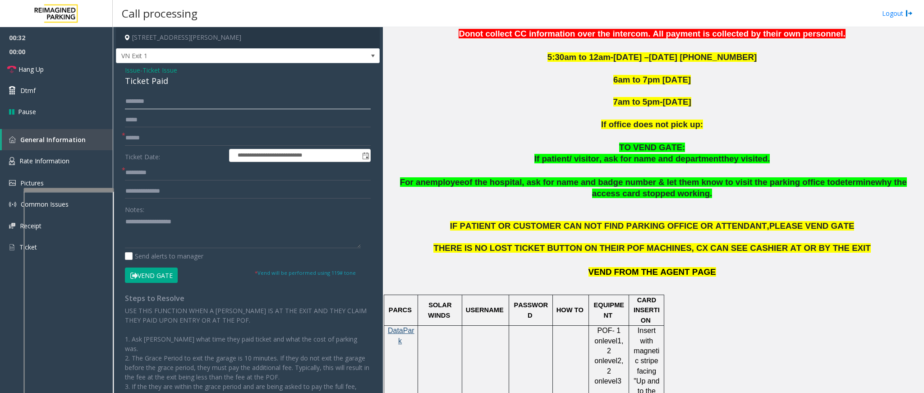
click at [175, 97] on input "text" at bounding box center [248, 101] width 246 height 15
click at [125, 262] on button "Vend Gate" at bounding box center [151, 274] width 53 height 15
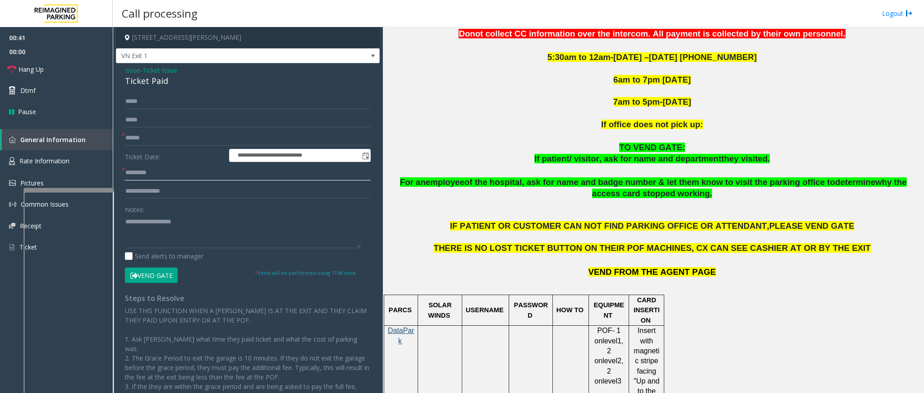
click at [125, 262] on button "Vend Gate" at bounding box center [151, 274] width 53 height 15
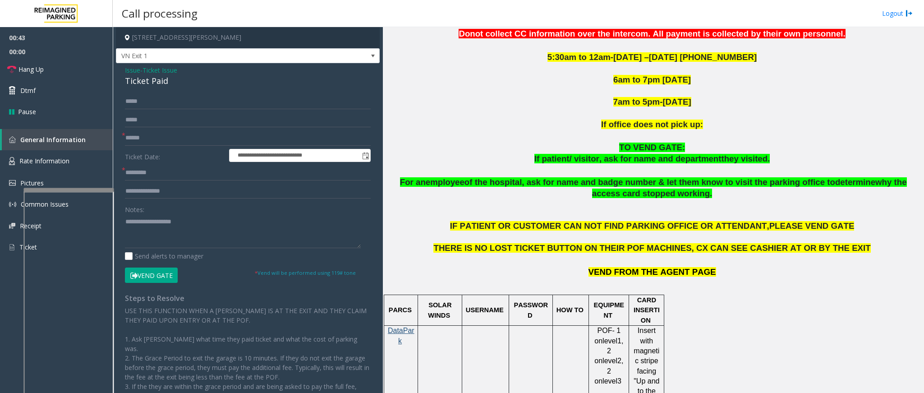
drag, startPoint x: 187, startPoint y: 90, endPoint x: 178, endPoint y: 97, distance: 12.2
click at [178, 97] on div "**********" at bounding box center [248, 250] width 264 height 375
click at [177, 97] on input "*****" at bounding box center [248, 101] width 246 height 15
type input "*"
type input "*****"
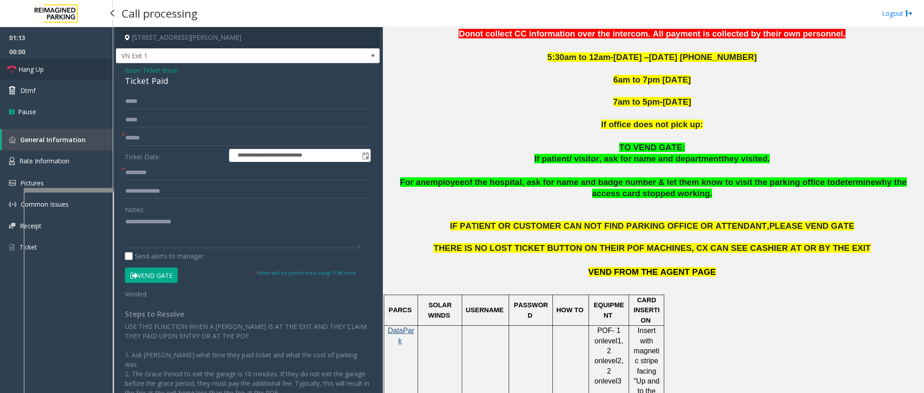
click at [38, 65] on span "Hang Up" at bounding box center [30, 68] width 25 height 9
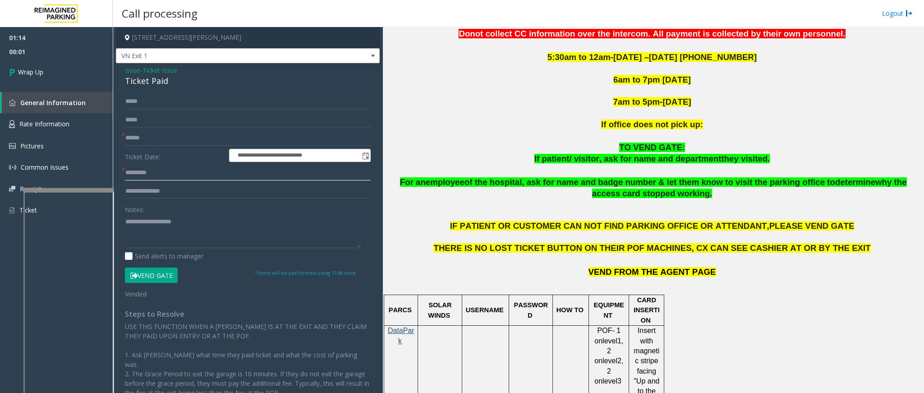
click at [161, 169] on input "text" at bounding box center [248, 172] width 246 height 15
type input "**"
drag, startPoint x: 173, startPoint y: 83, endPoint x: 120, endPoint y: 71, distance: 54.2
click at [120, 71] on div "**********" at bounding box center [248, 258] width 264 height 391
click at [190, 235] on textarea at bounding box center [243, 231] width 236 height 34
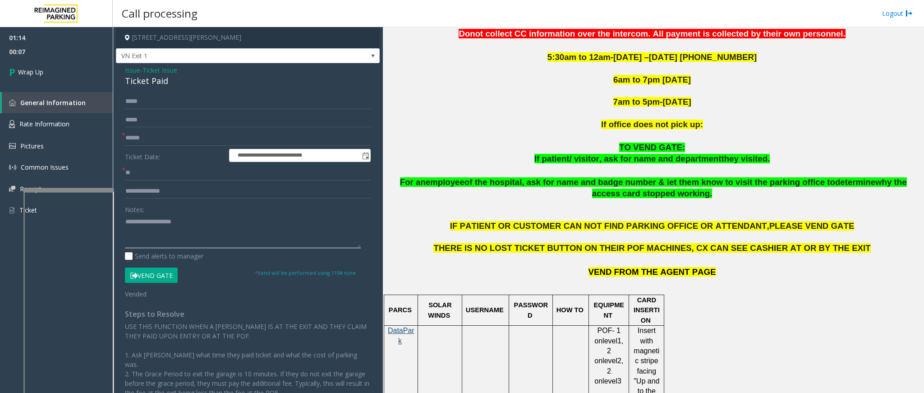
paste textarea "**********"
drag, startPoint x: 180, startPoint y: 222, endPoint x: 146, endPoint y: 221, distance: 33.8
click at [146, 221] on textarea at bounding box center [243, 231] width 236 height 34
click at [206, 237] on textarea at bounding box center [243, 231] width 236 height 34
type textarea "**********"
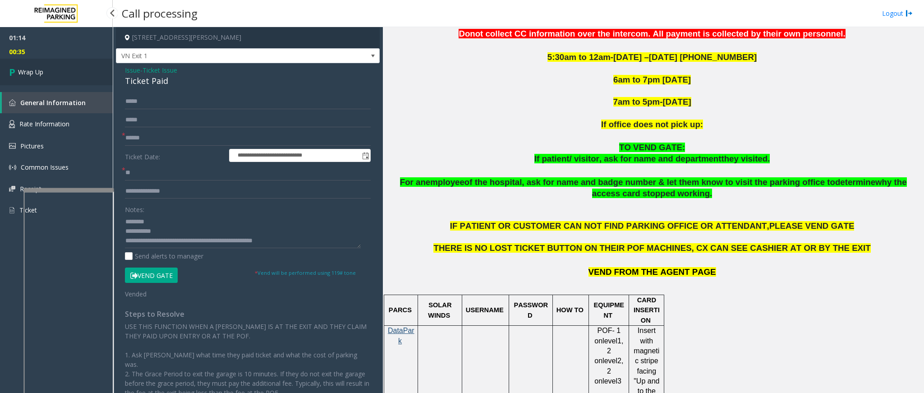
click at [50, 62] on link "Wrap Up" at bounding box center [56, 72] width 113 height 27
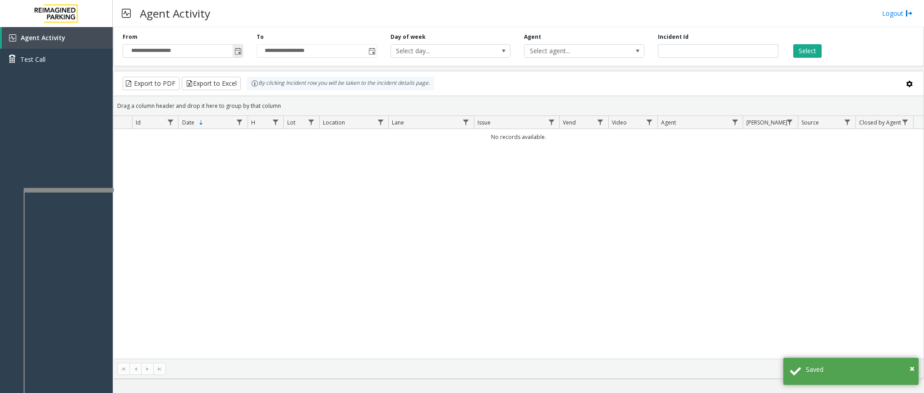
click at [240, 48] on span "Toggle popup" at bounding box center [238, 51] width 7 height 7
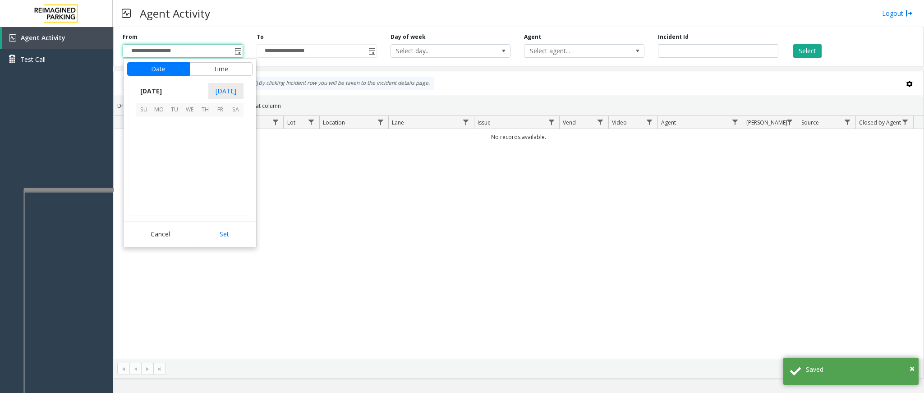
scroll to position [161696, 0]
click at [137, 187] on span "24" at bounding box center [143, 186] width 15 height 15
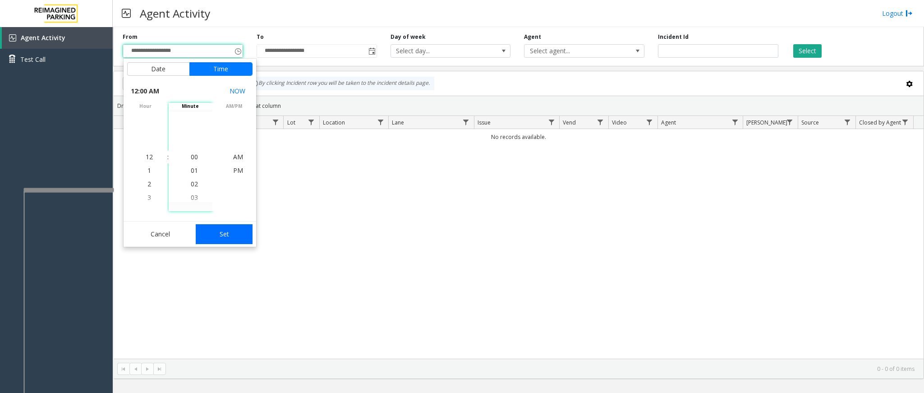
click at [222, 239] on button "Set" at bounding box center [224, 234] width 57 height 20
type input "**********"
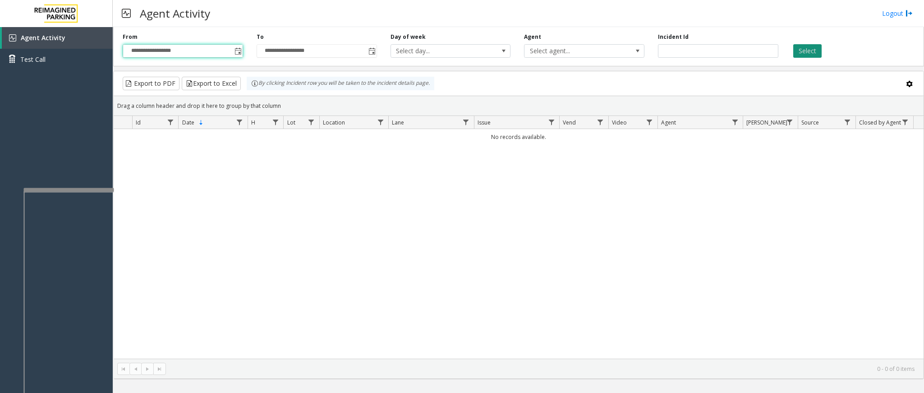
click at [616, 53] on button "Select" at bounding box center [807, 51] width 28 height 14
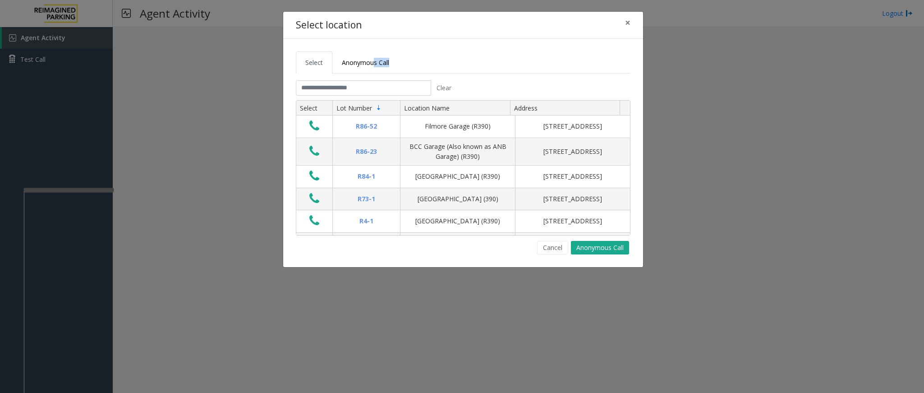
drag, startPoint x: 386, startPoint y: 78, endPoint x: 383, endPoint y: 83, distance: 5.3
click at [383, 83] on tabset "Select Anonymous Call Clear Select Lot Number Location Name Address R86-52 Film…" at bounding box center [463, 152] width 335 height 203
click at [381, 88] on input "text" at bounding box center [363, 87] width 135 height 15
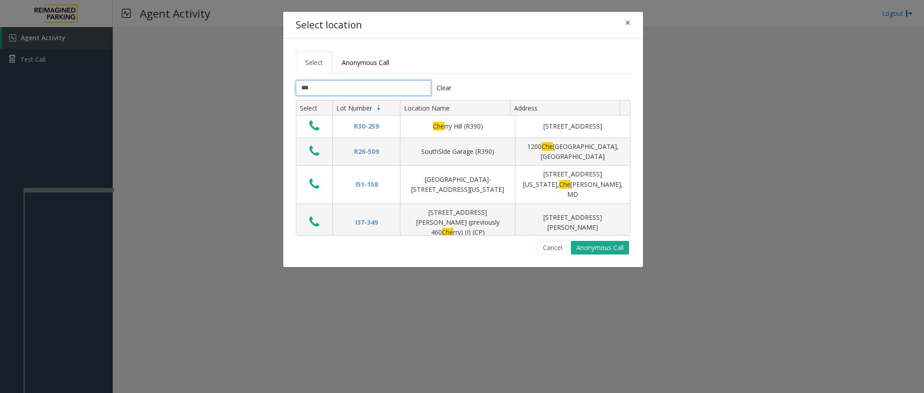
click at [346, 88] on input "***" at bounding box center [363, 87] width 135 height 15
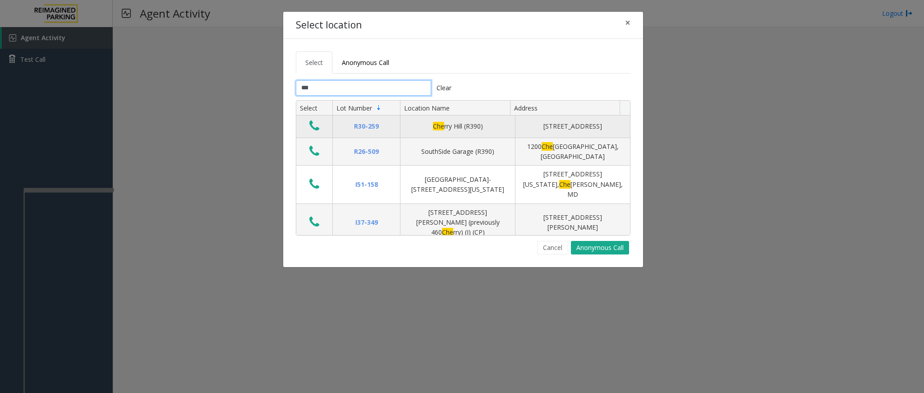
type input "***"
click at [310, 126] on icon "Data table" at bounding box center [314, 126] width 10 height 13
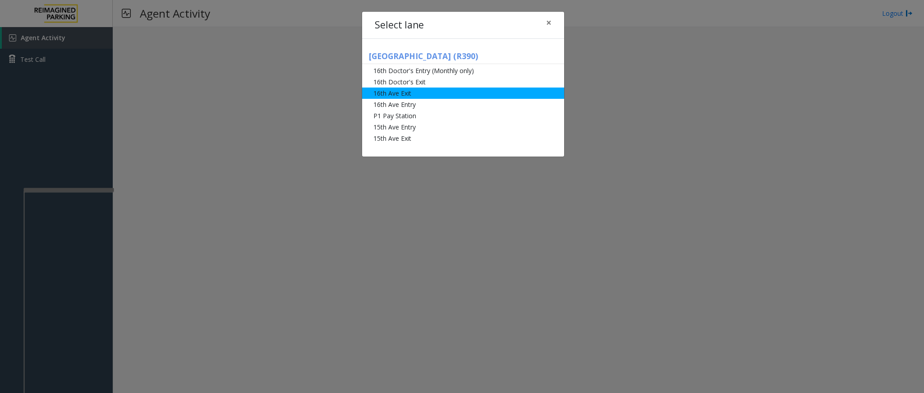
click at [405, 92] on li "16th Ave Exit" at bounding box center [463, 93] width 202 height 11
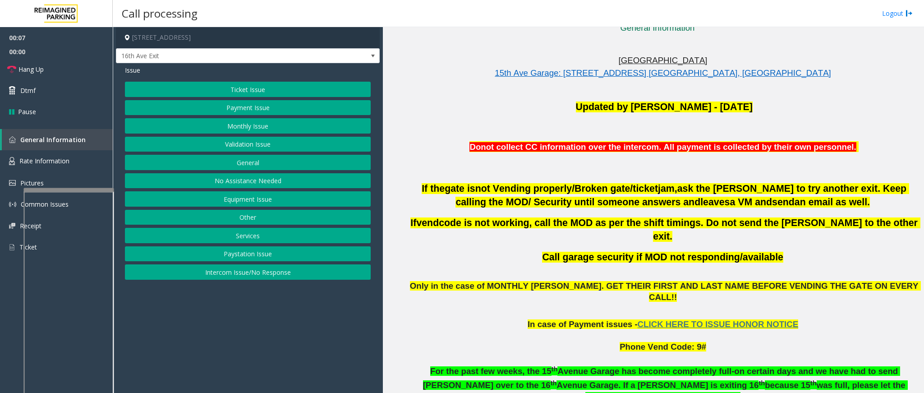
scroll to position [271, 0]
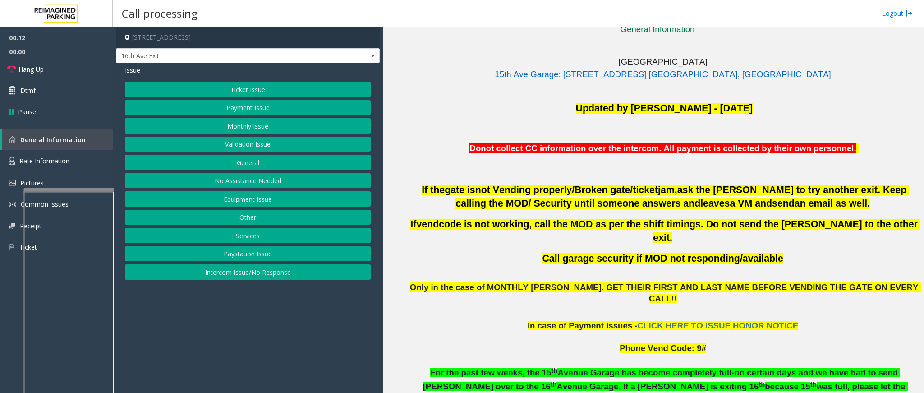
click at [248, 106] on button "Payment Issue" at bounding box center [248, 107] width 246 height 15
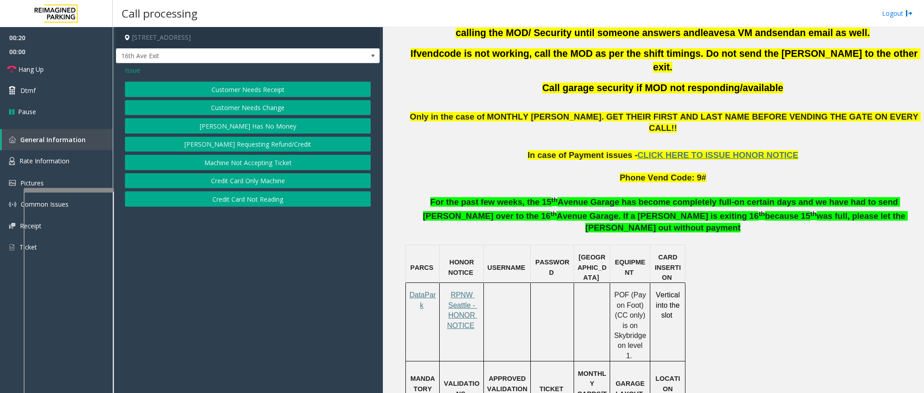
scroll to position [474, 0]
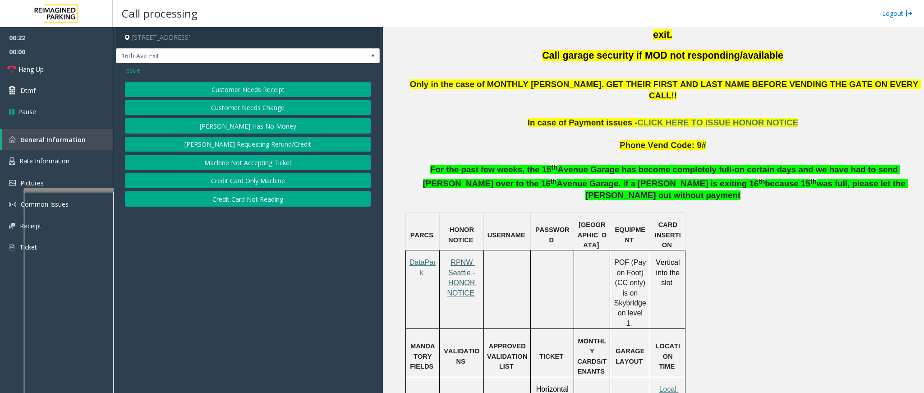
click at [459, 258] on span "RPNW Seattle - HONOR NOTICE" at bounding box center [462, 277] width 30 height 38
click at [170, 65] on div "Issue" at bounding box center [248, 69] width 246 height 9
click at [249, 183] on button "Credit Card Only Machine" at bounding box center [248, 180] width 246 height 15
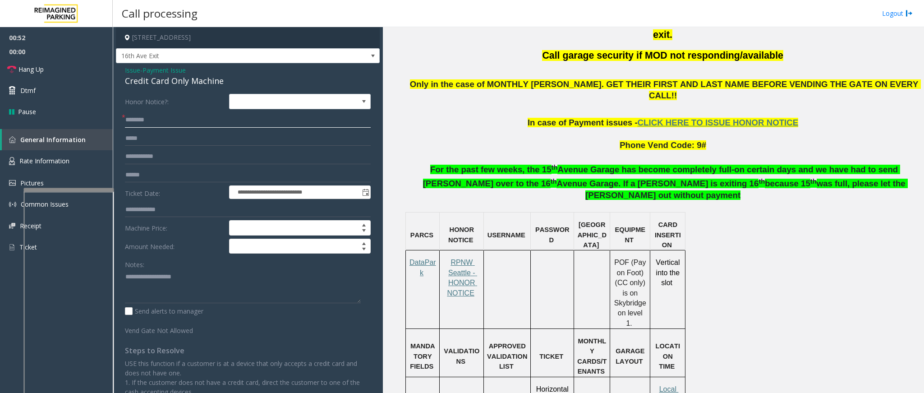
click at [146, 122] on input "text" at bounding box center [248, 119] width 246 height 15
click at [37, 64] on span "Hang Up" at bounding box center [30, 68] width 25 height 9
click at [161, 124] on input "text" at bounding box center [248, 119] width 246 height 15
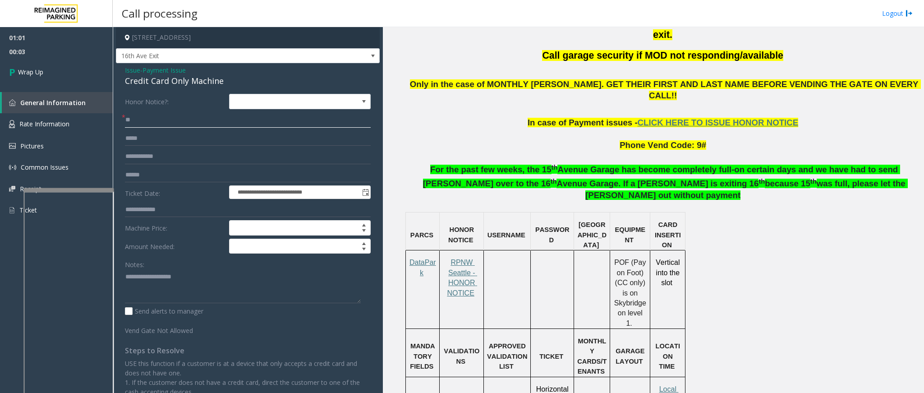
type input "**"
drag, startPoint x: 221, startPoint y: 80, endPoint x: 121, endPoint y: 68, distance: 100.8
click at [121, 68] on div "**********" at bounding box center [248, 272] width 264 height 418
click at [181, 262] on textarea at bounding box center [243, 286] width 236 height 34
paste textarea "**********"
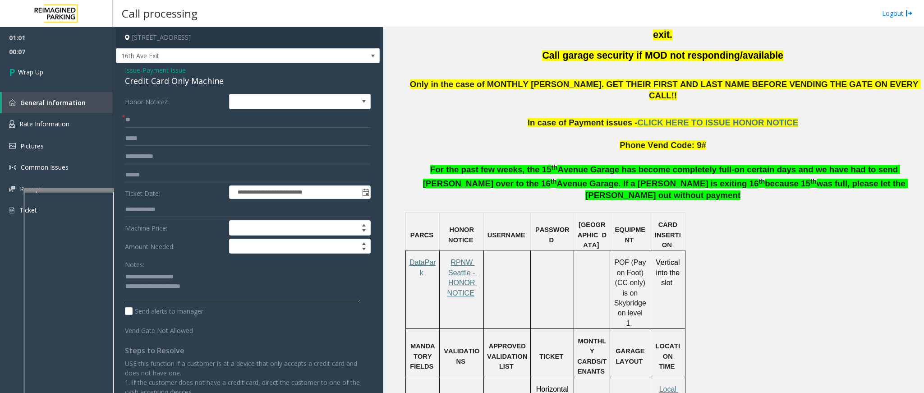
drag, startPoint x: 191, startPoint y: 277, endPoint x: 146, endPoint y: 274, distance: 44.8
click at [146, 262] on textarea at bounding box center [243, 286] width 236 height 34
click at [236, 262] on textarea at bounding box center [243, 286] width 236 height 34
click at [229, 262] on textarea at bounding box center [243, 286] width 236 height 34
type textarea "**********"
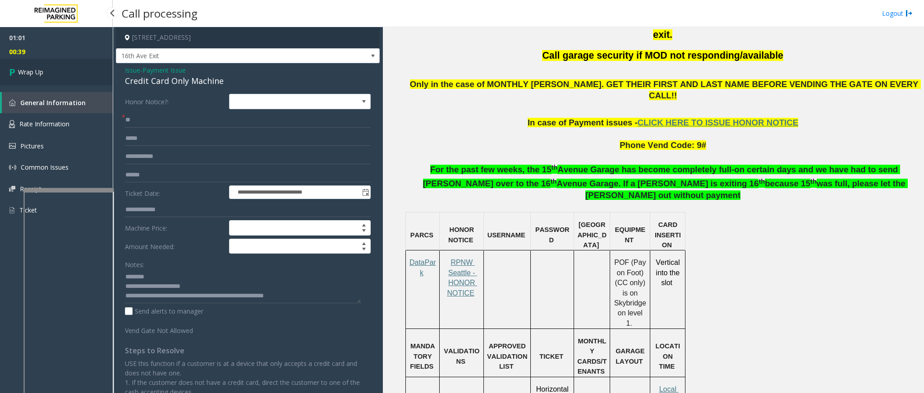
click at [42, 68] on span "Wrap Up" at bounding box center [30, 71] width 25 height 9
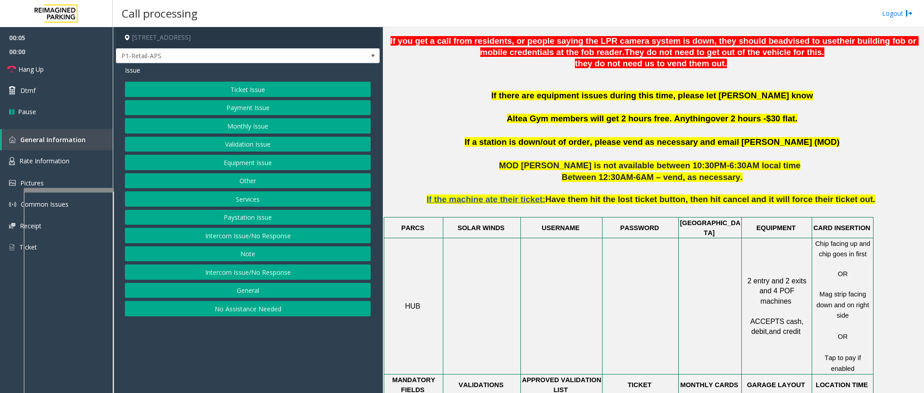
scroll to position [406, 0]
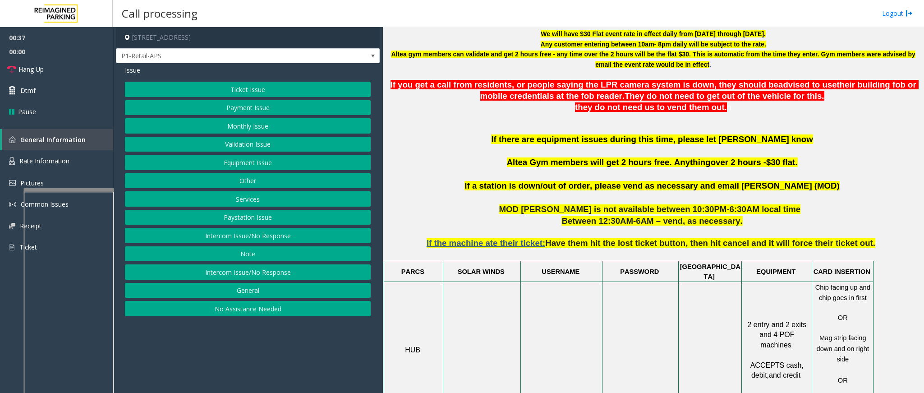
scroll to position [406, 0]
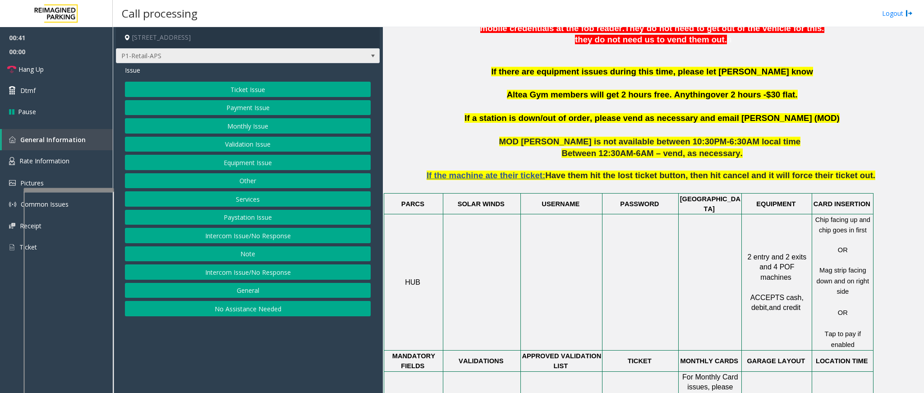
click at [378, 51] on span at bounding box center [373, 56] width 13 height 14
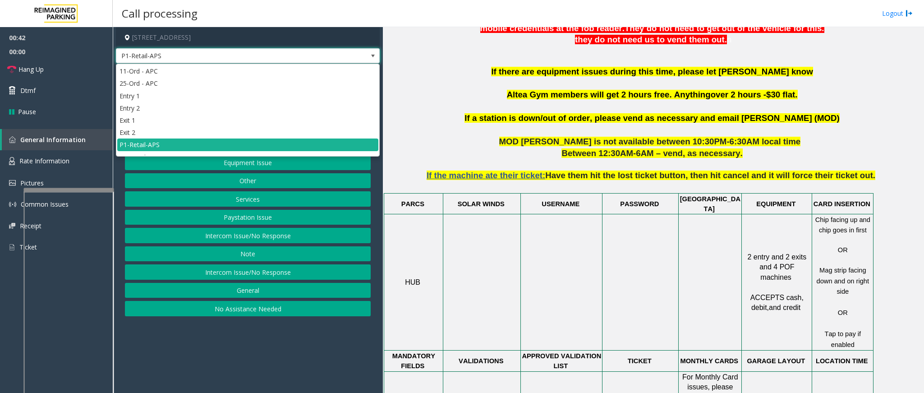
click at [432, 122] on p "If a station is down/out of order, please vend as necessary and email [PERSON_N…" at bounding box center [653, 118] width 534 height 12
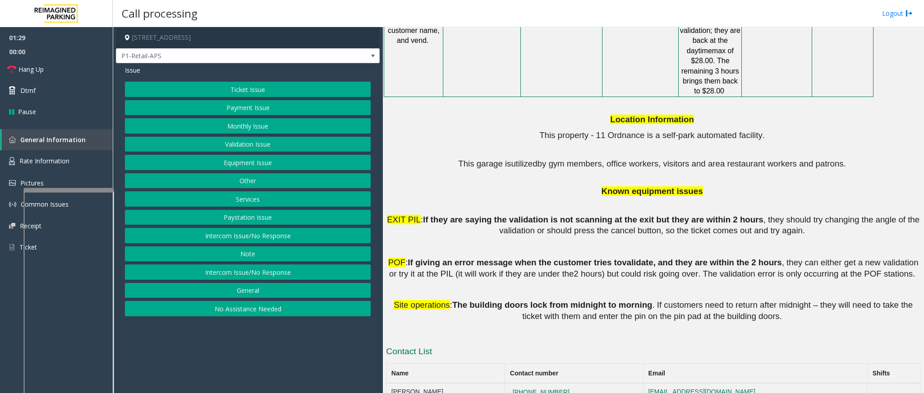
scroll to position [1284, 0]
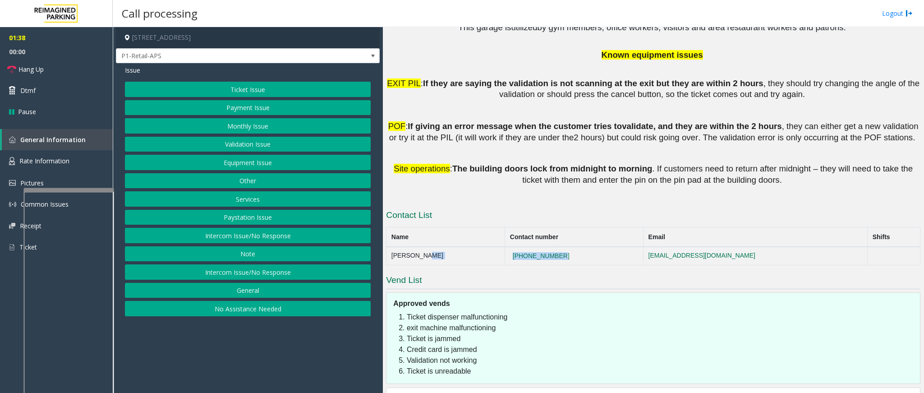
drag, startPoint x: 556, startPoint y: 202, endPoint x: 474, endPoint y: 203, distance: 82.5
click at [474, 247] on tr "Lisa Yee 437-488-4833 lisayee@impark.com" at bounding box center [654, 256] width 534 height 18
copy tr "[PHONE_NUMBER]"
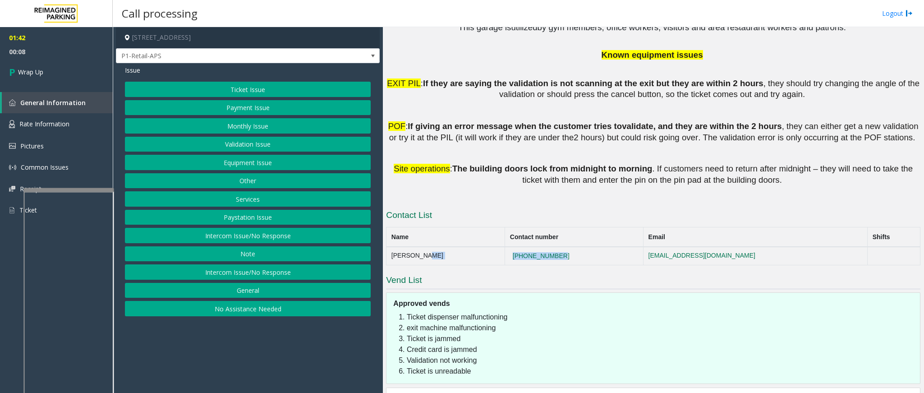
click at [245, 167] on button "Equipment Issue" at bounding box center [248, 162] width 246 height 15
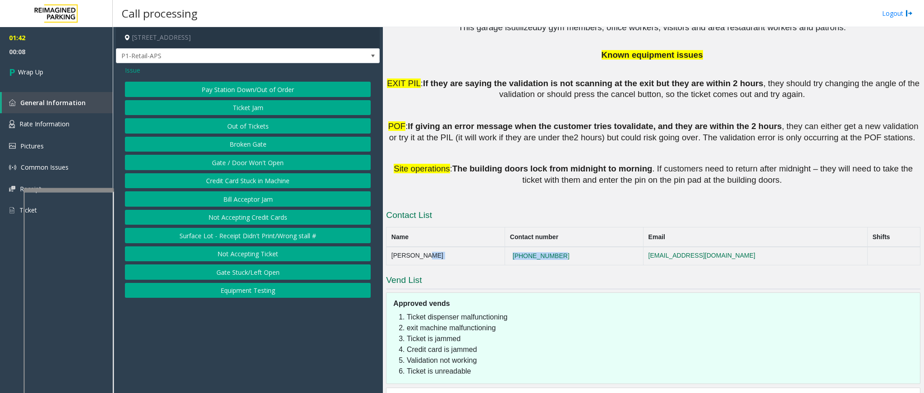
click at [245, 162] on button "Gate / Door Won't Open" at bounding box center [248, 162] width 246 height 15
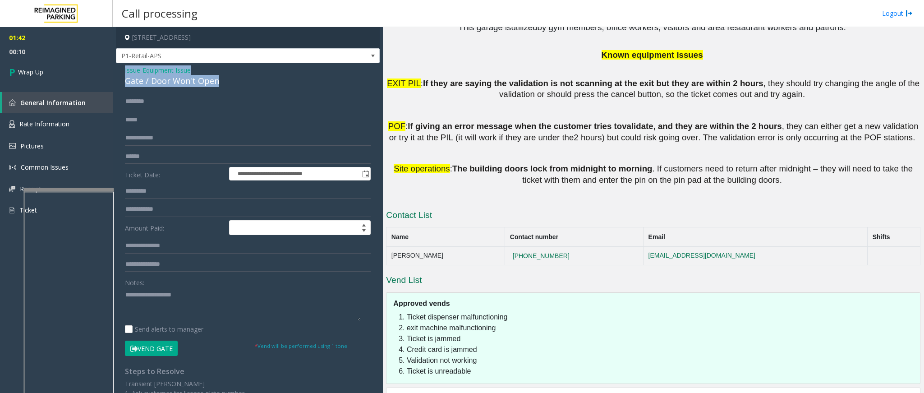
drag, startPoint x: 221, startPoint y: 84, endPoint x: 123, endPoint y: 71, distance: 98.7
click at [123, 71] on div "**********" at bounding box center [248, 277] width 264 height 429
copy div "Issue - Equipment Issue Gate / Door Won't Open"
paste textarea "**********"
click at [177, 308] on textarea at bounding box center [243, 304] width 236 height 34
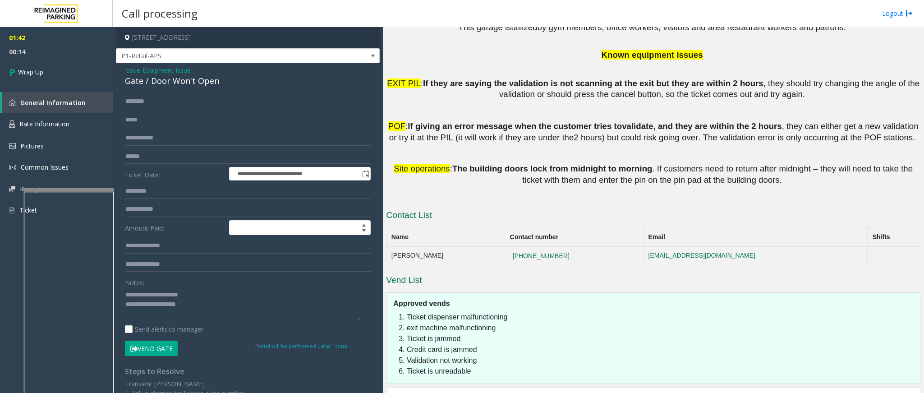
drag, startPoint x: 211, startPoint y: 288, endPoint x: 144, endPoint y: 291, distance: 67.3
click at [144, 291] on textarea at bounding box center [243, 304] width 236 height 34
click at [251, 317] on textarea at bounding box center [243, 304] width 236 height 34
click at [172, 317] on textarea at bounding box center [243, 304] width 236 height 34
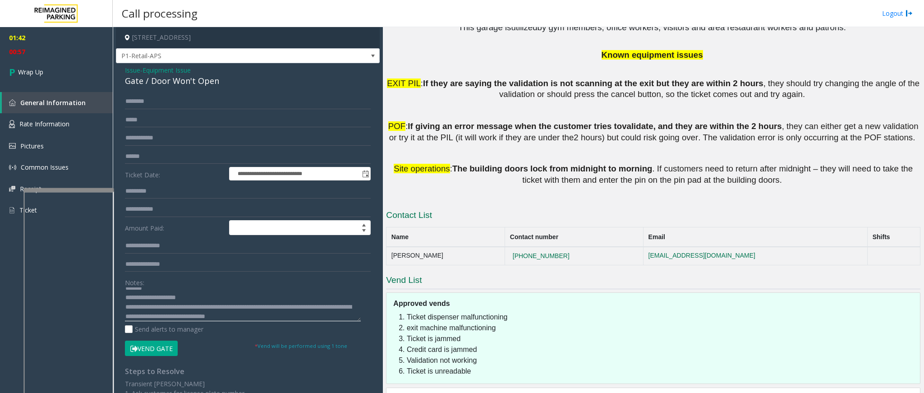
click at [175, 314] on textarea at bounding box center [243, 304] width 236 height 34
type textarea "**********"
click at [68, 73] on link "Wrap Up" at bounding box center [56, 72] width 113 height 27
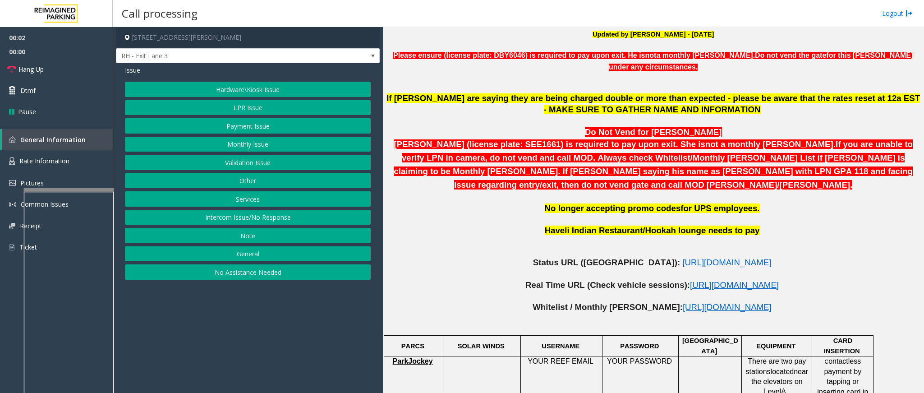
scroll to position [338, 0]
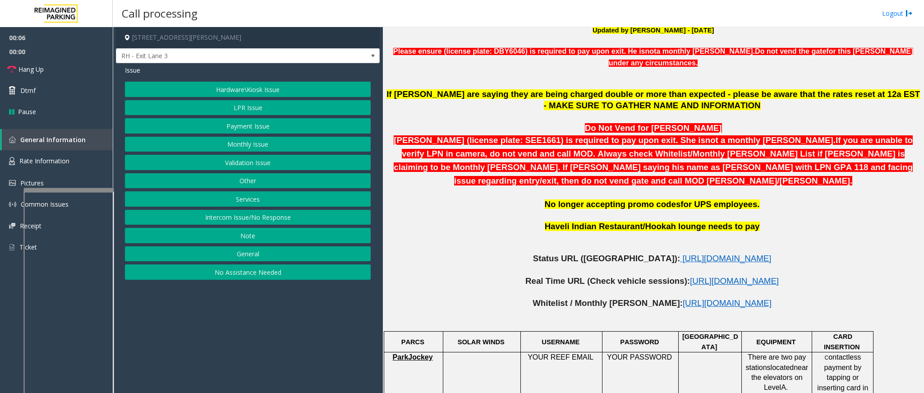
click at [242, 106] on button "LPR Issue" at bounding box center [248, 107] width 246 height 15
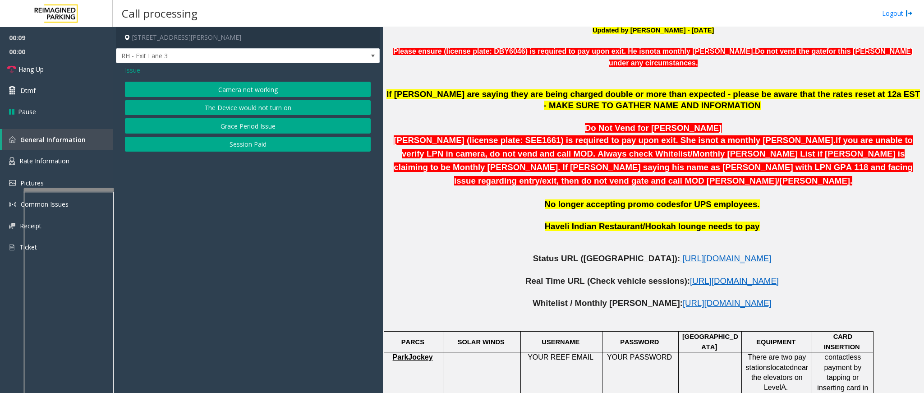
click at [682, 243] on p at bounding box center [653, 248] width 534 height 10
click at [682, 253] on span "https://www.parkjockey.com/en-us/manage/1633/status" at bounding box center [726, 257] width 89 height 9
click at [246, 92] on button "Camera not working" at bounding box center [248, 89] width 246 height 15
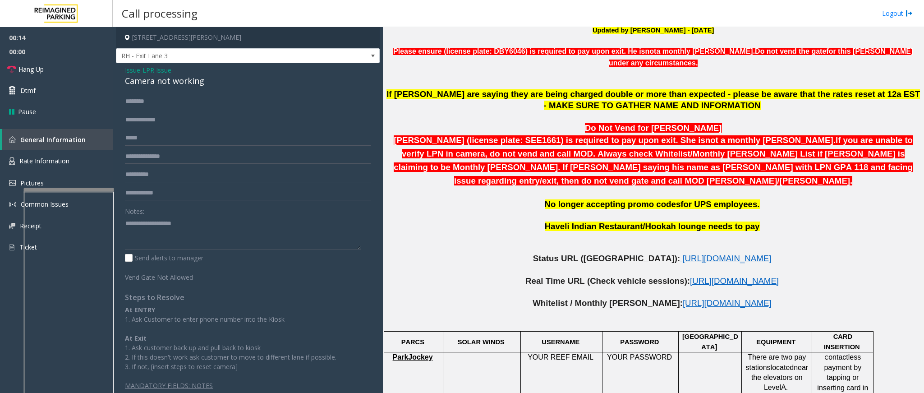
click at [162, 117] on input "text" at bounding box center [248, 119] width 246 height 15
click at [214, 96] on input "text" at bounding box center [248, 101] width 246 height 15
click at [130, 100] on input "******" at bounding box center [248, 101] width 246 height 15
type input "*******"
click at [184, 118] on input "text" at bounding box center [248, 119] width 246 height 15
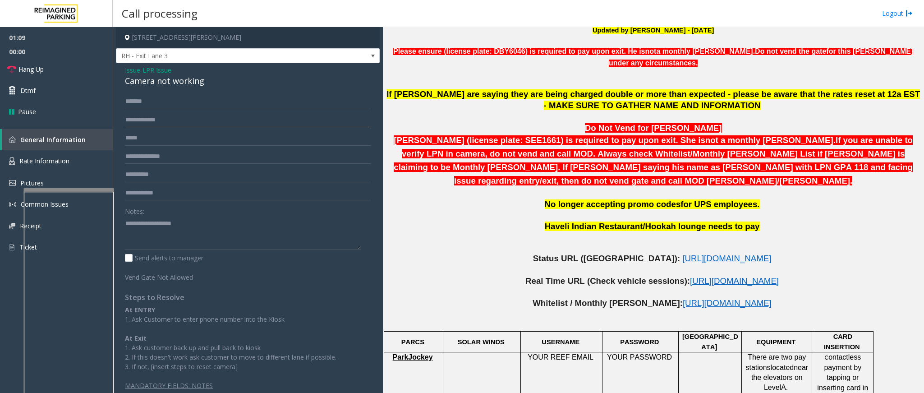
click at [177, 120] on input "text" at bounding box center [248, 119] width 246 height 15
click at [197, 235] on textarea at bounding box center [243, 233] width 236 height 34
type textarea "*****"
drag, startPoint x: 159, startPoint y: 100, endPoint x: 120, endPoint y: 104, distance: 38.6
click at [120, 104] on div "******* Notes: Send alerts to manager Vend Gate Not Allowed Steps to Resolve At…" at bounding box center [247, 242] width 259 height 296
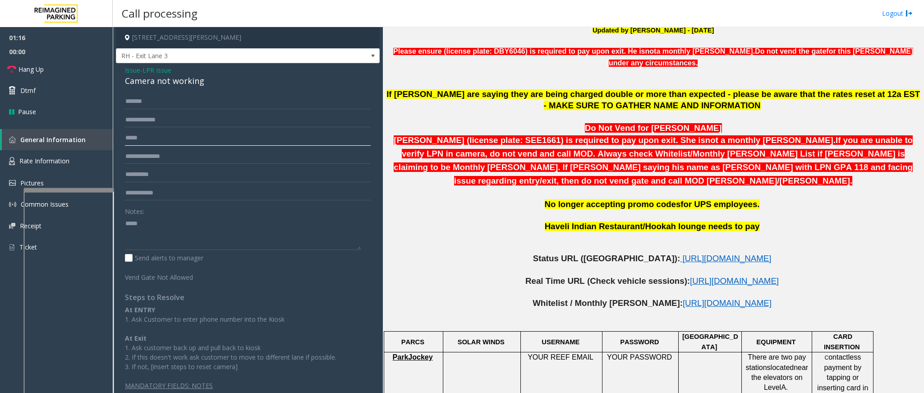
click at [161, 132] on input "text" at bounding box center [248, 137] width 246 height 15
paste input "*******"
click at [163, 119] on input "*******" at bounding box center [248, 119] width 246 height 15
type input "*******"
drag, startPoint x: 157, startPoint y: 103, endPoint x: 122, endPoint y: 103, distance: 35.6
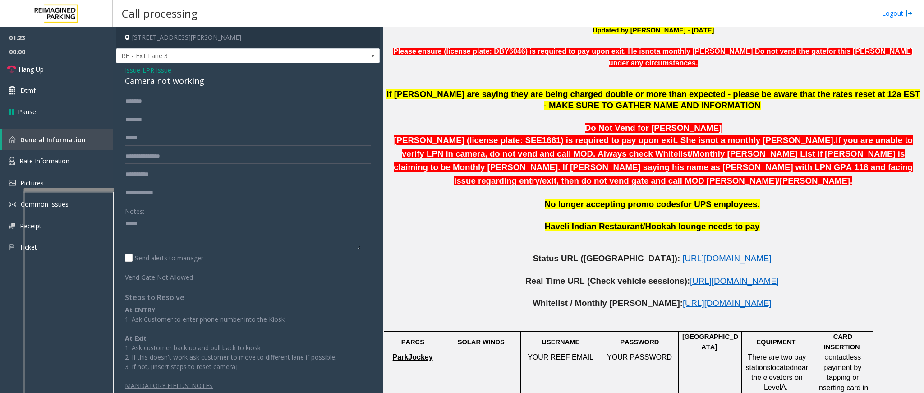
click at [122, 103] on div "******* ******* Notes: Send alerts to manager Vend Gate Not Allowed Steps to Re…" at bounding box center [247, 242] width 259 height 296
click at [168, 226] on textarea at bounding box center [243, 233] width 236 height 34
drag, startPoint x: 164, startPoint y: 227, endPoint x: 118, endPoint y: 225, distance: 46.5
click at [118, 225] on div "******* Notes: Send alerts to manager Vend Gate Not Allowed Steps to Resolve At…" at bounding box center [247, 242] width 259 height 296
paste input "*****"
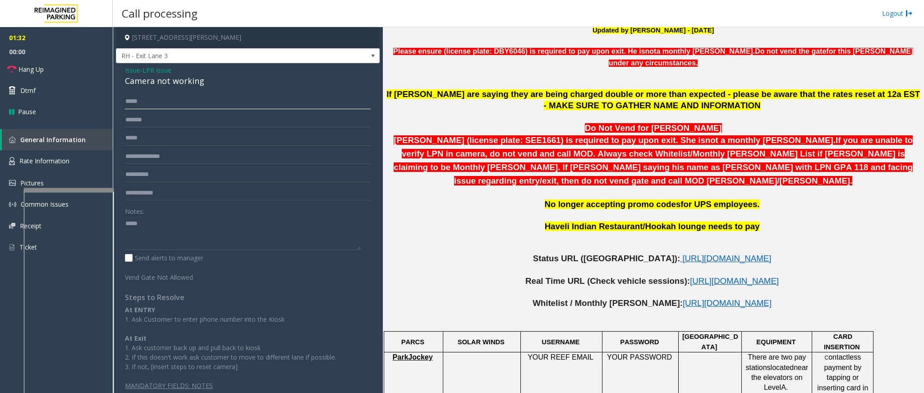
click at [156, 103] on input "*****" at bounding box center [248, 101] width 246 height 15
type input "*****"
drag, startPoint x: 155, startPoint y: 216, endPoint x: 133, endPoint y: 222, distance: 22.4
click at [133, 222] on div "Notes:" at bounding box center [248, 226] width 246 height 46
drag, startPoint x: 143, startPoint y: 222, endPoint x: 122, endPoint y: 222, distance: 20.3
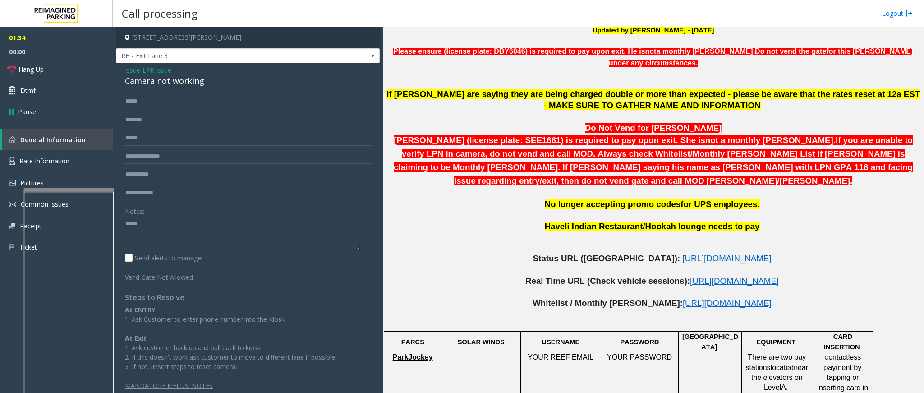
click at [122, 222] on div "***** ******* Notes: Send alerts to manager Vend Gate Not Allowed Steps to Reso…" at bounding box center [247, 242] width 259 height 296
click at [50, 64] on link "Hang Up" at bounding box center [56, 69] width 113 height 21
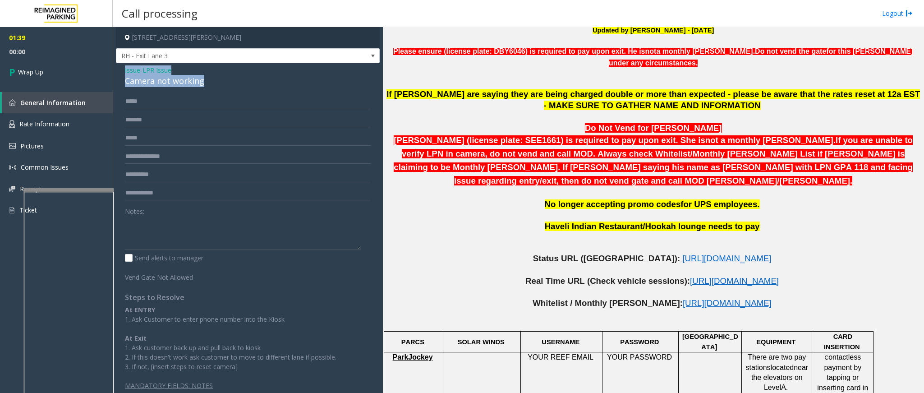
drag, startPoint x: 220, startPoint y: 80, endPoint x: 123, endPoint y: 68, distance: 97.3
click at [123, 68] on div "Issue - LPR Issue Camera not working ***** ******* Notes: Send alerts to manage…" at bounding box center [248, 231] width 264 height 336
copy div "Issue - LPR Issue Camera not working"
paste textarea "**********"
click at [188, 244] on textarea at bounding box center [243, 233] width 236 height 34
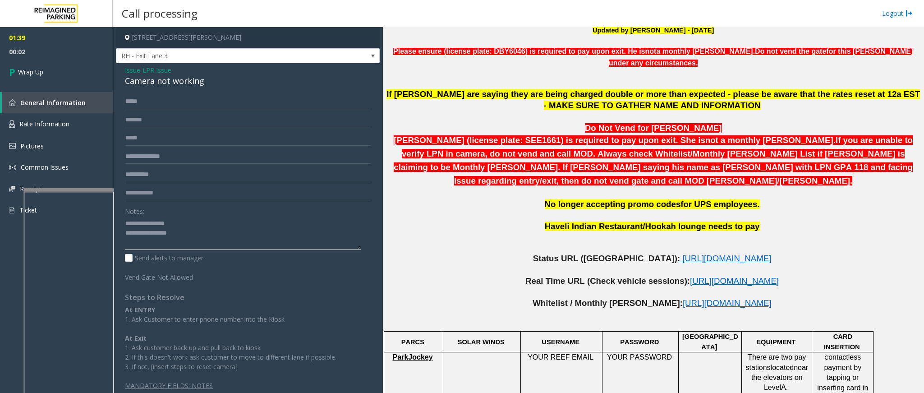
drag, startPoint x: 183, startPoint y: 222, endPoint x: 147, endPoint y: 223, distance: 36.5
click at [147, 223] on textarea at bounding box center [243, 233] width 236 height 34
click at [255, 247] on textarea at bounding box center [243, 233] width 236 height 34
click at [179, 245] on textarea at bounding box center [243, 233] width 236 height 34
type textarea "**********"
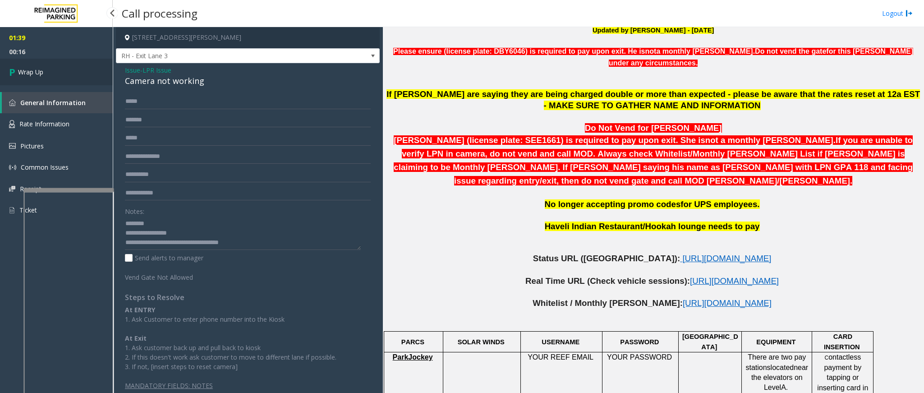
click at [66, 69] on link "Wrap Up" at bounding box center [56, 72] width 113 height 27
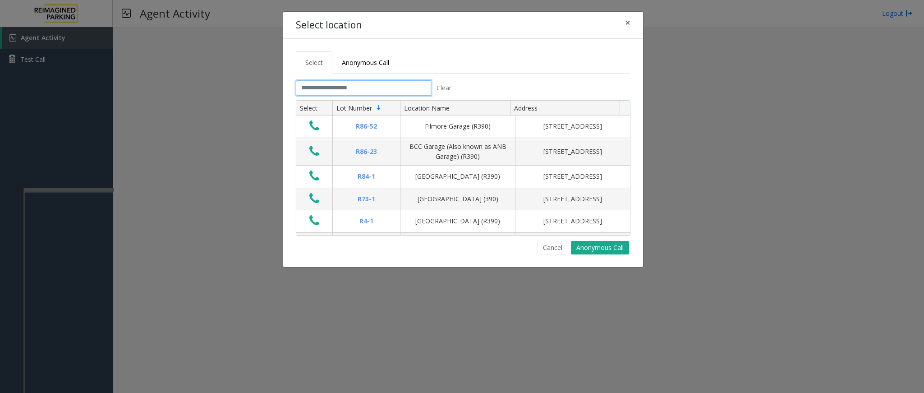
click at [384, 91] on input "text" at bounding box center [363, 87] width 135 height 15
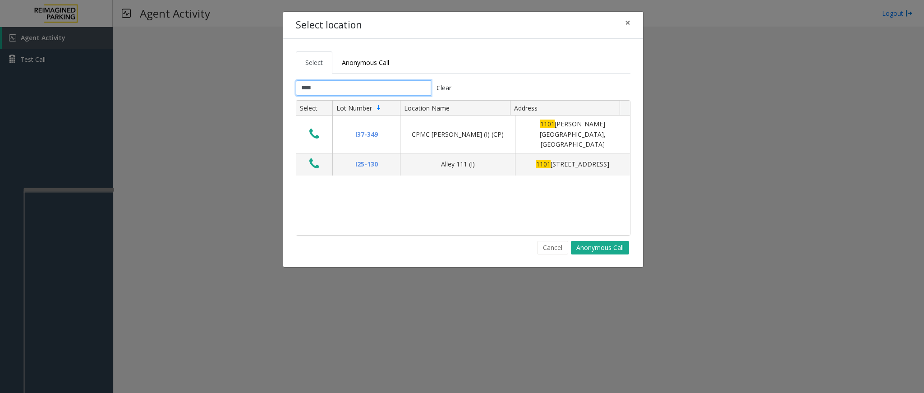
click at [386, 83] on input "****" at bounding box center [363, 87] width 135 height 15
click at [376, 87] on input "****" at bounding box center [363, 87] width 135 height 15
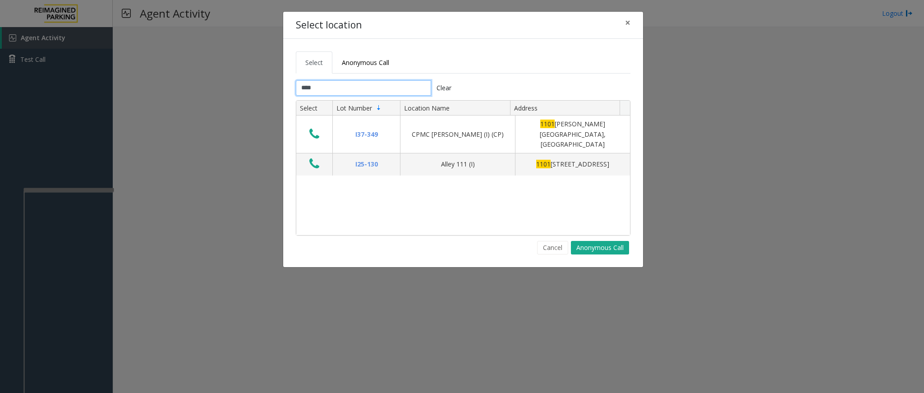
click at [376, 87] on input "****" at bounding box center [363, 87] width 135 height 15
click at [355, 88] on input "****" at bounding box center [363, 87] width 135 height 15
type input "****"
click at [622, 22] on button "×" at bounding box center [628, 23] width 18 height 22
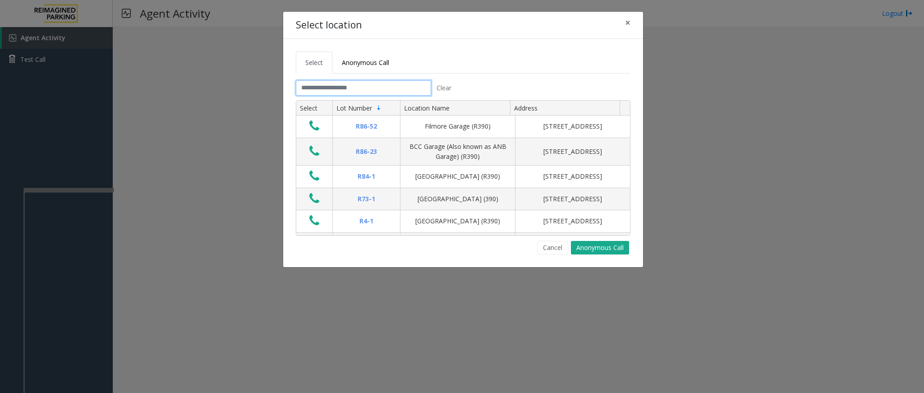
click at [378, 90] on input "text" at bounding box center [363, 87] width 135 height 15
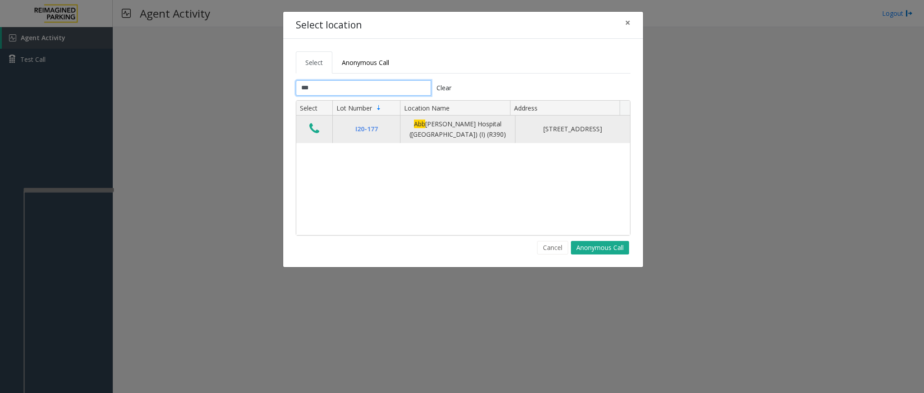
type input "***"
click at [313, 133] on icon "Data table" at bounding box center [314, 128] width 10 height 13
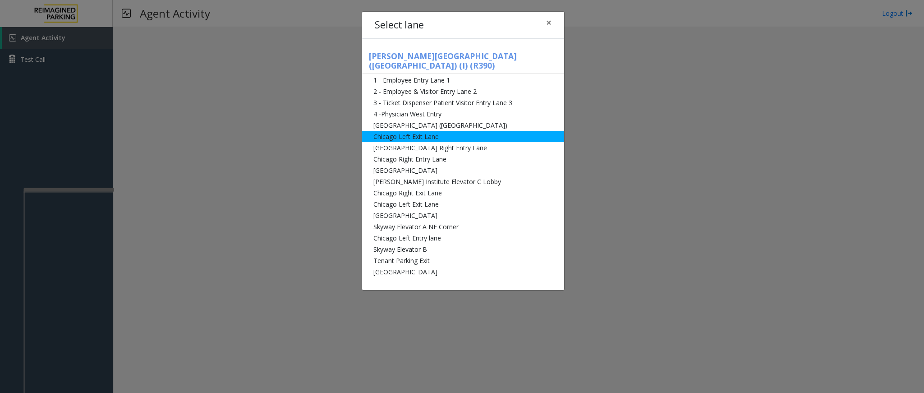
click at [410, 131] on li "Chicago Left Exit Lane" at bounding box center [463, 136] width 202 height 11
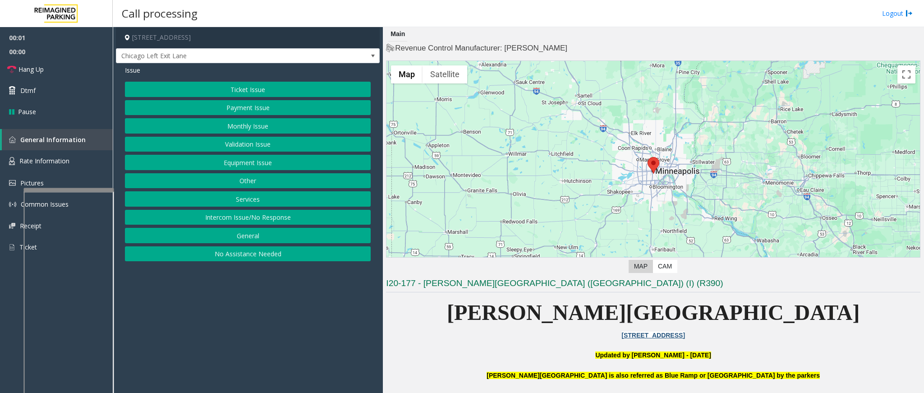
click at [246, 124] on button "Monthly Issue" at bounding box center [248, 125] width 246 height 15
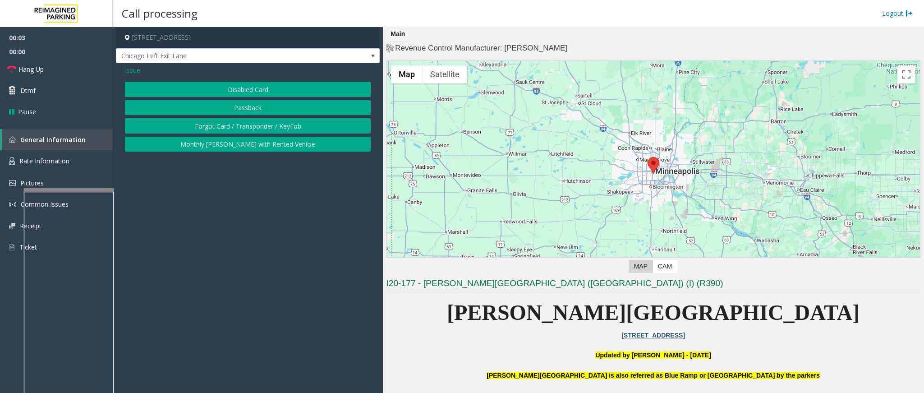
click at [246, 129] on button "Forgot Card / Transponder / KeyFob" at bounding box center [248, 125] width 246 height 15
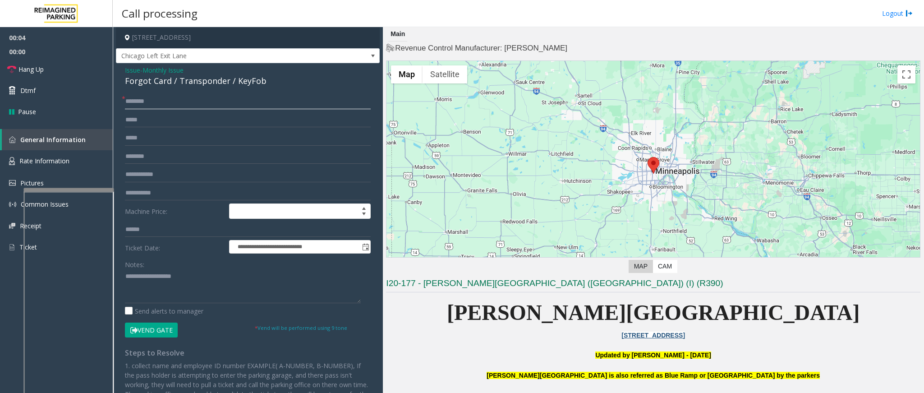
click at [186, 96] on input "text" at bounding box center [248, 101] width 246 height 15
click at [159, 103] on input "******" at bounding box center [248, 101] width 246 height 15
type input "******"
click at [171, 329] on button "Vend Gate" at bounding box center [151, 329] width 53 height 15
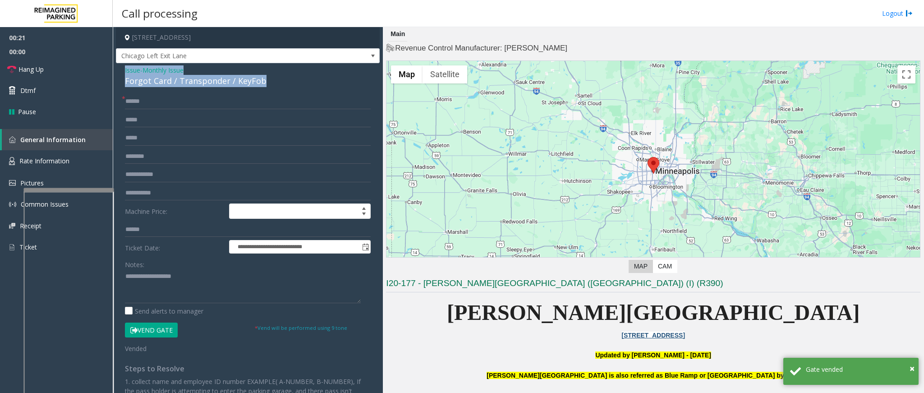
drag, startPoint x: 263, startPoint y: 82, endPoint x: 120, endPoint y: 69, distance: 142.6
click at [120, 69] on div "**********" at bounding box center [248, 281] width 264 height 436
copy div "Issue - Monthly Issue Forgot Card / Transponder / KeyFob"
paste textarea "**********"
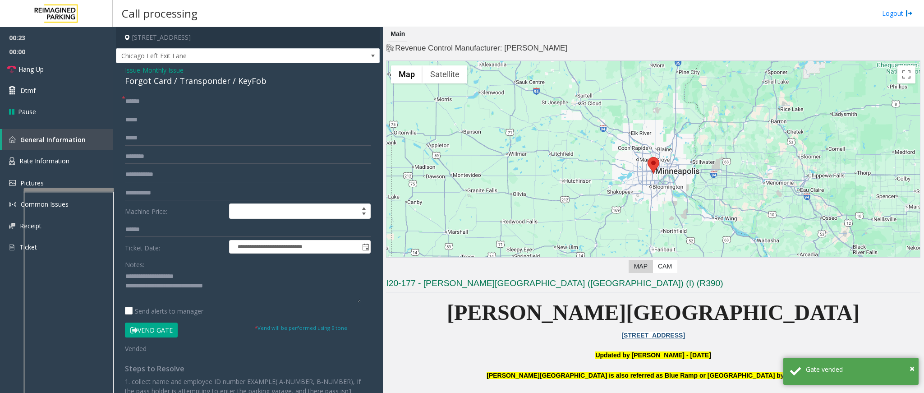
click at [201, 283] on textarea at bounding box center [243, 286] width 236 height 34
drag, startPoint x: 197, startPoint y: 276, endPoint x: 147, endPoint y: 276, distance: 49.2
click at [147, 276] on textarea at bounding box center [243, 286] width 236 height 34
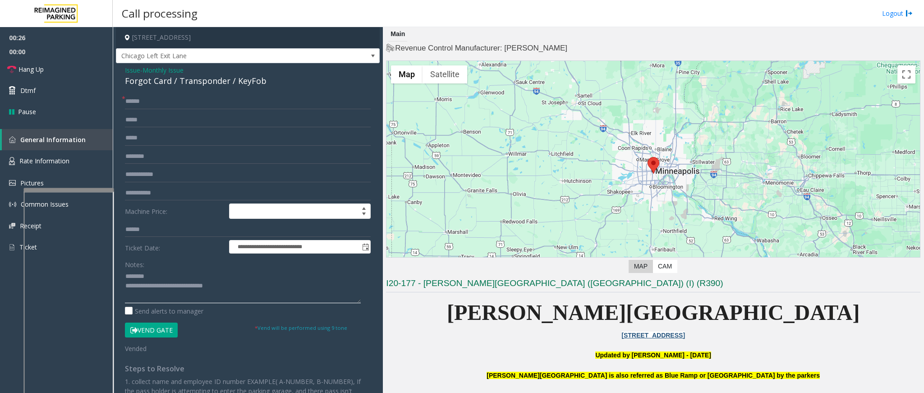
click at [242, 294] on textarea at bounding box center [243, 286] width 236 height 34
click at [35, 68] on span "Hang Up" at bounding box center [30, 68] width 25 height 9
click at [261, 283] on textarea at bounding box center [243, 286] width 236 height 34
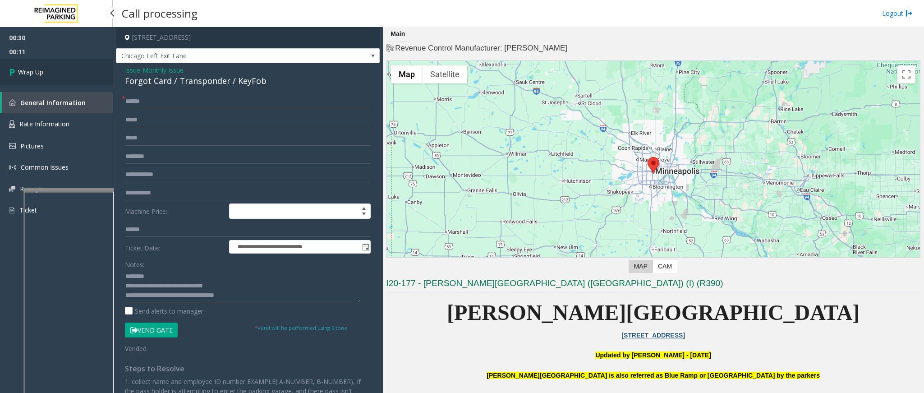
type textarea "**********"
click at [65, 75] on link "Wrap Up" at bounding box center [56, 72] width 113 height 27
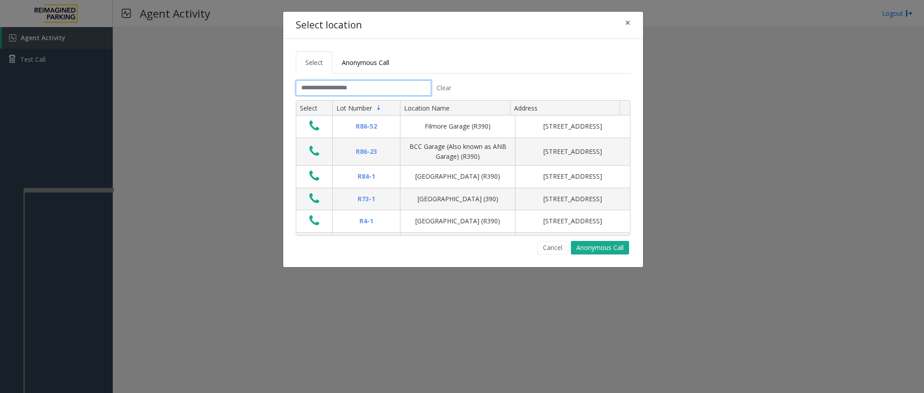
click at [389, 85] on input "text" at bounding box center [363, 87] width 135 height 15
click at [384, 87] on input "text" at bounding box center [363, 87] width 135 height 15
click at [375, 89] on input "text" at bounding box center [363, 87] width 135 height 15
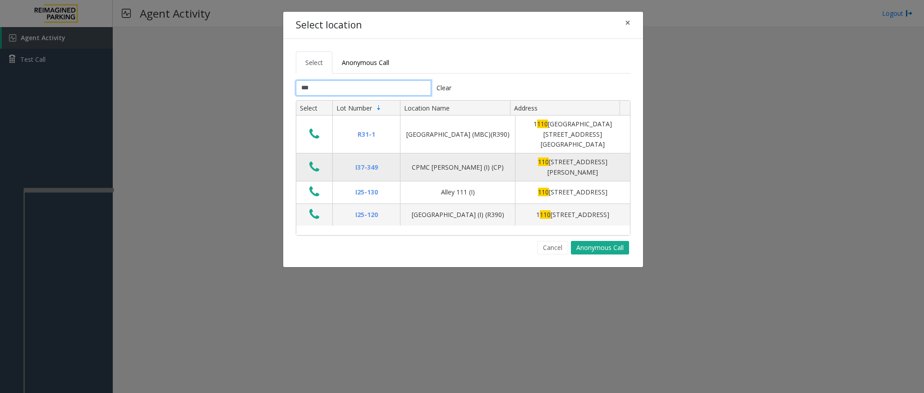
type input "***"
click at [311, 161] on icon "Data table" at bounding box center [314, 167] width 10 height 13
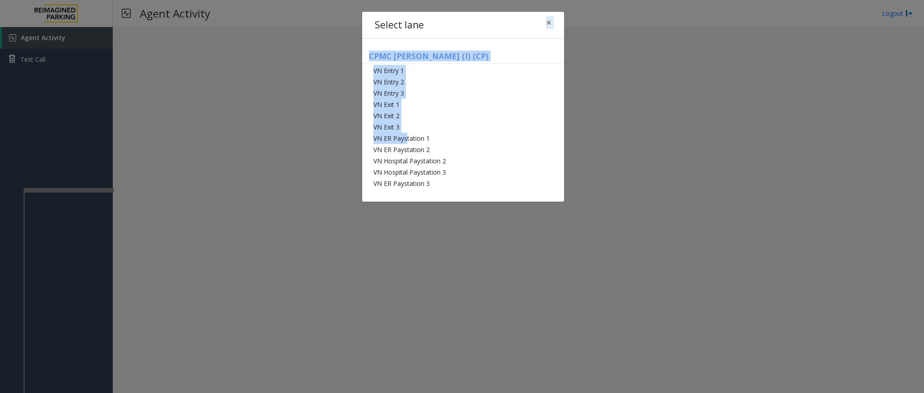
drag, startPoint x: 406, startPoint y: 138, endPoint x: 460, endPoint y: 22, distance: 128.3
click at [460, 22] on div "Select lane × CPMC [PERSON_NAME] (I) (CP) VN Entry 1 VN Entry 2 VN Entry 3 VN E…" at bounding box center [463, 106] width 203 height 191
click at [460, 22] on div "Select lane ×" at bounding box center [463, 26] width 202 height 28
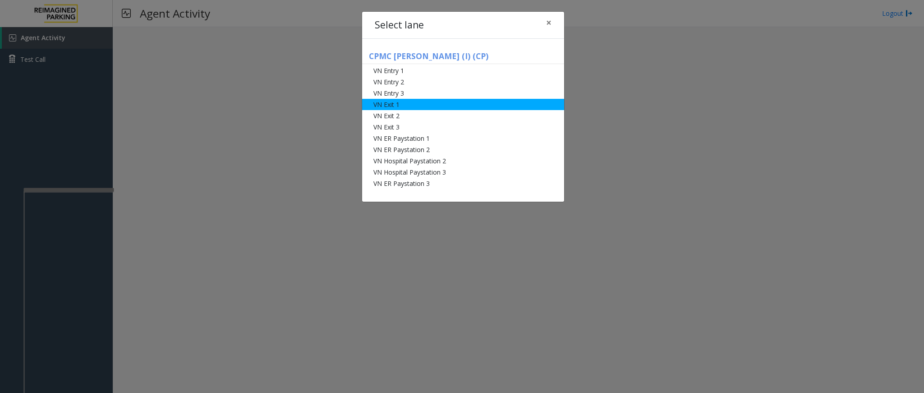
click at [391, 103] on li "VN Exit 1" at bounding box center [463, 104] width 202 height 11
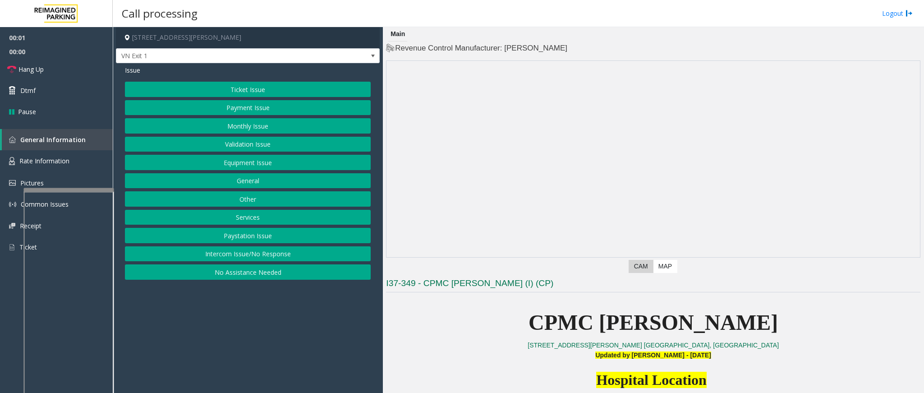
click at [258, 90] on button "Ticket Issue" at bounding box center [248, 89] width 246 height 15
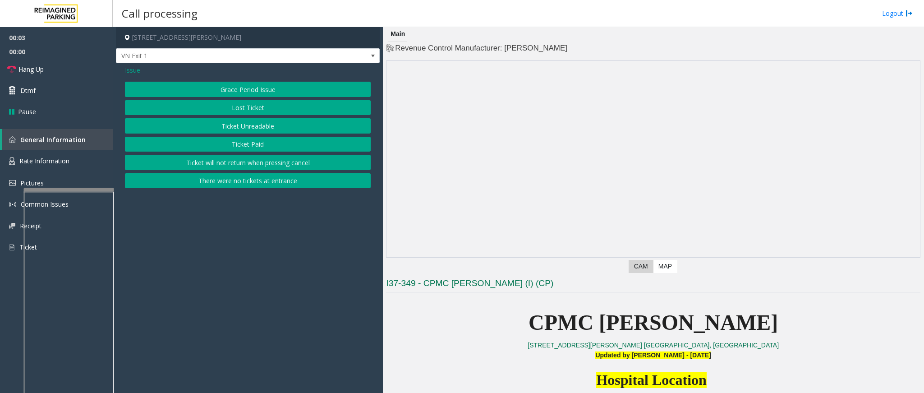
drag, startPoint x: 248, startPoint y: 152, endPoint x: 254, endPoint y: 142, distance: 11.4
click at [254, 142] on button "Ticket Paid" at bounding box center [248, 144] width 246 height 15
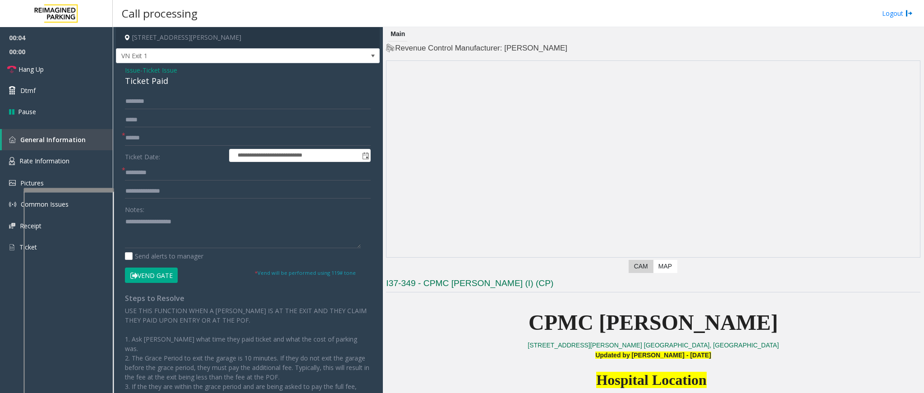
click at [254, 142] on input "text" at bounding box center [248, 137] width 246 height 15
click at [228, 141] on input "text" at bounding box center [248, 137] width 246 height 15
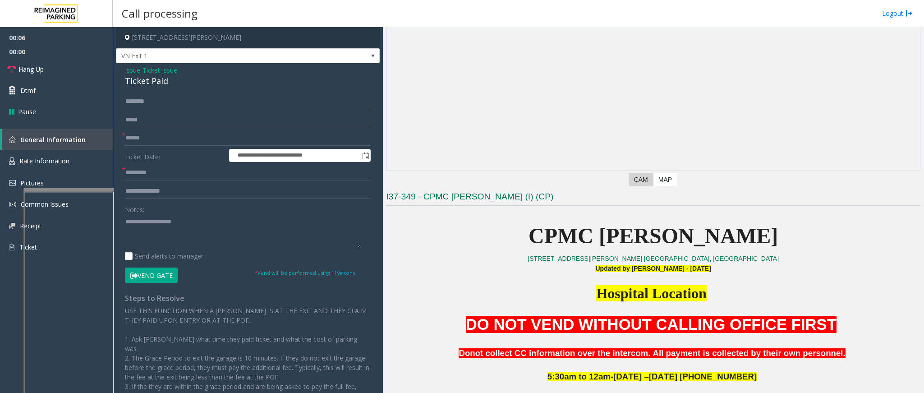
scroll to position [68, 0]
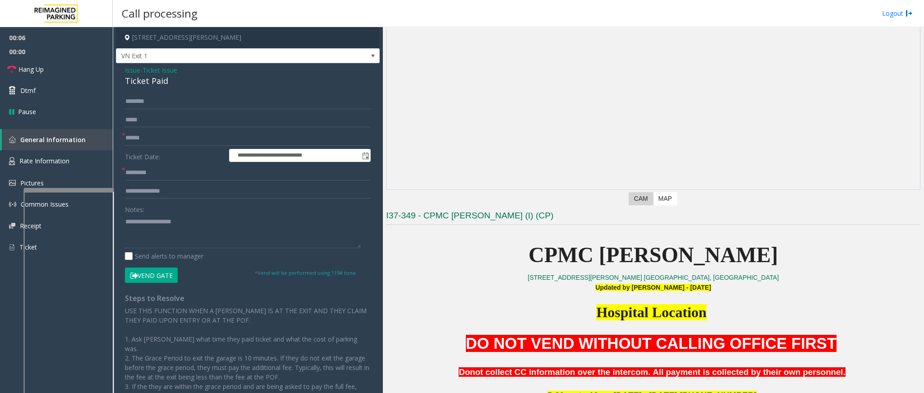
click at [175, 135] on input "text" at bounding box center [248, 137] width 246 height 15
click at [176, 172] on input "text" at bounding box center [248, 172] width 246 height 15
click at [172, 139] on input "text" at bounding box center [248, 137] width 246 height 15
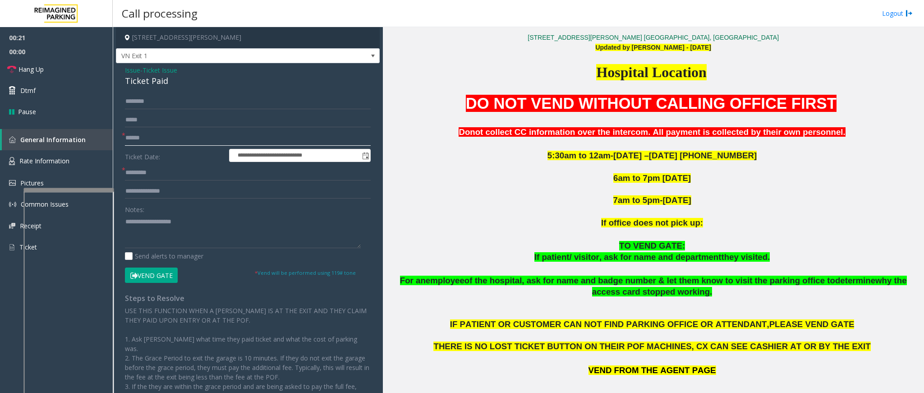
scroll to position [338, 0]
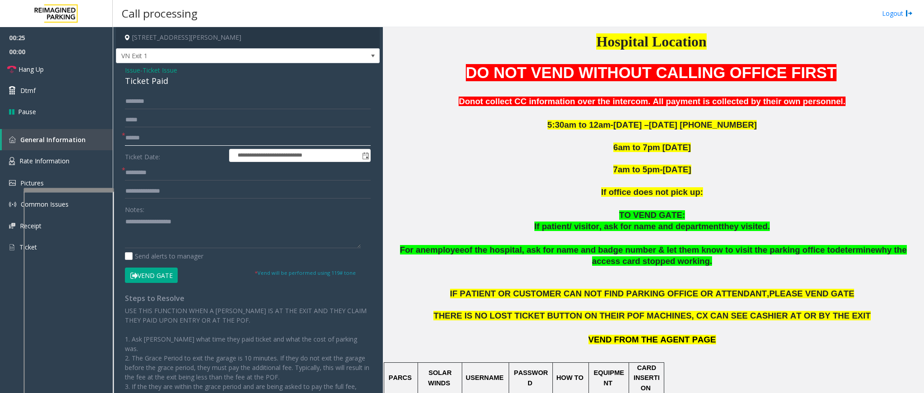
click at [187, 133] on input "text" at bounding box center [248, 137] width 246 height 15
type input "*"
click at [169, 168] on input "text" at bounding box center [248, 172] width 246 height 15
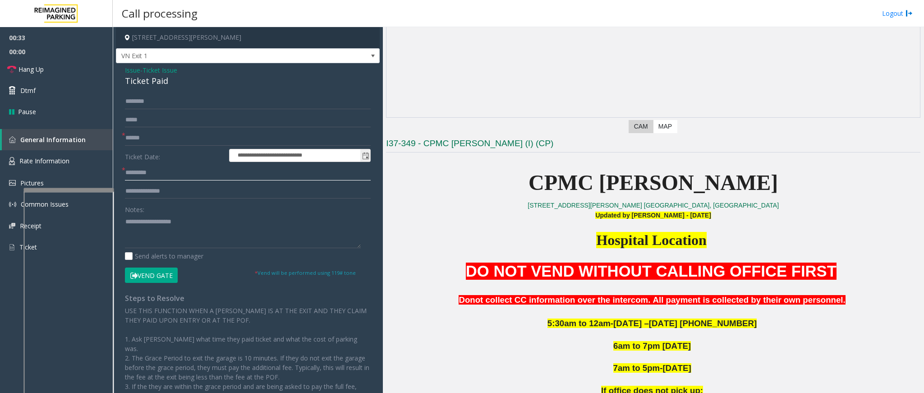
scroll to position [135, 0]
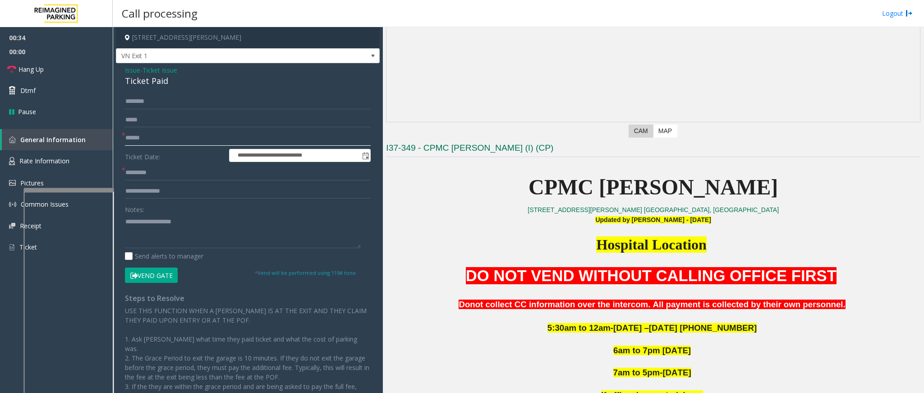
click at [170, 136] on input "text" at bounding box center [248, 137] width 246 height 15
type input "**"
click at [179, 172] on input "text" at bounding box center [248, 172] width 246 height 15
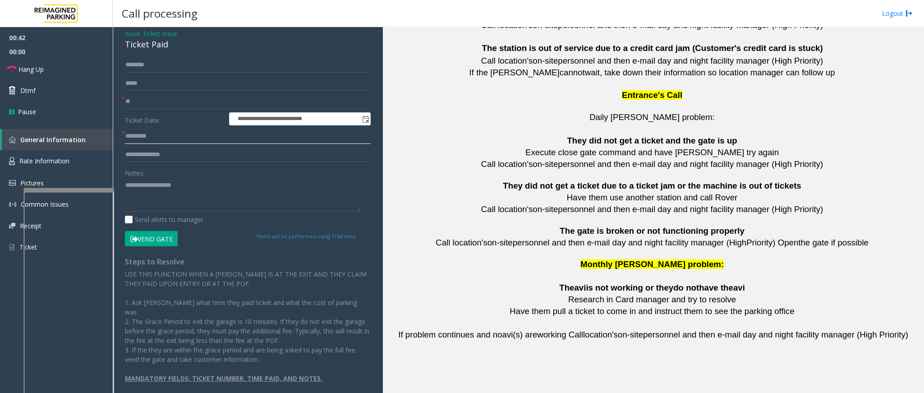
scroll to position [1991, 0]
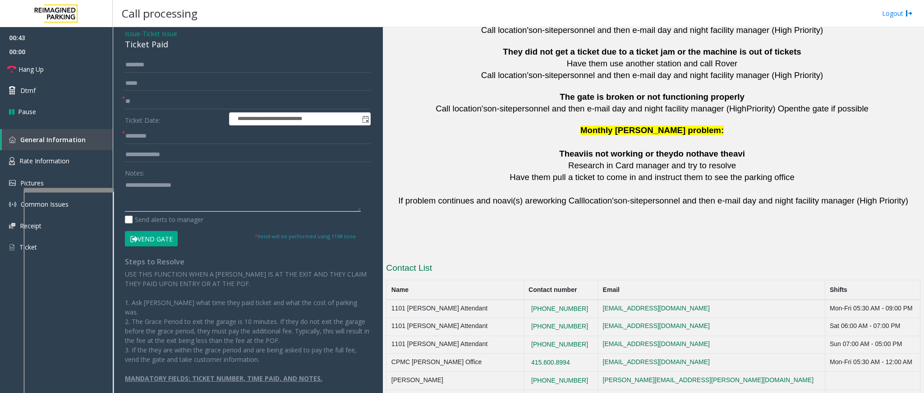
click at [184, 183] on textarea at bounding box center [243, 195] width 236 height 34
type textarea "*"
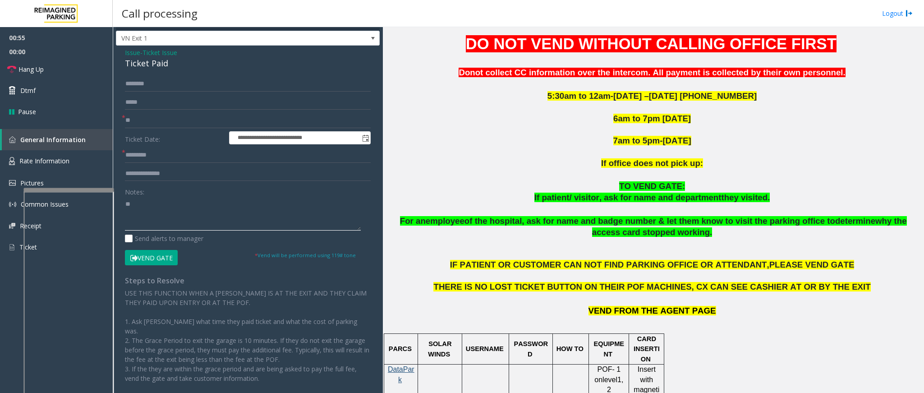
scroll to position [0, 0]
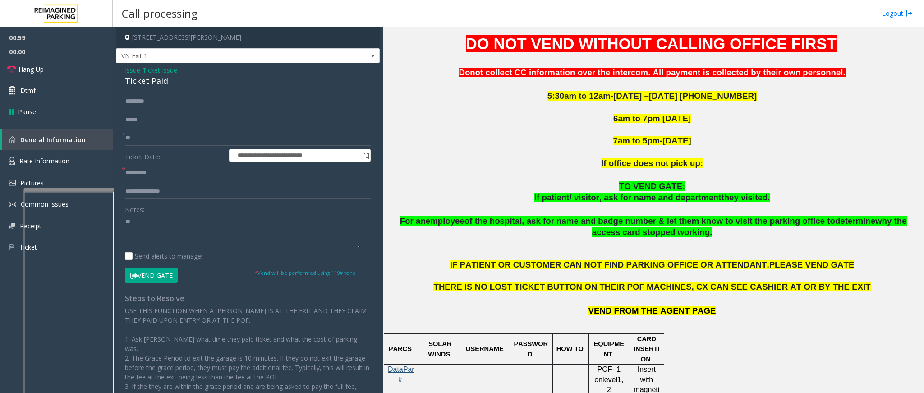
type textarea "**"
click at [162, 97] on input "text" at bounding box center [248, 101] width 246 height 15
click at [160, 104] on input "text" at bounding box center [248, 101] width 246 height 15
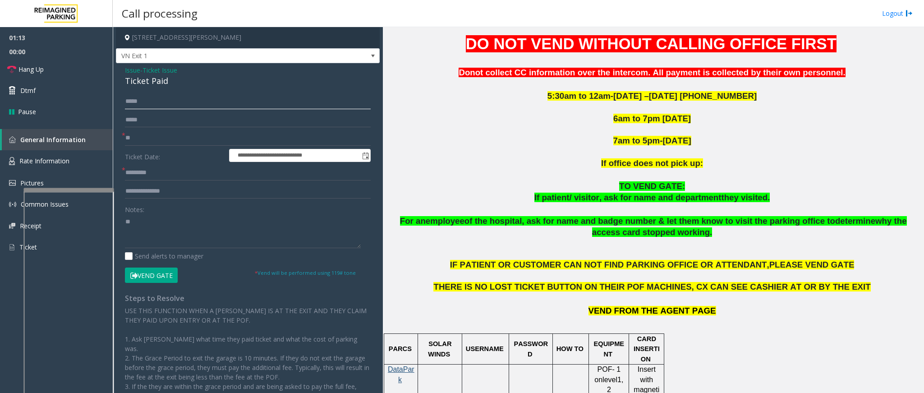
type input "*****"
click at [168, 175] on input "text" at bounding box center [248, 172] width 246 height 15
click at [179, 173] on input "text" at bounding box center [248, 172] width 246 height 15
type input "*"
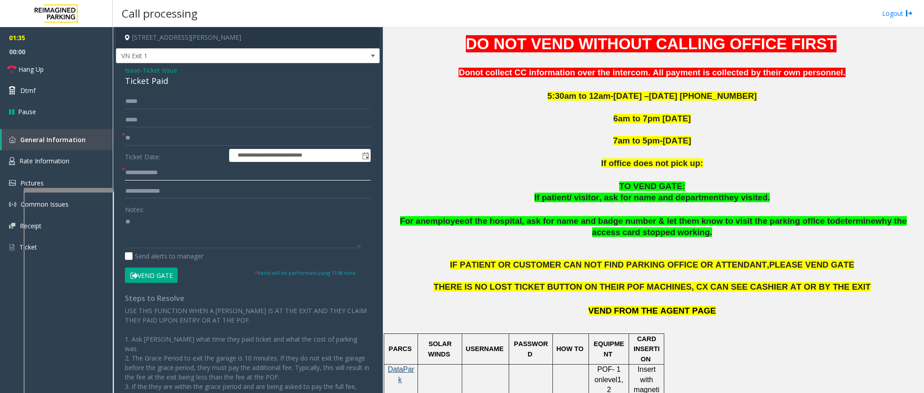
type input "**********"
click at [167, 221] on textarea at bounding box center [243, 231] width 236 height 34
click at [128, 235] on textarea at bounding box center [243, 231] width 236 height 34
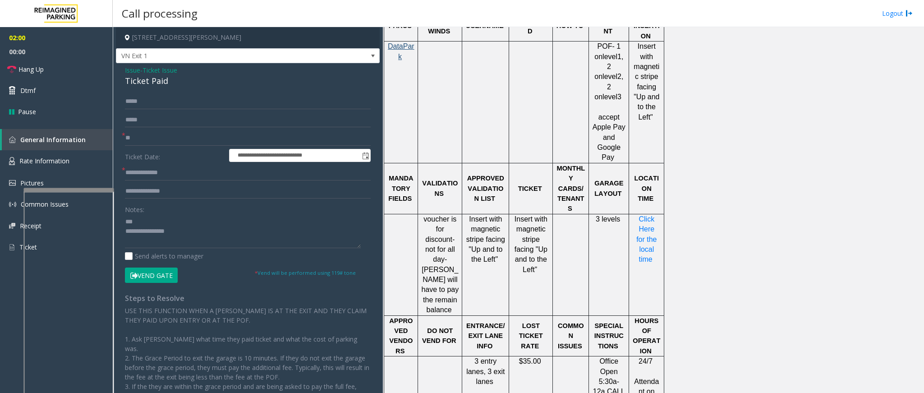
scroll to position [609, 0]
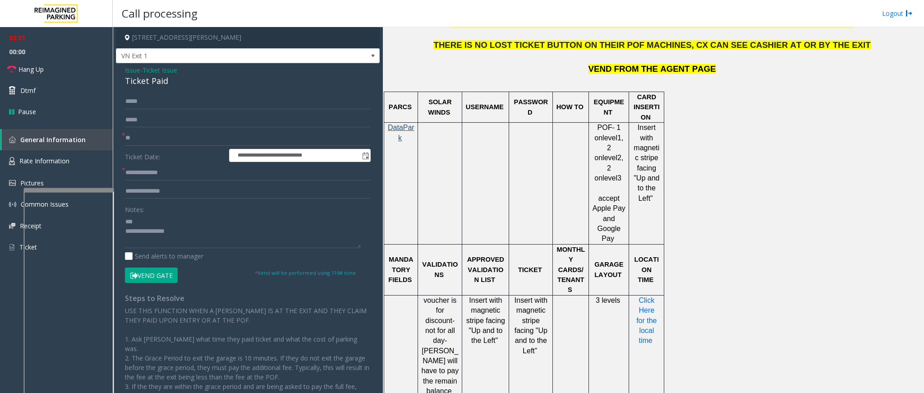
click at [647, 302] on span "Click Here for the local time" at bounding box center [647, 320] width 23 height 48
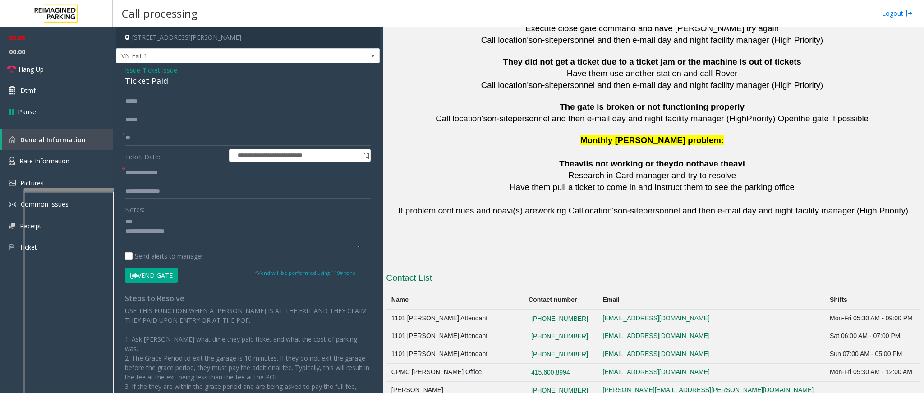
scroll to position [1991, 0]
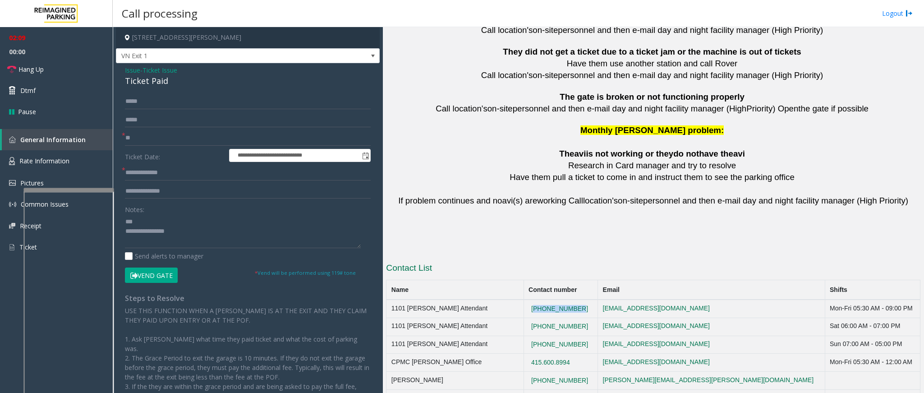
drag, startPoint x: 578, startPoint y: 283, endPoint x: 529, endPoint y: 286, distance: 49.3
click at [529, 299] on td "[PHONE_NUMBER]" at bounding box center [561, 308] width 74 height 18
copy button "[PHONE_NUMBER]"
click at [126, 222] on textarea at bounding box center [243, 231] width 236 height 34
type textarea "**********"
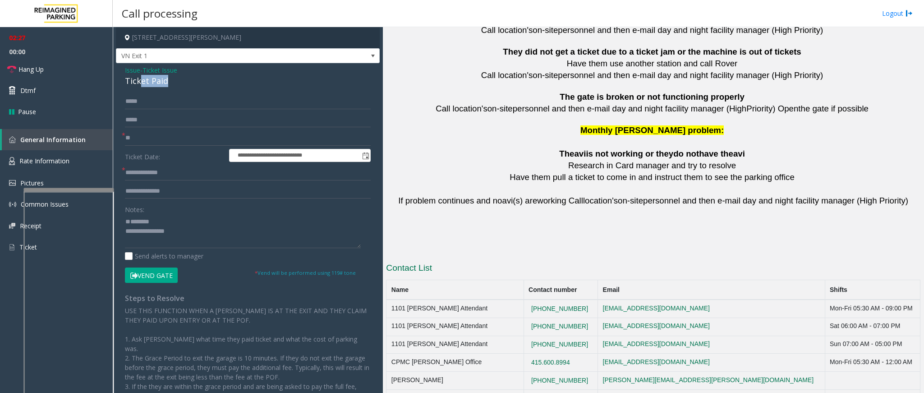
drag, startPoint x: 175, startPoint y: 80, endPoint x: 136, endPoint y: 74, distance: 39.4
click at [136, 74] on div "Issue - Ticket Issue Ticket Paid" at bounding box center [248, 76] width 246 height 22
click at [132, 72] on span "Issue" at bounding box center [132, 69] width 15 height 9
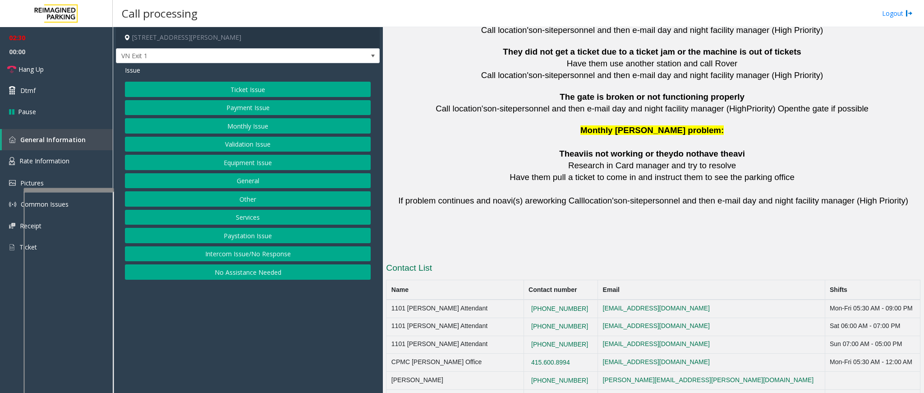
click at [275, 87] on button "Ticket Issue" at bounding box center [248, 89] width 246 height 15
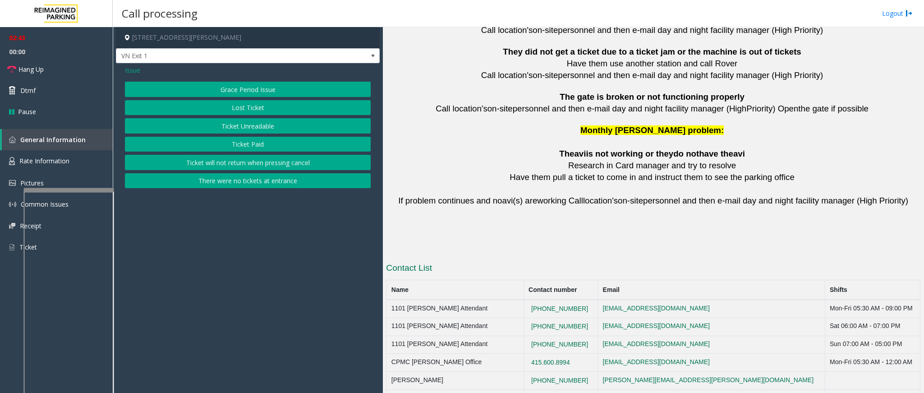
drag, startPoint x: 582, startPoint y: 336, endPoint x: 516, endPoint y: 344, distance: 66.3
click at [516, 354] on tr "CPMC Van Ness Office 415.600.8994 notareal@email.com Mon-Fri 05:30 AM - 12:00 AM" at bounding box center [654, 363] width 534 height 18
copy tr "415.600.8994"
click at [249, 143] on button "Ticket Paid" at bounding box center [248, 144] width 246 height 15
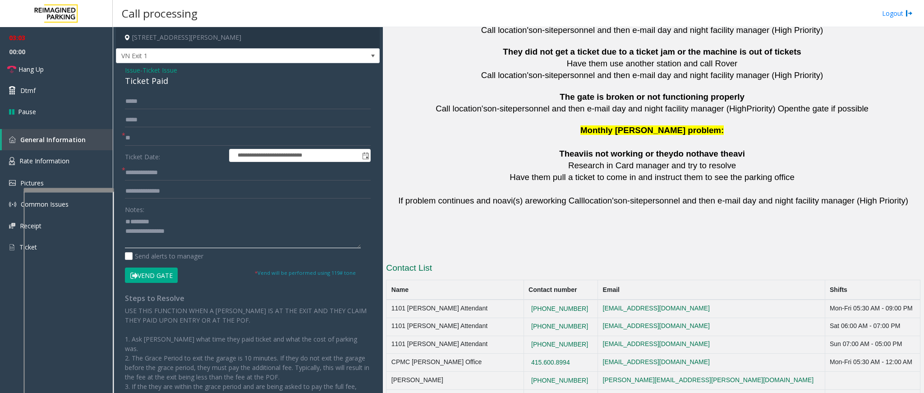
click at [172, 218] on textarea at bounding box center [243, 231] width 236 height 34
click at [161, 275] on button "Vend Gate" at bounding box center [151, 274] width 53 height 15
drag, startPoint x: 166, startPoint y: 81, endPoint x: 121, endPoint y: 68, distance: 47.4
click at [121, 68] on div "**********" at bounding box center [248, 250] width 264 height 375
copy div "Issue - Ticket Issue Ticket Paid"
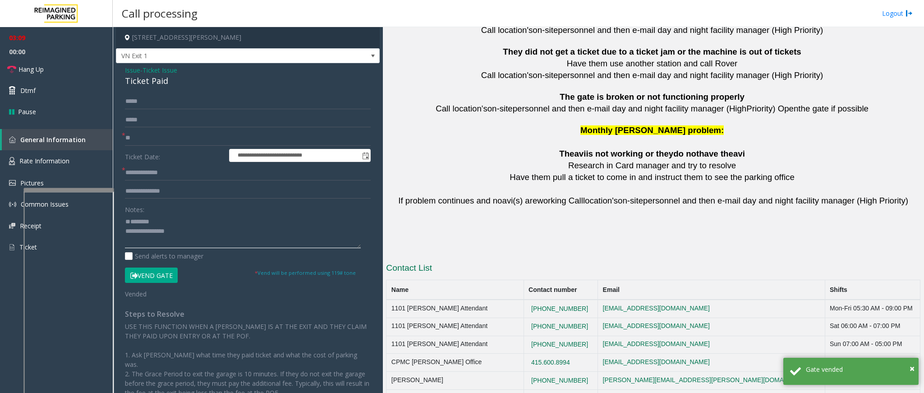
click at [149, 218] on textarea at bounding box center [243, 231] width 236 height 34
paste textarea "**********"
drag, startPoint x: 183, startPoint y: 221, endPoint x: 145, endPoint y: 218, distance: 38.4
click at [145, 218] on textarea at bounding box center [243, 231] width 236 height 34
click at [187, 235] on textarea at bounding box center [243, 231] width 236 height 34
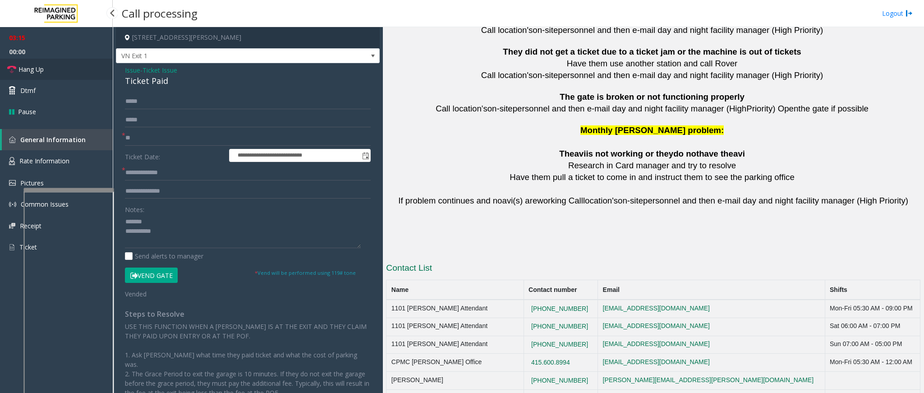
click at [48, 67] on link "Hang Up" at bounding box center [56, 69] width 113 height 21
click at [183, 233] on textarea at bounding box center [243, 231] width 236 height 34
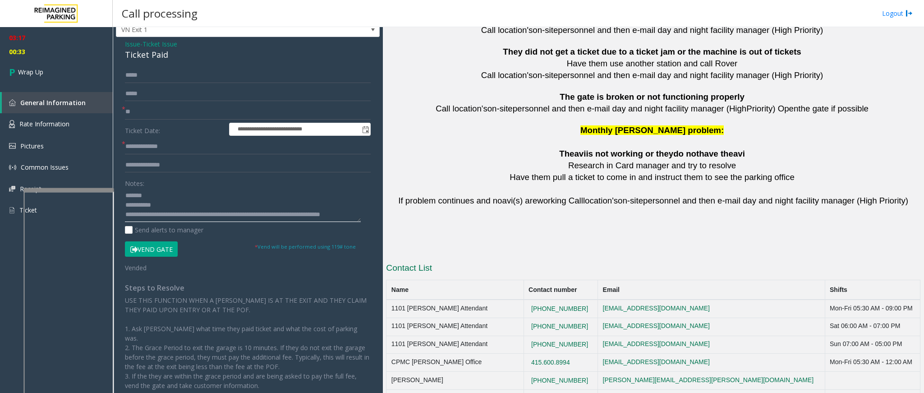
scroll to position [52, 0]
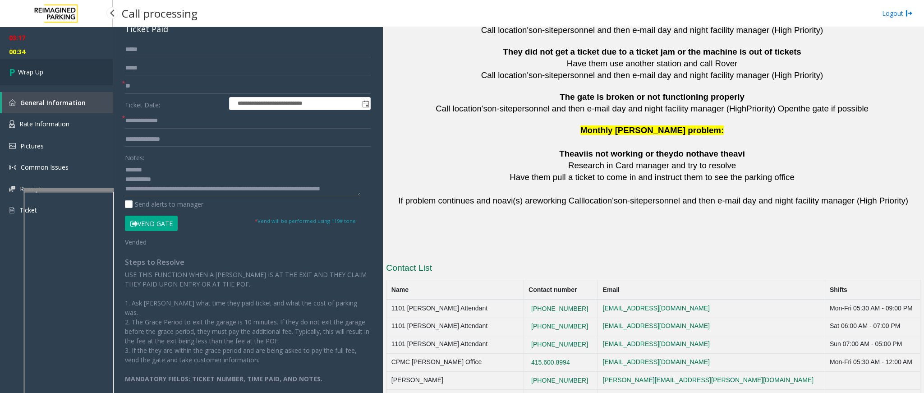
type textarea "**********"
click at [59, 64] on link "Wrap Up" at bounding box center [56, 72] width 113 height 27
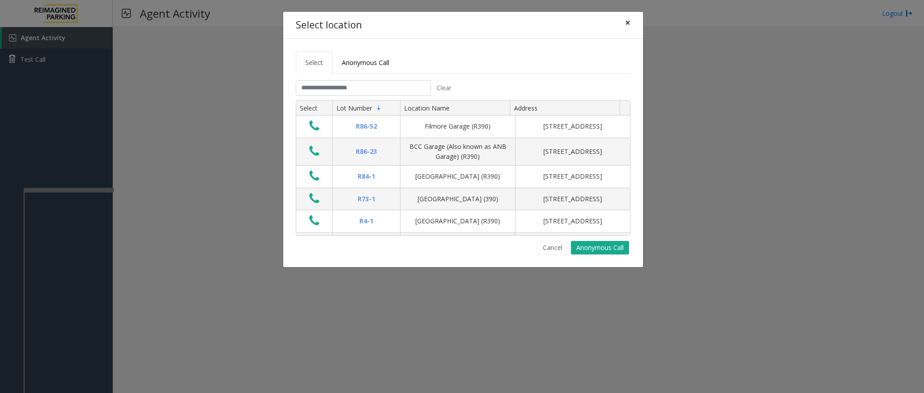
click at [632, 29] on button "×" at bounding box center [628, 23] width 18 height 22
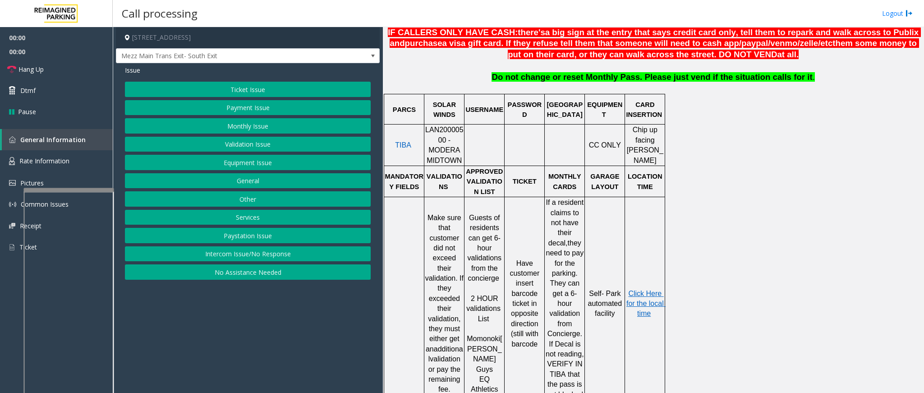
scroll to position [406, 0]
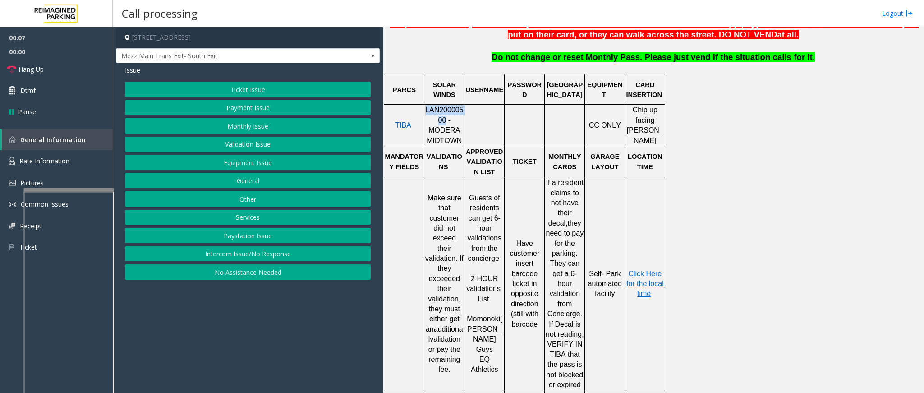
drag, startPoint x: 431, startPoint y: 123, endPoint x: 426, endPoint y: 115, distance: 9.3
click at [426, 115] on td "LAN20000500 - MODERA MIDTOWN" at bounding box center [444, 125] width 40 height 41
copy td "LAN20000500"
drag, startPoint x: 251, startPoint y: 141, endPoint x: 256, endPoint y: 143, distance: 5.1
click at [256, 143] on button "Validation Issue" at bounding box center [248, 144] width 246 height 15
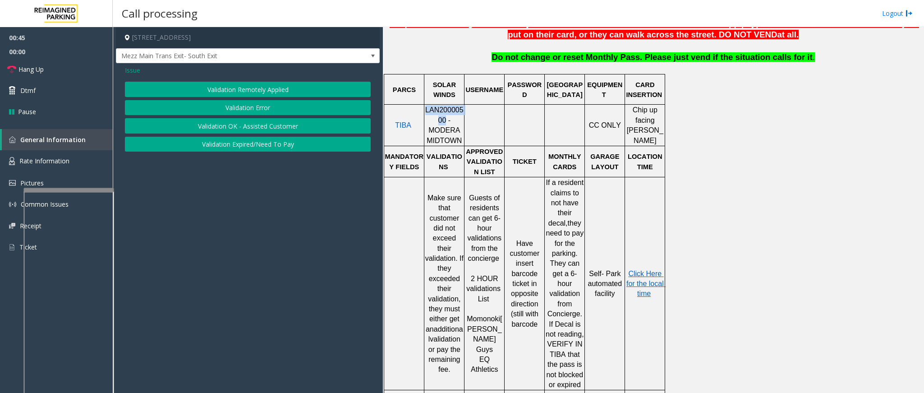
click at [252, 111] on button "Validation Error" at bounding box center [248, 107] width 246 height 15
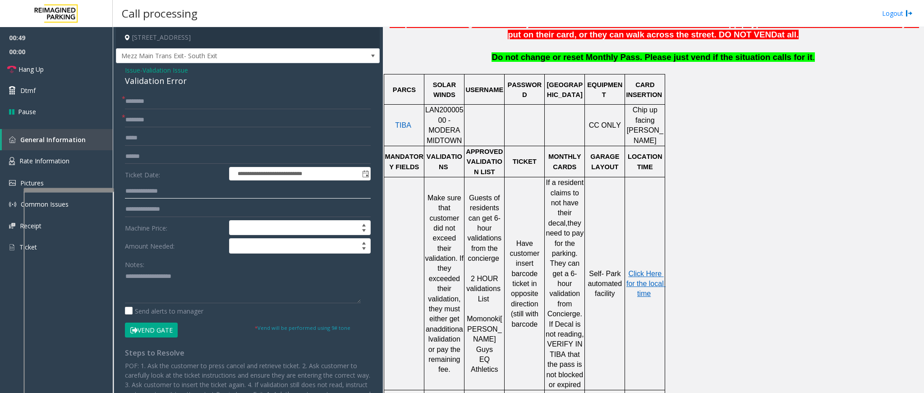
click at [144, 187] on input "text" at bounding box center [248, 191] width 246 height 15
click at [177, 191] on input "text" at bounding box center [248, 191] width 246 height 15
type input "******"
click at [168, 154] on input "text" at bounding box center [248, 156] width 246 height 15
click at [180, 157] on input "text" at bounding box center [248, 156] width 246 height 15
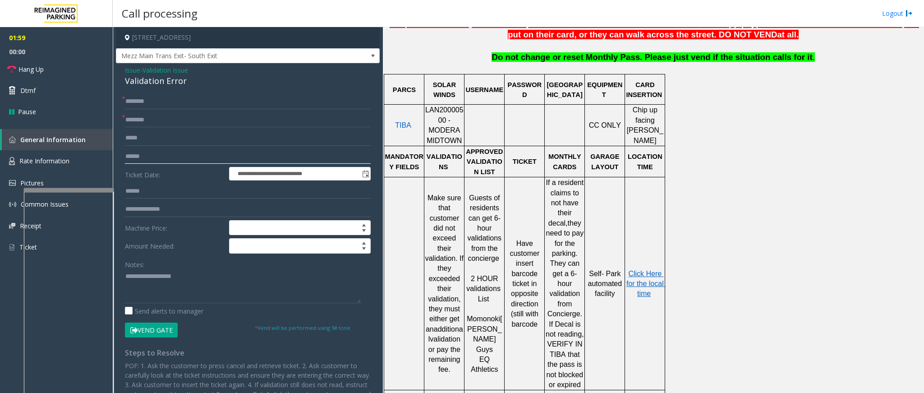
drag, startPoint x: 148, startPoint y: 160, endPoint x: 279, endPoint y: 120, distance: 136.7
click at [148, 160] on input "text" at bounding box center [248, 156] width 246 height 15
type input "*******"
click at [177, 96] on input "text" at bounding box center [248, 101] width 246 height 15
click at [218, 103] on input "text" at bounding box center [248, 101] width 246 height 15
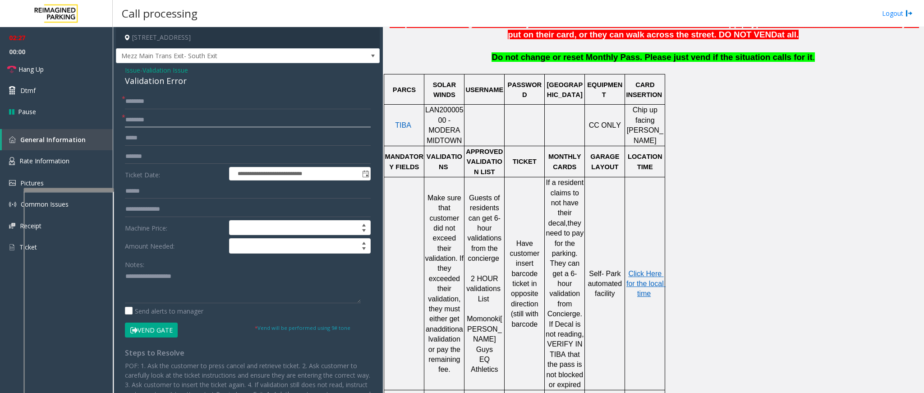
click at [178, 123] on input "text" at bounding box center [248, 119] width 246 height 15
type input "******"
click at [206, 95] on input "text" at bounding box center [248, 101] width 246 height 15
type input "******"
drag, startPoint x: 184, startPoint y: 83, endPoint x: 117, endPoint y: 68, distance: 68.9
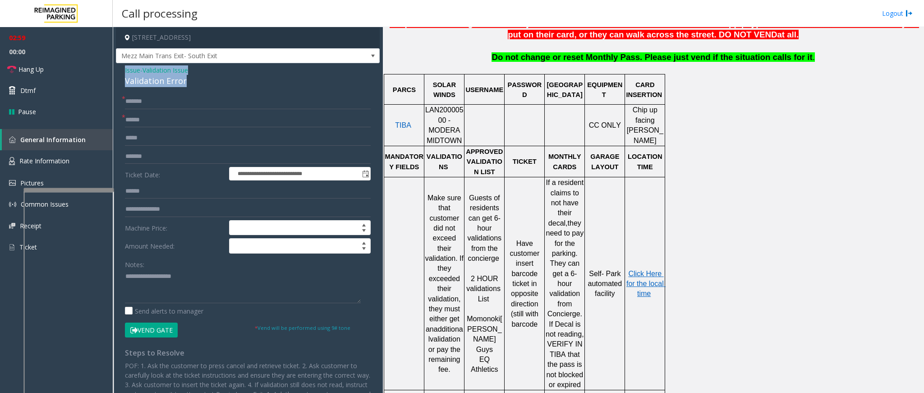
click at [117, 68] on div "**********" at bounding box center [248, 277] width 264 height 429
copy div "Issue - Validation Issue Validation Error"
paste textarea "**********"
click at [174, 275] on textarea at bounding box center [243, 286] width 236 height 34
drag, startPoint x: 207, startPoint y: 275, endPoint x: 146, endPoint y: 268, distance: 61.7
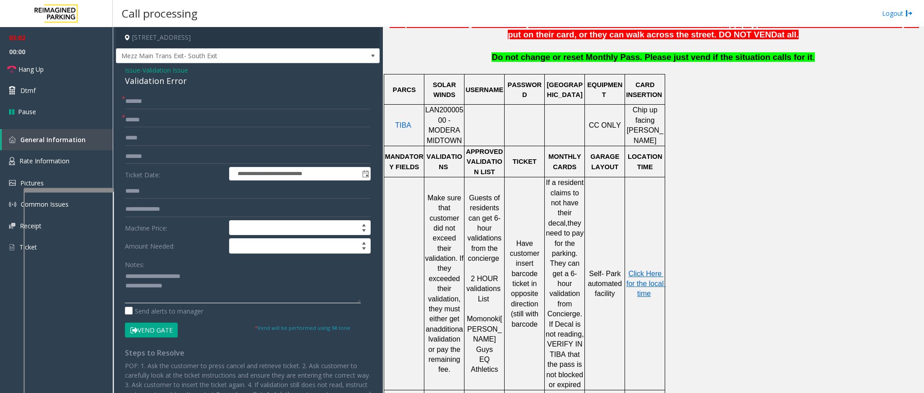
click at [146, 268] on div "Notes:" at bounding box center [248, 280] width 246 height 46
click at [645, 270] on span "Click Here for the local time" at bounding box center [645, 284] width 39 height 28
click at [199, 287] on textarea at bounding box center [243, 286] width 236 height 34
click at [141, 336] on button "Vend Gate" at bounding box center [151, 329] width 53 height 15
click at [178, 298] on textarea at bounding box center [243, 286] width 236 height 34
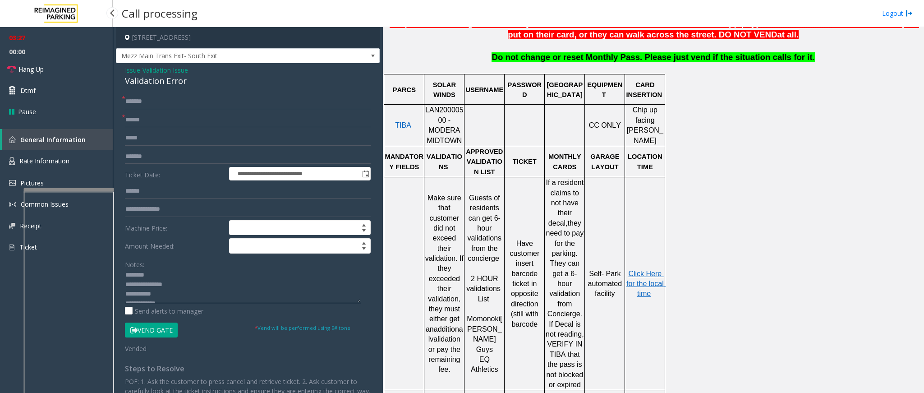
scroll to position [0, 0]
click at [49, 63] on link "Hang Up" at bounding box center [56, 69] width 113 height 21
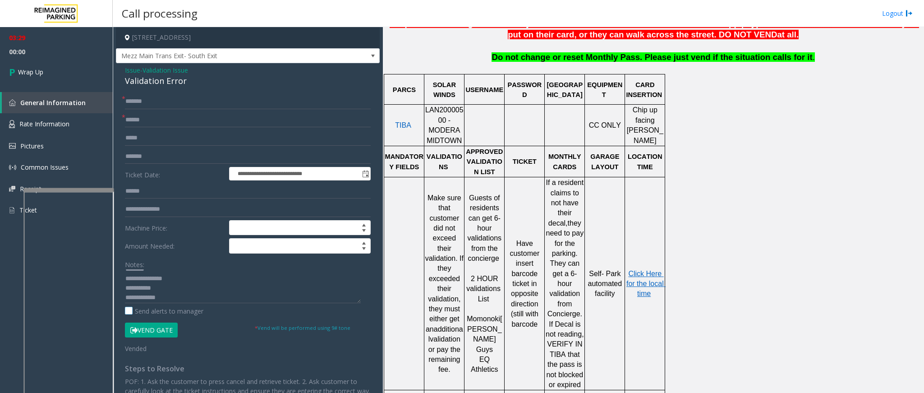
scroll to position [9, 0]
click at [174, 286] on textarea at bounding box center [243, 286] width 236 height 34
type textarea "**********"
click at [77, 61] on link "Wrap Up" at bounding box center [56, 72] width 113 height 27
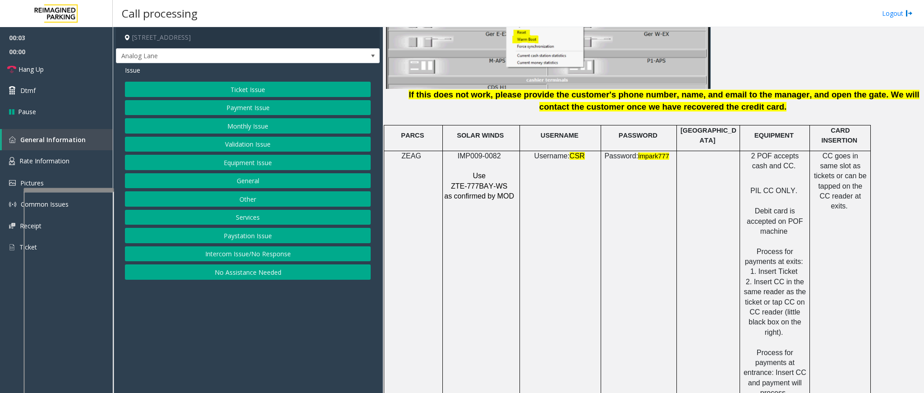
scroll to position [1218, 0]
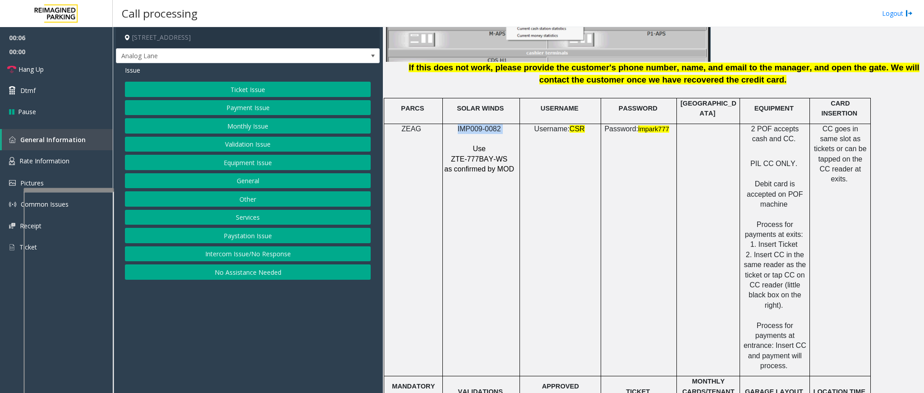
drag, startPoint x: 503, startPoint y: 110, endPoint x: 458, endPoint y: 114, distance: 45.7
click at [458, 124] on p "IMP009-0082" at bounding box center [480, 129] width 73 height 10
copy p "IMP009-0082"
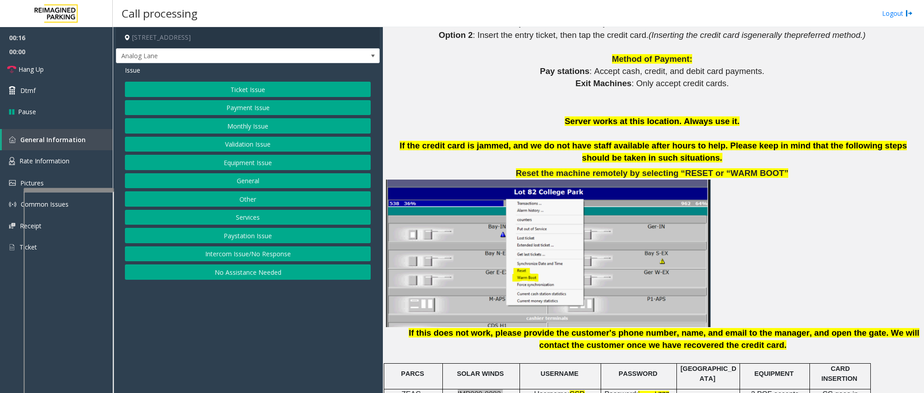
scroll to position [947, 0]
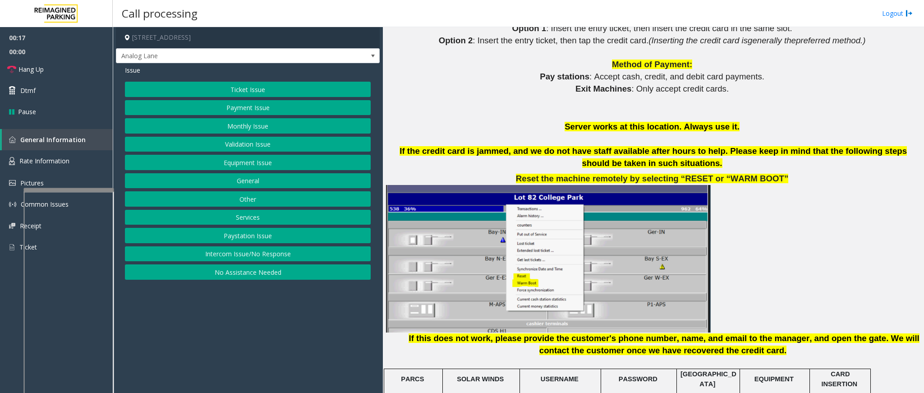
click at [250, 126] on button "Monthly Issue" at bounding box center [248, 125] width 246 height 15
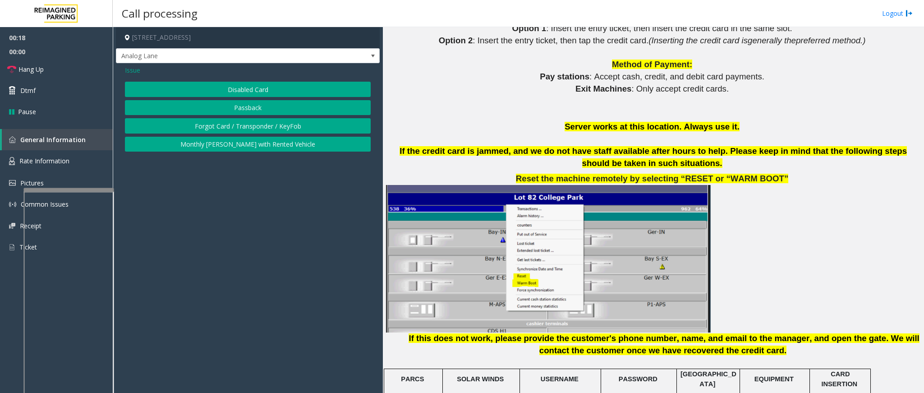
click at [253, 80] on div "Issue Disabled Card Passback Forgot Card / Transponder / KeyFob Monthly Parker …" at bounding box center [248, 109] width 264 height 93
click at [252, 84] on button "Disabled Card" at bounding box center [248, 89] width 246 height 15
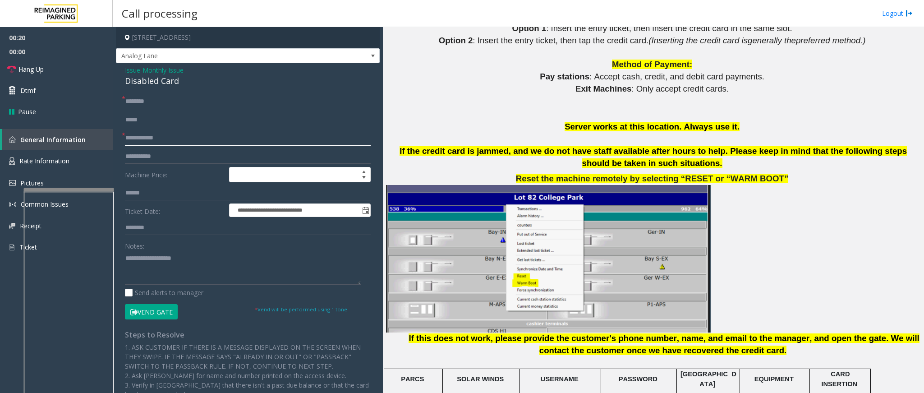
click at [166, 143] on input "text" at bounding box center [248, 137] width 246 height 15
drag, startPoint x: 166, startPoint y: 127, endPoint x: 166, endPoint y: 135, distance: 8.1
click at [166, 133] on form "**********" at bounding box center [248, 207] width 246 height 226
click at [166, 135] on input "*****" at bounding box center [248, 137] width 246 height 15
type input "**********"
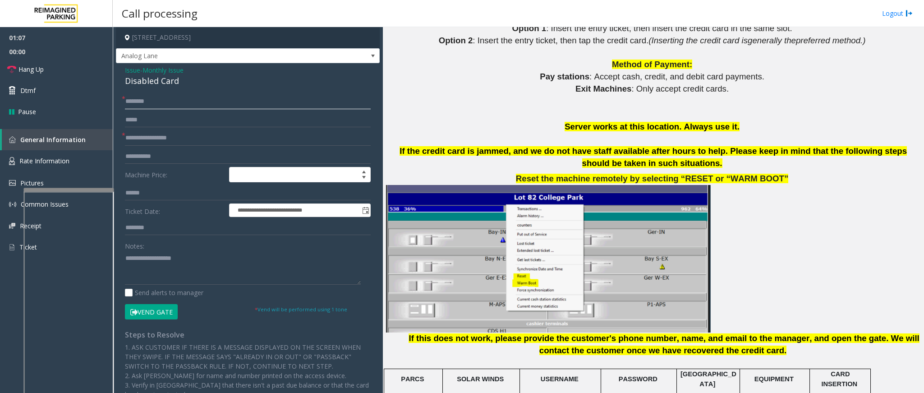
click at [198, 107] on input "text" at bounding box center [248, 101] width 246 height 15
type input "*******"
drag, startPoint x: 179, startPoint y: 78, endPoint x: 125, endPoint y: 69, distance: 54.3
click at [125, 69] on div "Issue - Monthly Issue Disabled Card" at bounding box center [248, 76] width 246 height 22
paste textarea "**********"
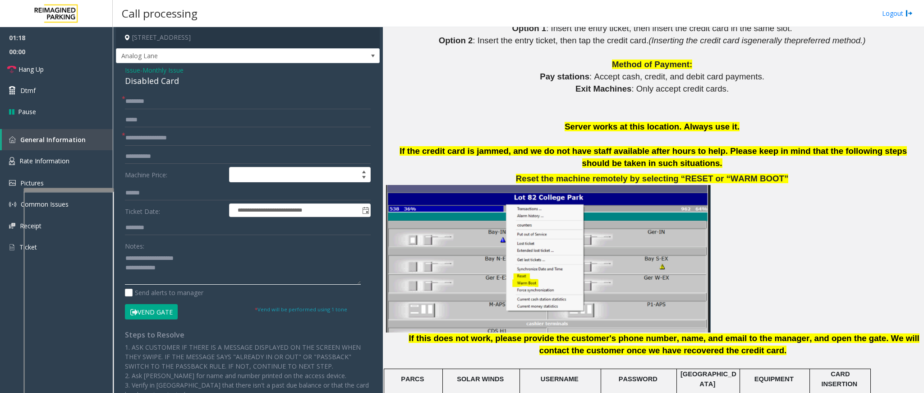
click at [230, 278] on textarea at bounding box center [243, 268] width 236 height 34
click at [165, 316] on button "Vend Gate" at bounding box center [151, 311] width 53 height 15
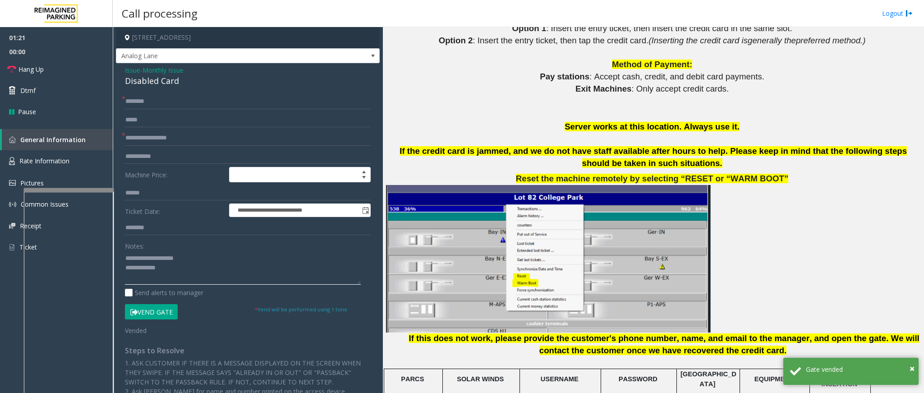
drag, startPoint x: 193, startPoint y: 256, endPoint x: 147, endPoint y: 256, distance: 46.0
click at [147, 256] on textarea at bounding box center [243, 268] width 236 height 34
click at [216, 266] on textarea at bounding box center [243, 268] width 236 height 34
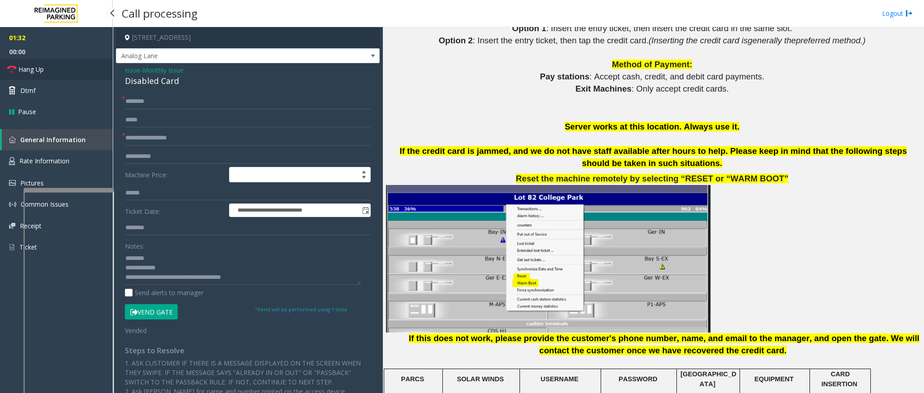
click at [71, 74] on link "Hang Up" at bounding box center [56, 69] width 113 height 21
click at [187, 278] on textarea at bounding box center [243, 268] width 236 height 34
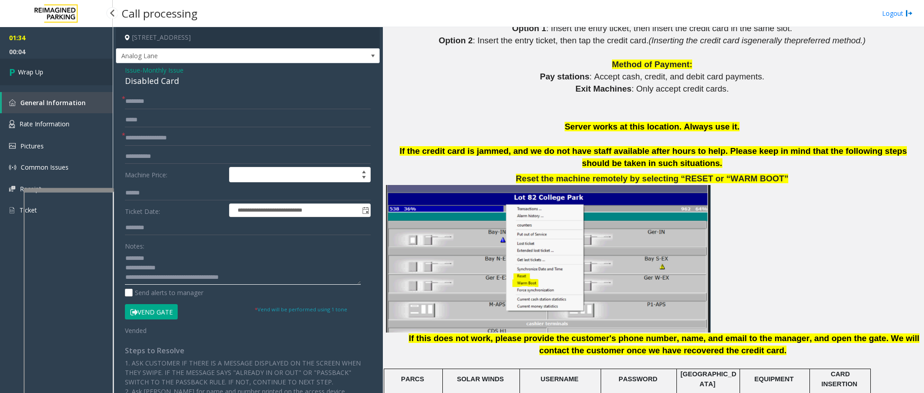
type textarea "**********"
click at [46, 67] on link "Wrap Up" at bounding box center [56, 72] width 113 height 27
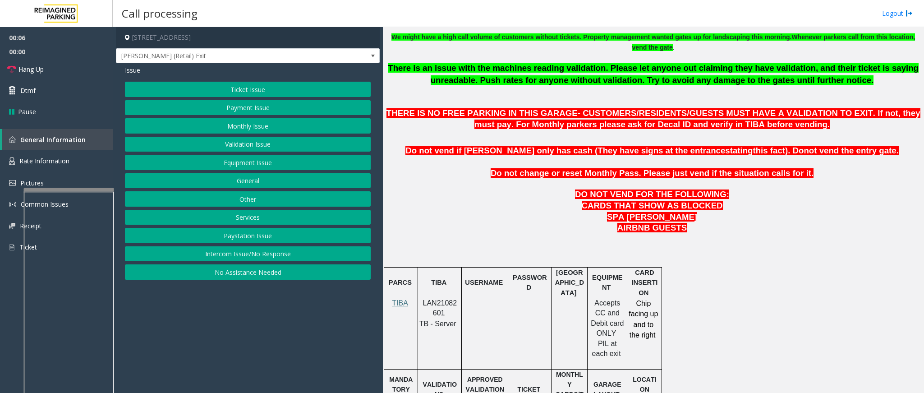
scroll to position [338, 0]
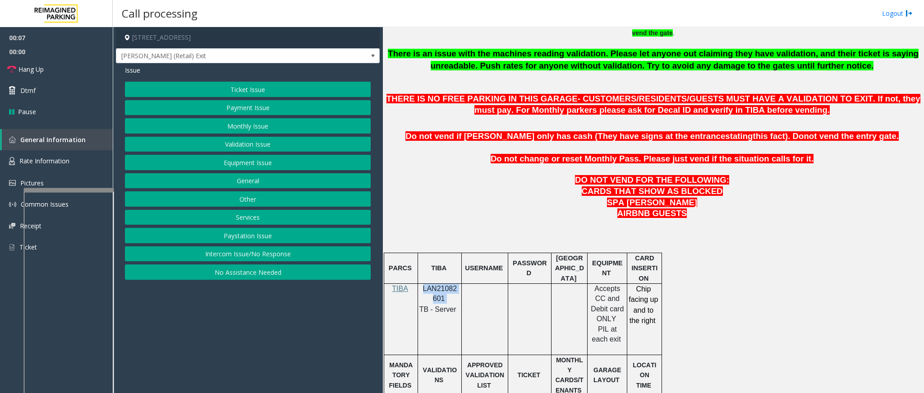
drag, startPoint x: 447, startPoint y: 305, endPoint x: 420, endPoint y: 298, distance: 27.6
click at [420, 298] on div "LAN21082601 TB - Server" at bounding box center [439, 299] width 43 height 31
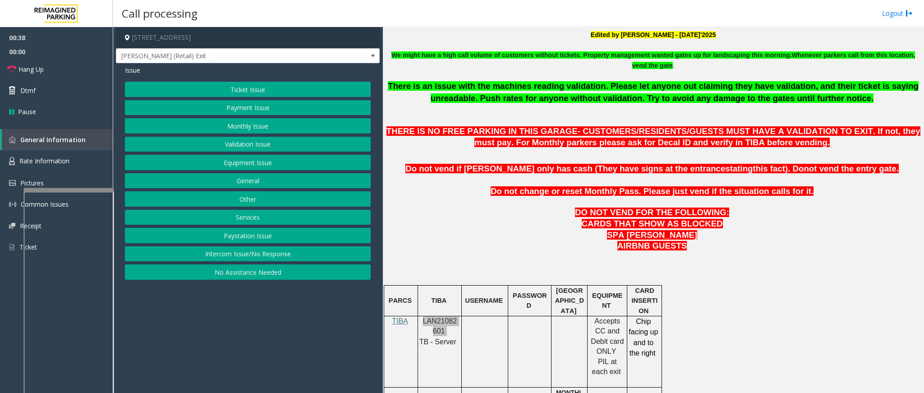
scroll to position [406, 0]
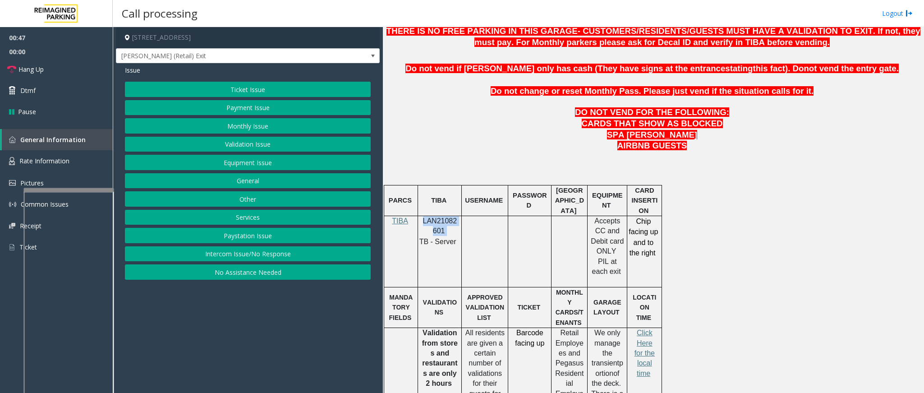
click at [235, 91] on button "Ticket Issue" at bounding box center [248, 89] width 246 height 15
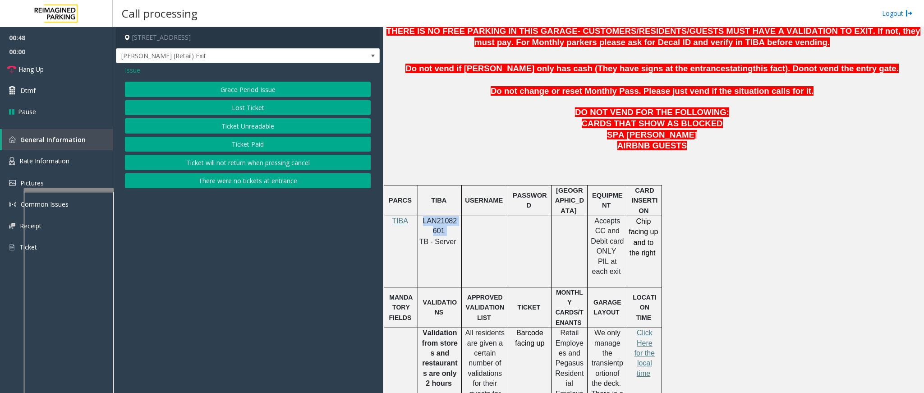
click at [244, 124] on button "Ticket Unreadable" at bounding box center [248, 125] width 246 height 15
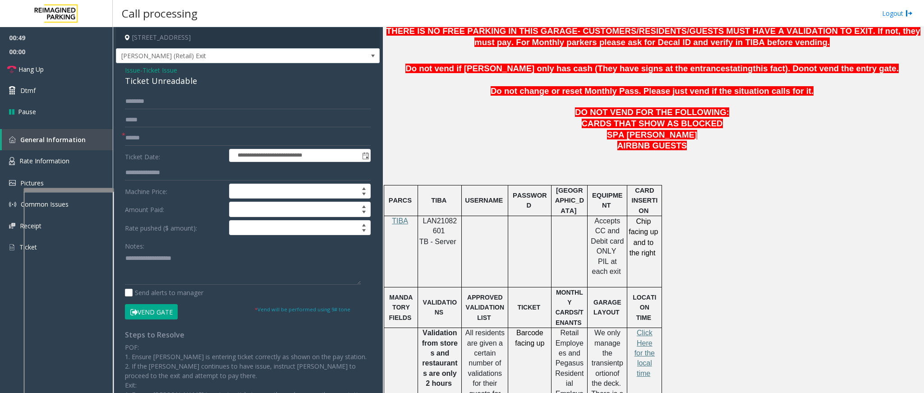
click at [175, 129] on form "**********" at bounding box center [248, 207] width 246 height 226
drag, startPoint x: 447, startPoint y: 239, endPoint x: 423, endPoint y: 222, distance: 28.9
click at [423, 222] on p "LAN21082601" at bounding box center [439, 226] width 37 height 20
click at [183, 139] on input "text" at bounding box center [248, 137] width 246 height 15
click at [265, 133] on input "text" at bounding box center [248, 137] width 246 height 15
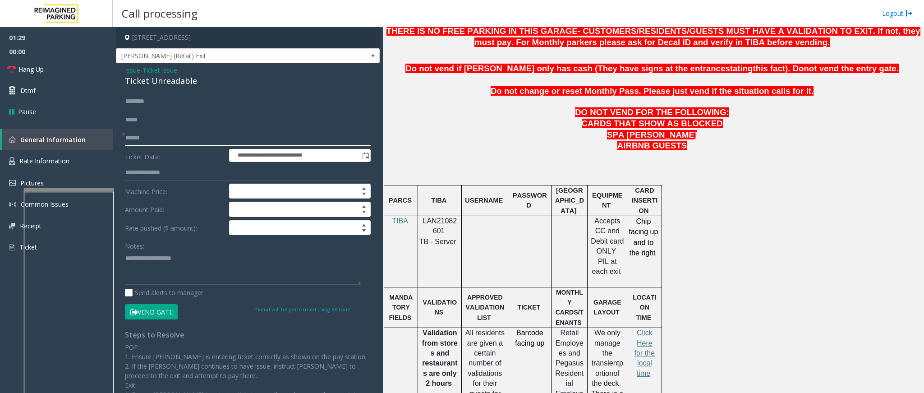
click at [260, 134] on input "text" at bounding box center [248, 137] width 246 height 15
click at [241, 134] on input "text" at bounding box center [248, 137] width 246 height 15
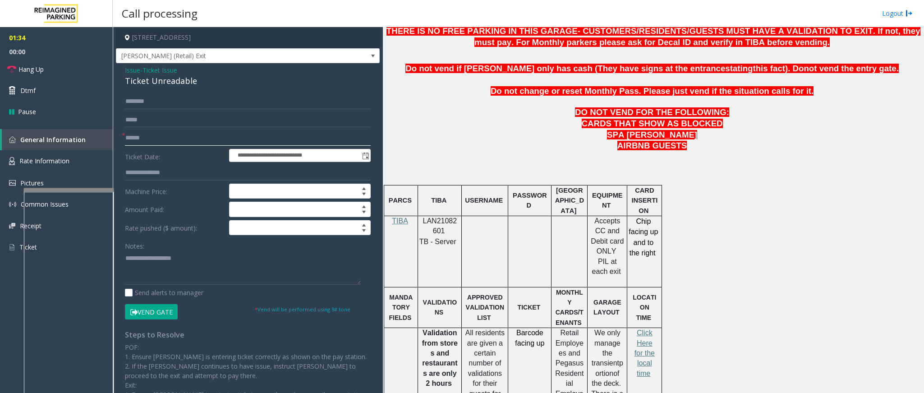
click at [241, 134] on input "text" at bounding box center [248, 137] width 246 height 15
type input "*******"
click at [46, 150] on link "Rate Information" at bounding box center [56, 161] width 113 height 22
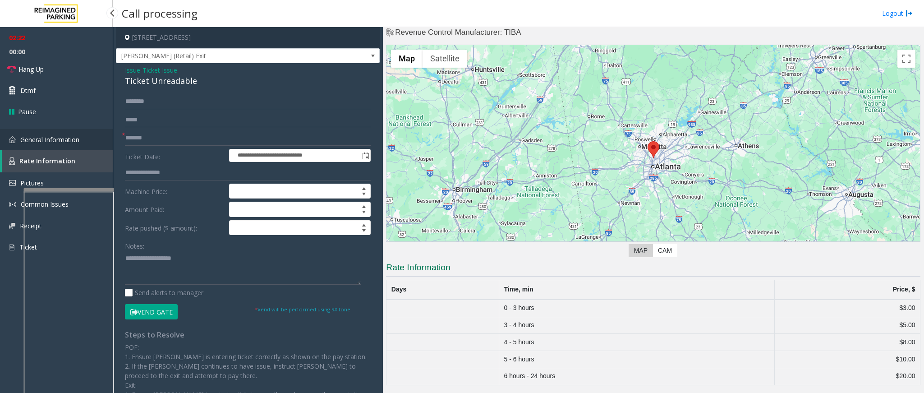
click at [53, 135] on span "General Information" at bounding box center [49, 139] width 59 height 9
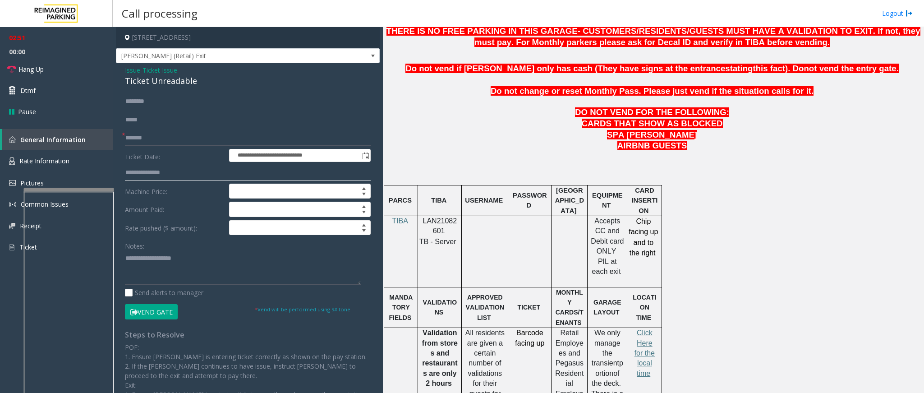
click at [175, 177] on input "text" at bounding box center [248, 172] width 246 height 15
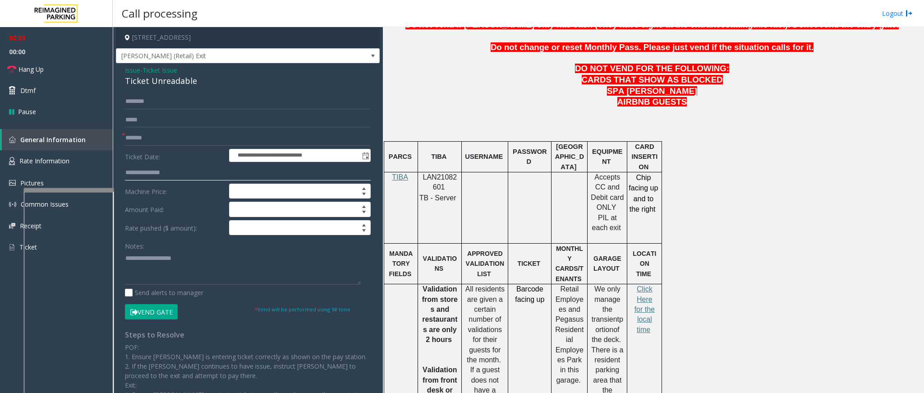
scroll to position [474, 0]
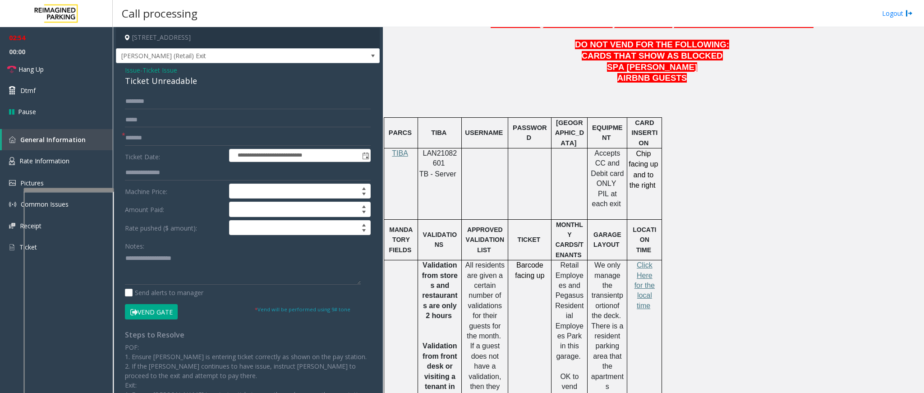
click at [641, 267] on p "Click Here for the local time" at bounding box center [645, 285] width 28 height 51
click at [147, 269] on textarea at bounding box center [243, 268] width 236 height 34
drag, startPoint x: 198, startPoint y: 78, endPoint x: 124, endPoint y: 72, distance: 73.8
click at [125, 72] on div "Issue - Ticket Issue Ticket Unreadable" at bounding box center [248, 76] width 246 height 22
click at [158, 268] on textarea at bounding box center [243, 268] width 236 height 34
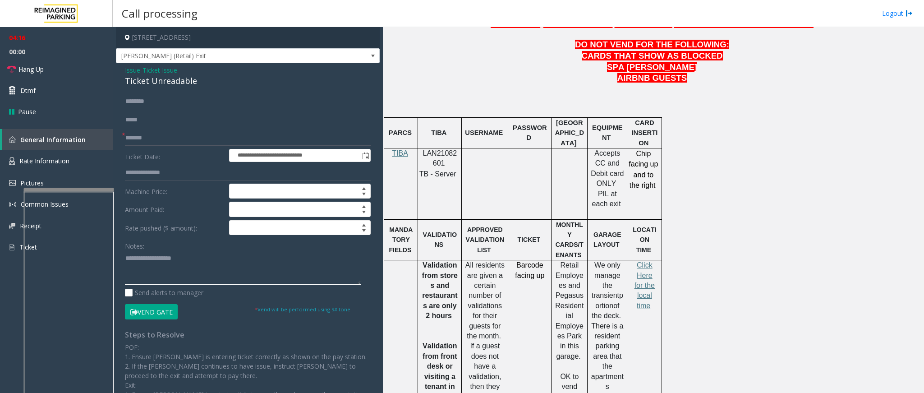
paste textarea "**********"
drag, startPoint x: 184, startPoint y: 260, endPoint x: 147, endPoint y: 259, distance: 37.0
click at [147, 259] on textarea at bounding box center [243, 268] width 236 height 34
click at [187, 271] on textarea at bounding box center [243, 268] width 236 height 34
click at [214, 271] on textarea at bounding box center [243, 268] width 236 height 34
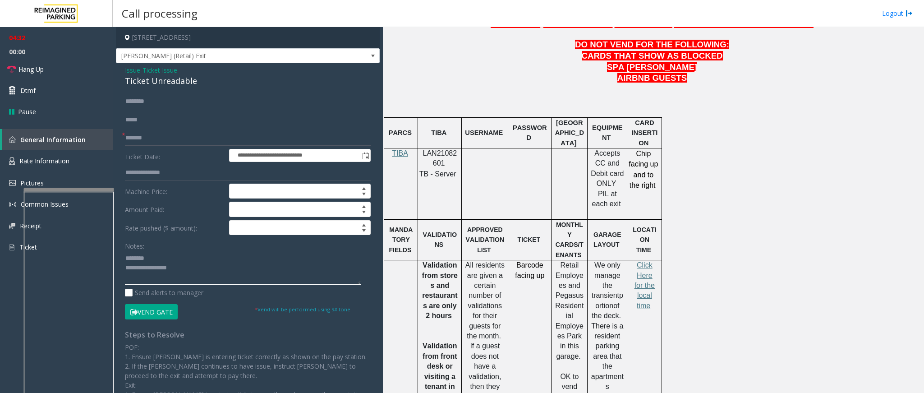
click at [214, 271] on textarea at bounding box center [243, 268] width 236 height 34
click at [53, 69] on link "Hang Up" at bounding box center [56, 69] width 113 height 21
click at [199, 272] on textarea at bounding box center [243, 268] width 236 height 34
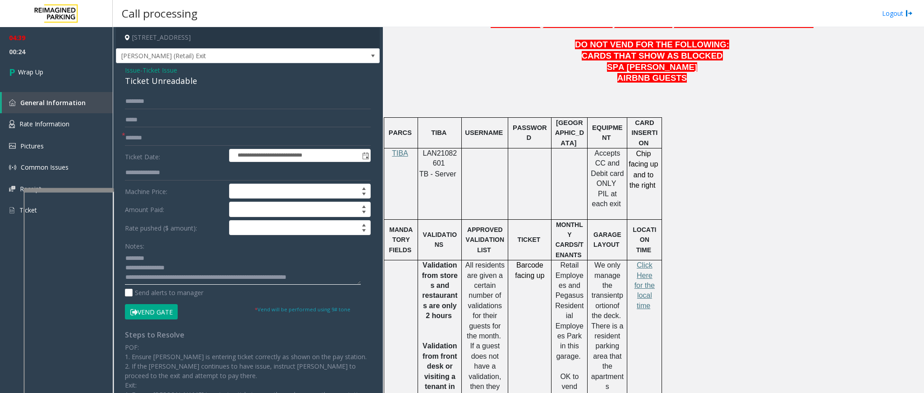
click at [258, 277] on textarea at bounding box center [243, 268] width 236 height 34
click at [275, 279] on textarea at bounding box center [243, 268] width 236 height 34
click at [309, 274] on textarea at bounding box center [243, 268] width 236 height 34
drag, startPoint x: 309, startPoint y: 274, endPoint x: 310, endPoint y: 281, distance: 7.0
click at [310, 281] on textarea at bounding box center [243, 268] width 236 height 34
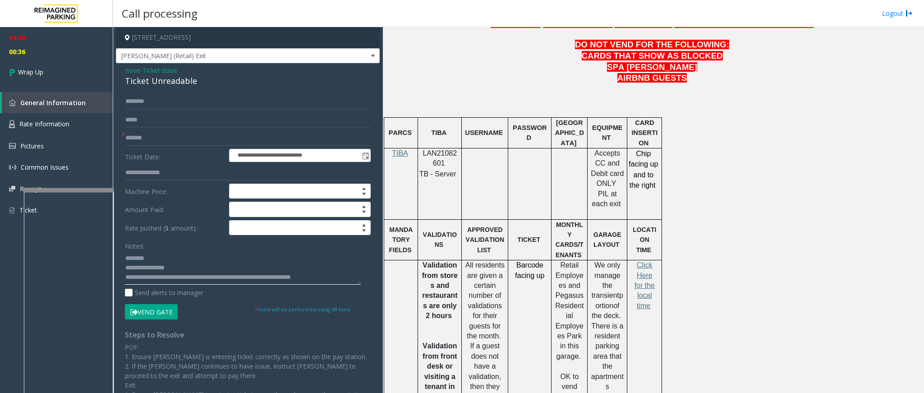
drag, startPoint x: 310, startPoint y: 281, endPoint x: 314, endPoint y: 278, distance: 4.9
click at [314, 278] on textarea at bounding box center [243, 268] width 236 height 34
click at [321, 281] on textarea at bounding box center [243, 268] width 236 height 34
click at [336, 283] on textarea at bounding box center [243, 268] width 236 height 34
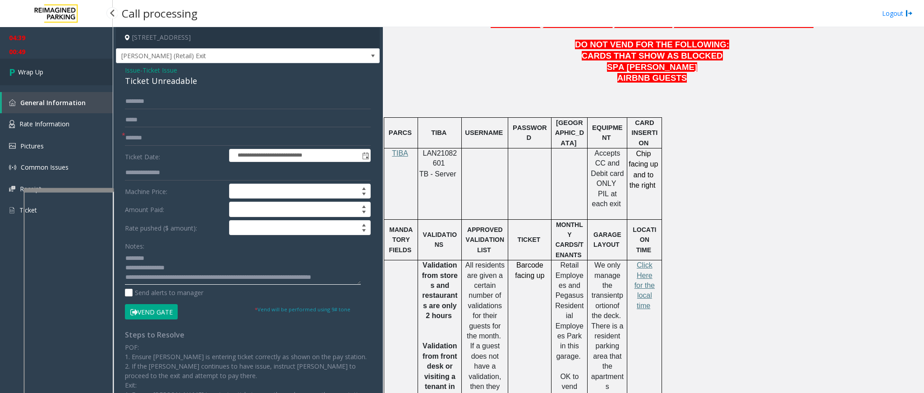
type textarea "**********"
click at [41, 73] on span "Wrap Up" at bounding box center [30, 71] width 25 height 9
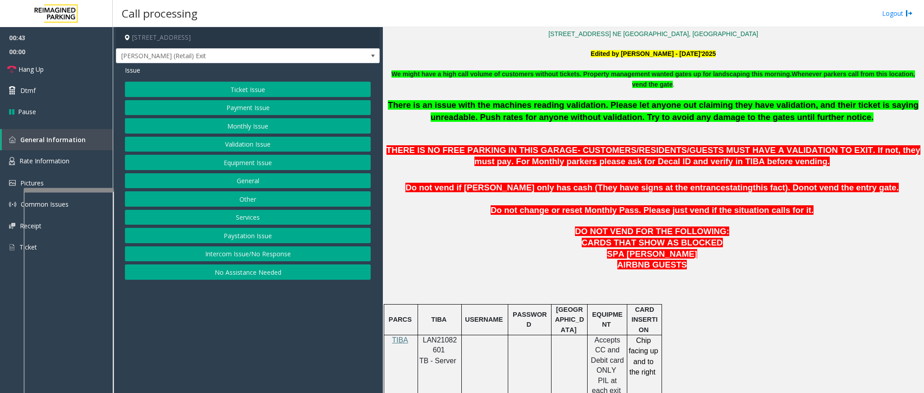
scroll to position [271, 0]
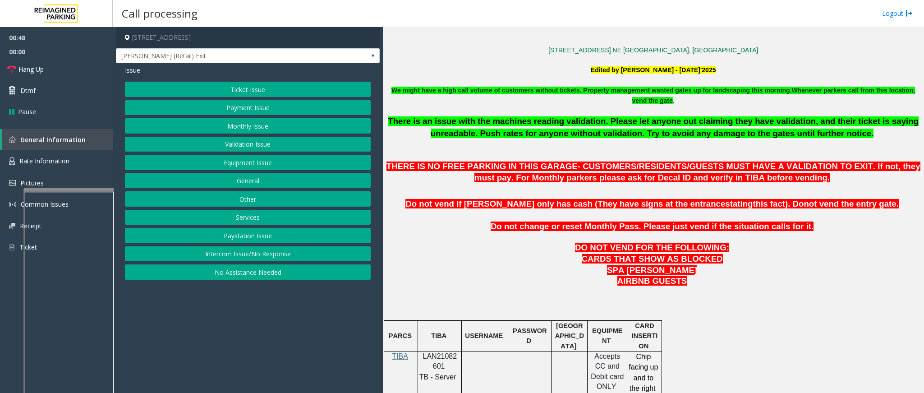
drag, startPoint x: 258, startPoint y: 88, endPoint x: 290, endPoint y: 64, distance: 40.3
click at [290, 64] on div "Issue Ticket Issue Payment Issue Monthly Issue Validation Issue Equipment Issue…" at bounding box center [248, 173] width 264 height 221
click at [278, 82] on button "Ticket Issue" at bounding box center [248, 89] width 246 height 15
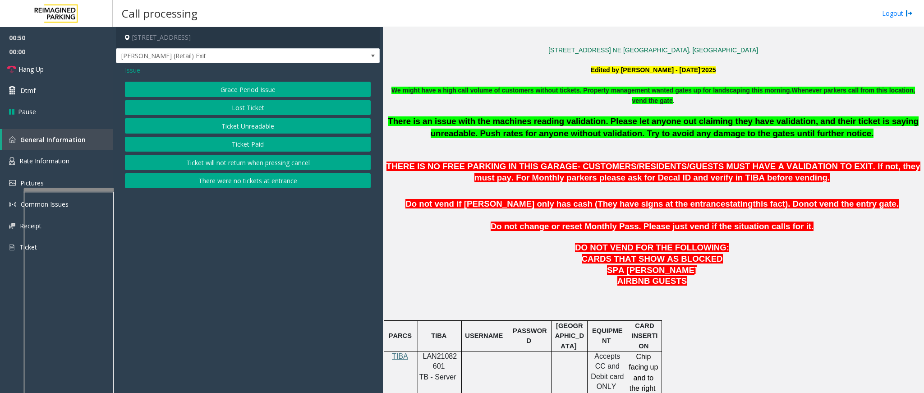
click at [249, 126] on button "Ticket Unreadable" at bounding box center [248, 125] width 246 height 15
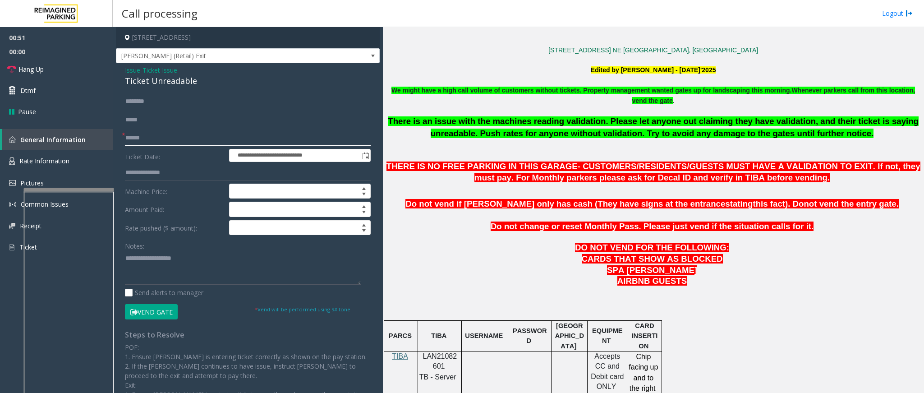
click at [147, 139] on input "text" at bounding box center [248, 137] width 246 height 15
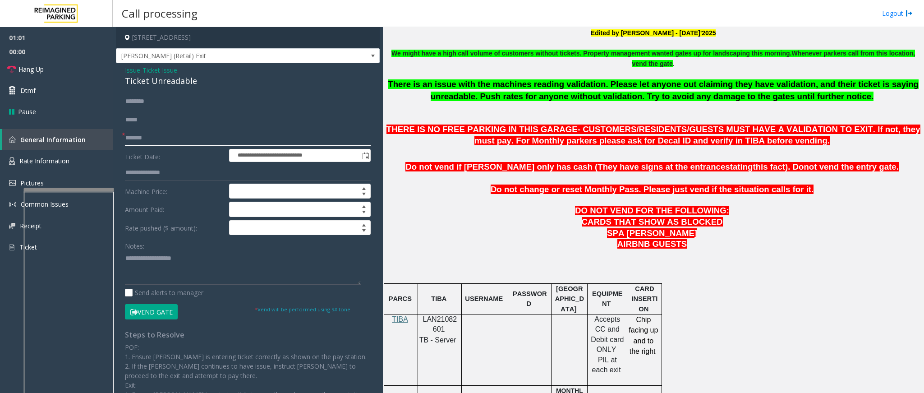
scroll to position [338, 0]
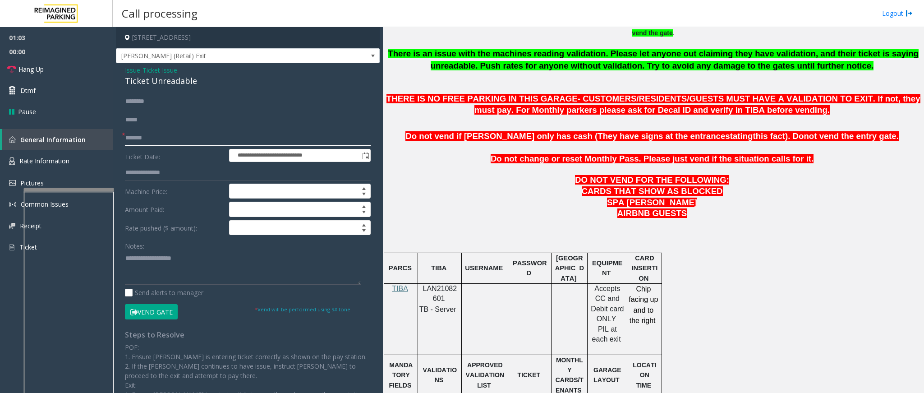
drag, startPoint x: 168, startPoint y: 134, endPoint x: 124, endPoint y: 134, distance: 43.3
click at [125, 134] on div "* *******" at bounding box center [248, 137] width 246 height 15
type input "*******"
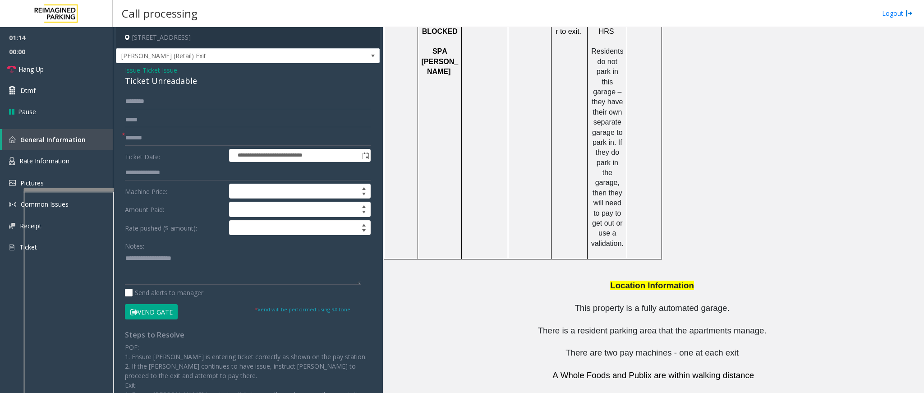
scroll to position [1201, 0]
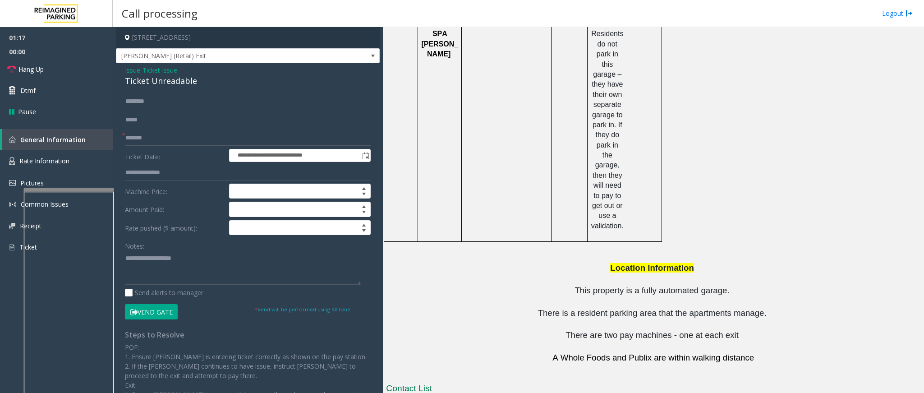
drag, startPoint x: 615, startPoint y: 354, endPoint x: 558, endPoint y: 358, distance: 57.0
click at [184, 101] on input "text" at bounding box center [248, 101] width 246 height 15
type input "*********"
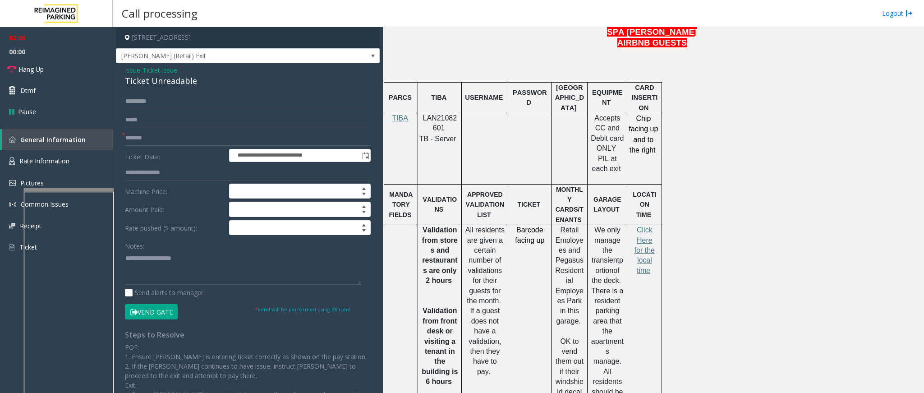
scroll to position [456, 0]
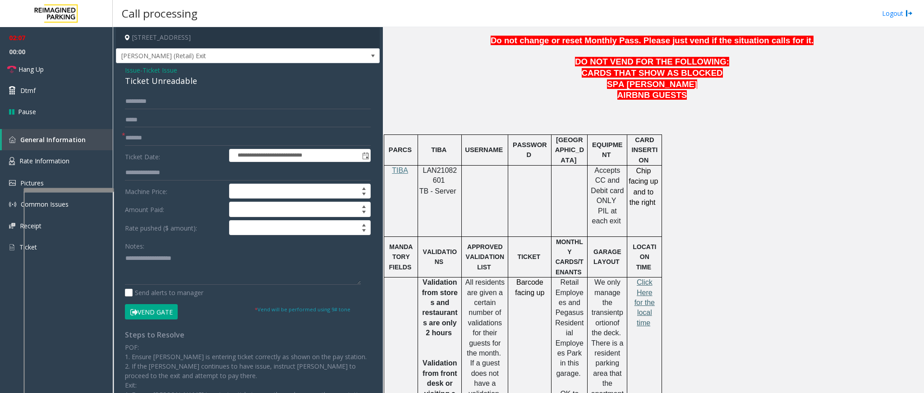
click at [643, 296] on span "Click Here for the local time" at bounding box center [645, 302] width 20 height 48
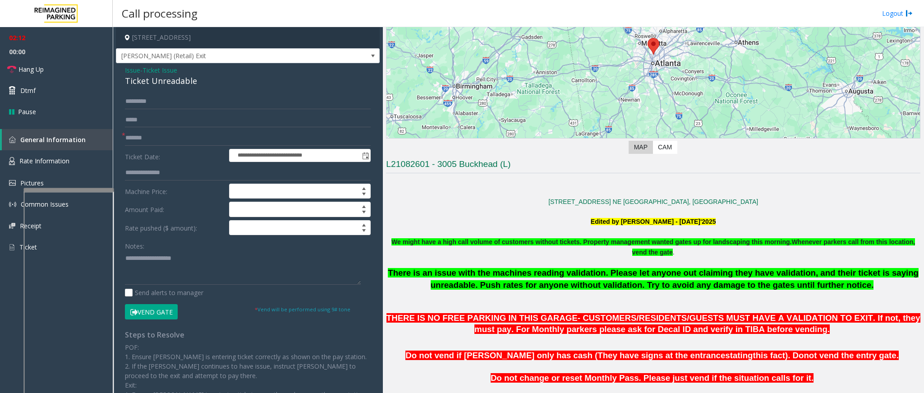
scroll to position [118, 0]
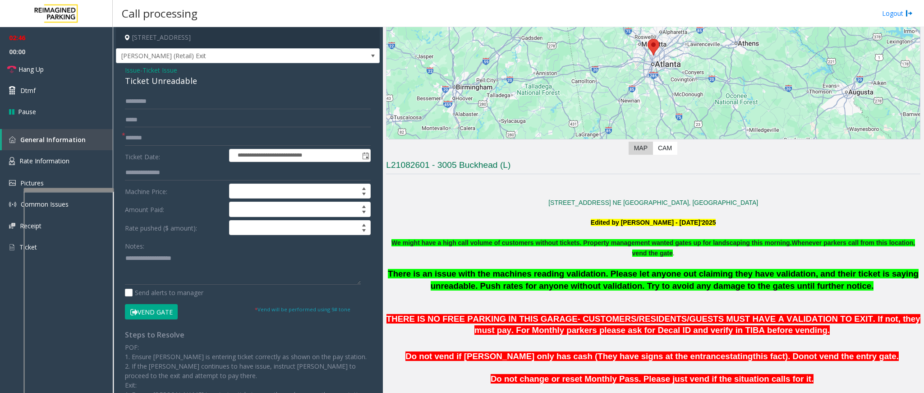
click at [176, 318] on button "Vend Gate" at bounding box center [151, 311] width 53 height 15
click at [172, 72] on span "Ticket Issue" at bounding box center [160, 69] width 35 height 9
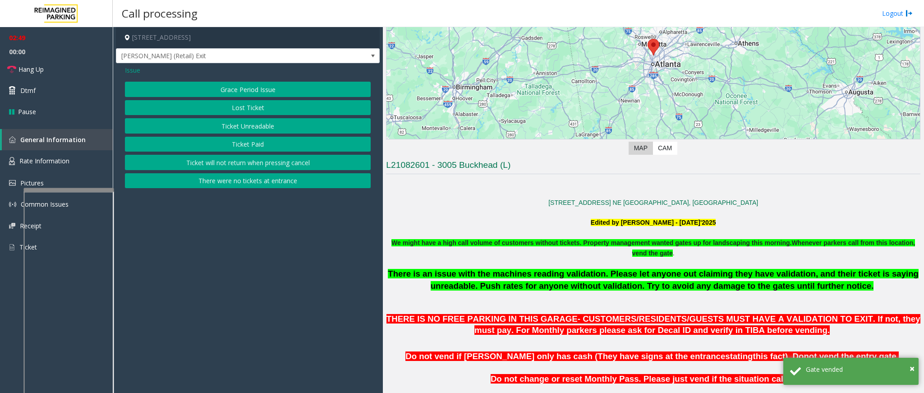
click at [139, 69] on span "Issue" at bounding box center [132, 69] width 15 height 9
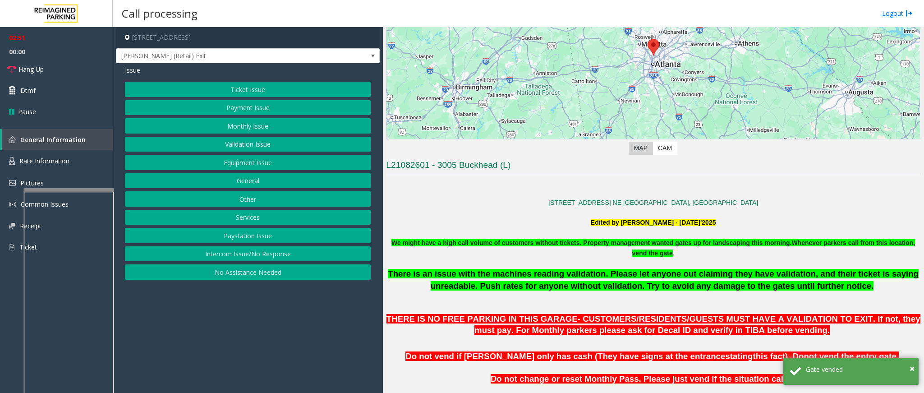
click at [255, 103] on button "Payment Issue" at bounding box center [248, 107] width 246 height 15
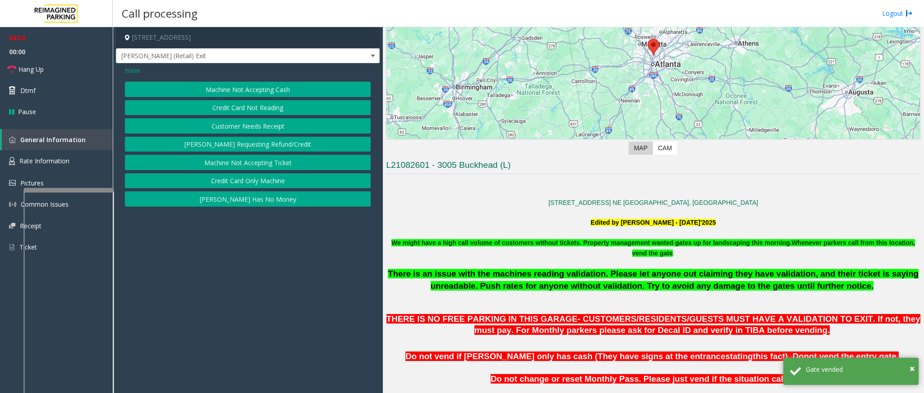
click at [249, 204] on button "[PERSON_NAME] Has No Money" at bounding box center [248, 198] width 246 height 15
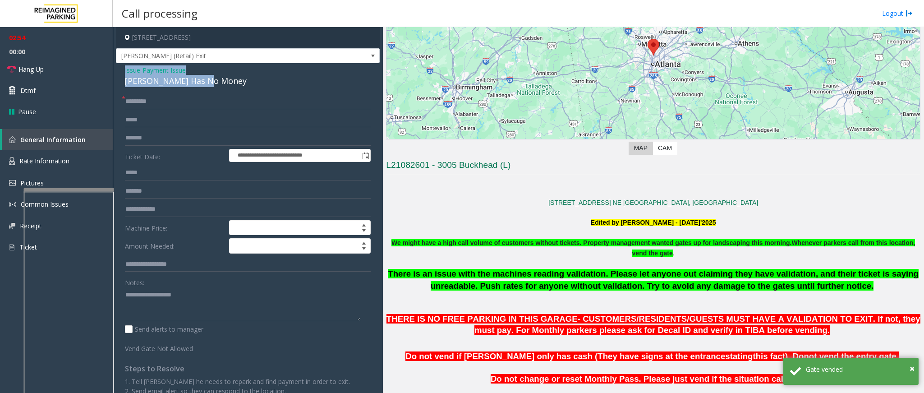
drag, startPoint x: 217, startPoint y: 78, endPoint x: 112, endPoint y: 67, distance: 105.2
click at [113, 67] on div "**********" at bounding box center [518, 210] width 811 height 366
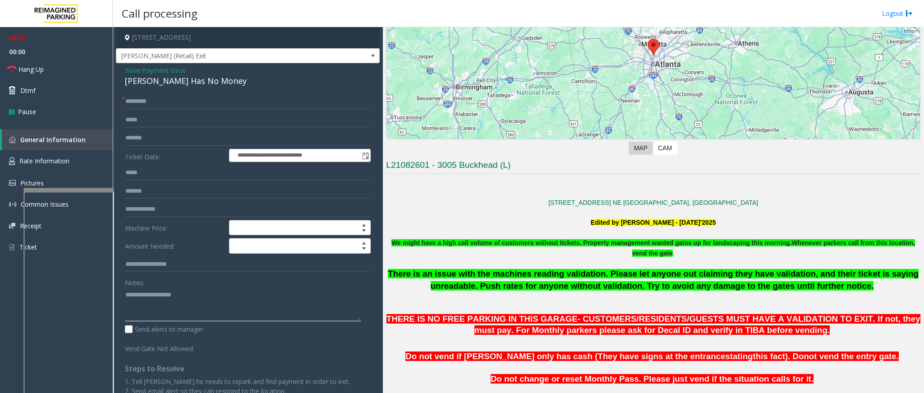
paste textarea "**********"
click at [187, 314] on textarea at bounding box center [243, 304] width 236 height 34
drag, startPoint x: 193, startPoint y: 297, endPoint x: 145, endPoint y: 298, distance: 47.4
click at [145, 298] on textarea at bounding box center [243, 304] width 236 height 34
click at [210, 309] on textarea at bounding box center [243, 304] width 236 height 34
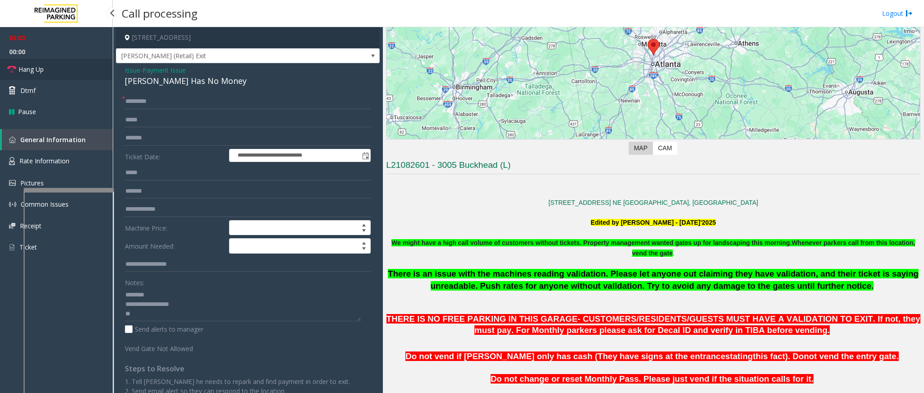
click at [50, 74] on link "Hang Up" at bounding box center [56, 69] width 113 height 21
click at [159, 318] on textarea at bounding box center [243, 304] width 236 height 34
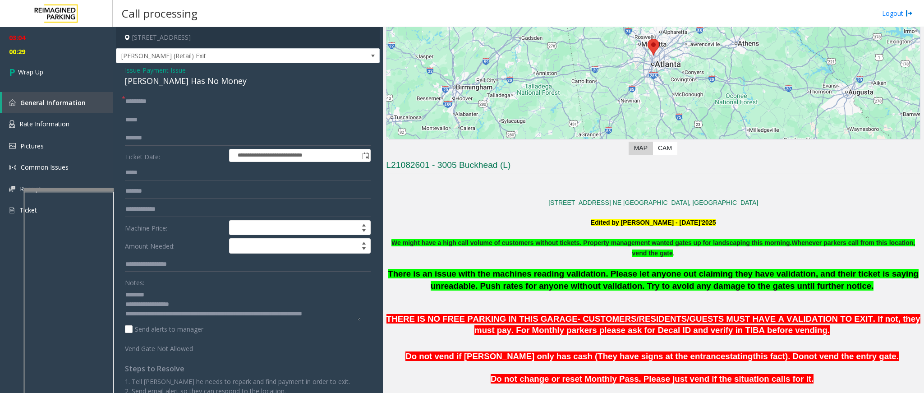
scroll to position [7, 0]
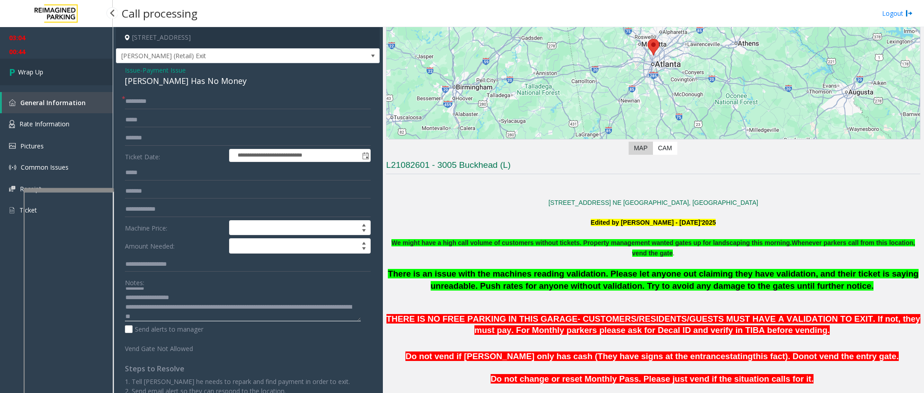
type textarea "**********"
click at [66, 74] on link "Wrap Up" at bounding box center [56, 72] width 113 height 27
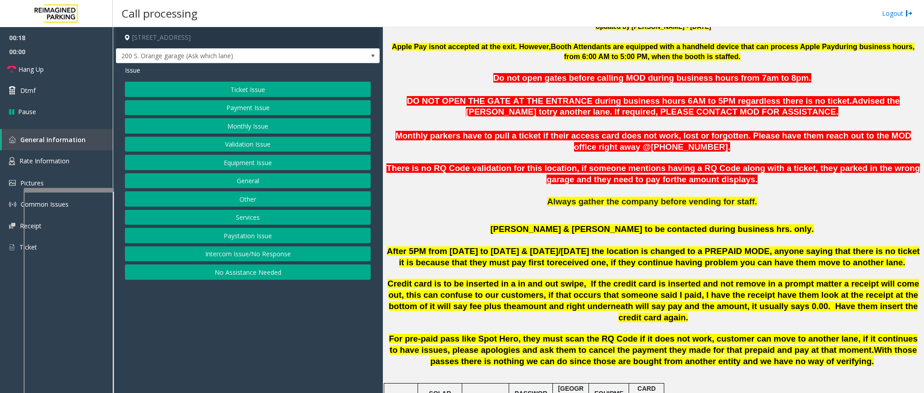
scroll to position [338, 0]
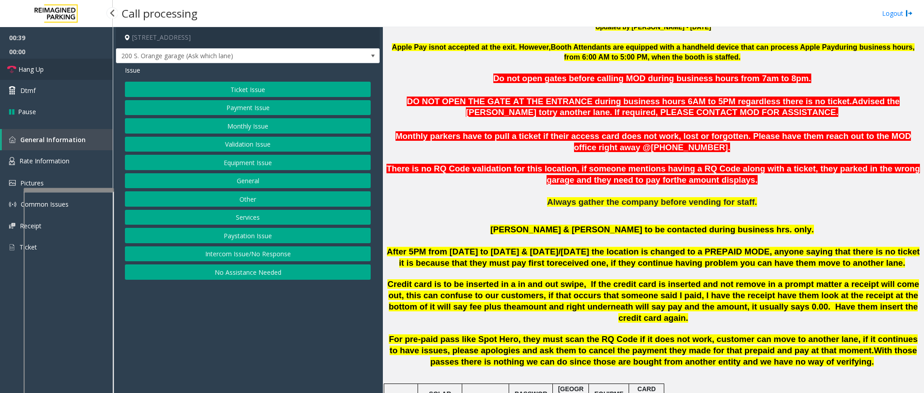
click at [32, 65] on span "Hang Up" at bounding box center [30, 68] width 25 height 9
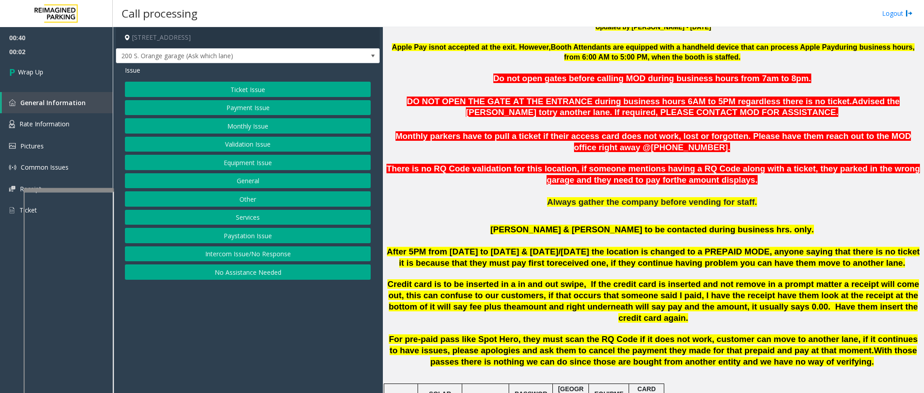
drag, startPoint x: 270, startPoint y: 249, endPoint x: 252, endPoint y: 114, distance: 136.9
click at [263, 160] on div "Ticket Issue Payment Issue Monthly Issue Validation Issue Equipment Issue Gener…" at bounding box center [248, 181] width 246 height 198
drag, startPoint x: 251, startPoint y: 101, endPoint x: 248, endPoint y: 158, distance: 56.9
click at [248, 158] on div "Ticket Issue Payment Issue Monthly Issue Validation Issue Equipment Issue Gener…" at bounding box center [248, 181] width 246 height 198
click at [248, 158] on button "Equipment Issue" at bounding box center [248, 162] width 246 height 15
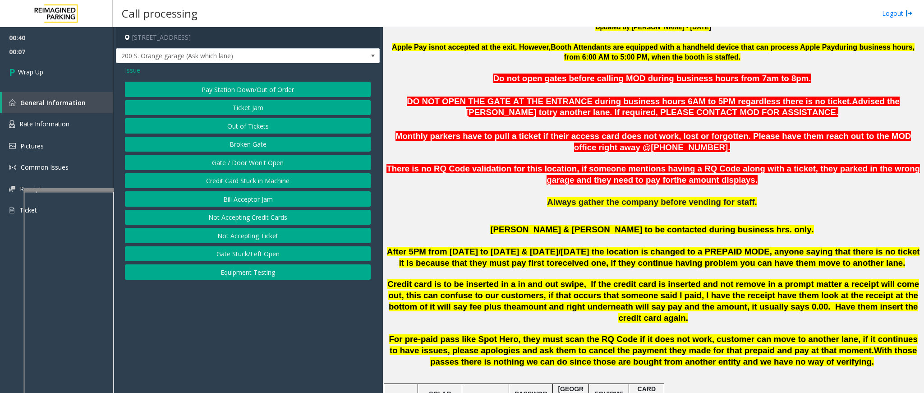
click at [243, 145] on button "Broken Gate" at bounding box center [248, 144] width 246 height 15
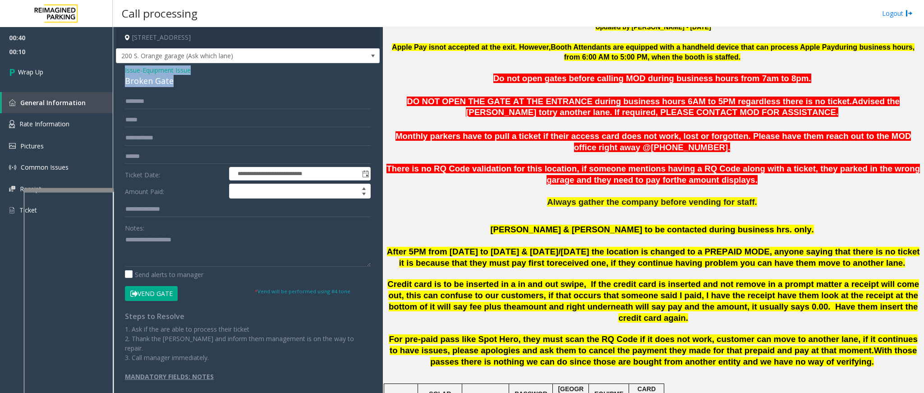
drag, startPoint x: 180, startPoint y: 83, endPoint x: 113, endPoint y: 69, distance: 68.9
click at [113, 69] on app-call-processing-form "**********" at bounding box center [248, 210] width 270 height 366
click at [182, 252] on textarea at bounding box center [248, 250] width 246 height 34
paste textarea "**********"
drag, startPoint x: 199, startPoint y: 240, endPoint x: 148, endPoint y: 233, distance: 51.9
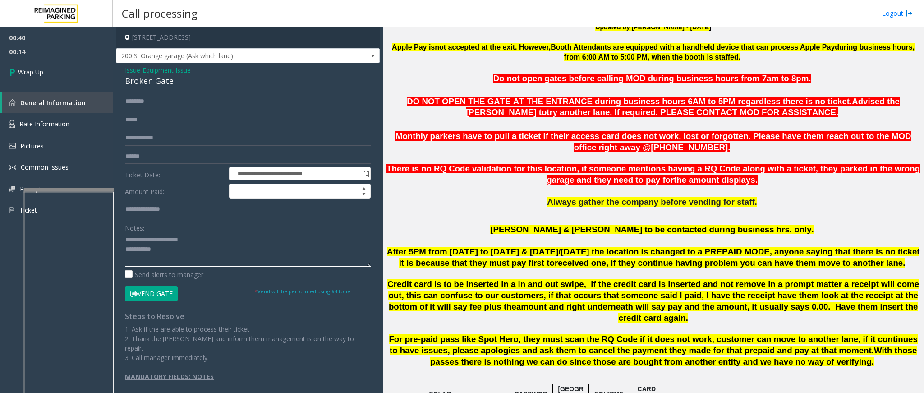
click at [148, 233] on div "Notes:" at bounding box center [248, 243] width 246 height 46
drag, startPoint x: 202, startPoint y: 239, endPoint x: 135, endPoint y: 239, distance: 66.3
click at [147, 240] on textarea at bounding box center [248, 250] width 246 height 34
click at [217, 258] on textarea at bounding box center [248, 250] width 246 height 34
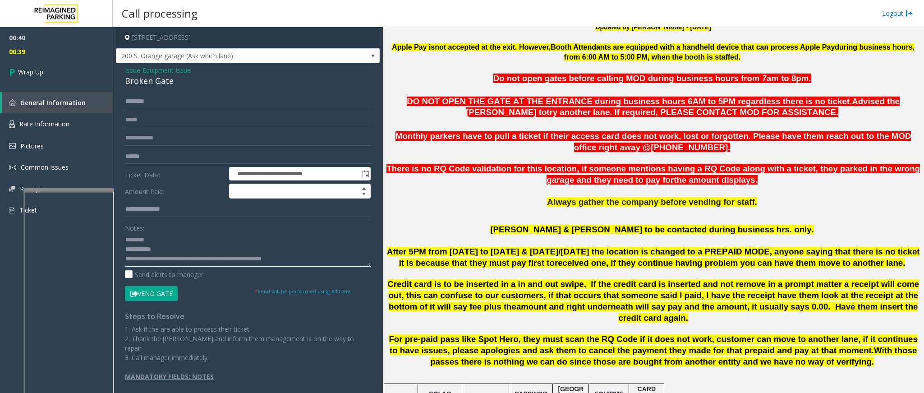
click at [279, 259] on textarea at bounding box center [248, 250] width 246 height 34
type textarea "**********"
click at [51, 65] on link "Wrap Up" at bounding box center [56, 72] width 113 height 27
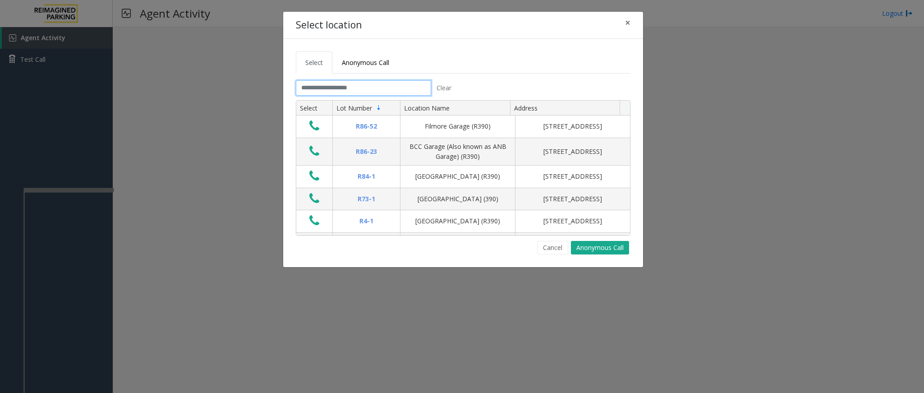
click at [328, 94] on input "text" at bounding box center [363, 87] width 135 height 15
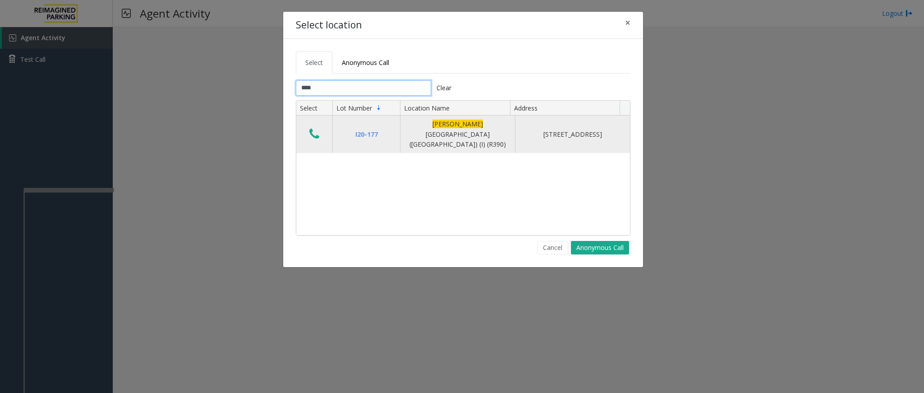
type input "****"
click at [310, 129] on icon "Data table" at bounding box center [314, 134] width 10 height 13
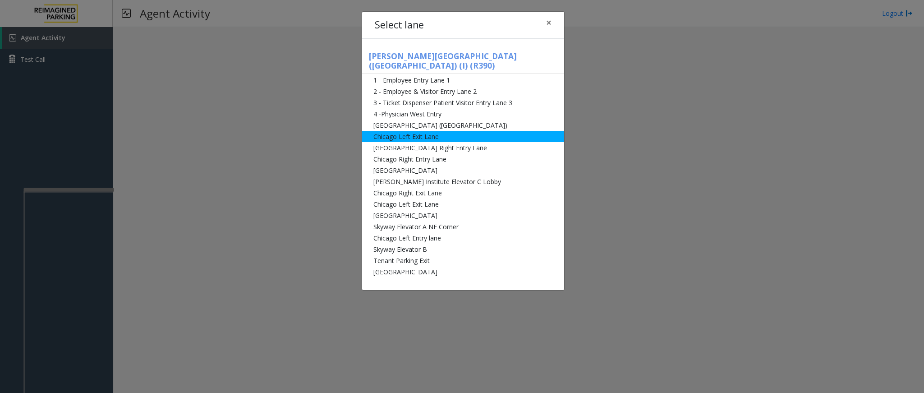
click at [416, 131] on li "Chicago Left Exit Lane" at bounding box center [463, 136] width 202 height 11
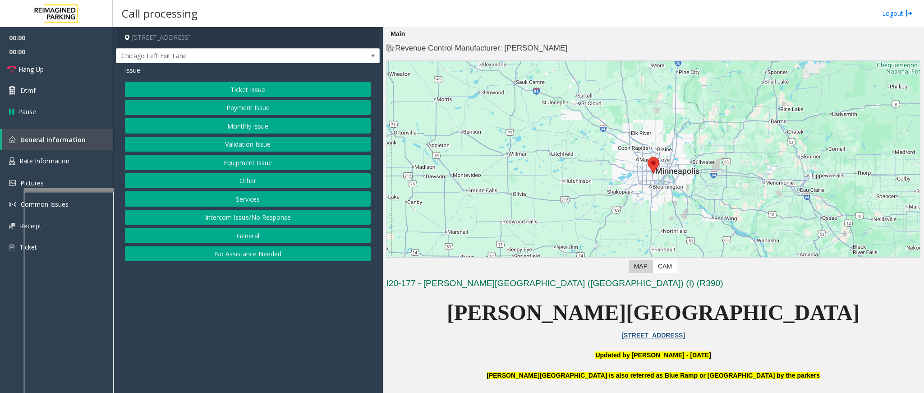
click at [242, 91] on button "Ticket Issue" at bounding box center [248, 89] width 246 height 15
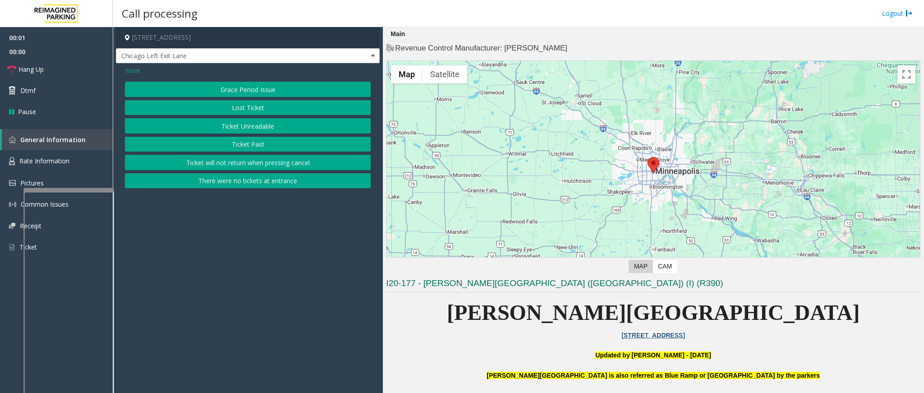
click at [244, 128] on button "Ticket Unreadable" at bounding box center [248, 125] width 246 height 15
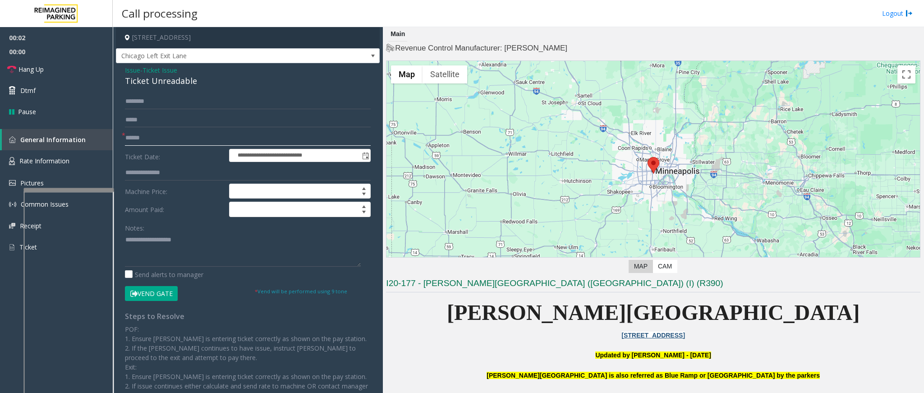
click at [149, 138] on input "text" at bounding box center [248, 137] width 246 height 15
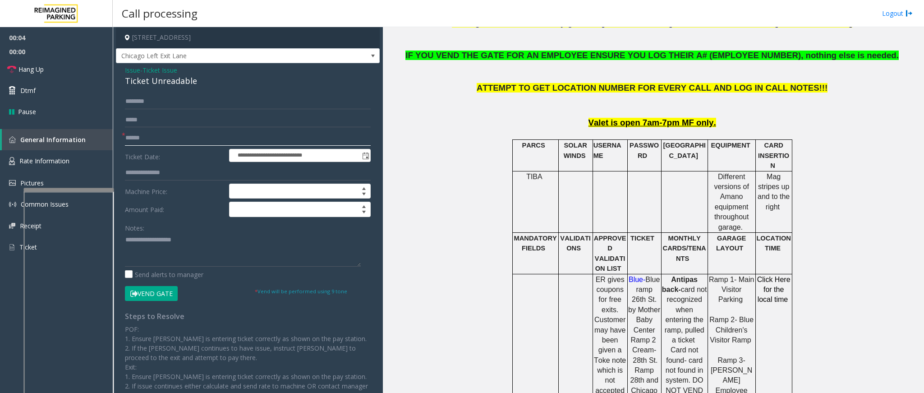
scroll to position [406, 0]
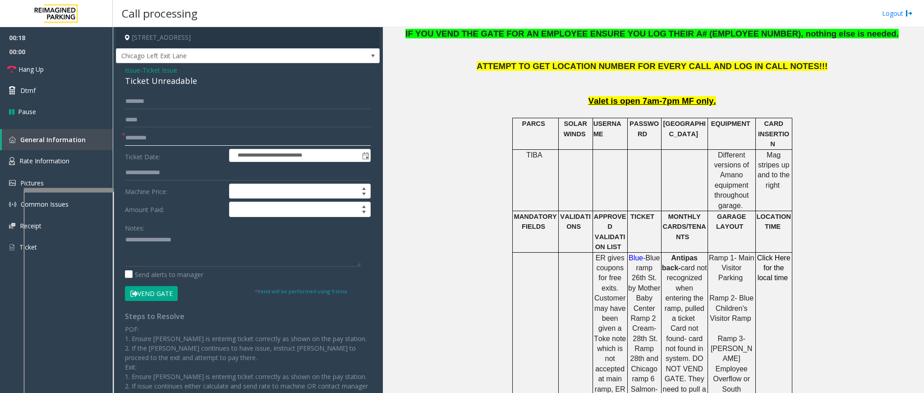
type input "*********"
drag, startPoint x: 195, startPoint y: 85, endPoint x: 118, endPoint y: 73, distance: 77.6
click at [118, 73] on div "**********" at bounding box center [248, 254] width 264 height 383
paste textarea "**********"
click at [173, 248] on textarea at bounding box center [243, 250] width 236 height 34
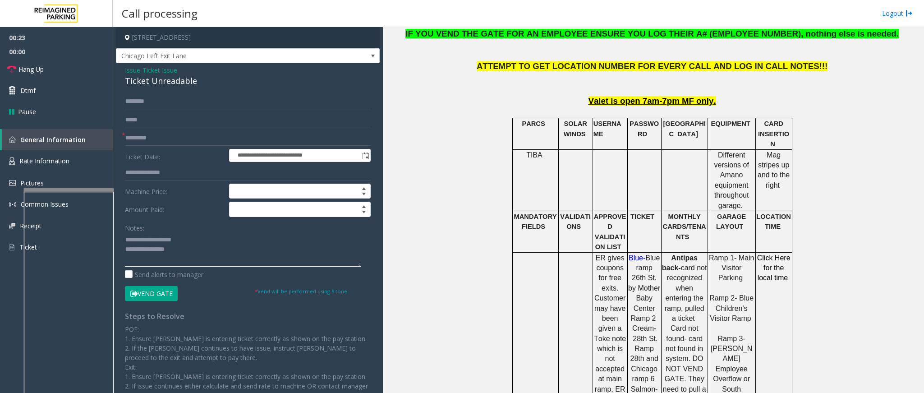
drag, startPoint x: 181, startPoint y: 240, endPoint x: 147, endPoint y: 241, distance: 33.8
click at [147, 241] on textarea at bounding box center [243, 250] width 236 height 34
click at [193, 250] on textarea at bounding box center [243, 250] width 236 height 34
click at [47, 75] on link "Hang Up" at bounding box center [56, 69] width 113 height 21
click at [171, 259] on textarea at bounding box center [243, 250] width 236 height 34
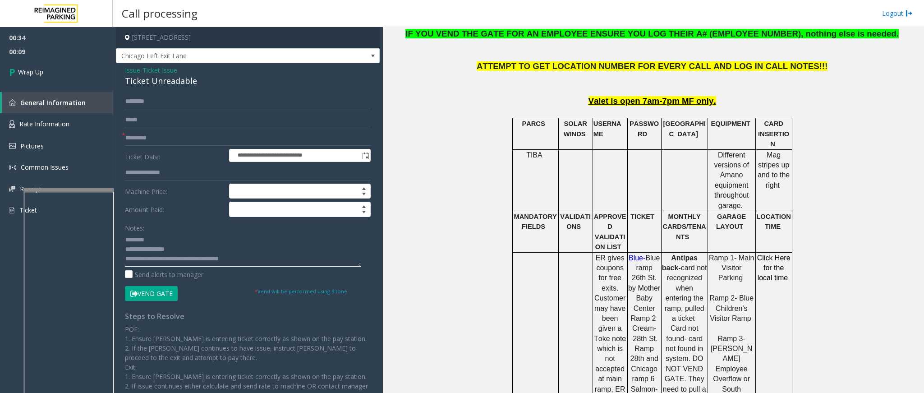
click at [184, 258] on textarea at bounding box center [243, 250] width 236 height 34
click at [187, 258] on textarea at bounding box center [243, 250] width 236 height 34
click at [216, 259] on textarea at bounding box center [243, 250] width 236 height 34
type textarea "**********"
click at [46, 65] on link "Wrap Up" at bounding box center [56, 72] width 113 height 27
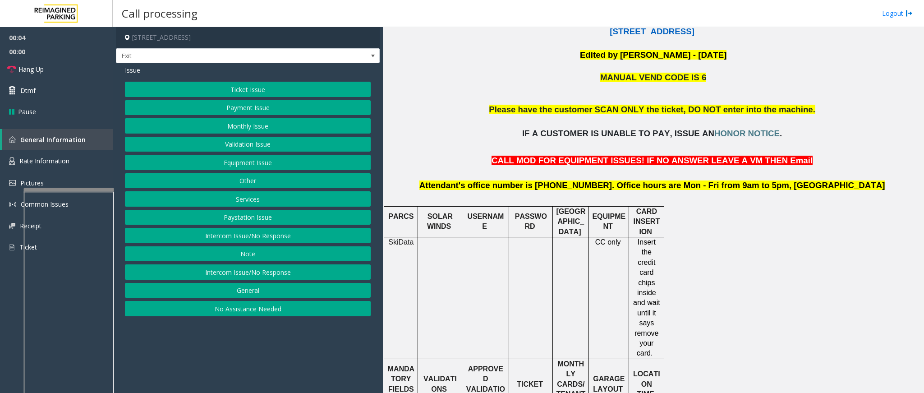
scroll to position [271, 0]
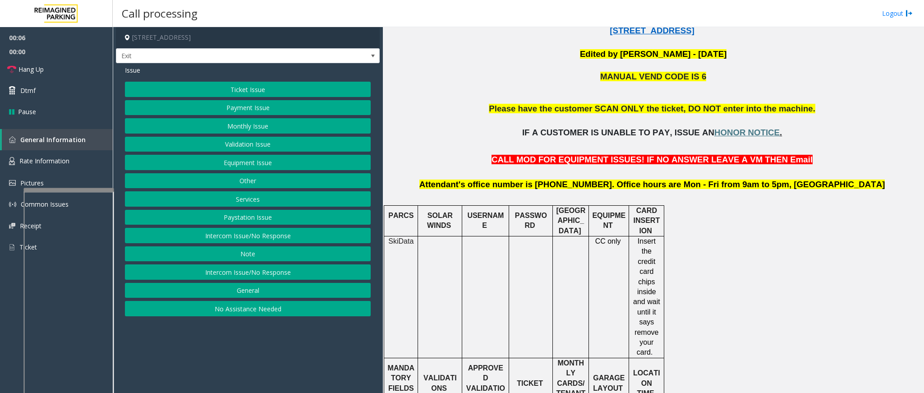
click at [245, 314] on button "No Assistance Needed" at bounding box center [248, 308] width 246 height 15
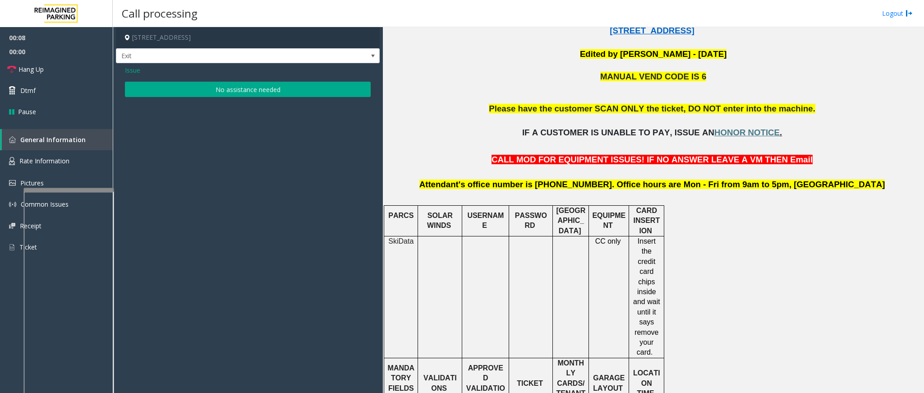
click at [227, 96] on button "No assistance needed" at bounding box center [248, 89] width 246 height 15
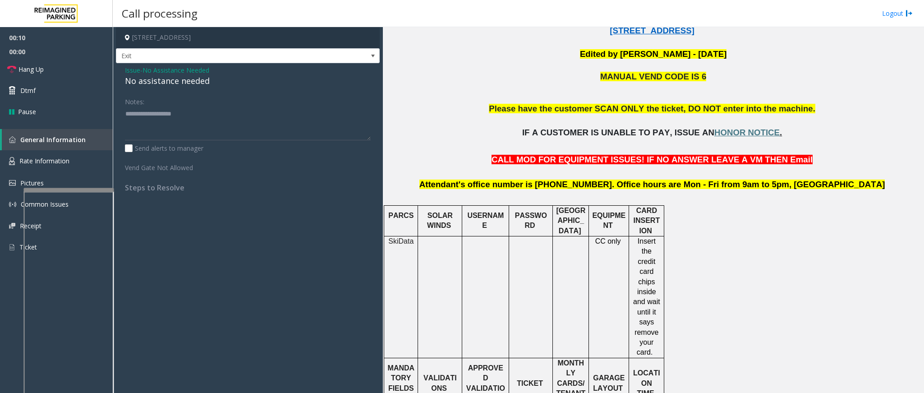
click at [179, 68] on span "No Assistance Needed" at bounding box center [176, 69] width 67 height 9
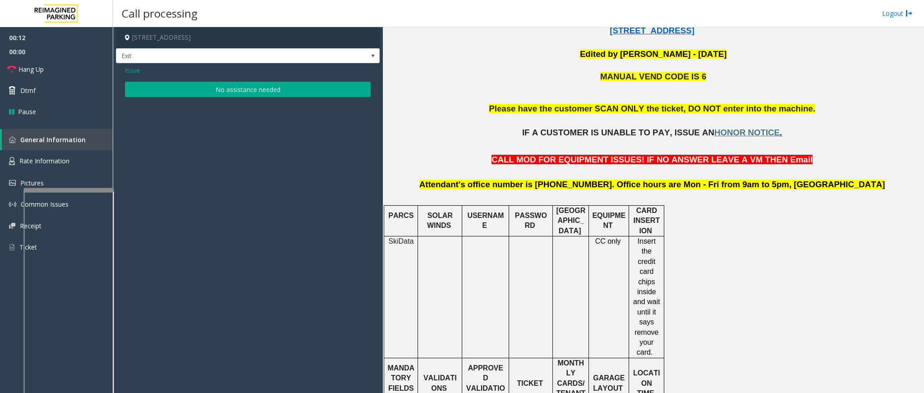
click at [131, 72] on span "Issue" at bounding box center [132, 69] width 15 height 9
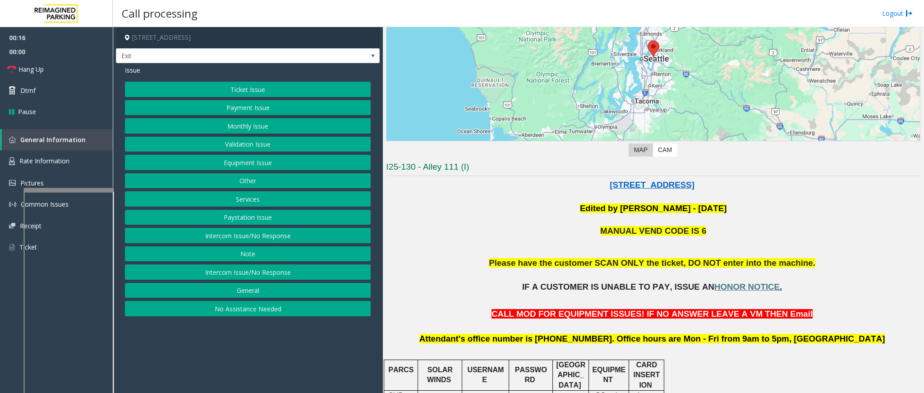
scroll to position [203, 0]
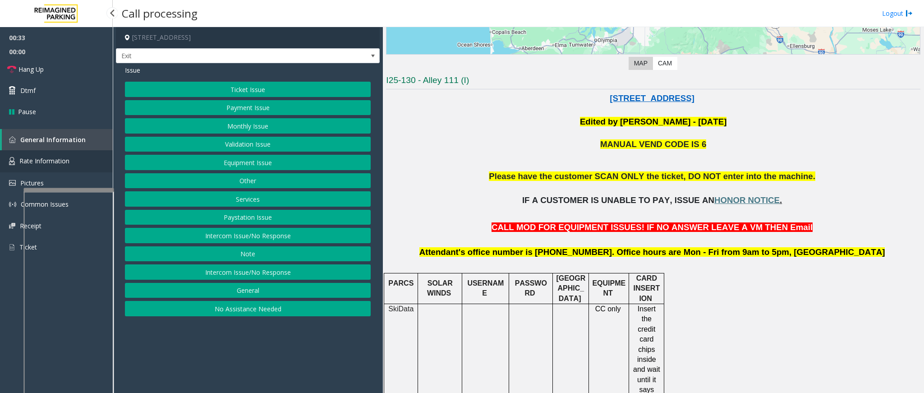
click at [60, 160] on span "Rate Information" at bounding box center [44, 161] width 50 height 9
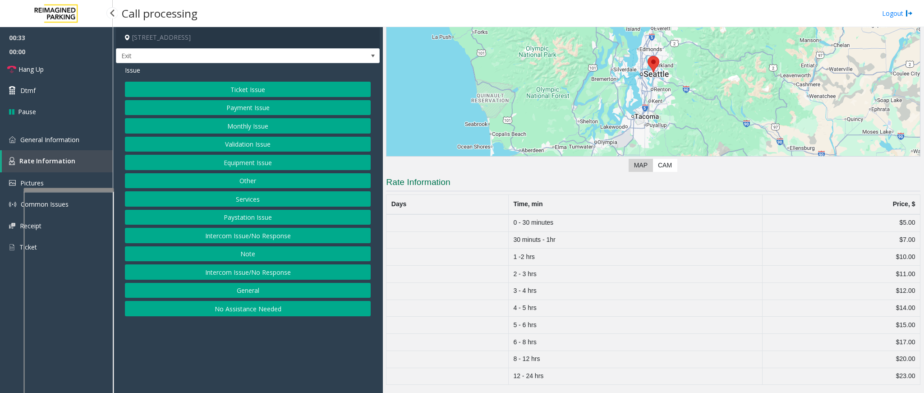
scroll to position [104, 0]
click at [66, 138] on span "General Information" at bounding box center [49, 139] width 59 height 9
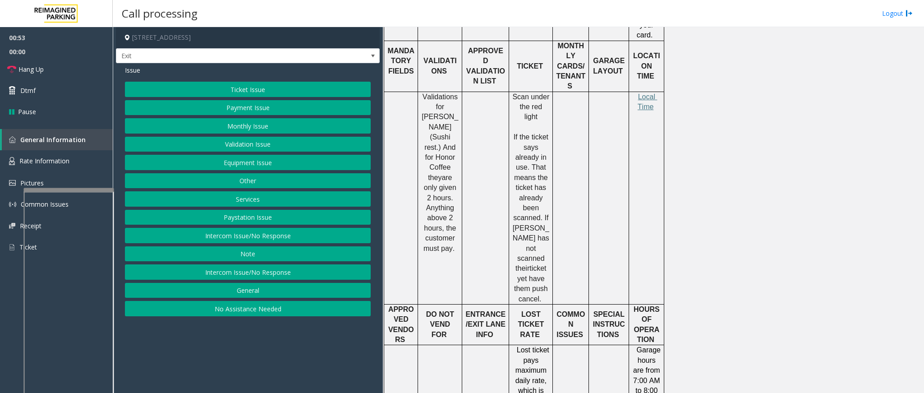
scroll to position [541, 0]
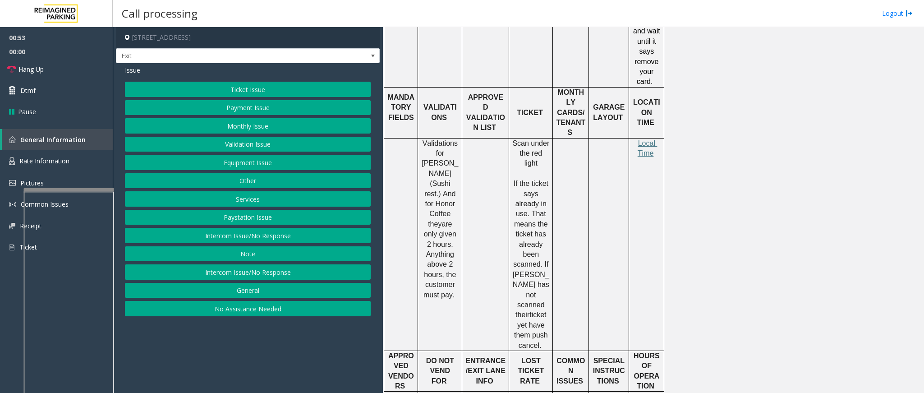
click at [252, 89] on button "Ticket Issue" at bounding box center [248, 89] width 246 height 15
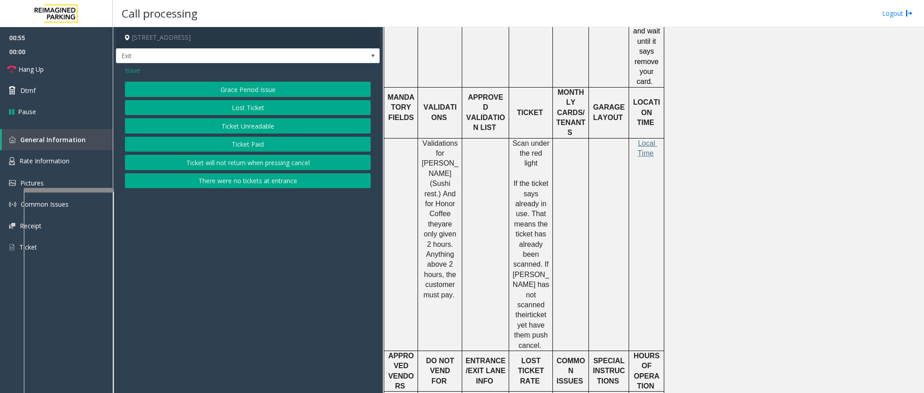
click at [258, 110] on button "Lost Ticket" at bounding box center [248, 107] width 246 height 15
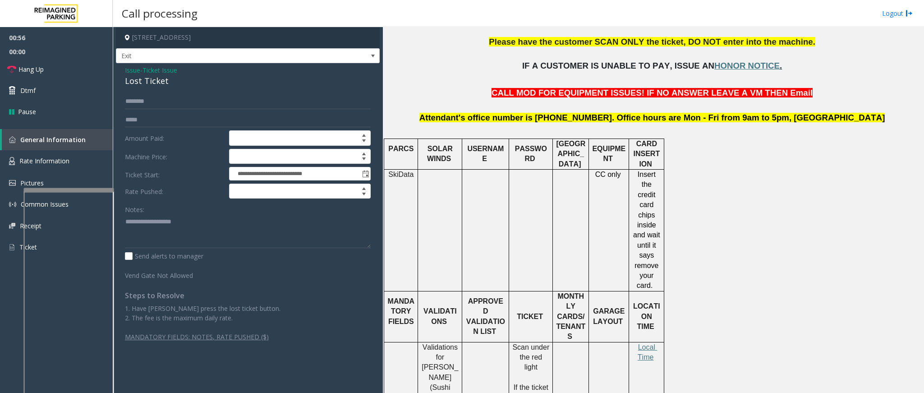
scroll to position [203, 0]
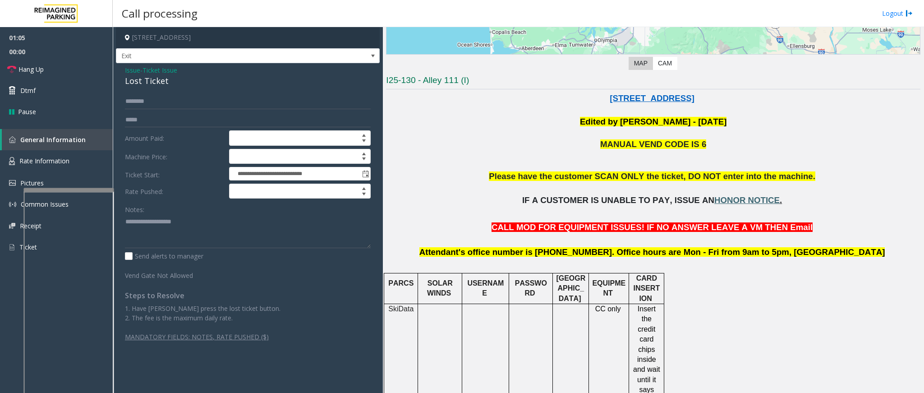
click at [727, 202] on span "HONOR NOTICE" at bounding box center [746, 199] width 65 height 9
drag, startPoint x: 172, startPoint y: 84, endPoint x: 122, endPoint y: 67, distance: 53.1
click at [122, 67] on div "**********" at bounding box center [248, 206] width 264 height 287
click at [179, 235] on textarea at bounding box center [248, 231] width 246 height 34
paste textarea "**********"
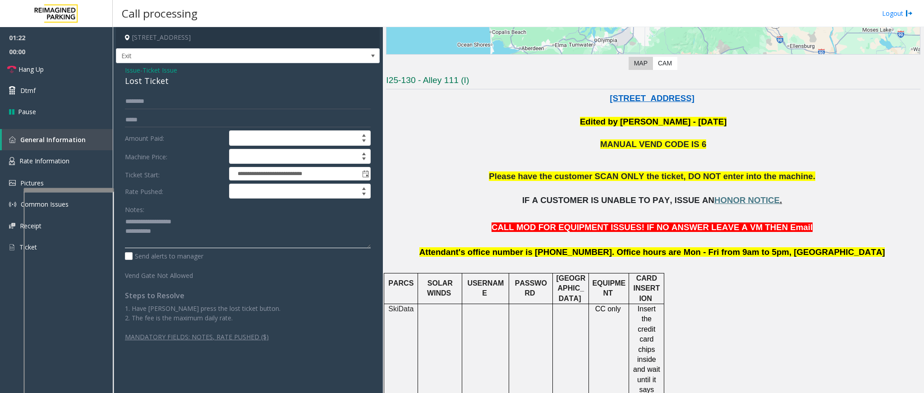
drag, startPoint x: 185, startPoint y: 224, endPoint x: 146, endPoint y: 222, distance: 39.3
click at [146, 222] on textarea at bounding box center [248, 231] width 246 height 34
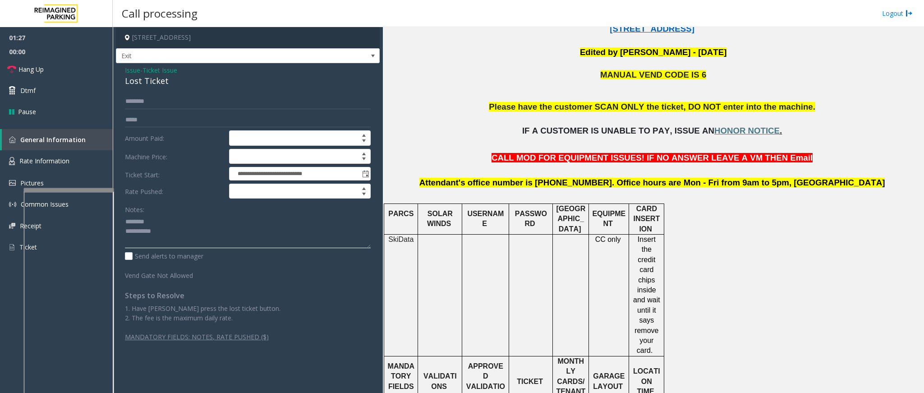
scroll to position [271, 0]
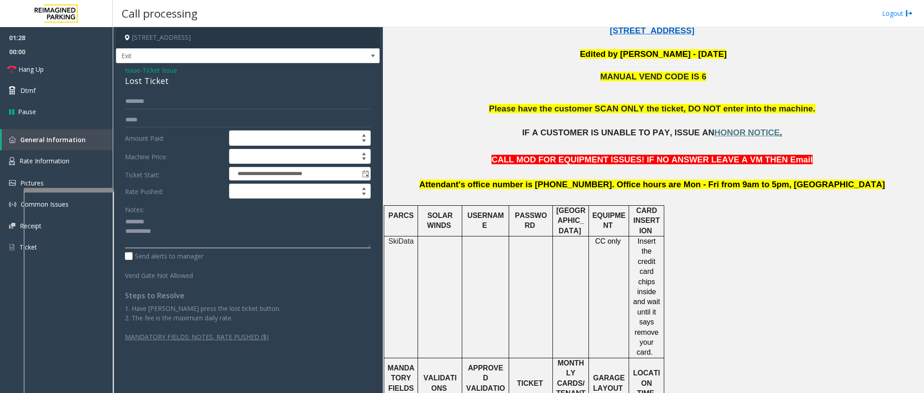
type textarea "**********"
click at [220, 239] on textarea at bounding box center [248, 231] width 246 height 34
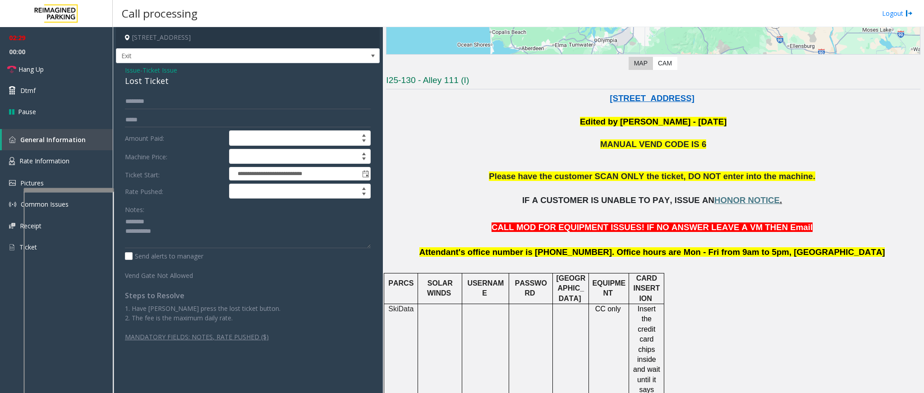
click at [161, 69] on span "Ticket Issue" at bounding box center [160, 69] width 35 height 9
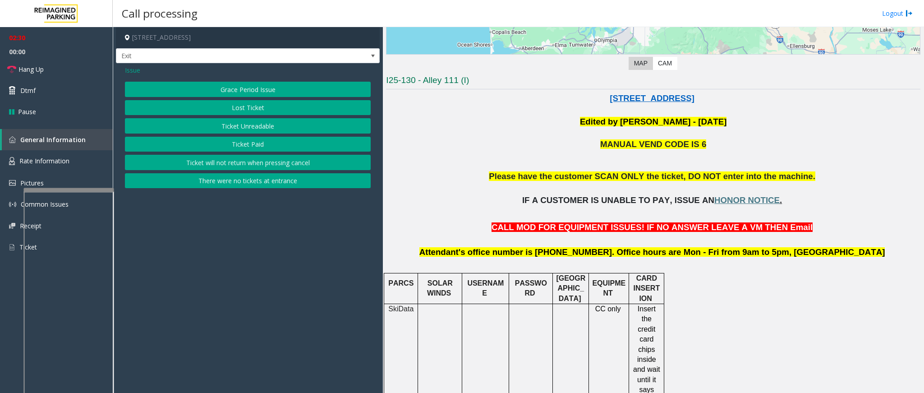
click at [133, 70] on span "Issue" at bounding box center [132, 69] width 15 height 9
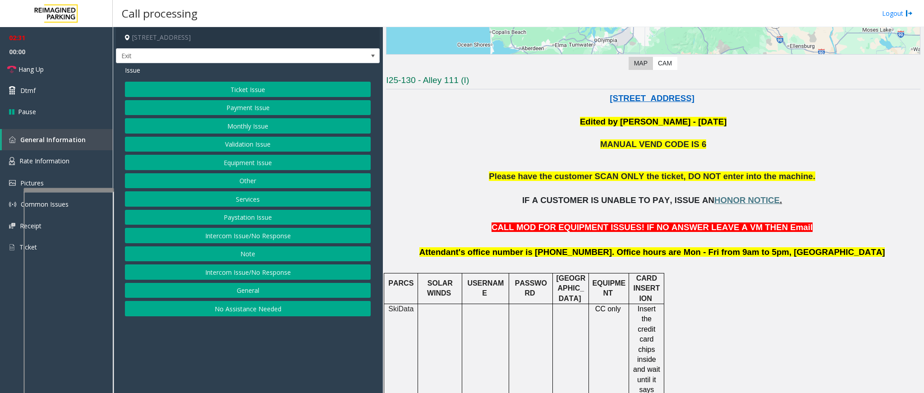
click at [250, 88] on button "Ticket Issue" at bounding box center [248, 89] width 246 height 15
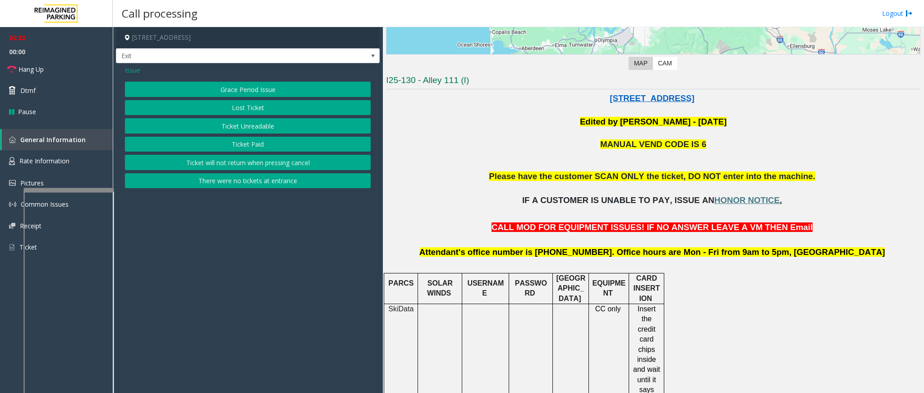
click at [236, 140] on button "Ticket Paid" at bounding box center [248, 144] width 246 height 15
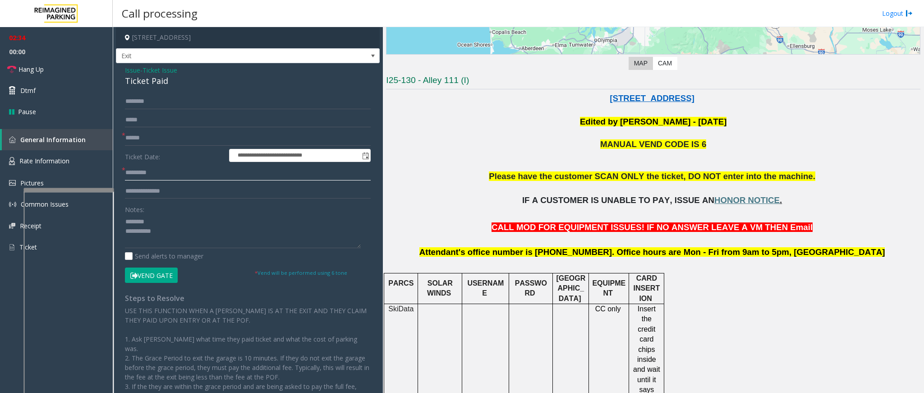
click at [148, 168] on input "text" at bounding box center [248, 172] width 246 height 15
click at [184, 172] on input "text" at bounding box center [248, 172] width 246 height 15
click at [172, 226] on textarea at bounding box center [243, 231] width 236 height 34
drag, startPoint x: 172, startPoint y: 226, endPoint x: 150, endPoint y: 235, distance: 23.9
click at [150, 235] on textarea at bounding box center [243, 231] width 236 height 34
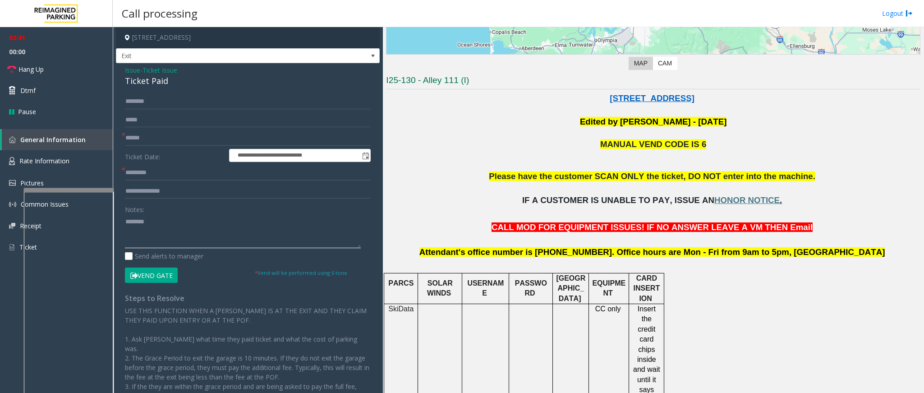
type textarea "*******"
click at [156, 179] on input "text" at bounding box center [248, 172] width 246 height 15
type input "********"
click at [152, 146] on form "**********" at bounding box center [248, 188] width 246 height 189
click at [168, 135] on input "text" at bounding box center [248, 137] width 246 height 15
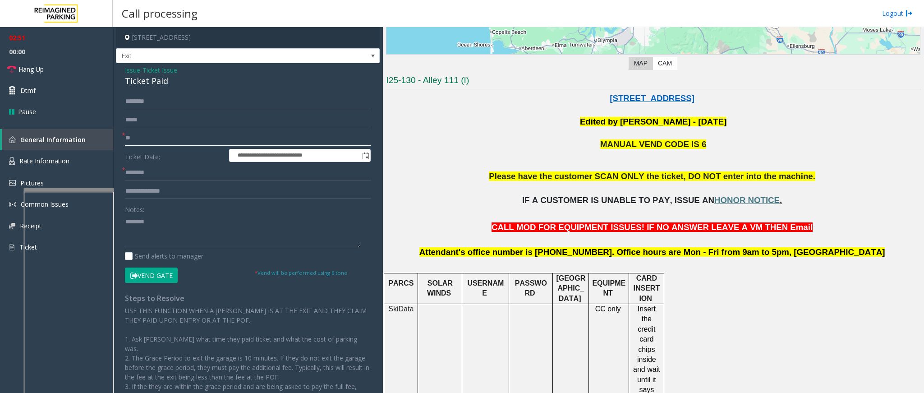
type input "*"
type input "**"
click at [150, 104] on input "text" at bounding box center [248, 101] width 246 height 15
click at [181, 99] on input "text" at bounding box center [248, 101] width 246 height 15
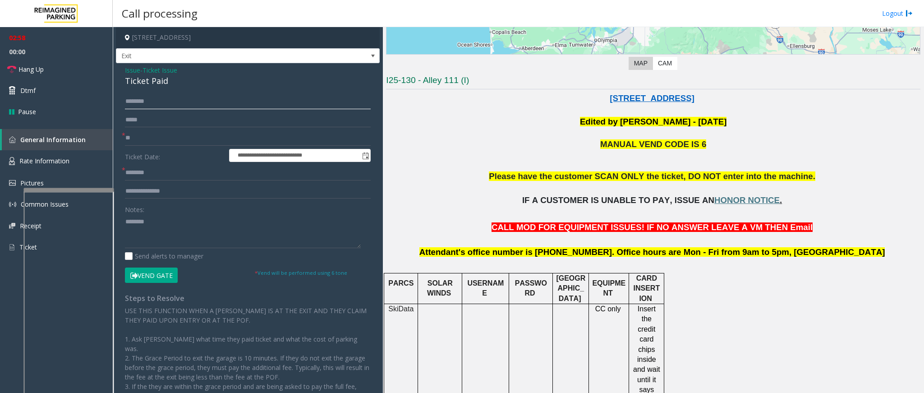
click at [181, 99] on input "text" at bounding box center [248, 101] width 246 height 15
type input "*****"
click at [41, 69] on span "Hang Up" at bounding box center [30, 68] width 25 height 9
click at [166, 84] on div "Ticket Paid" at bounding box center [248, 81] width 246 height 12
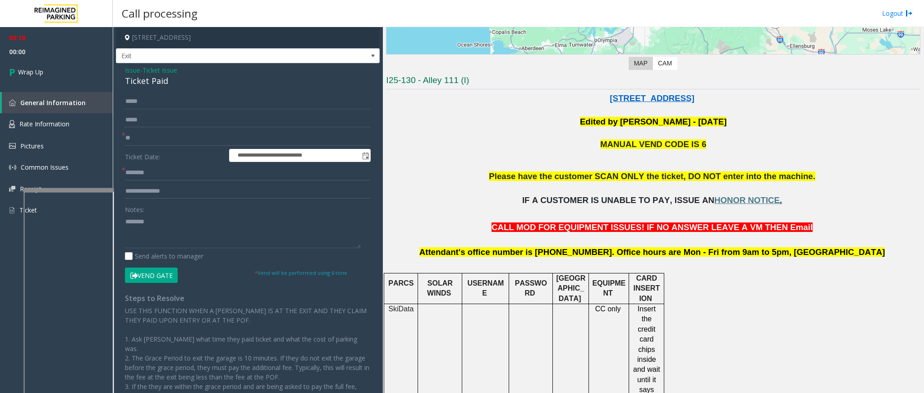
click at [155, 82] on div "Ticket Paid" at bounding box center [248, 81] width 246 height 12
click at [181, 225] on textarea at bounding box center [243, 231] width 236 height 34
paste textarea "**********"
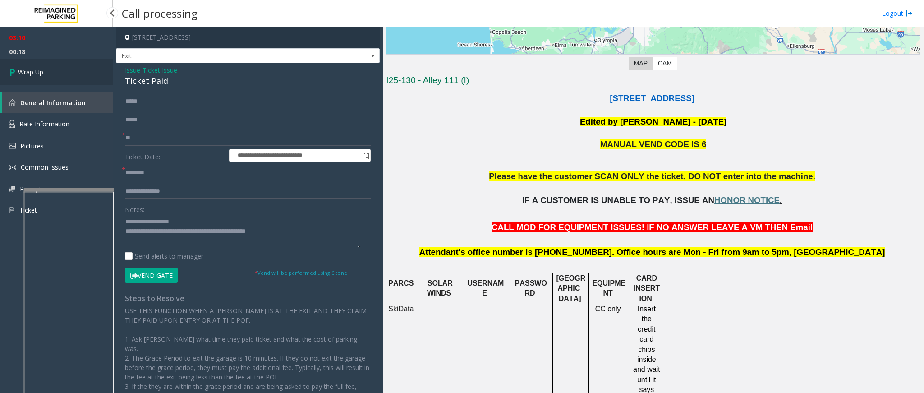
type textarea "**********"
click at [18, 71] on span "Wrap Up" at bounding box center [30, 71] width 25 height 9
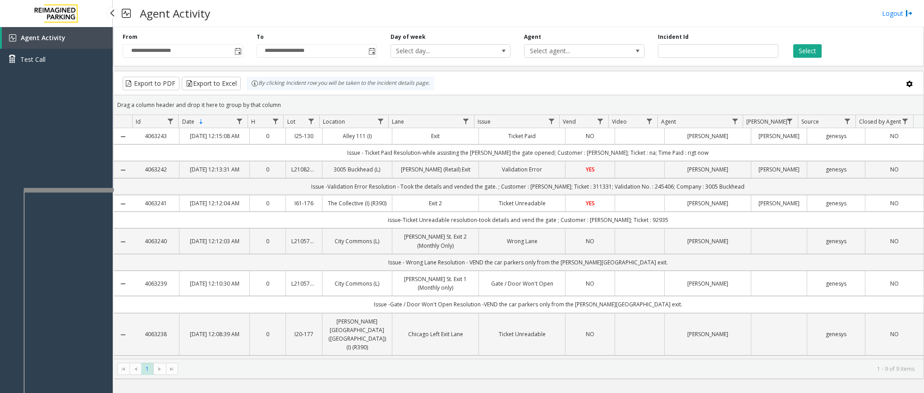
click at [456, 22] on div "Agent Activity Logout" at bounding box center [518, 13] width 811 height 27
click at [480, 3] on div "Agent Activity Logout" at bounding box center [518, 13] width 811 height 27
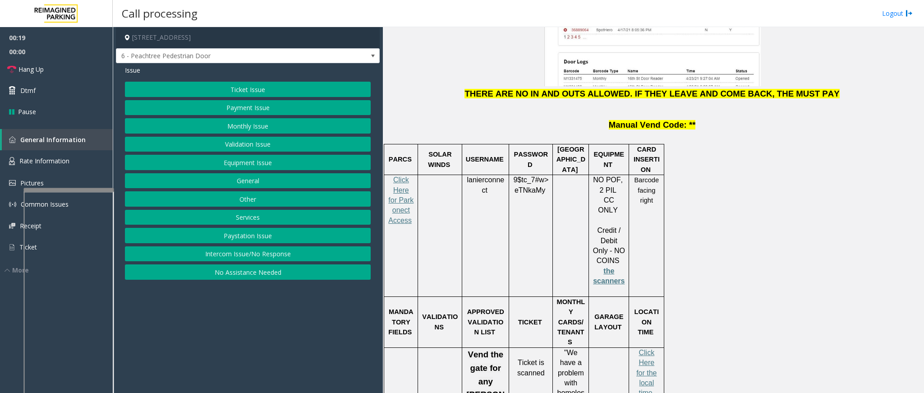
scroll to position [1150, 0]
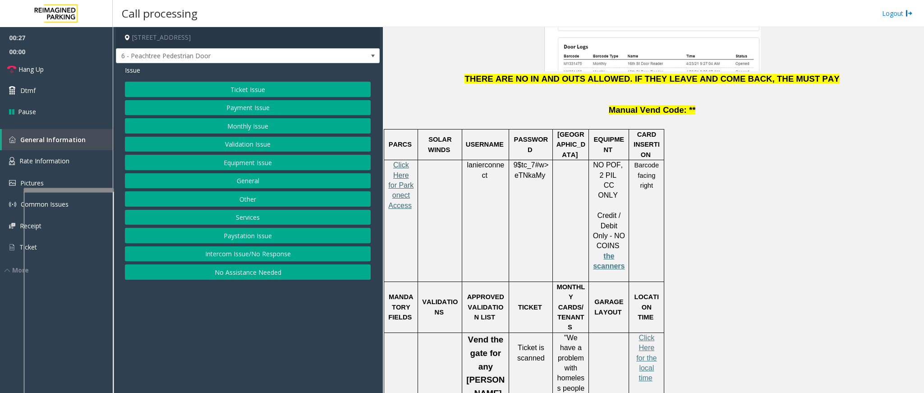
click at [396, 161] on span "Click Here for Parkonect Access" at bounding box center [400, 185] width 25 height 48
drag, startPoint x: 493, startPoint y: 138, endPoint x: 466, endPoint y: 126, distance: 29.3
click at [466, 160] on p "lanierconnect" at bounding box center [485, 170] width 40 height 20
drag, startPoint x: 543, startPoint y: 135, endPoint x: 513, endPoint y: 125, distance: 31.5
click at [513, 160] on p "9$tc_7#w> eTNkaMy" at bounding box center [530, 170] width 37 height 20
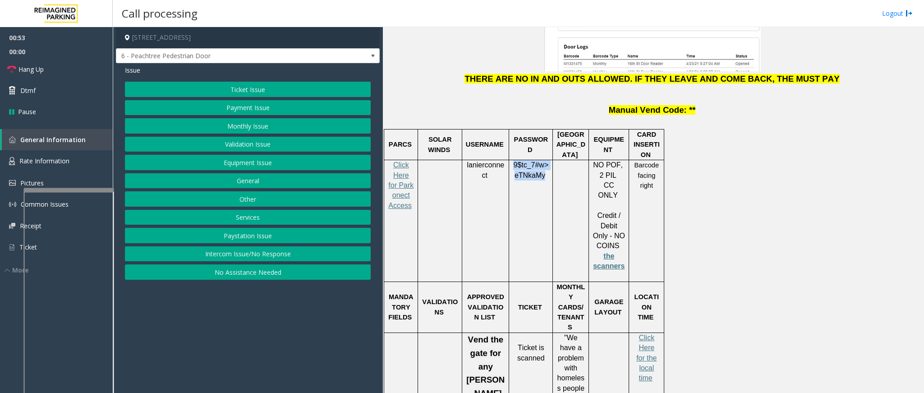
click at [221, 87] on button "Ticket Issue" at bounding box center [248, 89] width 246 height 15
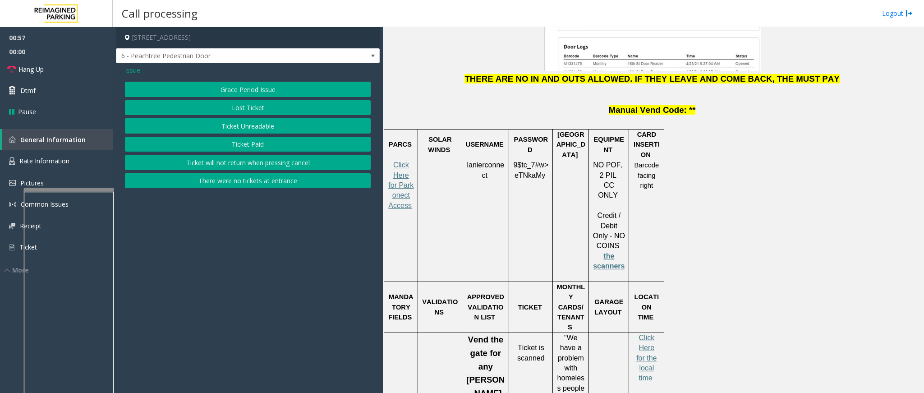
click at [133, 68] on span "Issue" at bounding box center [132, 69] width 15 height 9
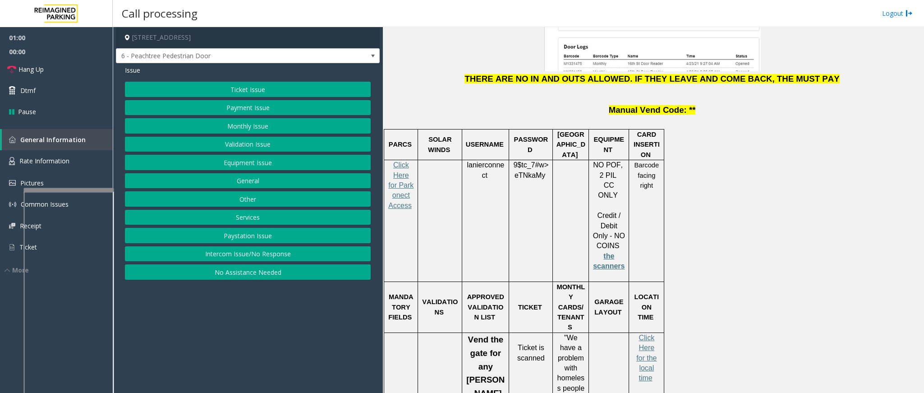
click at [244, 164] on button "Equipment Issue" at bounding box center [248, 162] width 246 height 15
click at [240, 161] on button "Gate / Door Won't Open" at bounding box center [248, 162] width 246 height 15
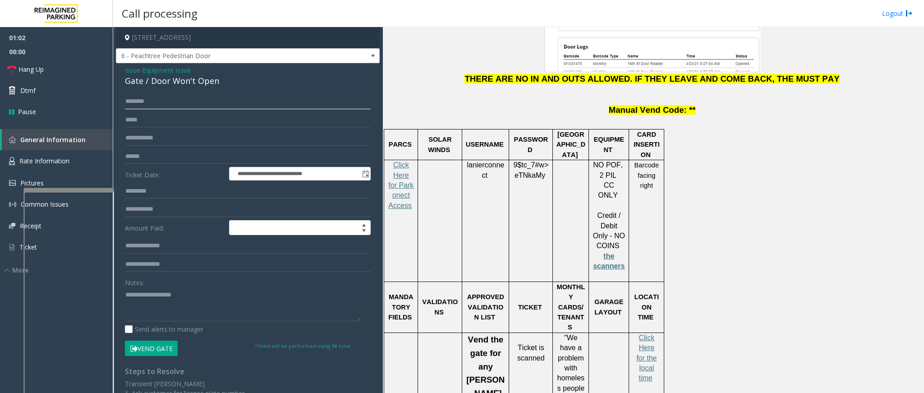
click at [184, 102] on input "text" at bounding box center [248, 101] width 246 height 15
click at [138, 102] on input "*********" at bounding box center [248, 101] width 246 height 15
drag, startPoint x: 166, startPoint y: 99, endPoint x: 137, endPoint y: 107, distance: 29.4
click at [137, 107] on input "*********" at bounding box center [248, 101] width 246 height 15
type input "*******"
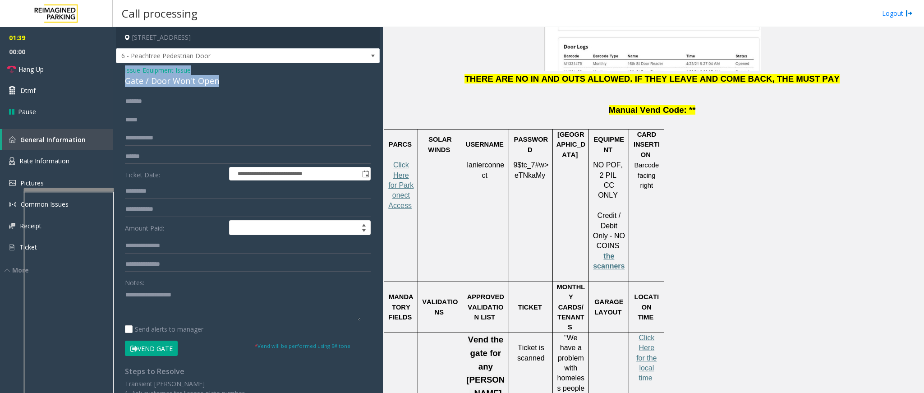
drag, startPoint x: 221, startPoint y: 84, endPoint x: 123, endPoint y: 67, distance: 98.9
click at [123, 67] on div "**********" at bounding box center [248, 282] width 264 height 438
paste textarea "**********"
click at [153, 299] on textarea at bounding box center [243, 304] width 236 height 34
drag, startPoint x: 202, startPoint y: 298, endPoint x: 146, endPoint y: 299, distance: 55.9
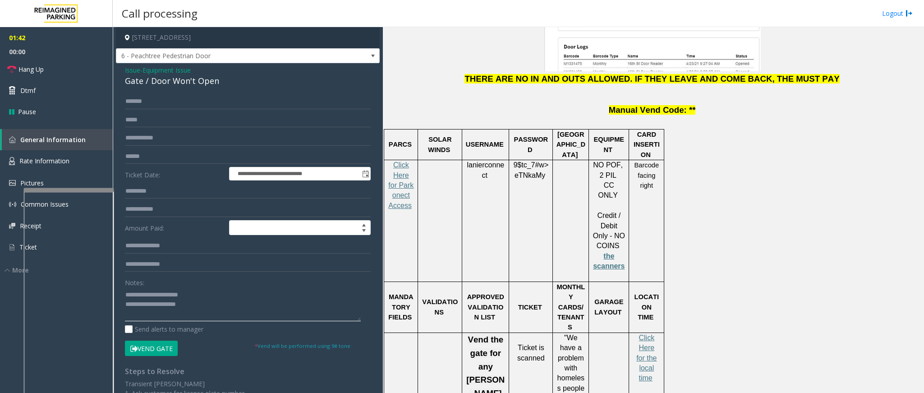
click at [146, 299] on textarea at bounding box center [243, 304] width 236 height 34
click at [233, 309] on textarea at bounding box center [243, 304] width 236 height 34
click at [72, 70] on link "Hang Up" at bounding box center [56, 69] width 113 height 21
click at [226, 318] on textarea at bounding box center [243, 304] width 236 height 34
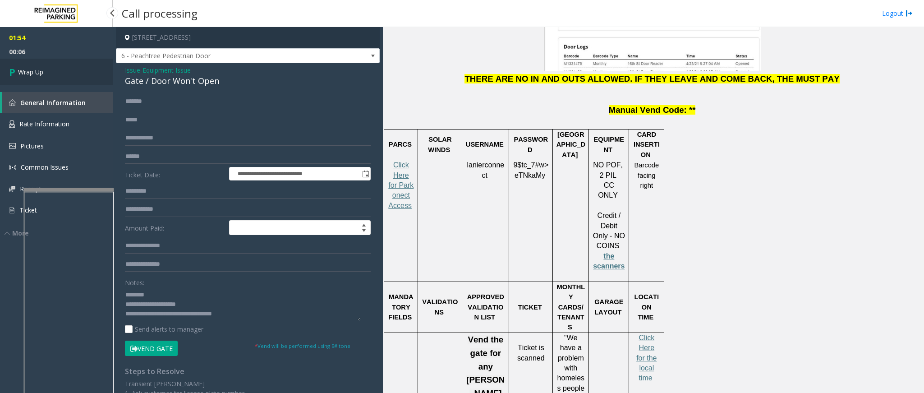
type textarea "**********"
click at [26, 68] on span "Wrap Up" at bounding box center [30, 71] width 25 height 9
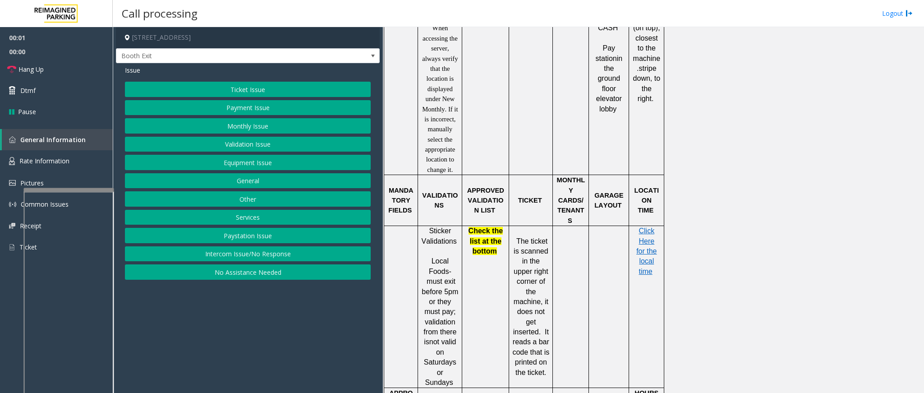
scroll to position [474, 0]
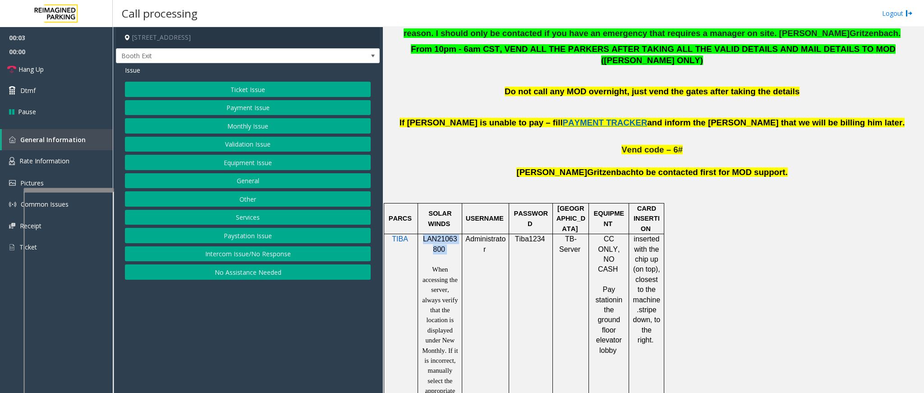
drag, startPoint x: 450, startPoint y: 245, endPoint x: 421, endPoint y: 233, distance: 31.2
click at [421, 234] on div "LAN21063800 When accessing the server, always verify that the location is displ…" at bounding box center [440, 325] width 44 height 182
click at [287, 259] on button "Intercom Issue/No Response" at bounding box center [248, 253] width 246 height 15
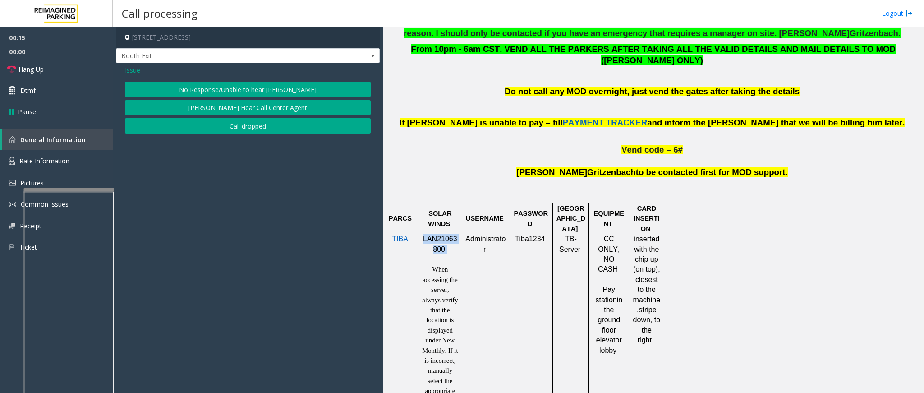
click at [283, 95] on button "No Response/Unable to hear [PERSON_NAME]" at bounding box center [248, 89] width 246 height 15
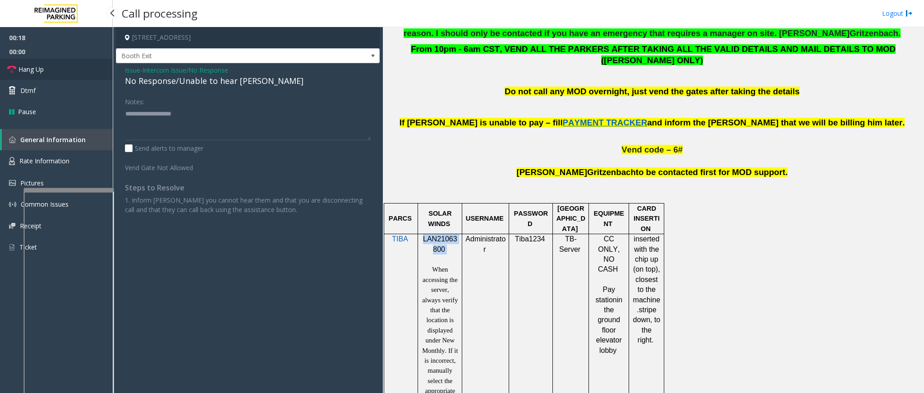
click at [49, 64] on link "Hang Up" at bounding box center [56, 69] width 113 height 21
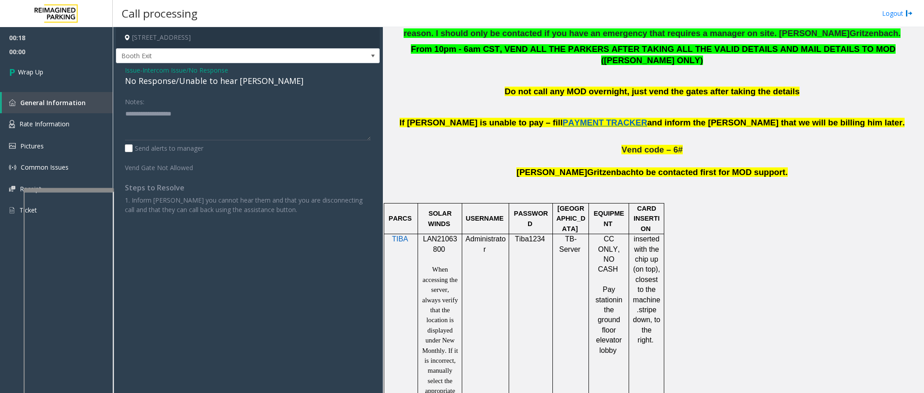
click at [210, 78] on div "No Response/Unable to hear [PERSON_NAME]" at bounding box center [248, 81] width 246 height 12
click at [211, 77] on div "No Response/Unable to hear [PERSON_NAME]" at bounding box center [248, 81] width 246 height 12
type textarea "**********"
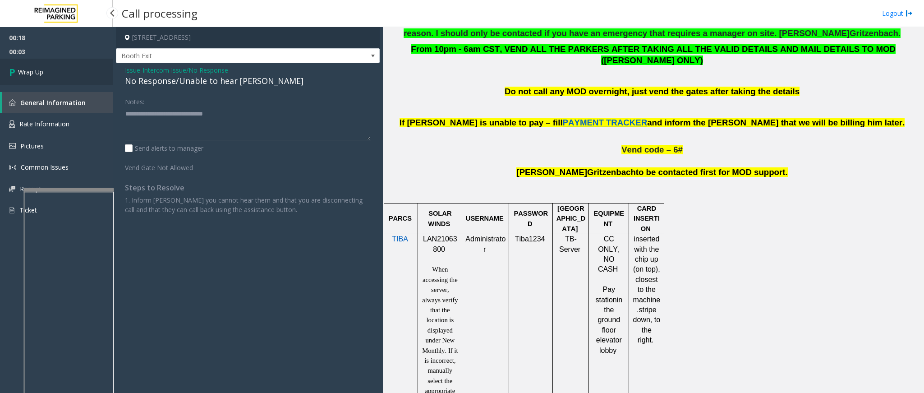
click at [60, 76] on link "Wrap Up" at bounding box center [56, 72] width 113 height 27
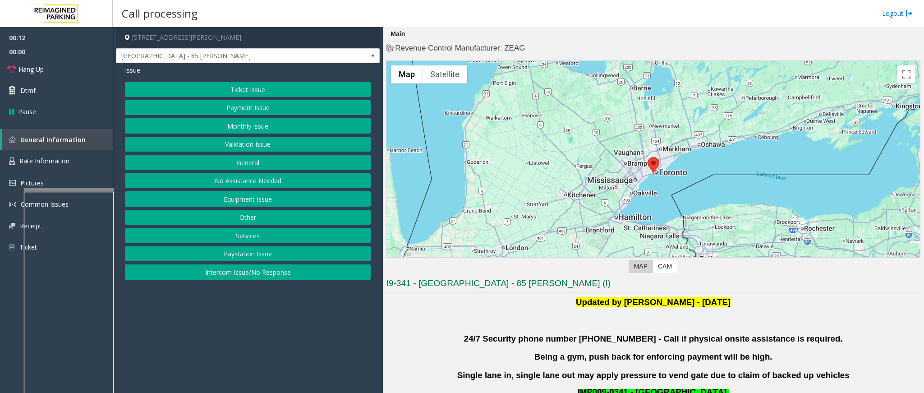
drag, startPoint x: 237, startPoint y: 88, endPoint x: 241, endPoint y: 69, distance: 19.4
click at [241, 69] on div "Issue Ticket Issue Payment Issue Monthly Issue Validation Issue General No Assi…" at bounding box center [248, 173] width 264 height 221
click at [249, 139] on button "Validation Issue" at bounding box center [248, 144] width 246 height 15
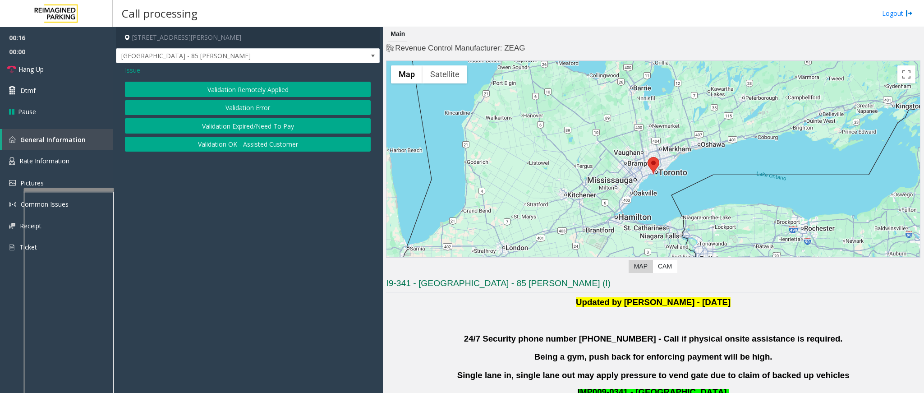
click at [237, 110] on button "Validation Error" at bounding box center [248, 107] width 246 height 15
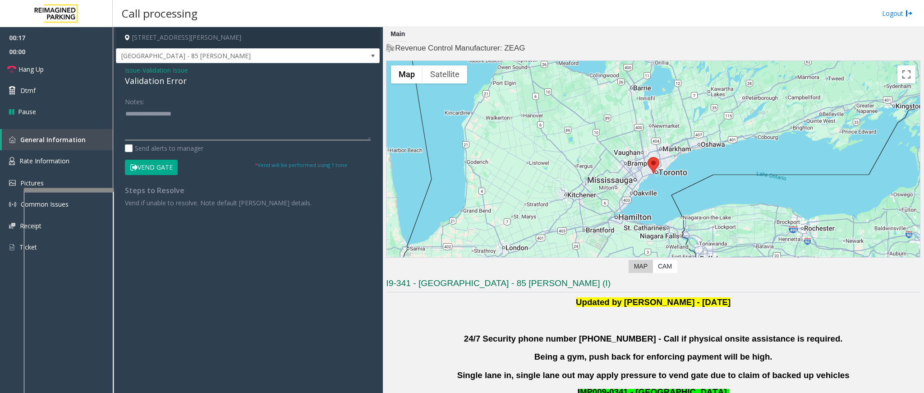
click at [210, 122] on textarea at bounding box center [248, 123] width 246 height 34
drag, startPoint x: 184, startPoint y: 80, endPoint x: 123, endPoint y: 68, distance: 62.5
click at [123, 68] on div "Issue - Validation Issue Validation Error Notes: Send alerts to manager Vend Ga…" at bounding box center [248, 139] width 264 height 153
paste textarea "**********"
click at [175, 110] on textarea at bounding box center [248, 123] width 246 height 34
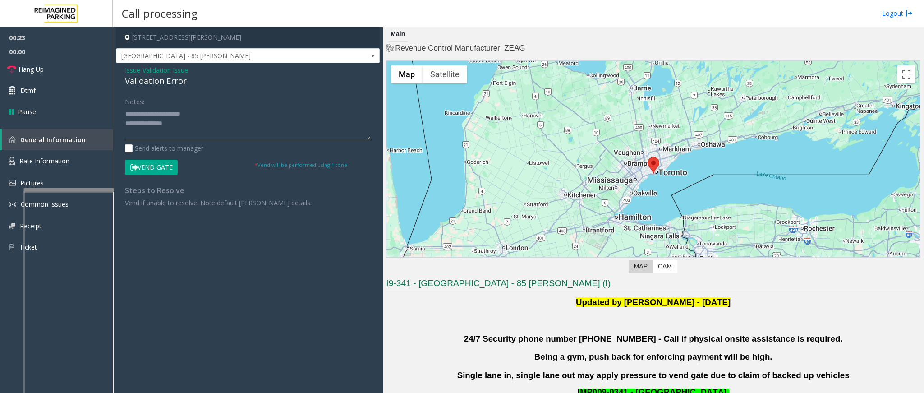
drag, startPoint x: 200, startPoint y: 111, endPoint x: 147, endPoint y: 113, distance: 52.8
click at [147, 113] on textarea at bounding box center [248, 123] width 246 height 34
click at [207, 127] on textarea at bounding box center [248, 123] width 246 height 34
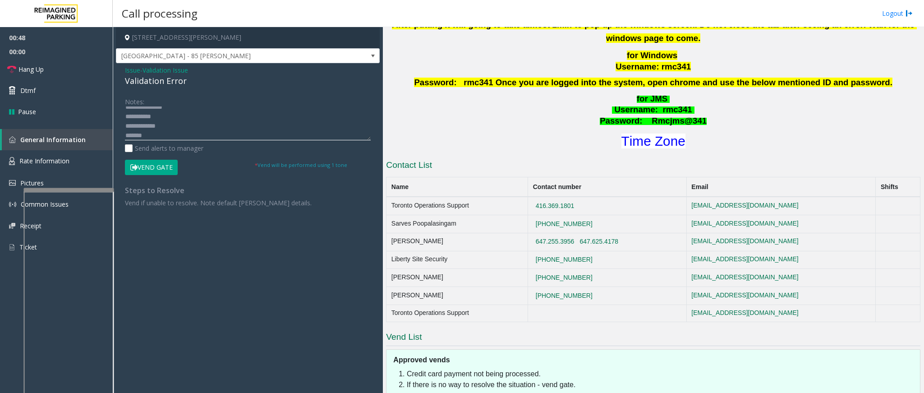
scroll to position [406, 0]
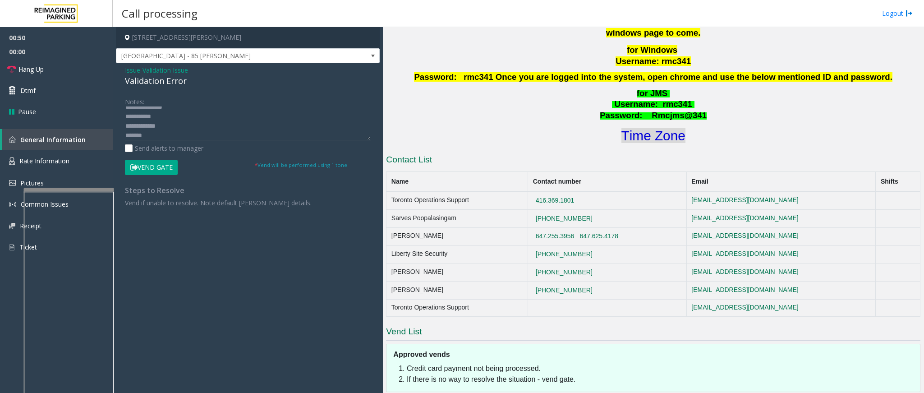
click at [663, 134] on font "Time Zone" at bounding box center [654, 135] width 64 height 15
click at [236, 134] on textarea at bounding box center [248, 123] width 246 height 34
click at [239, 133] on textarea at bounding box center [248, 123] width 246 height 34
click at [170, 131] on textarea at bounding box center [248, 123] width 246 height 34
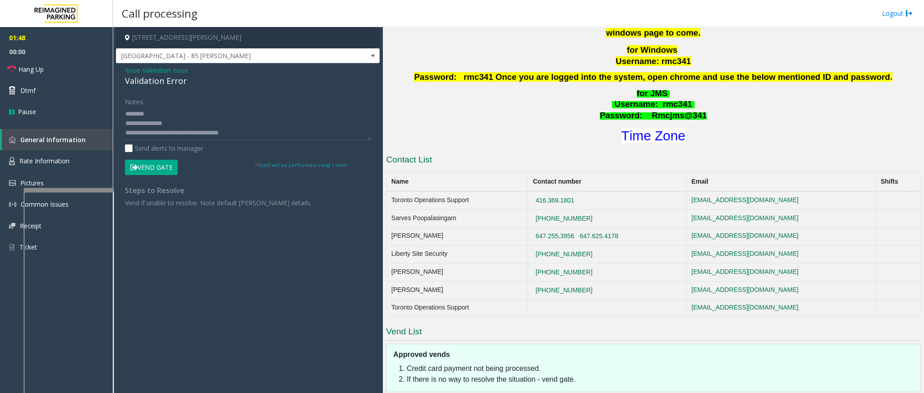
click at [155, 170] on button "Vend Gate" at bounding box center [151, 167] width 53 height 15
click at [180, 140] on textarea at bounding box center [248, 123] width 246 height 34
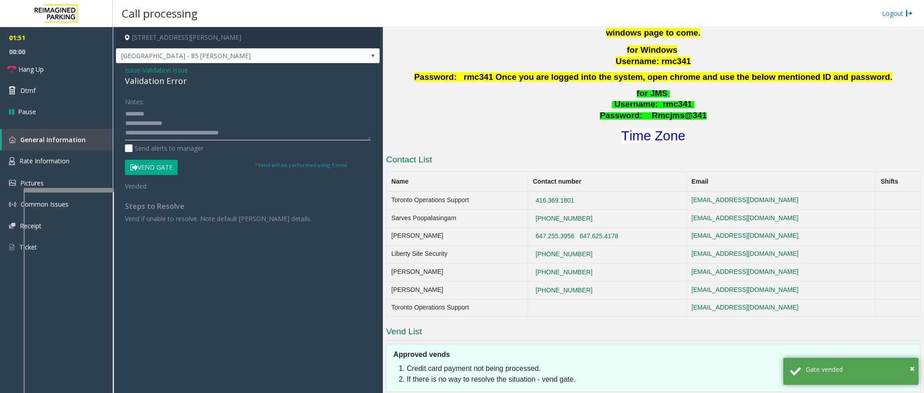
click at [244, 133] on textarea at bounding box center [248, 123] width 246 height 34
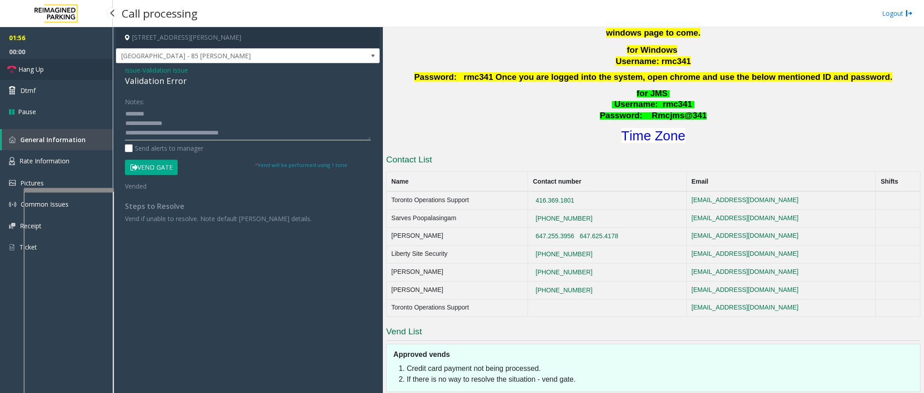
type textarea "**********"
click at [40, 68] on span "Hang Up" at bounding box center [30, 68] width 25 height 9
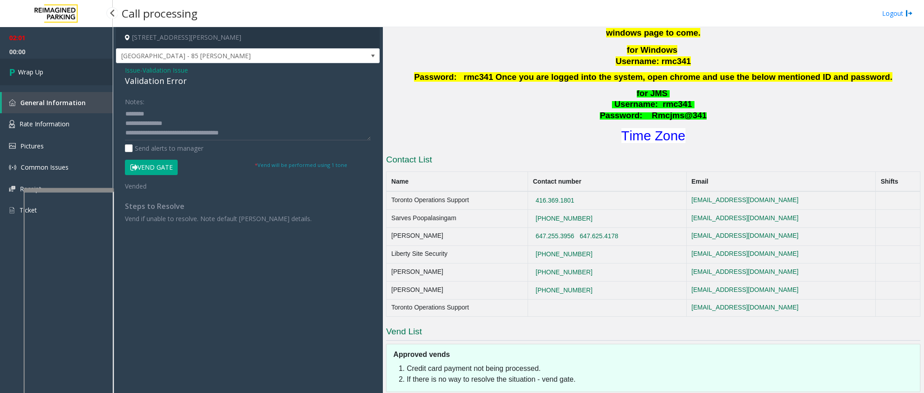
click at [41, 68] on span "Wrap Up" at bounding box center [30, 71] width 25 height 9
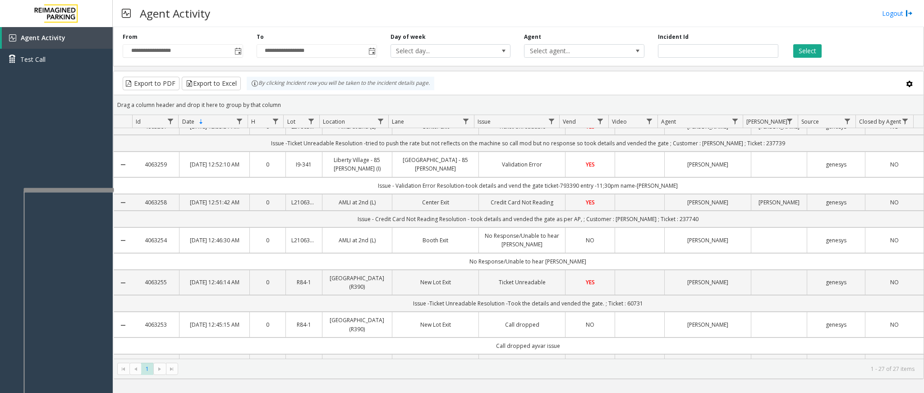
scroll to position [68, 0]
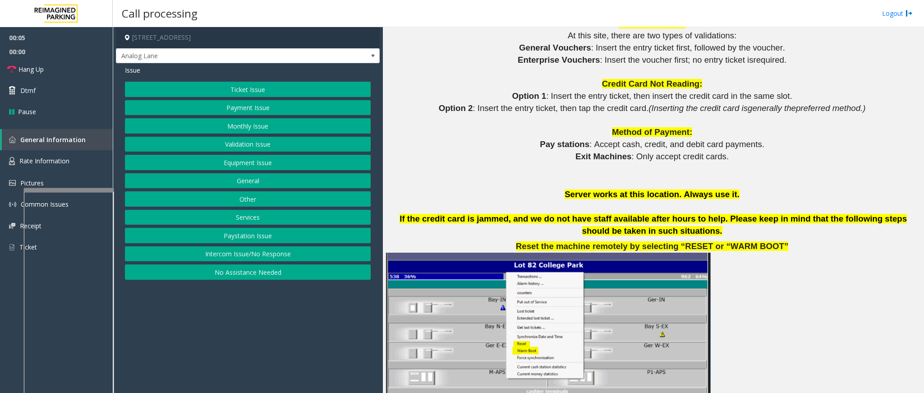
scroll to position [1082, 0]
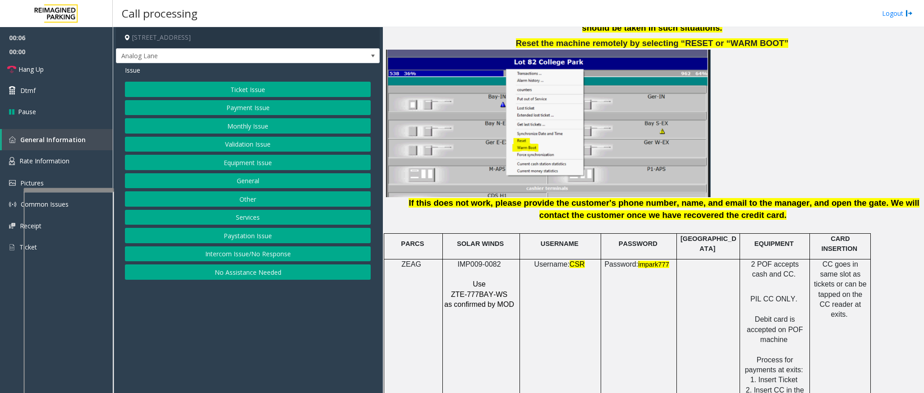
click at [267, 90] on button "Ticket Issue" at bounding box center [248, 89] width 246 height 15
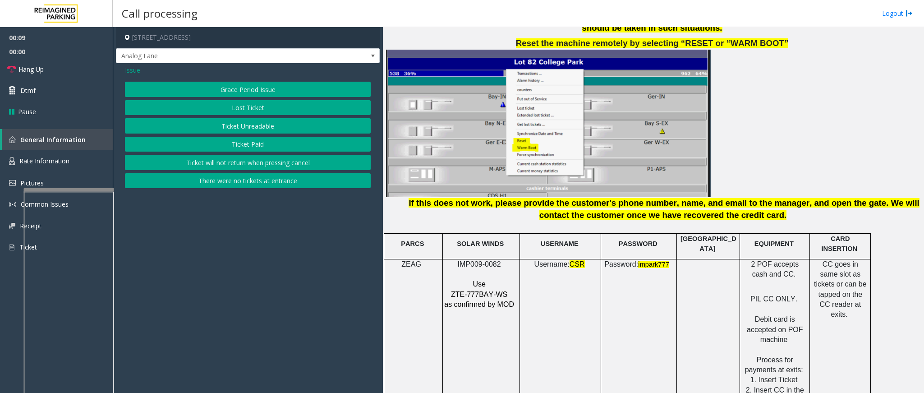
drag, startPoint x: 245, startPoint y: 128, endPoint x: 260, endPoint y: 180, distance: 54.3
click at [260, 180] on div "Grace Period Issue Lost Ticket Ticket Unreadable Ticket Paid Ticket will not re…" at bounding box center [248, 135] width 246 height 106
click at [260, 180] on button "There were no tickets at entrance" at bounding box center [248, 180] width 246 height 15
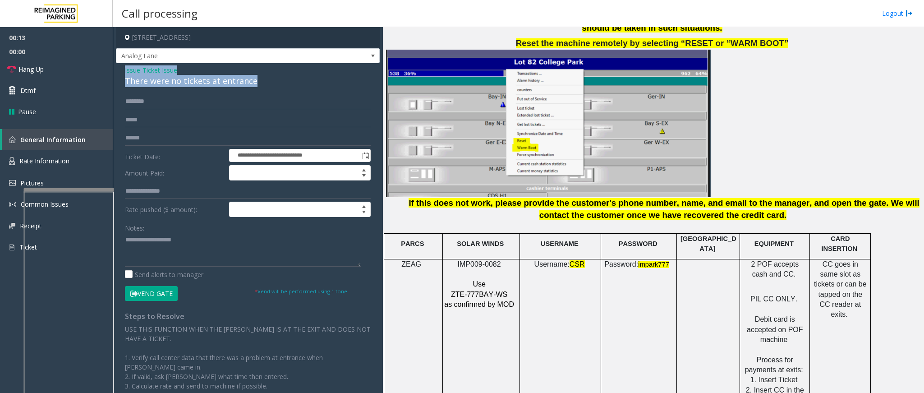
drag, startPoint x: 270, startPoint y: 79, endPoint x: 121, endPoint y: 70, distance: 149.1
click at [121, 70] on div "**********" at bounding box center [248, 264] width 264 height 402
paste textarea "**********"
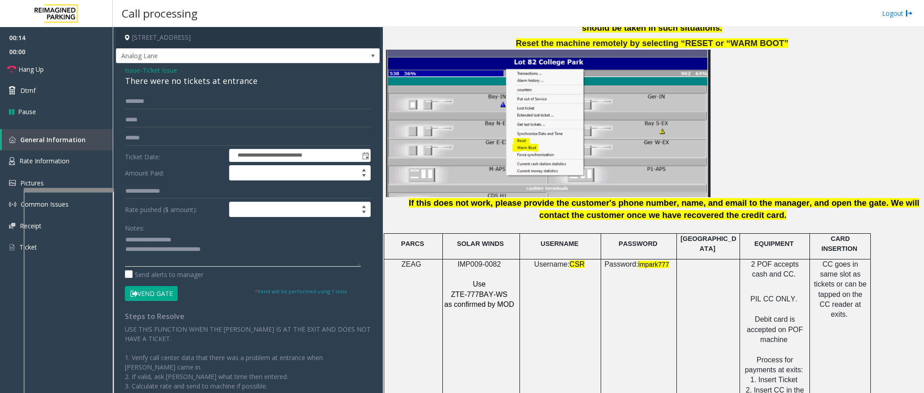
click at [172, 244] on textarea at bounding box center [243, 250] width 236 height 34
drag, startPoint x: 181, startPoint y: 241, endPoint x: 147, endPoint y: 240, distance: 33.9
click at [147, 240] on textarea at bounding box center [243, 250] width 236 height 34
type textarea "**********"
click at [153, 104] on input "text" at bounding box center [248, 101] width 246 height 15
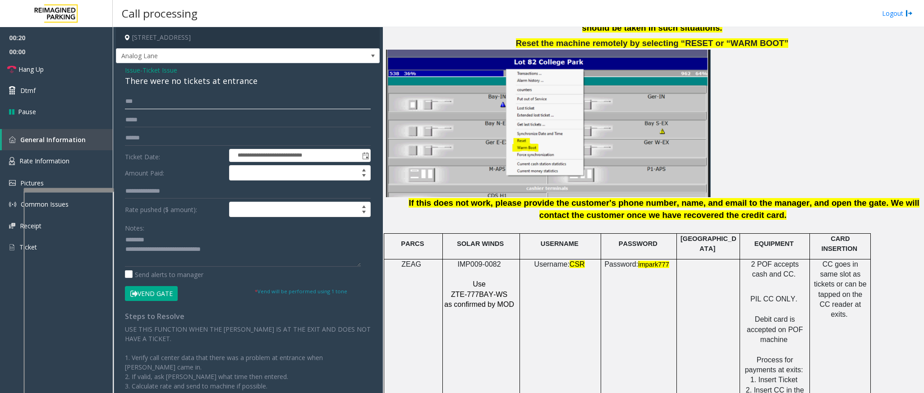
type input "***"
click at [160, 296] on button "Vend Gate" at bounding box center [151, 293] width 53 height 15
click at [258, 248] on textarea at bounding box center [243, 250] width 236 height 34
click at [225, 260] on textarea at bounding box center [243, 250] width 236 height 34
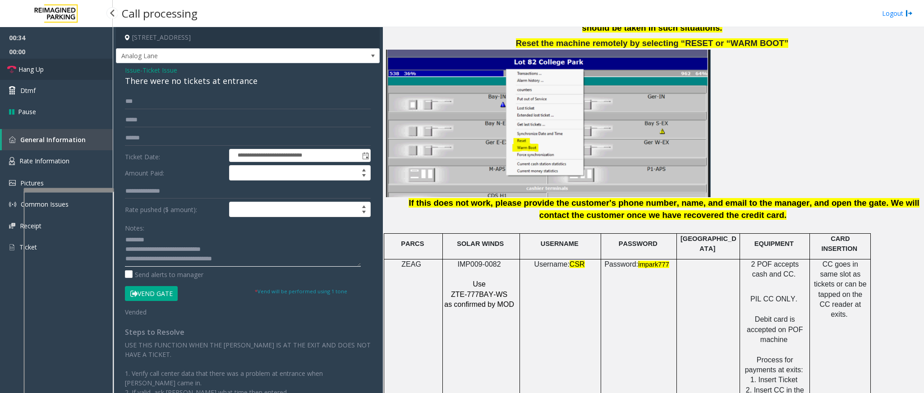
type textarea "**********"
click at [65, 64] on link "Hang Up" at bounding box center [56, 69] width 113 height 21
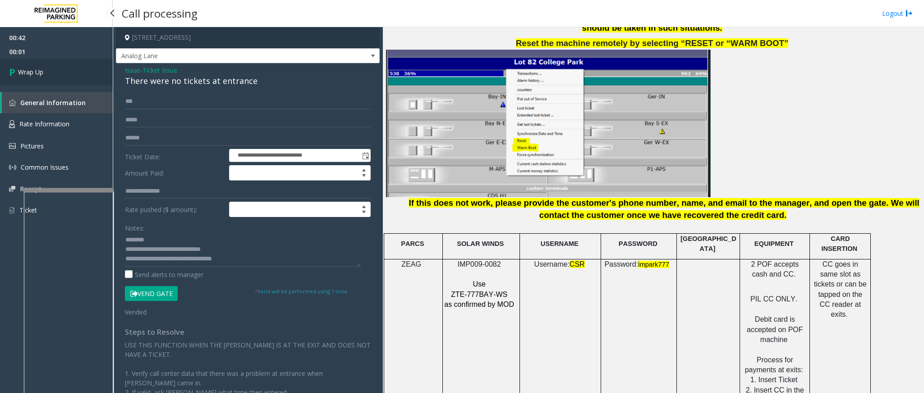
click at [43, 67] on span "Wrap Up" at bounding box center [30, 71] width 25 height 9
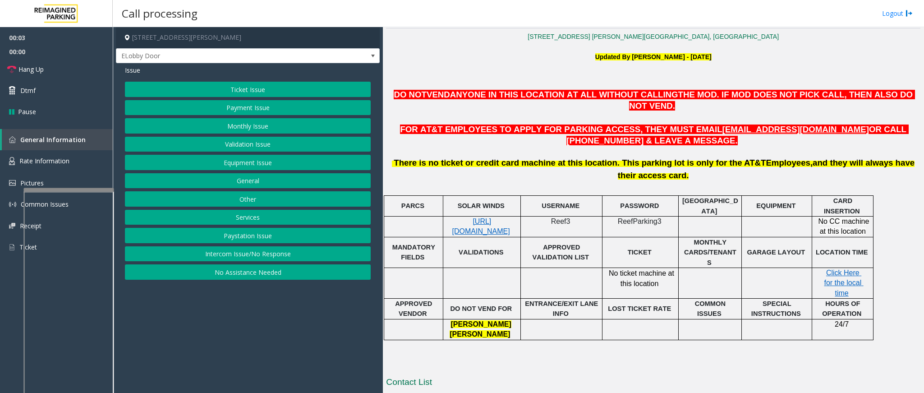
scroll to position [290, 0]
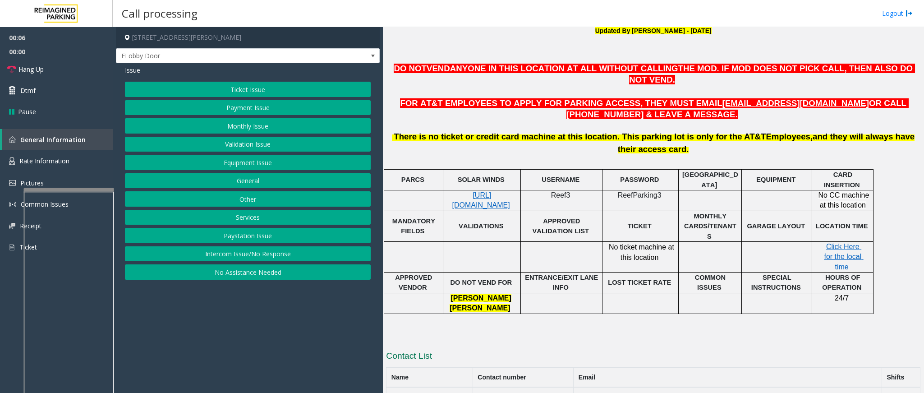
click at [275, 256] on button "Intercom Issue/No Response" at bounding box center [248, 253] width 246 height 15
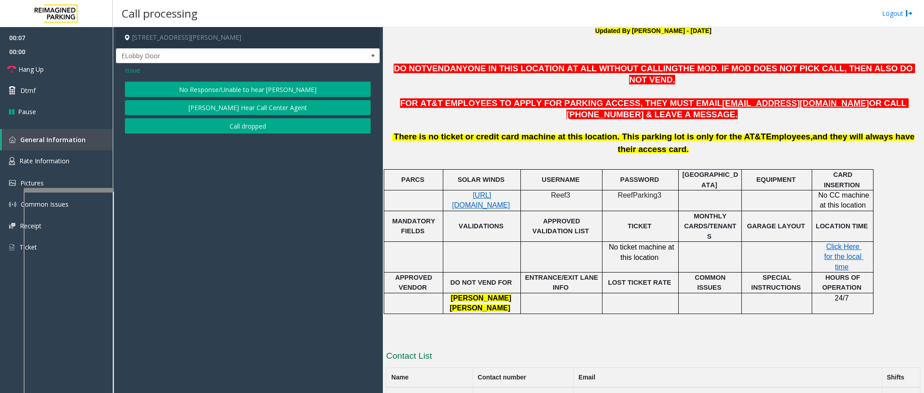
click at [239, 85] on button "No Response/Unable to hear [PERSON_NAME]" at bounding box center [248, 89] width 246 height 15
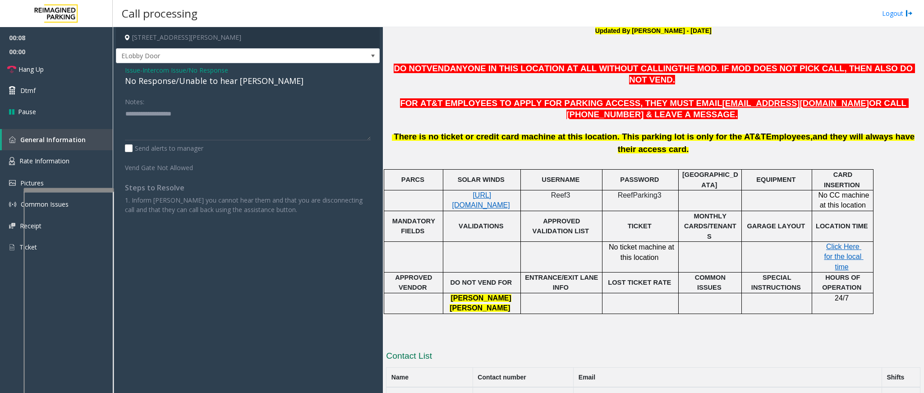
click at [220, 77] on div "No Response/Unable to hear [PERSON_NAME]" at bounding box center [248, 81] width 246 height 12
type textarea "**********"
click at [62, 72] on link "Hang Up" at bounding box center [56, 69] width 113 height 21
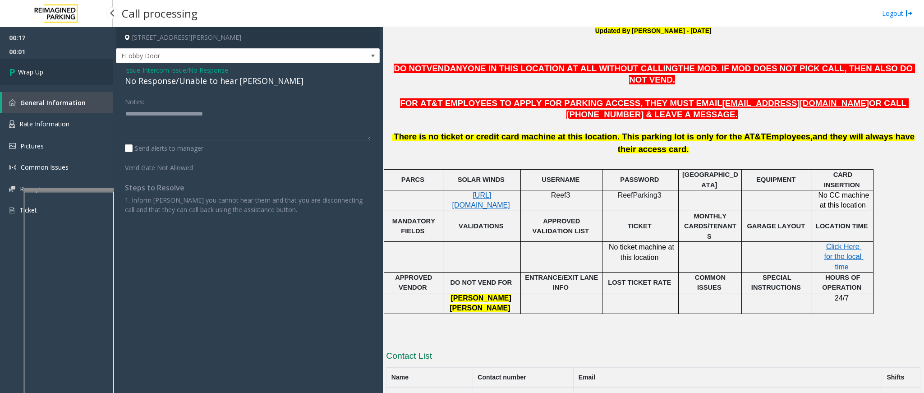
click at [62, 72] on link "Wrap Up" at bounding box center [56, 72] width 113 height 27
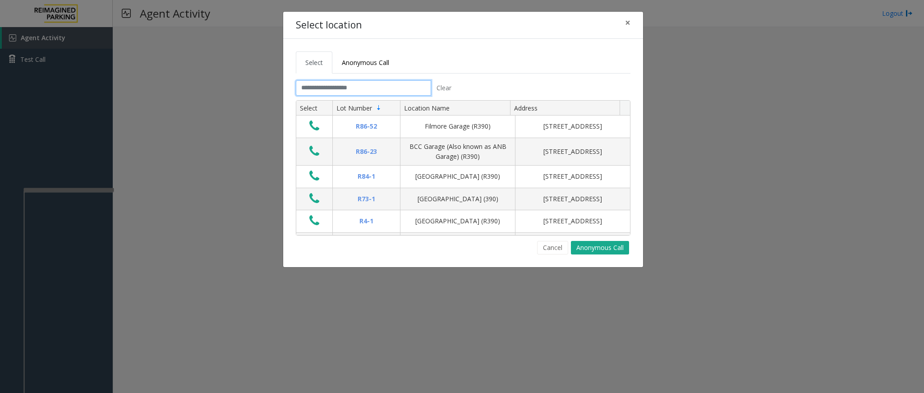
click at [374, 87] on input "text" at bounding box center [363, 87] width 135 height 15
click at [359, 92] on input "text" at bounding box center [363, 87] width 135 height 15
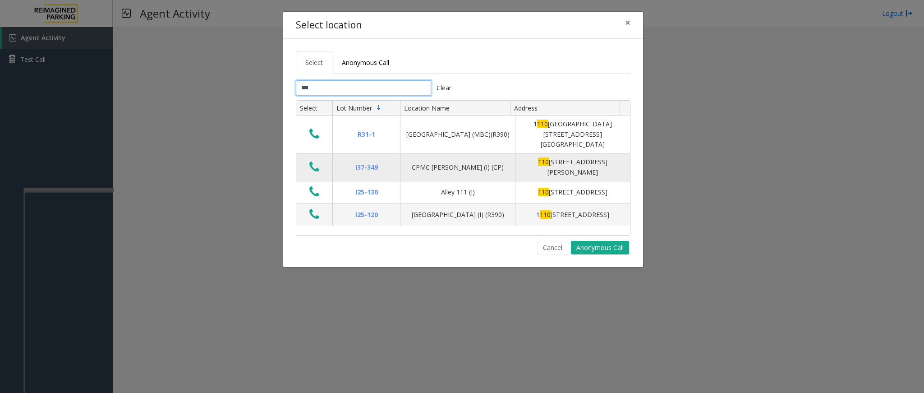
type input "***"
click at [314, 161] on icon "Data table" at bounding box center [314, 167] width 10 height 13
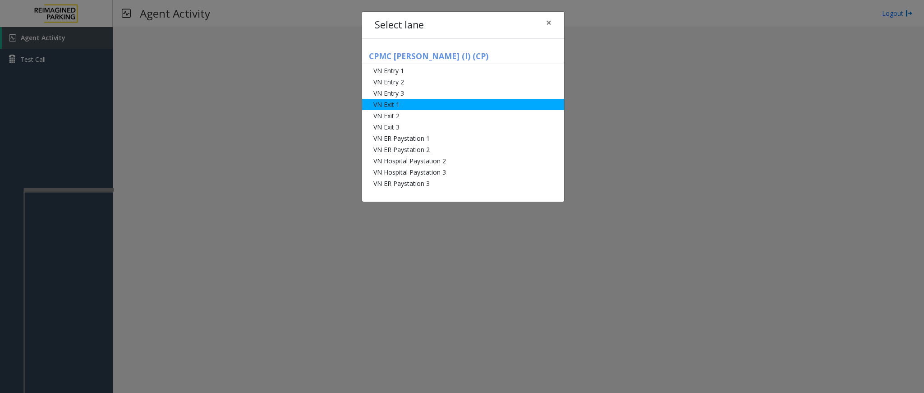
click at [380, 106] on li "VN Exit 1" at bounding box center [463, 104] width 202 height 11
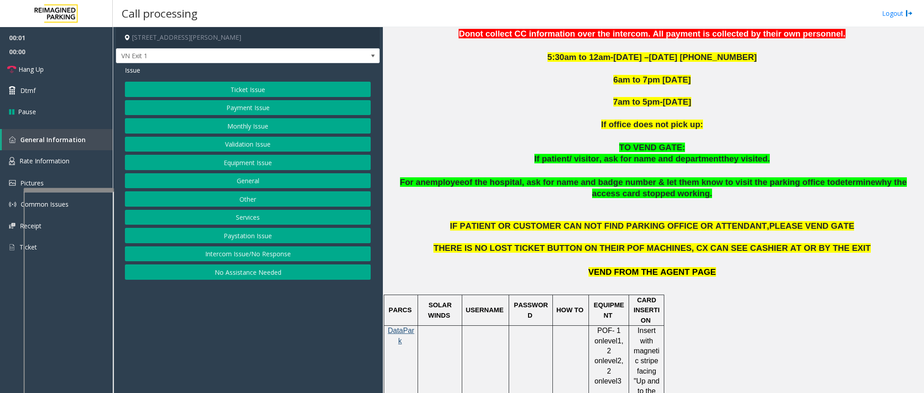
scroll to position [271, 0]
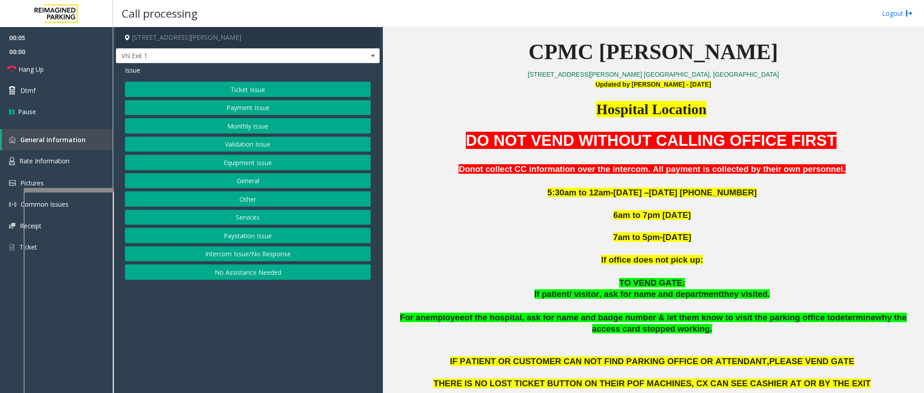
click at [248, 86] on button "Ticket Issue" at bounding box center [248, 89] width 246 height 15
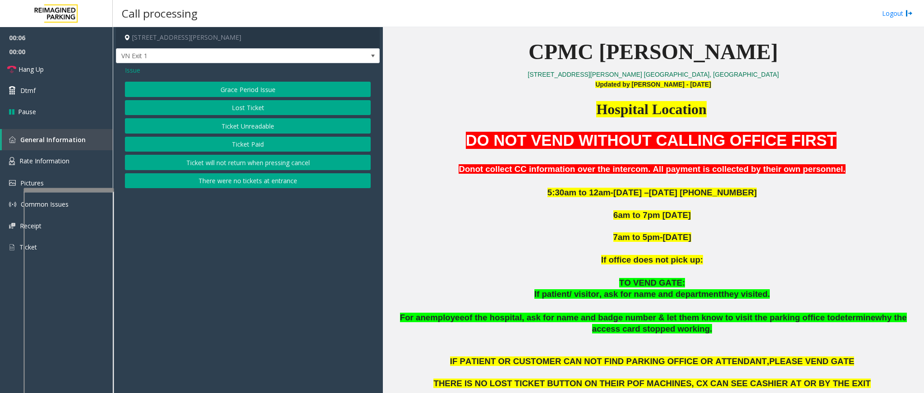
click at [239, 141] on button "Ticket Paid" at bounding box center [248, 144] width 246 height 15
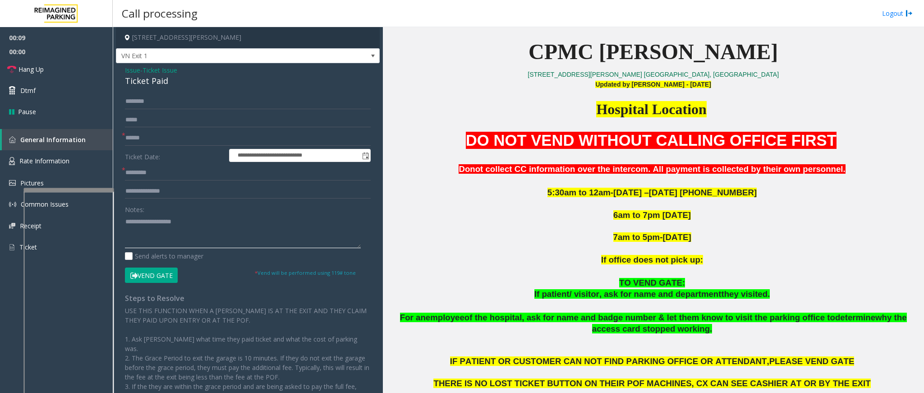
click at [173, 228] on textarea at bounding box center [243, 231] width 236 height 34
type textarea "**"
click at [170, 100] on input "text" at bounding box center [248, 101] width 246 height 15
type input "*******"
click at [146, 143] on input "text" at bounding box center [248, 137] width 246 height 15
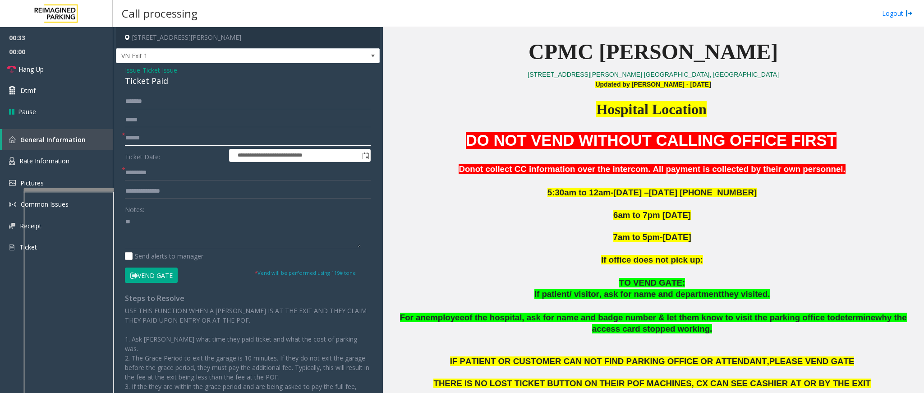
type input "******"
click at [179, 173] on input "text" at bounding box center [248, 172] width 246 height 15
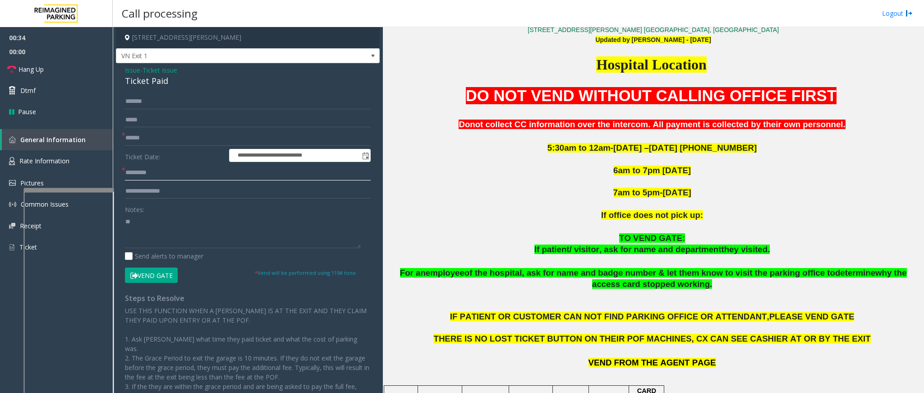
scroll to position [609, 0]
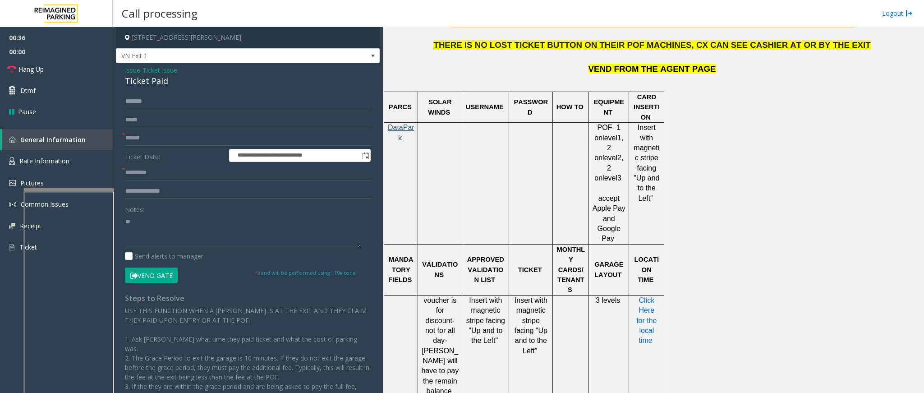
click at [654, 296] on span "Click Here for the local time" at bounding box center [647, 320] width 23 height 48
click at [230, 169] on input "text" at bounding box center [248, 172] width 246 height 15
type input "*********"
click at [186, 197] on input "text" at bounding box center [248, 191] width 246 height 15
type input "**********"
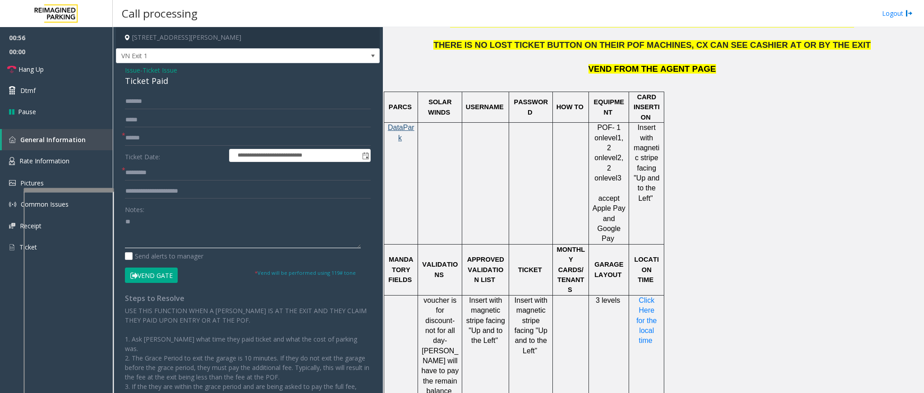
click at [169, 221] on textarea at bounding box center [243, 231] width 236 height 34
click at [153, 233] on textarea at bounding box center [243, 231] width 236 height 34
click at [126, 221] on textarea at bounding box center [243, 231] width 236 height 34
click at [234, 233] on textarea at bounding box center [243, 231] width 236 height 34
click at [125, 221] on textarea at bounding box center [243, 231] width 236 height 34
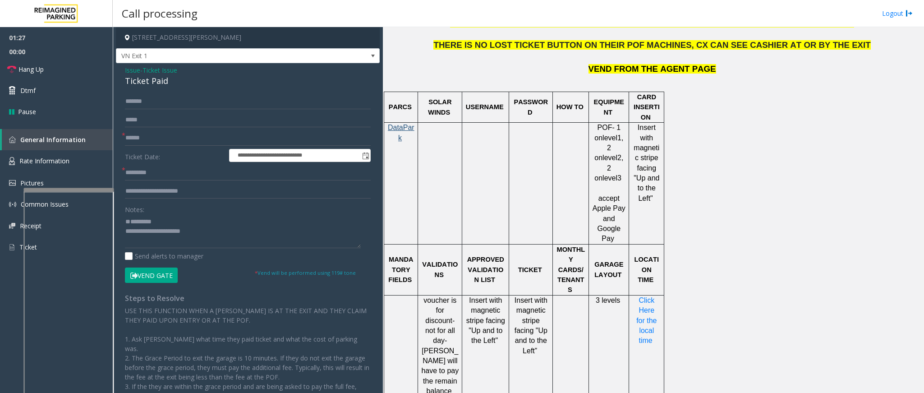
click at [170, 279] on button "Vend Gate" at bounding box center [151, 274] width 53 height 15
click at [140, 207] on label "Notes:" at bounding box center [134, 208] width 19 height 13
click at [138, 220] on textarea at bounding box center [243, 231] width 236 height 34
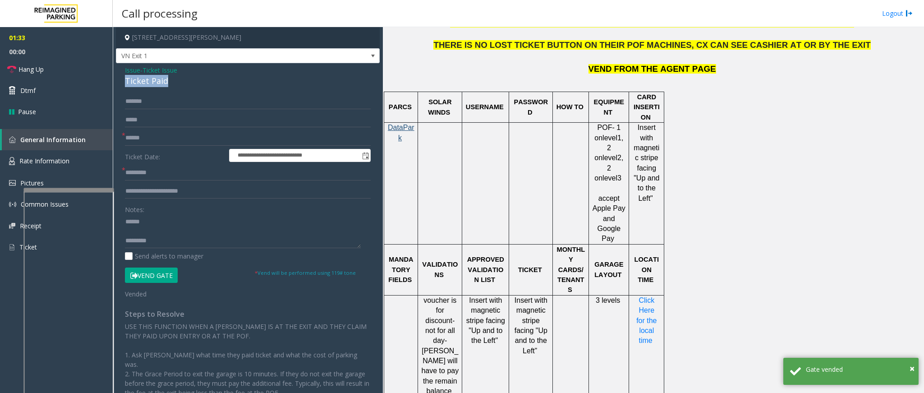
drag, startPoint x: 173, startPoint y: 80, endPoint x: 121, endPoint y: 78, distance: 52.4
click at [121, 78] on div "**********" at bounding box center [248, 258] width 264 height 391
paste textarea "**********"
click at [158, 225] on textarea at bounding box center [243, 231] width 236 height 34
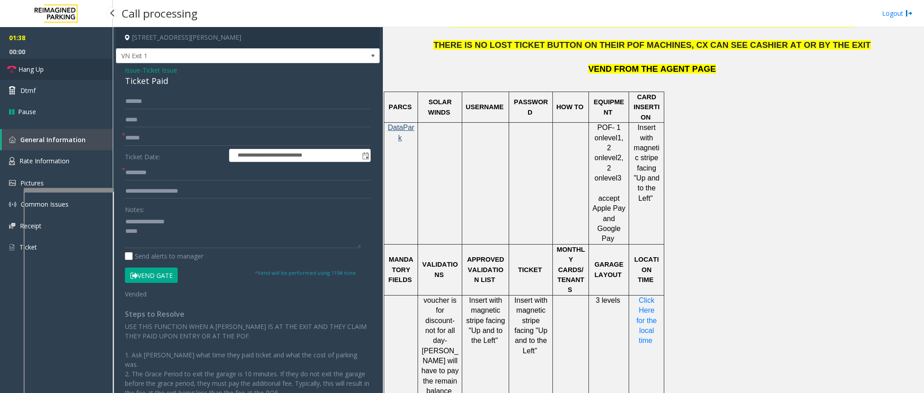
click at [67, 65] on link "Hang Up" at bounding box center [56, 69] width 113 height 21
click at [157, 227] on textarea at bounding box center [243, 231] width 236 height 34
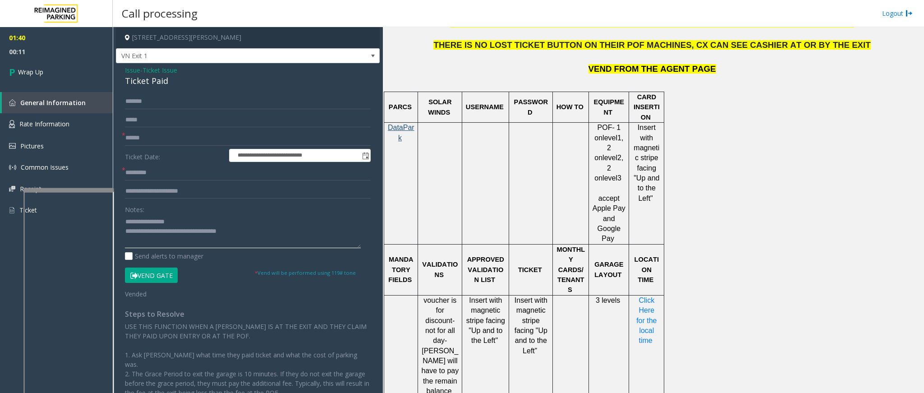
click at [177, 233] on textarea at bounding box center [243, 231] width 236 height 34
click at [212, 233] on textarea at bounding box center [243, 231] width 236 height 34
type textarea "**********"
click at [42, 59] on link "Wrap Up" at bounding box center [56, 72] width 113 height 27
click at [42, 60] on link "Wrap Up" at bounding box center [56, 72] width 113 height 27
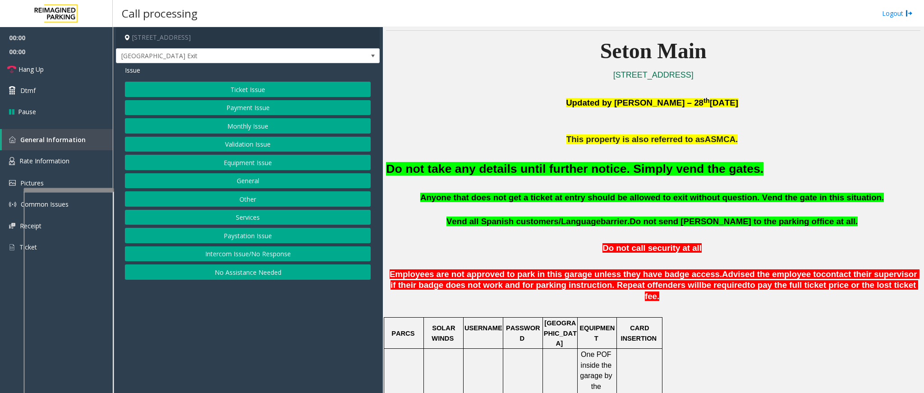
scroll to position [271, 0]
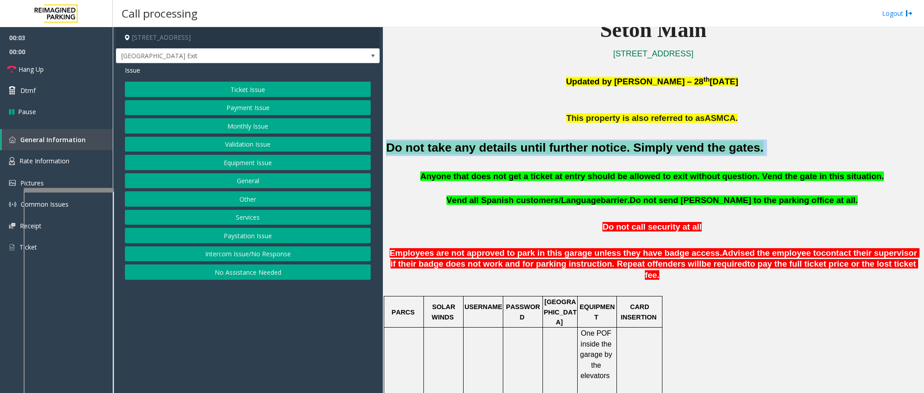
drag, startPoint x: 730, startPoint y: 152, endPoint x: 387, endPoint y: 146, distance: 342.8
click at [387, 146] on h2 "Do not take any details until further notice. Simply vend the gates." at bounding box center [653, 147] width 534 height 17
click at [237, 162] on button "Equipment Issue" at bounding box center [248, 162] width 246 height 15
click at [240, 162] on button "Gate / Door Won't Open" at bounding box center [248, 162] width 246 height 15
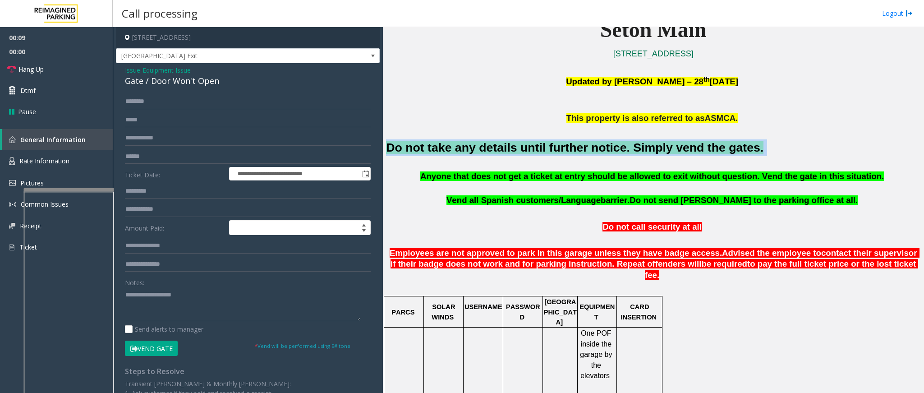
click at [147, 350] on button "Vend Gate" at bounding box center [151, 348] width 53 height 15
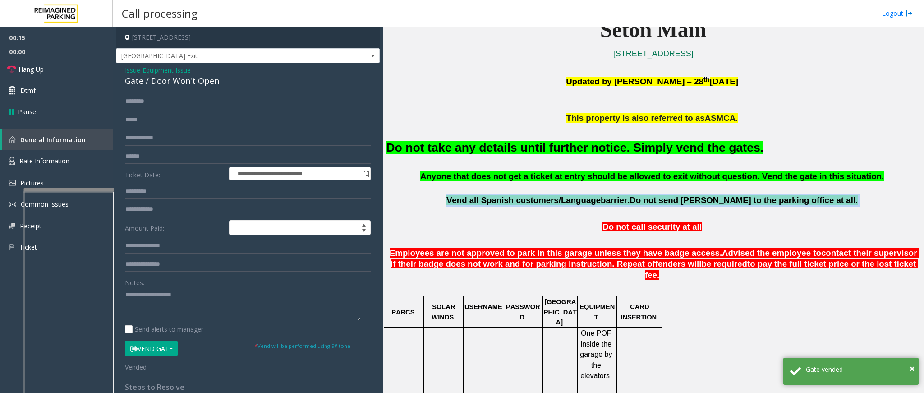
drag, startPoint x: 823, startPoint y: 203, endPoint x: 481, endPoint y: 203, distance: 341.9
click at [481, 203] on p "Vend all [DEMOGRAPHIC_DATA] customers/Language barrier. Do not send parkers to …" at bounding box center [653, 200] width 534 height 12
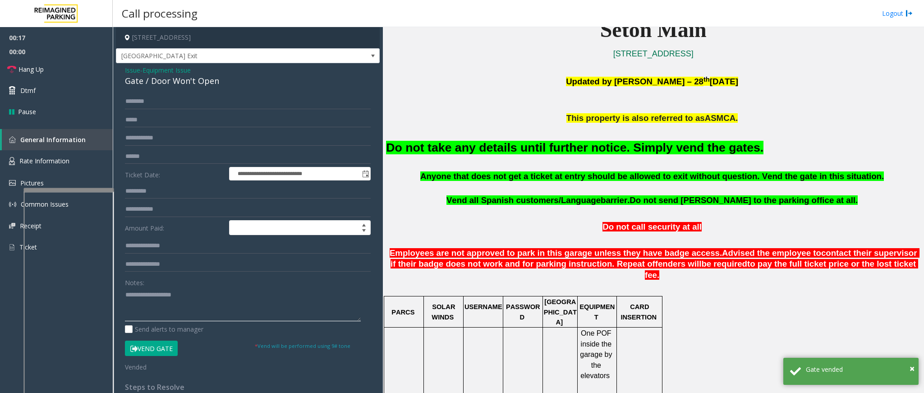
paste textarea "**********"
click at [216, 302] on textarea at bounding box center [243, 304] width 236 height 34
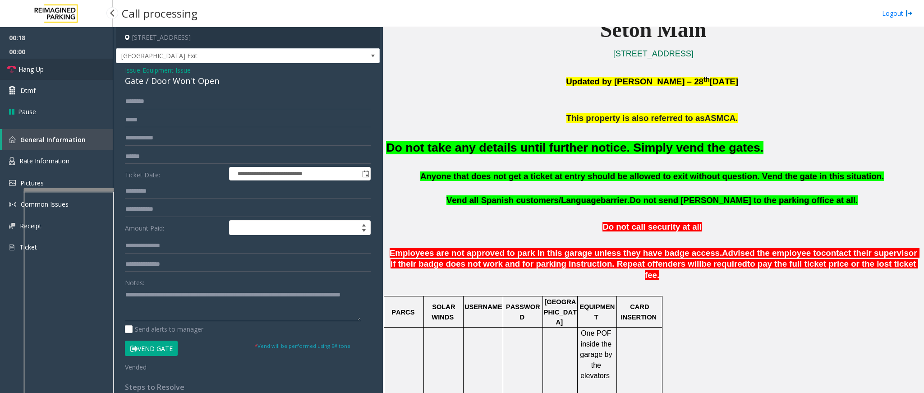
type textarea "**********"
click at [64, 76] on link "Hang Up" at bounding box center [56, 69] width 113 height 21
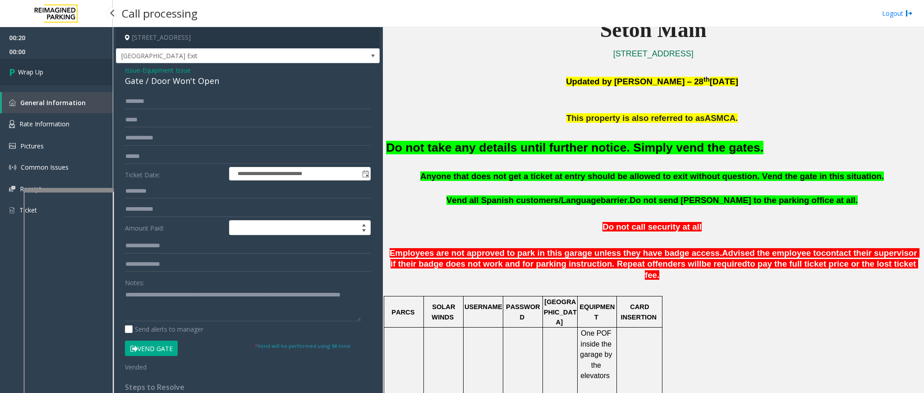
click at [62, 69] on link "Wrap Up" at bounding box center [56, 72] width 113 height 27
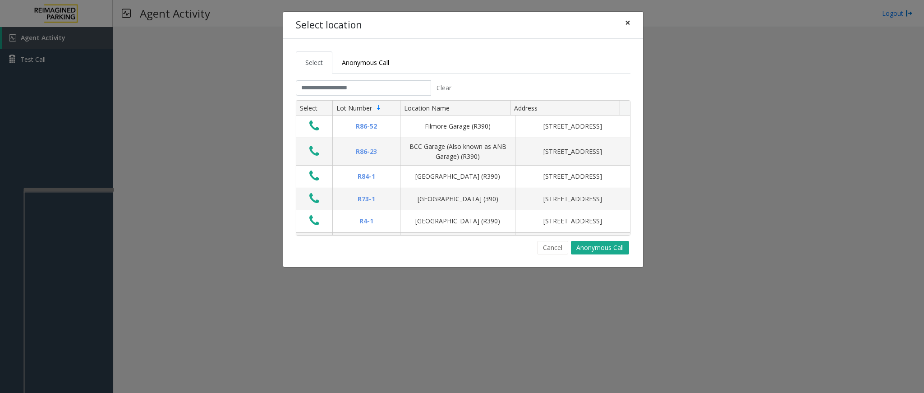
click at [634, 23] on button "×" at bounding box center [628, 23] width 18 height 22
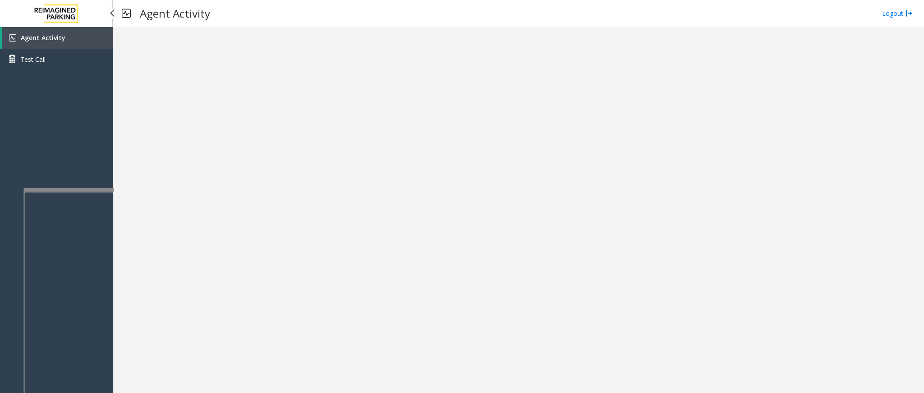
click at [46, 42] on link "Agent Activity" at bounding box center [57, 38] width 111 height 22
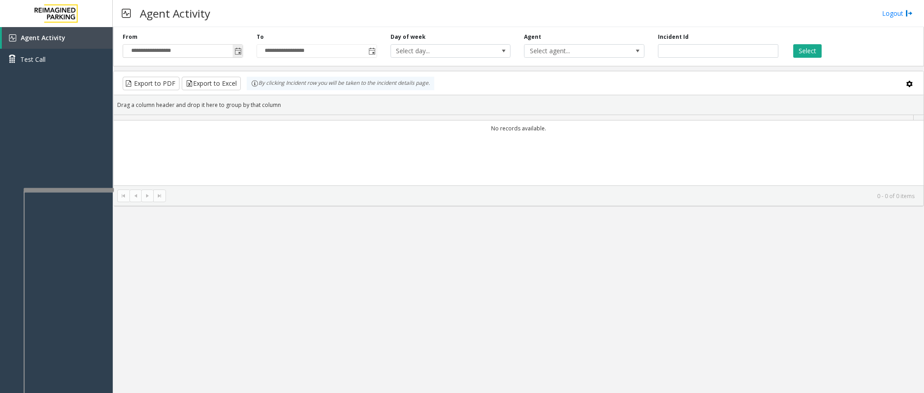
click at [235, 54] on span "Toggle popup" at bounding box center [238, 51] width 7 height 7
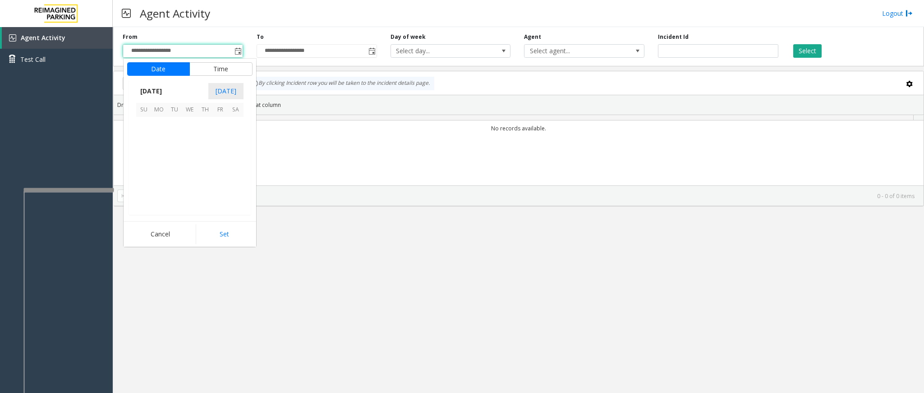
scroll to position [161696, 0]
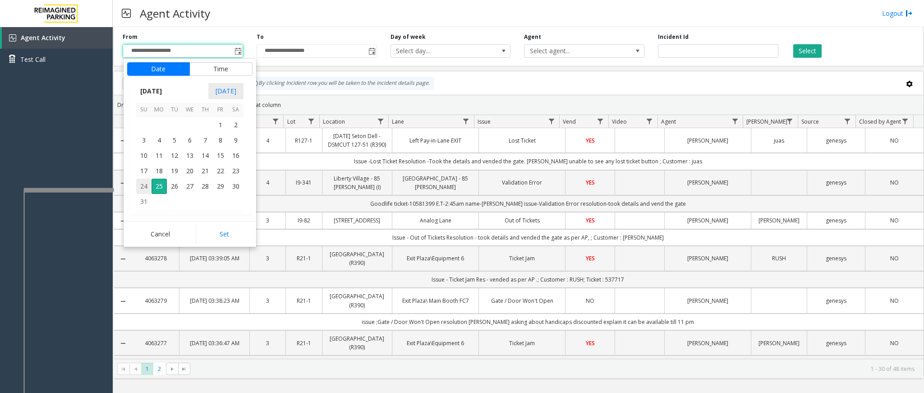
click at [139, 186] on span "24" at bounding box center [143, 186] width 15 height 15
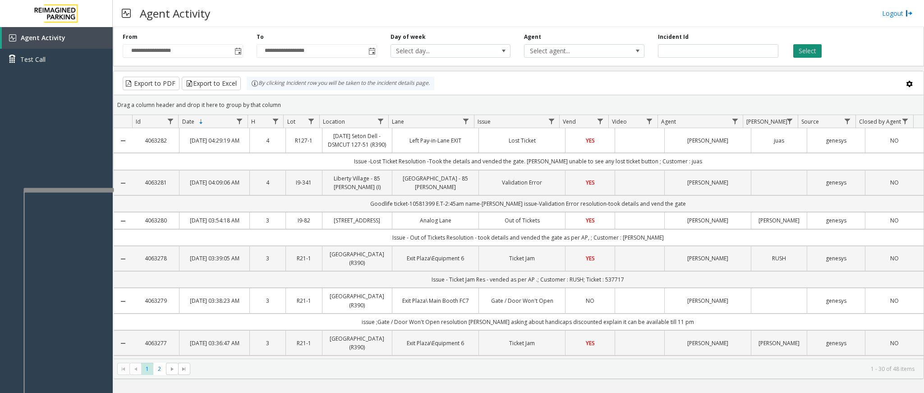
click at [818, 45] on button "Select" at bounding box center [807, 51] width 28 height 14
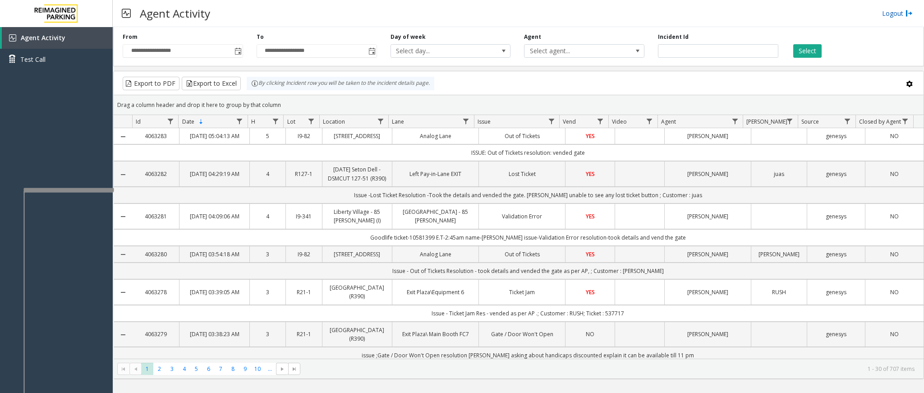
click at [897, 9] on link "Logout" at bounding box center [897, 13] width 31 height 9
